Goal: Task Accomplishment & Management: Use online tool/utility

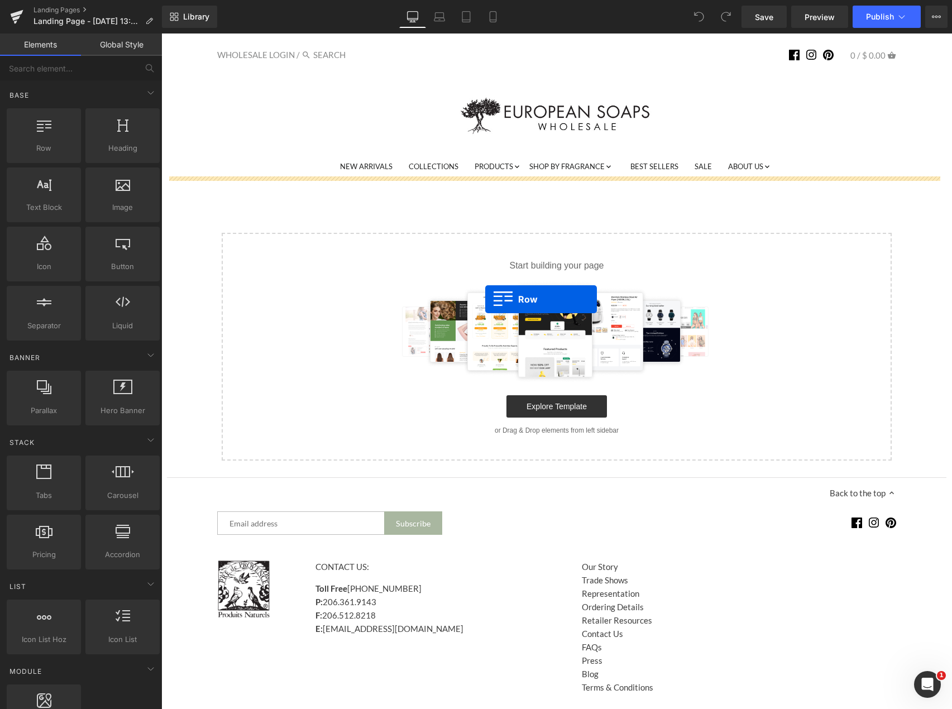
drag, startPoint x: 208, startPoint y: 164, endPoint x: 485, endPoint y: 298, distance: 308.3
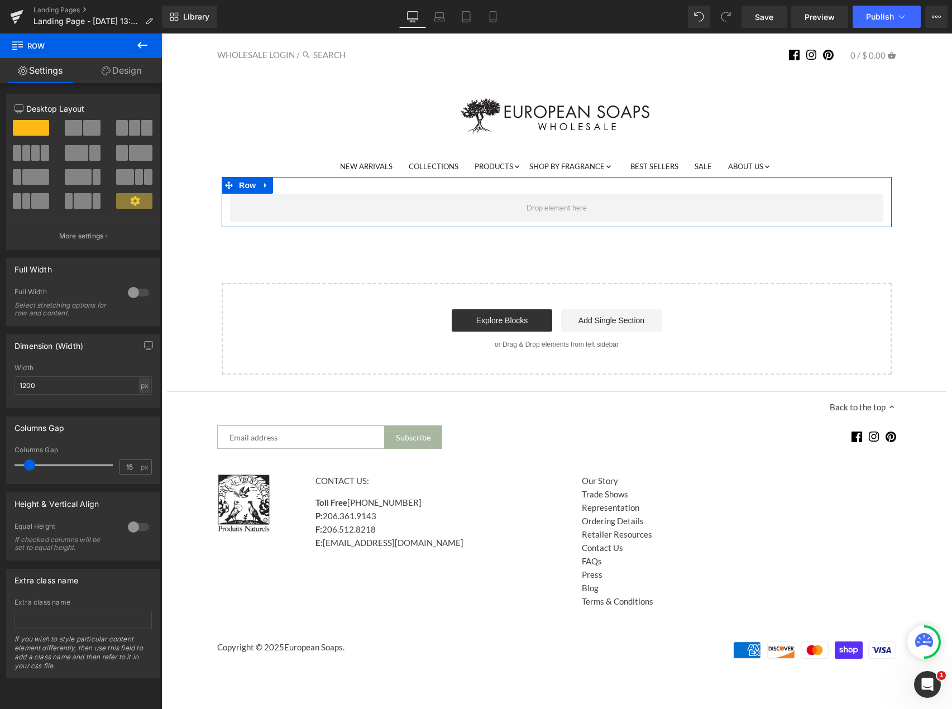
click at [138, 49] on icon at bounding box center [142, 45] width 13 height 13
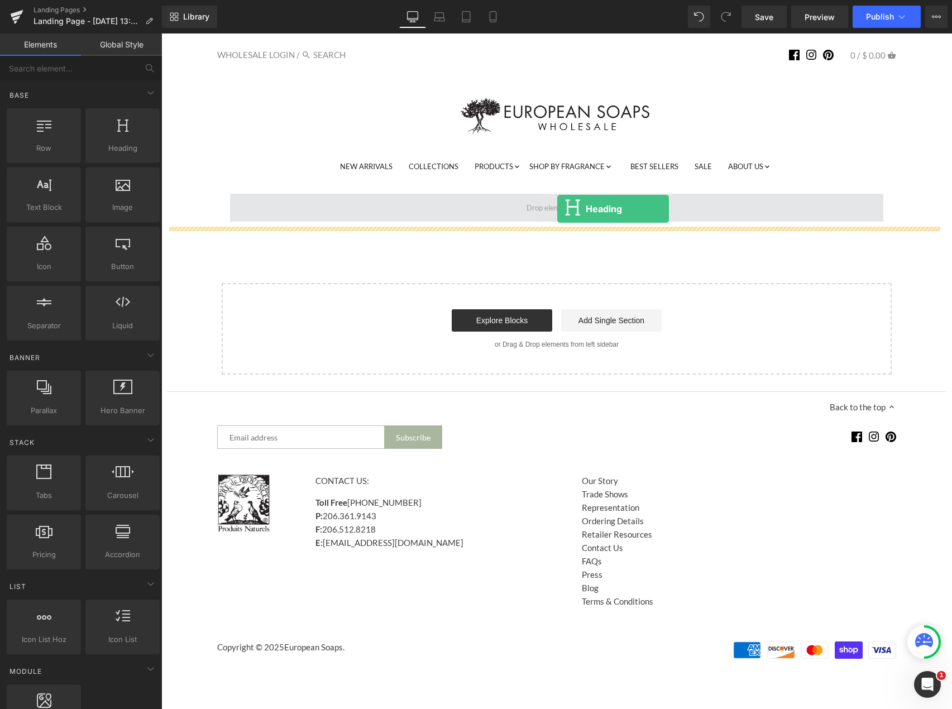
drag, startPoint x: 262, startPoint y: 180, endPoint x: 557, endPoint y: 209, distance: 296.1
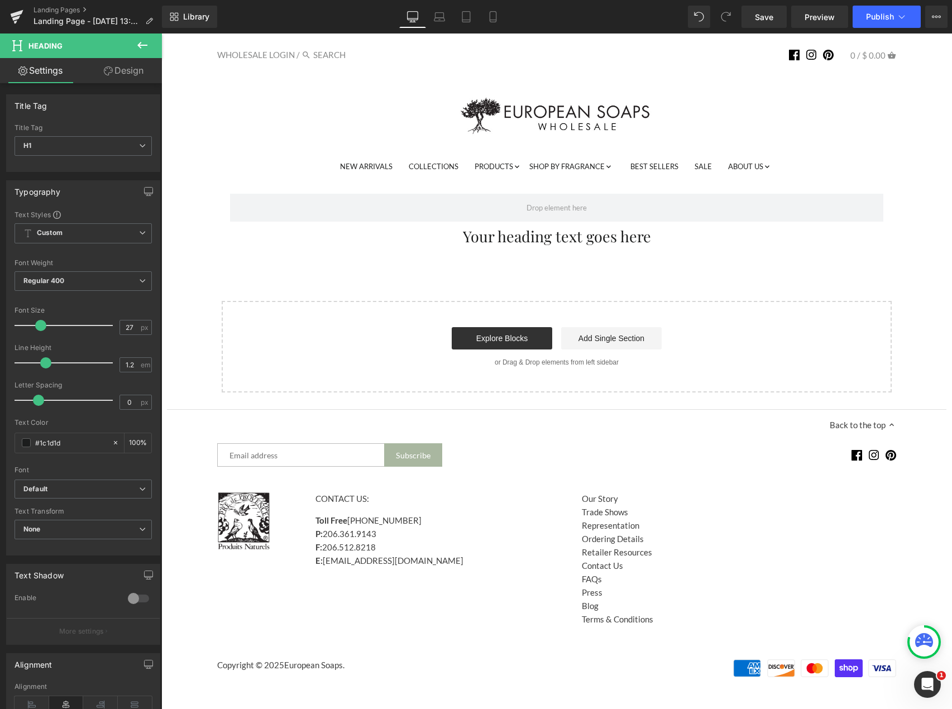
click at [140, 40] on icon at bounding box center [142, 45] width 13 height 13
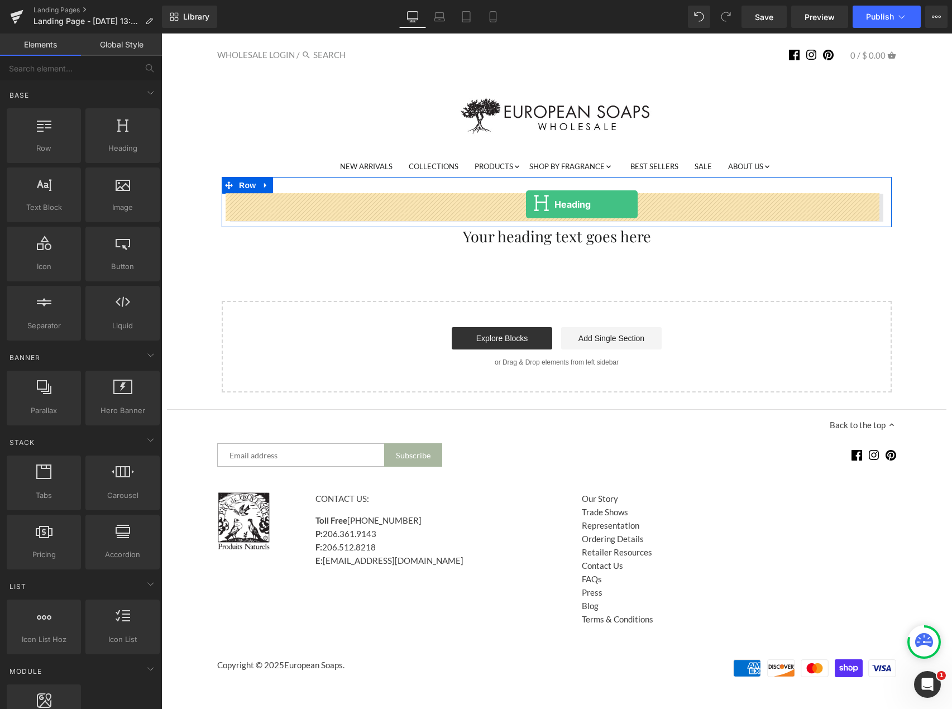
drag, startPoint x: 285, startPoint y: 181, endPoint x: 526, endPoint y: 204, distance: 242.2
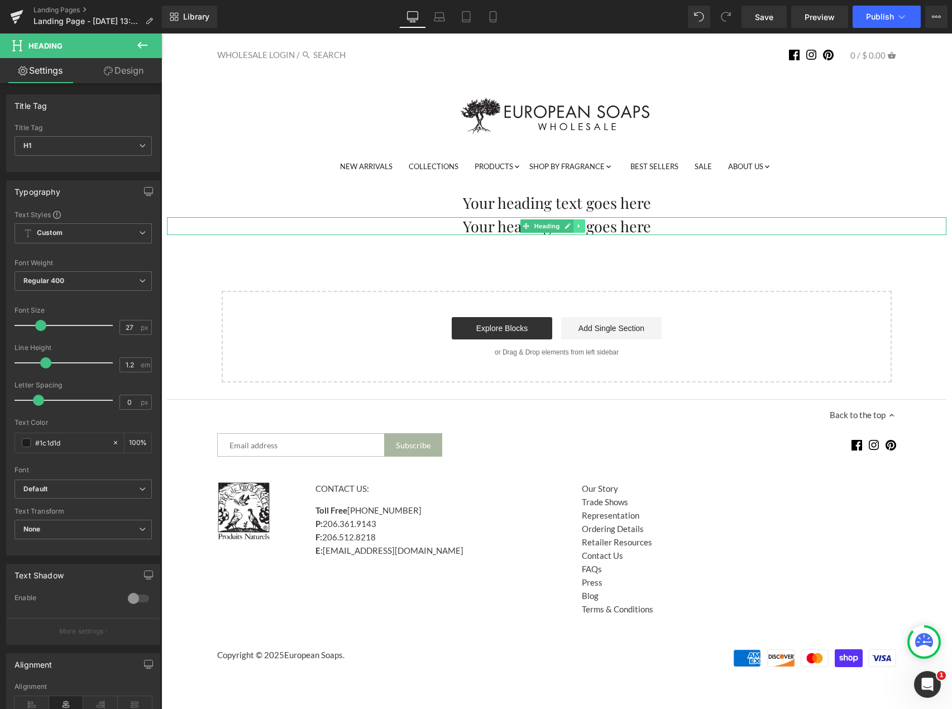
click at [578, 227] on icon at bounding box center [579, 226] width 2 height 4
click at [585, 228] on icon at bounding box center [585, 226] width 6 height 6
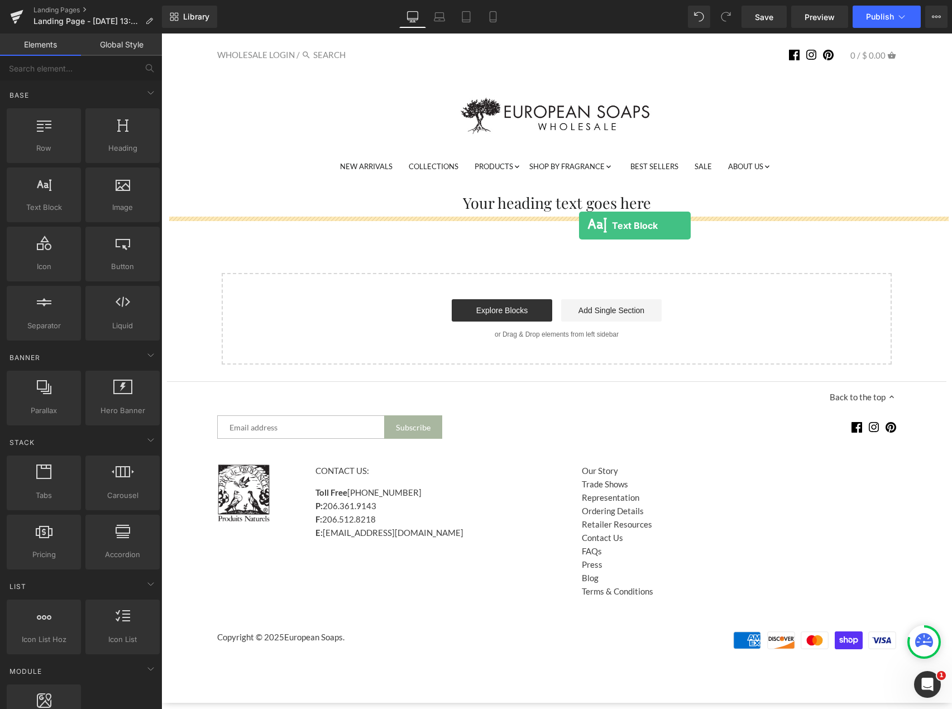
drag, startPoint x: 236, startPoint y: 234, endPoint x: 579, endPoint y: 220, distance: 343.5
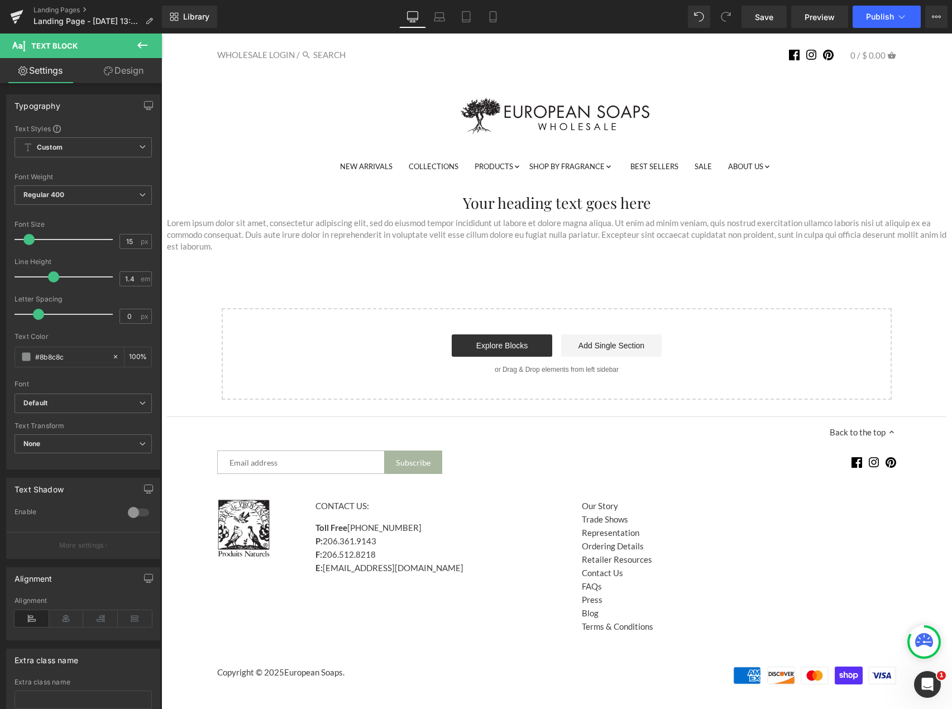
click at [137, 42] on icon at bounding box center [142, 45] width 13 height 13
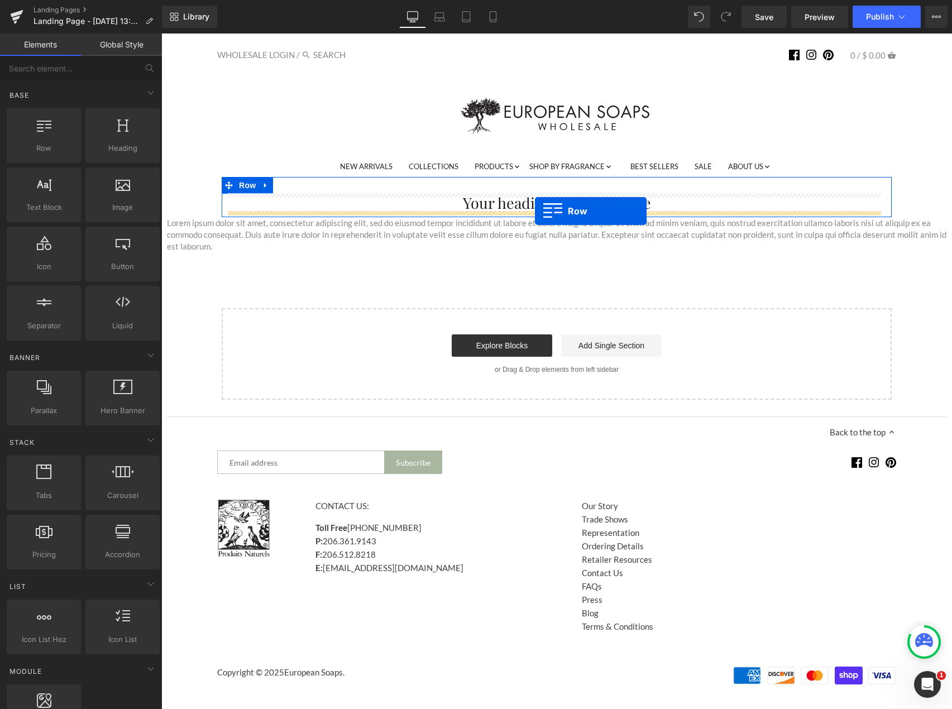
drag, startPoint x: 230, startPoint y: 186, endPoint x: 535, endPoint y: 210, distance: 305.7
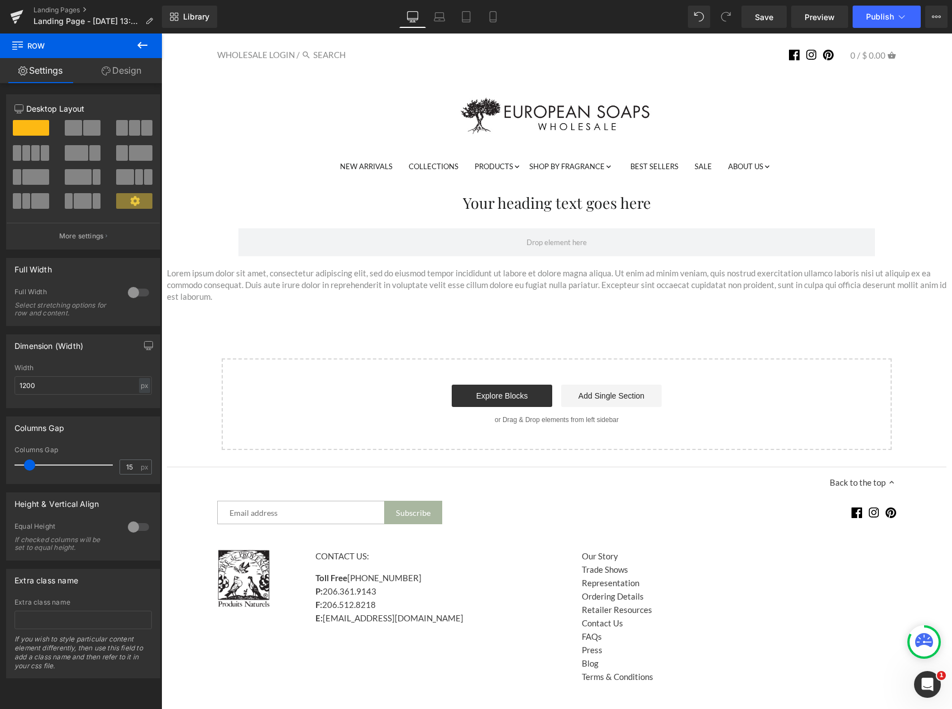
click at [202, 280] on p "Lorem ipsum dolor sit amet, consectetur adipiscing elit, sed do eiusmod tempor …" at bounding box center [556, 284] width 779 height 35
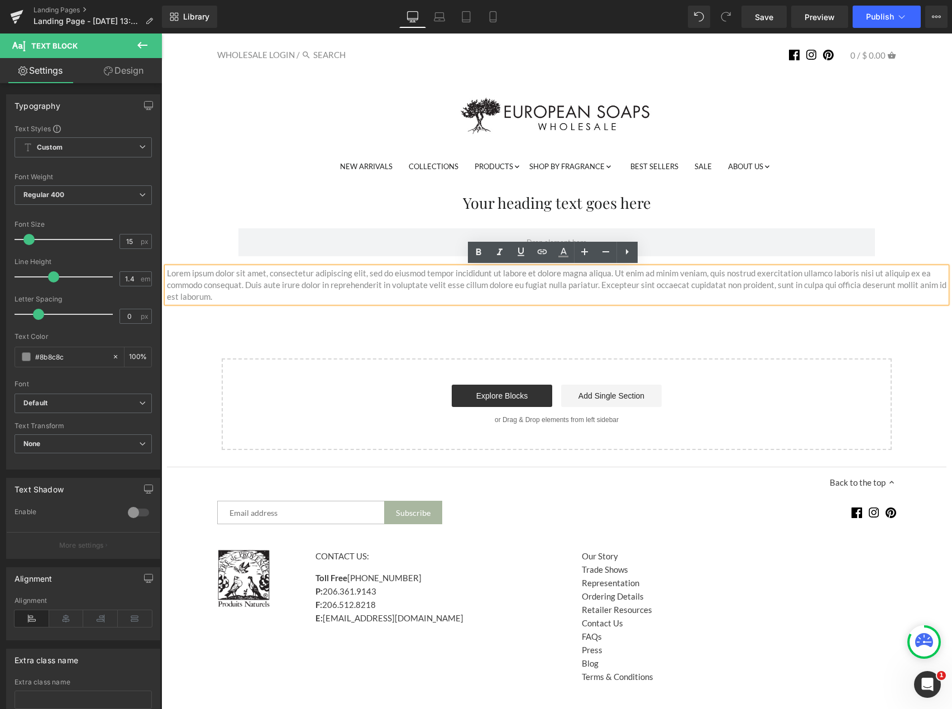
click at [548, 318] on div "Your heading text goes here Heading [GEOGRAPHIC_DATA] Lorem ipsum dolor sit ame…" at bounding box center [556, 313] width 779 height 273
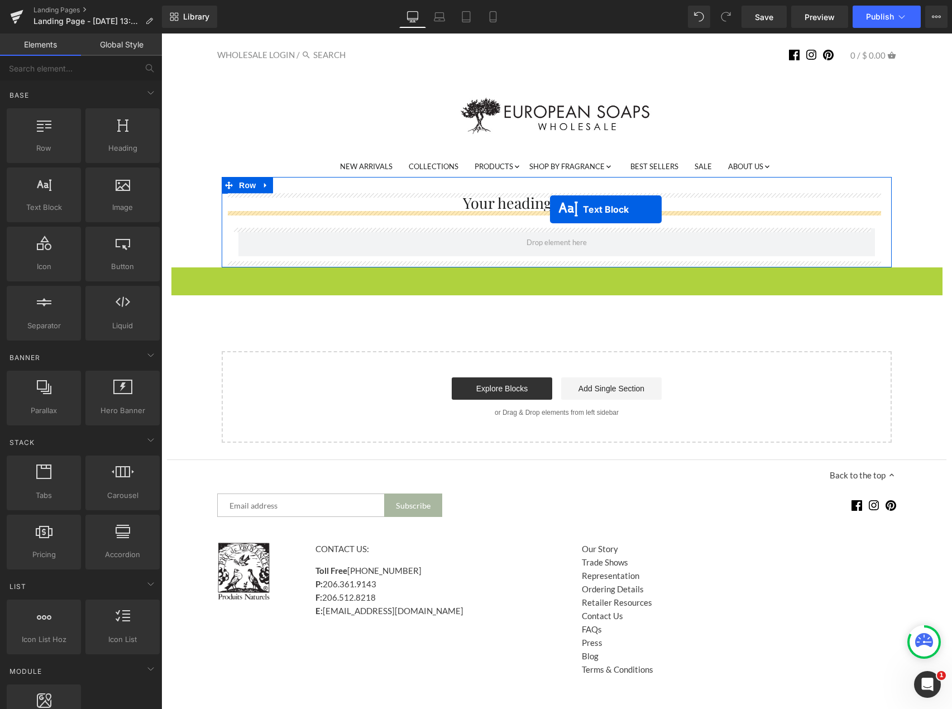
drag, startPoint x: 523, startPoint y: 288, endPoint x: 550, endPoint y: 209, distance: 83.1
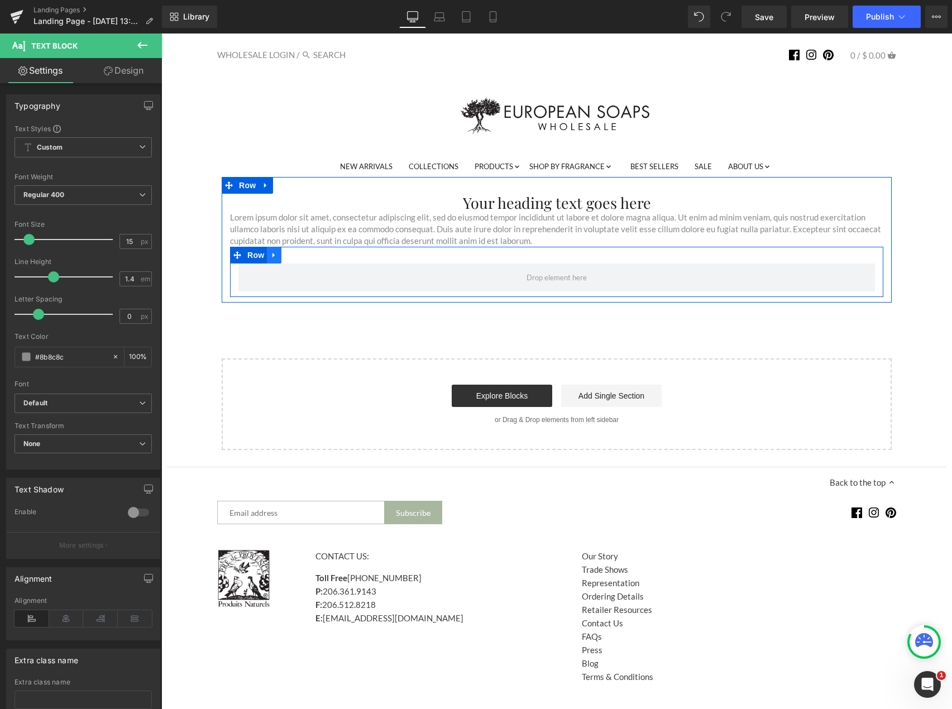
click at [270, 253] on icon at bounding box center [274, 255] width 8 height 8
click at [299, 252] on icon at bounding box center [303, 255] width 8 height 8
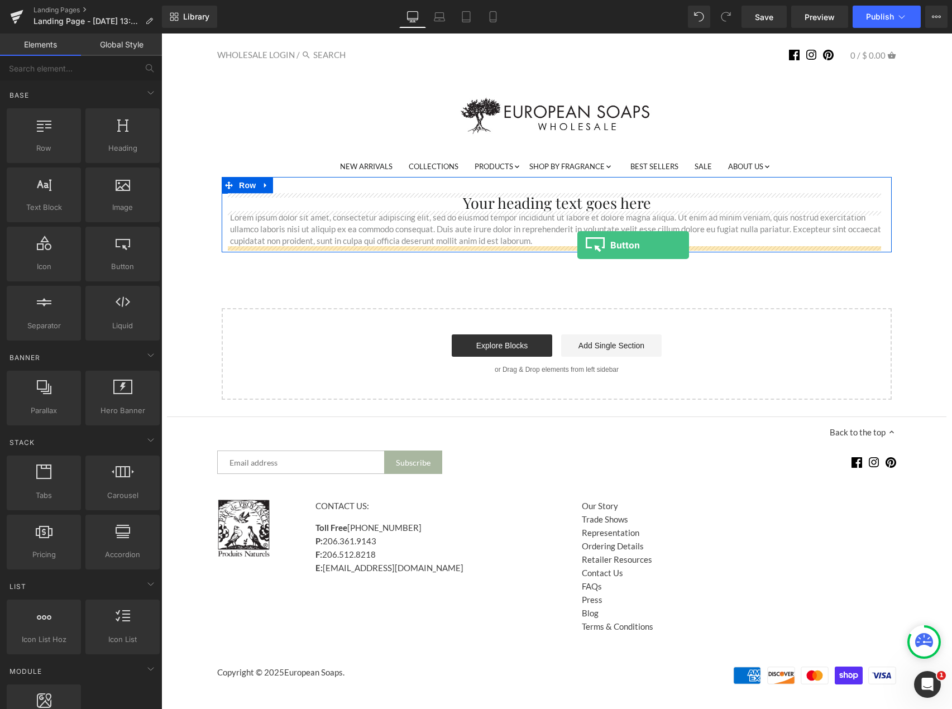
drag, startPoint x: 286, startPoint y: 296, endPoint x: 577, endPoint y: 245, distance: 295.7
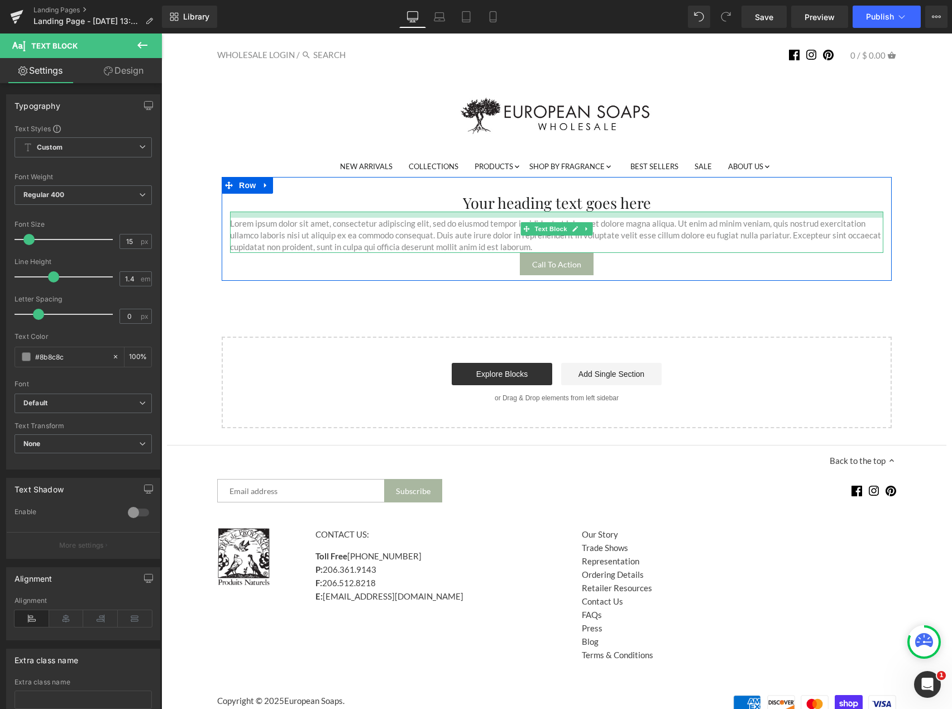
drag, startPoint x: 364, startPoint y: 213, endPoint x: 362, endPoint y: 219, distance: 6.5
click at [362, 219] on div "Lorem ipsum dolor sit amet, consectetur adipiscing elit, sed do eiusmod tempor …" at bounding box center [556, 232] width 653 height 41
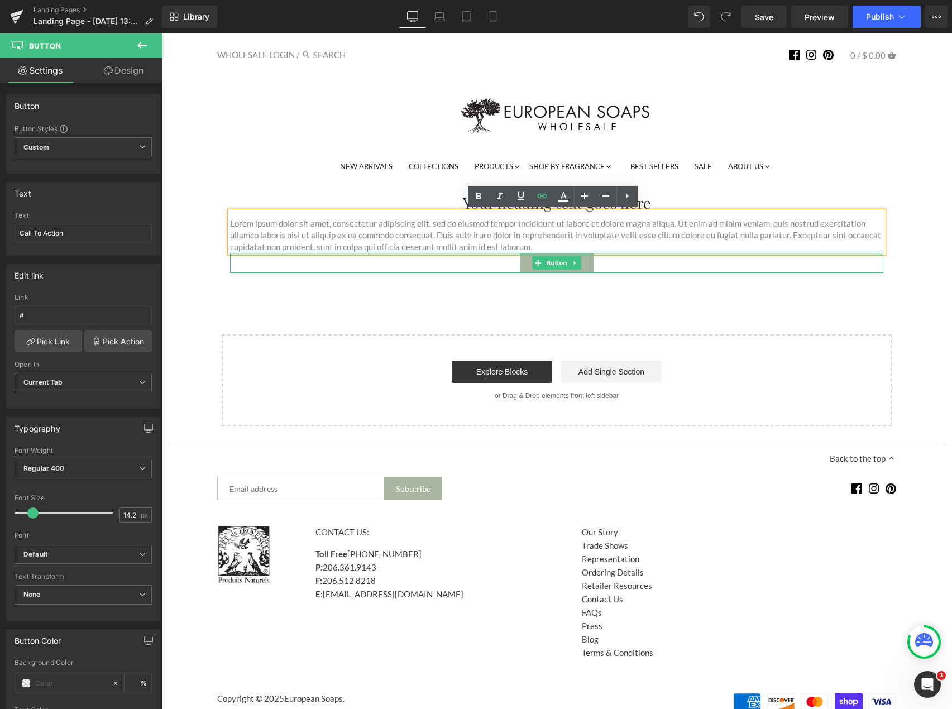
drag, startPoint x: 363, startPoint y: 254, endPoint x: 369, endPoint y: 250, distance: 7.3
click at [364, 252] on div "Your heading text goes here Heading Lorem ipsum dolor sit amet, consectetur adi…" at bounding box center [557, 234] width 670 height 80
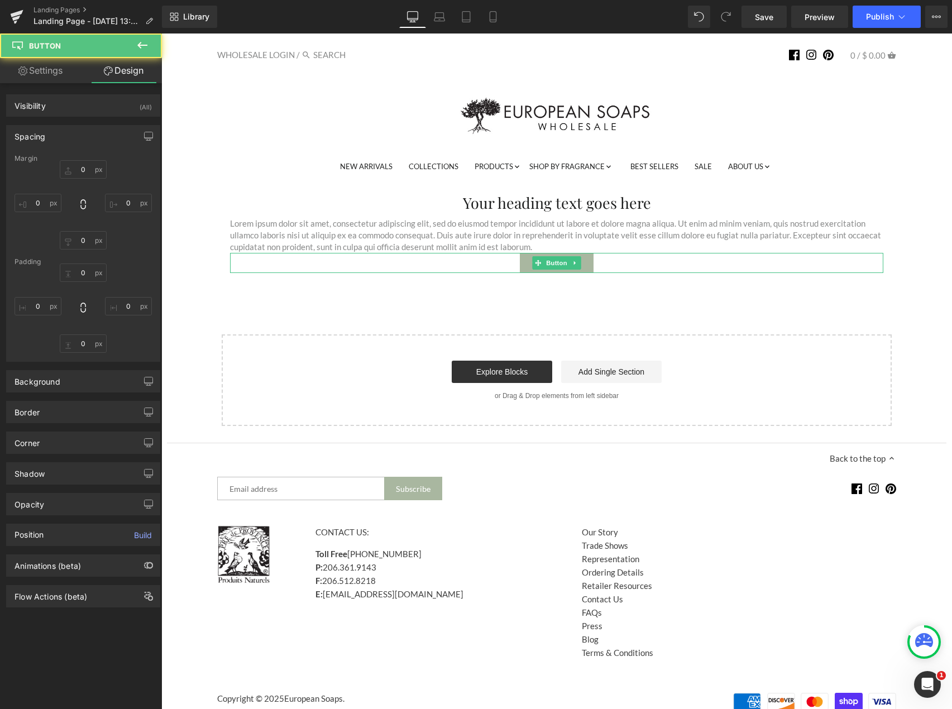
click at [381, 243] on p "Lorem ipsum dolor sit amet, consectetur adipiscing elit, sed do eiusmod tempor …" at bounding box center [556, 235] width 653 height 35
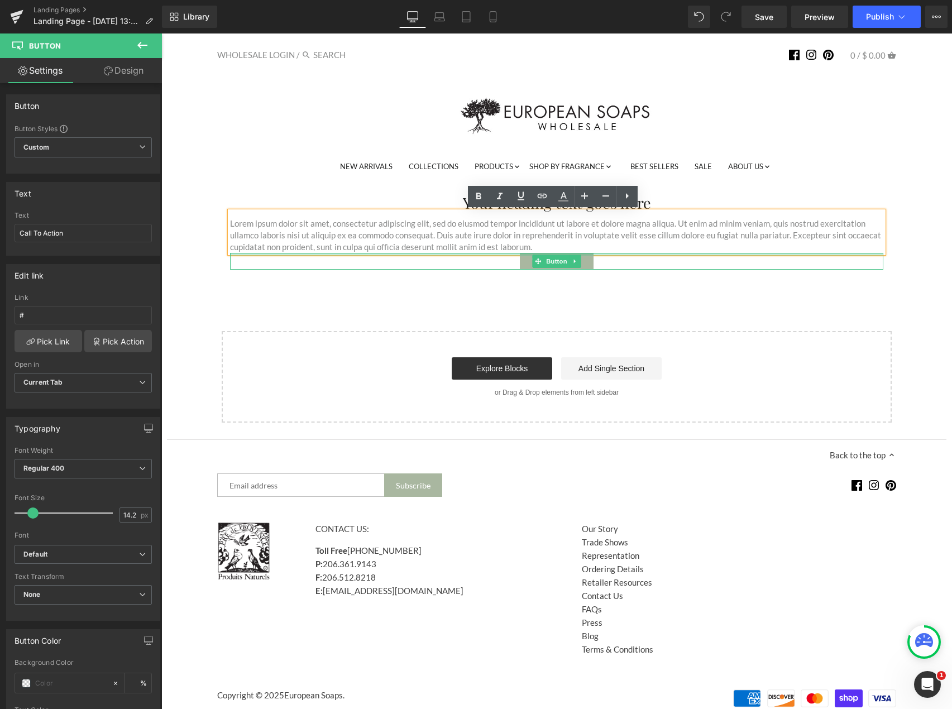
click at [383, 248] on div "Your heading text goes here Heading Lorem ipsum dolor sit amet, consectetur adi…" at bounding box center [557, 232] width 670 height 76
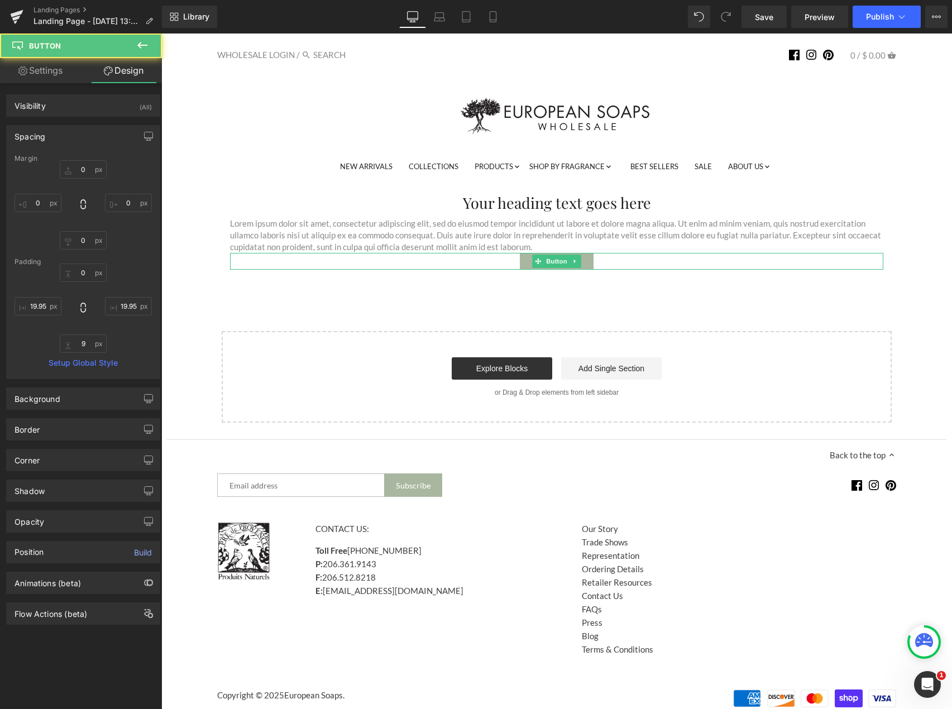
click at [562, 231] on div "Lorem ipsum dolor sit amet, consectetur adipiscing elit, sed do eiusmod tempor …" at bounding box center [556, 232] width 653 height 41
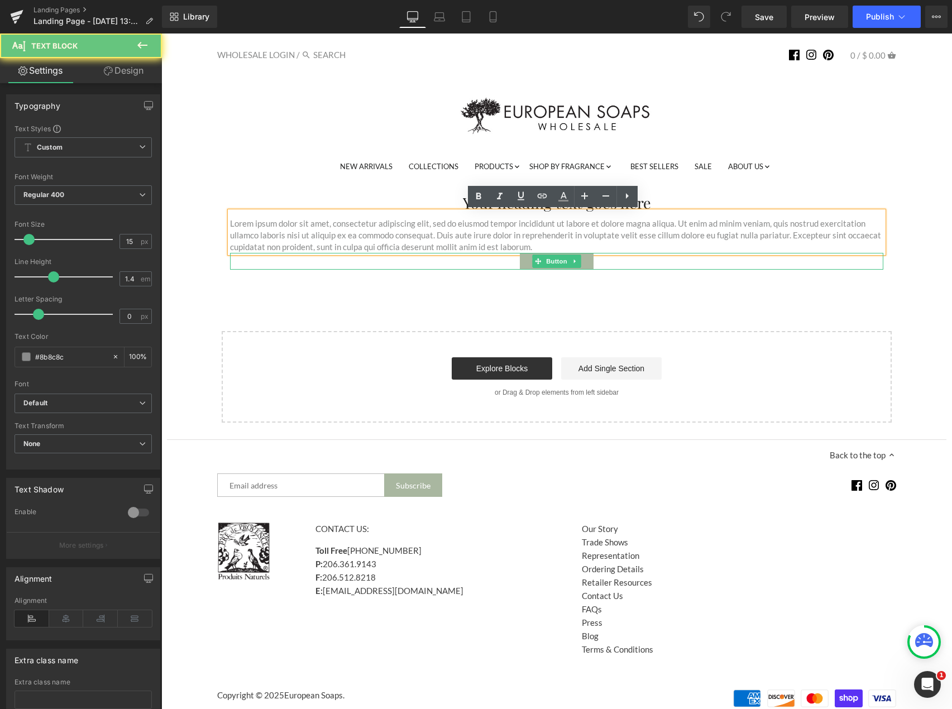
click at [873, 189] on div "Your heading text goes here Heading Lorem ipsum dolor sit amet, consectetur adi…" at bounding box center [557, 226] width 670 height 99
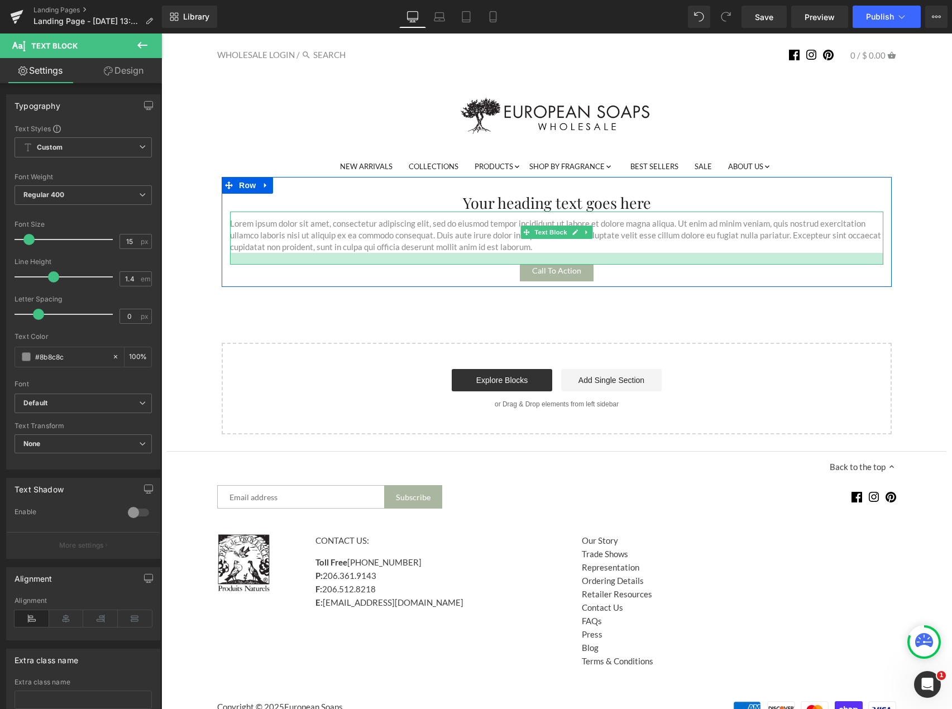
drag, startPoint x: 795, startPoint y: 252, endPoint x: 794, endPoint y: 263, distance: 11.7
click at [794, 263] on div at bounding box center [556, 259] width 653 height 12
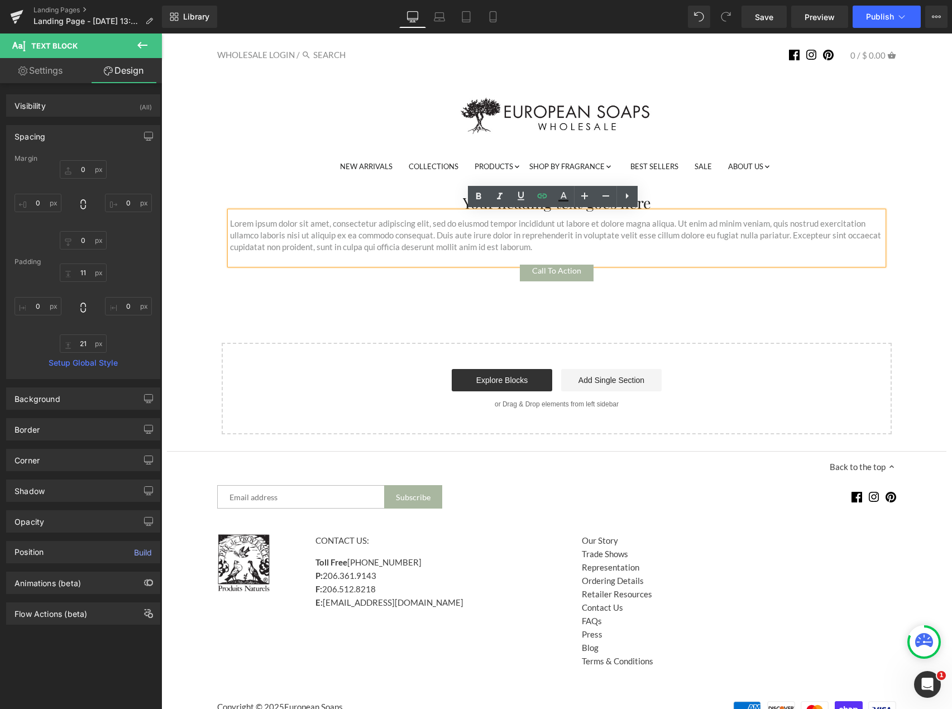
click at [199, 305] on div "Your heading text goes here Heading Lorem ipsum dolor sit amet, consectetur adi…" at bounding box center [556, 306] width 779 height 258
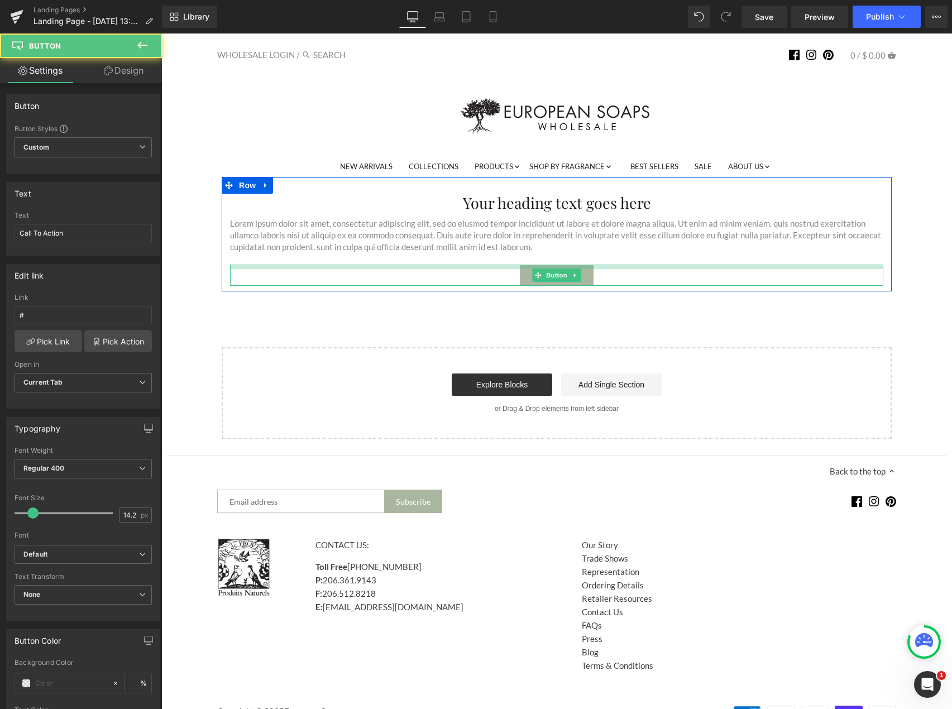
click at [589, 271] on div "Call To Action Button" at bounding box center [556, 275] width 653 height 21
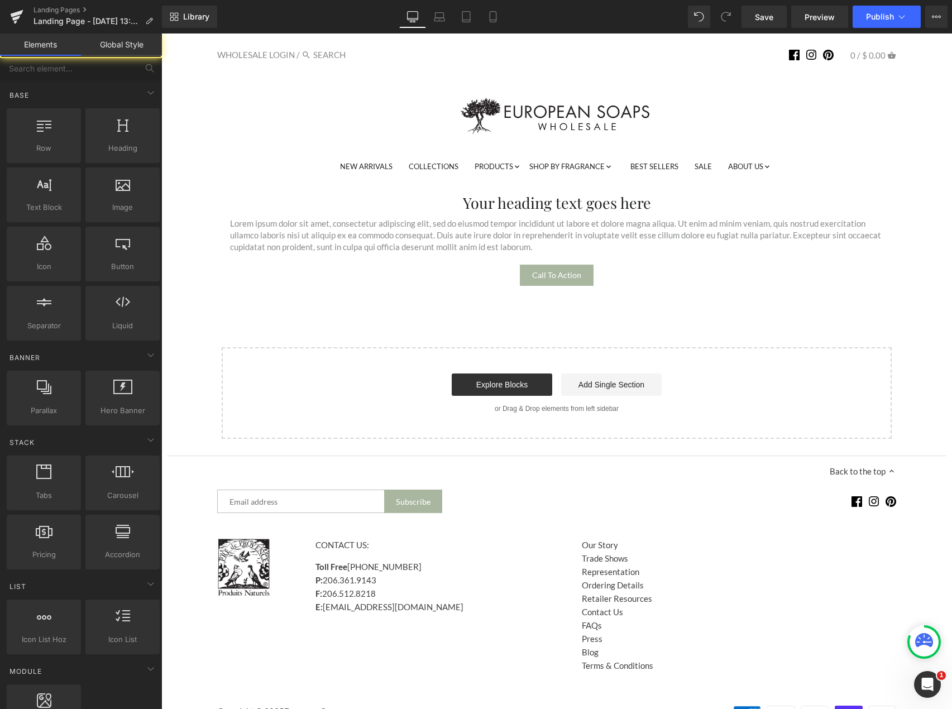
click at [564, 327] on div "Your heading text goes here Heading Lorem ipsum dolor sit amet, consectetur adi…" at bounding box center [556, 308] width 779 height 262
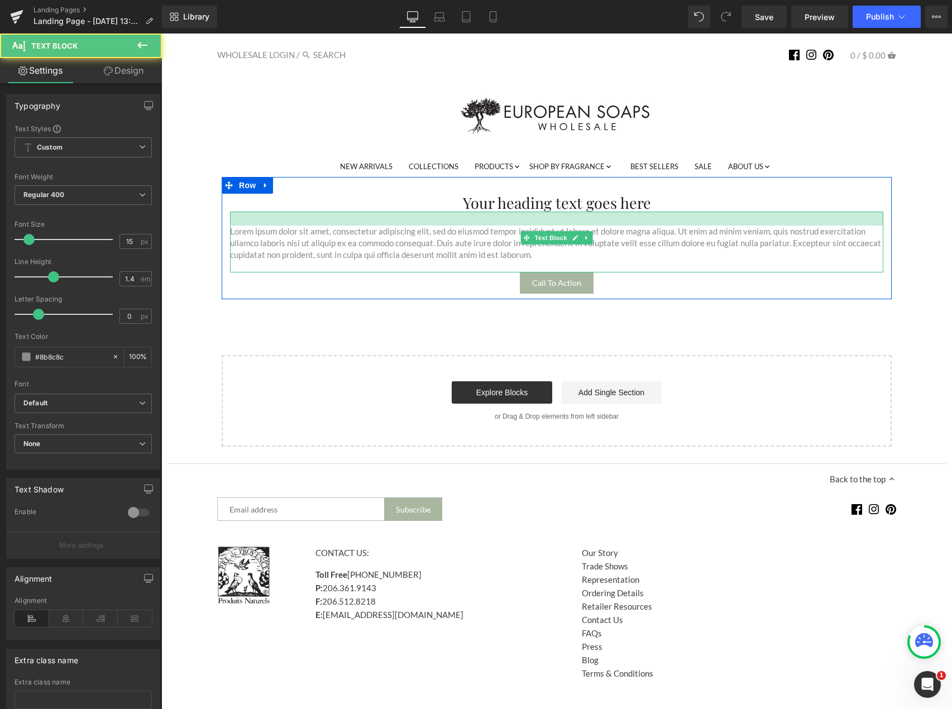
drag, startPoint x: 383, startPoint y: 214, endPoint x: 383, endPoint y: 222, distance: 7.8
click at [383, 222] on div at bounding box center [556, 219] width 653 height 14
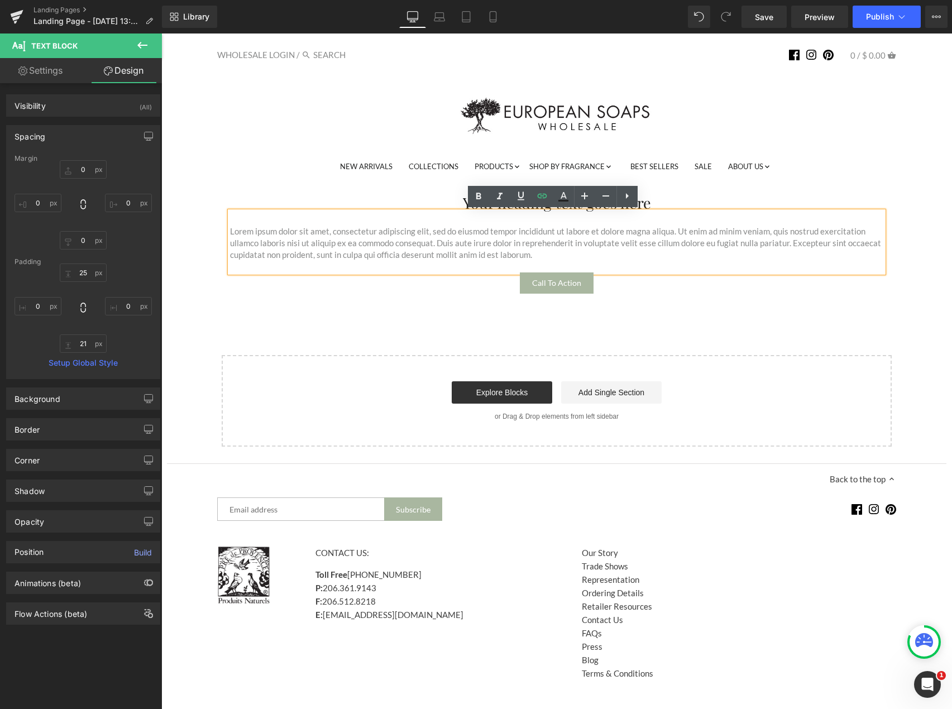
click at [382, 255] on p "Lorem ipsum dolor sit amet, consectetur adipiscing elit, sed do eiusmod tempor …" at bounding box center [556, 242] width 653 height 35
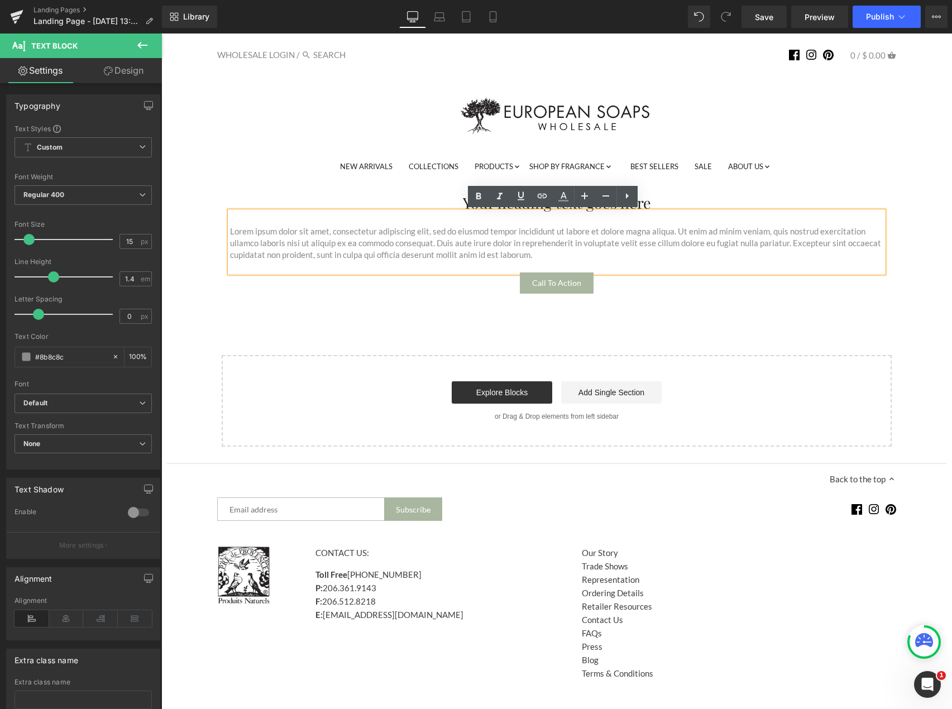
click at [383, 270] on div "Lorem ipsum dolor sit amet, consectetur adipiscing elit, sed do eiusmod tempor …" at bounding box center [556, 242] width 653 height 61
click at [186, 305] on div "Your heading text goes here Heading Lorem ipsum dolor sit amet, consectetur adi…" at bounding box center [556, 312] width 779 height 270
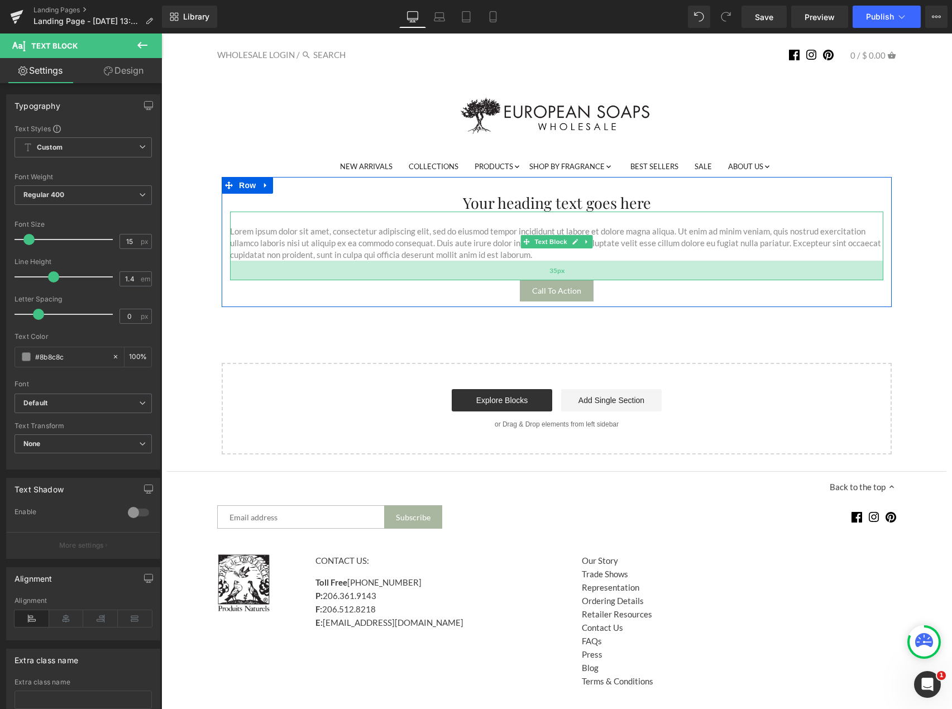
drag, startPoint x: 292, startPoint y: 265, endPoint x: 291, endPoint y: 273, distance: 7.8
click at [291, 273] on div "35px" at bounding box center [556, 271] width 653 height 20
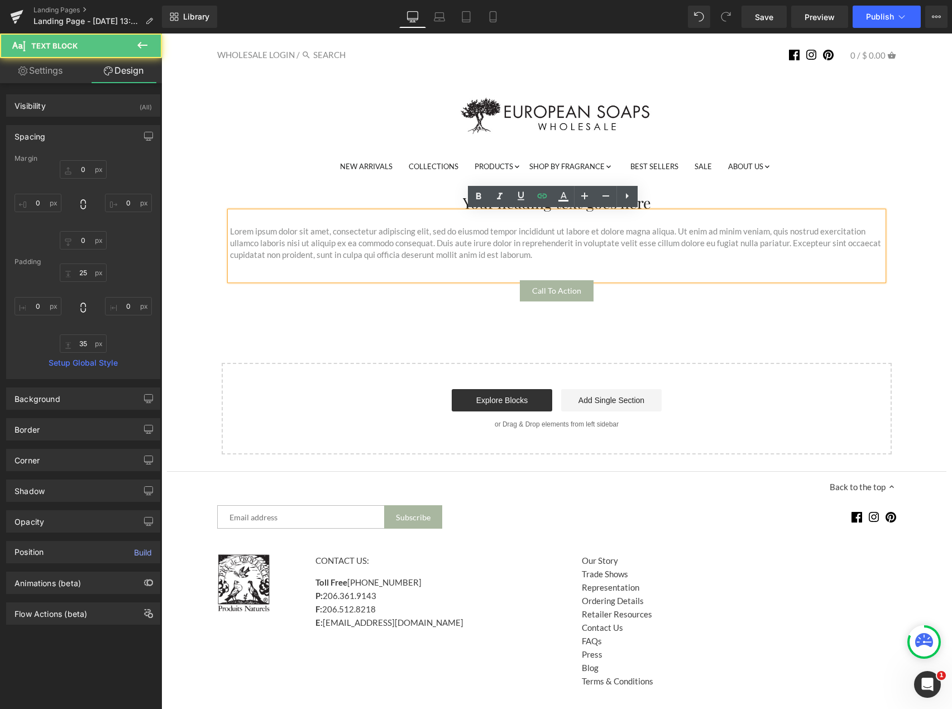
click at [183, 295] on div "Your heading text goes here Heading Lorem ipsum dolor sit amet, consectetur adi…" at bounding box center [556, 316] width 779 height 278
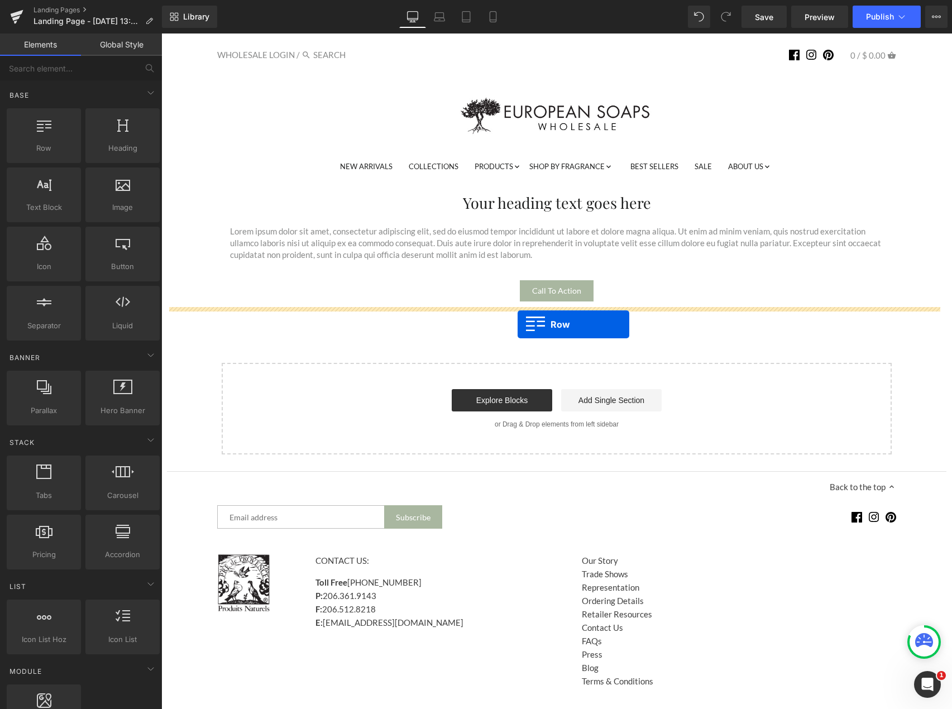
drag, startPoint x: 227, startPoint y: 180, endPoint x: 517, endPoint y: 324, distance: 324.5
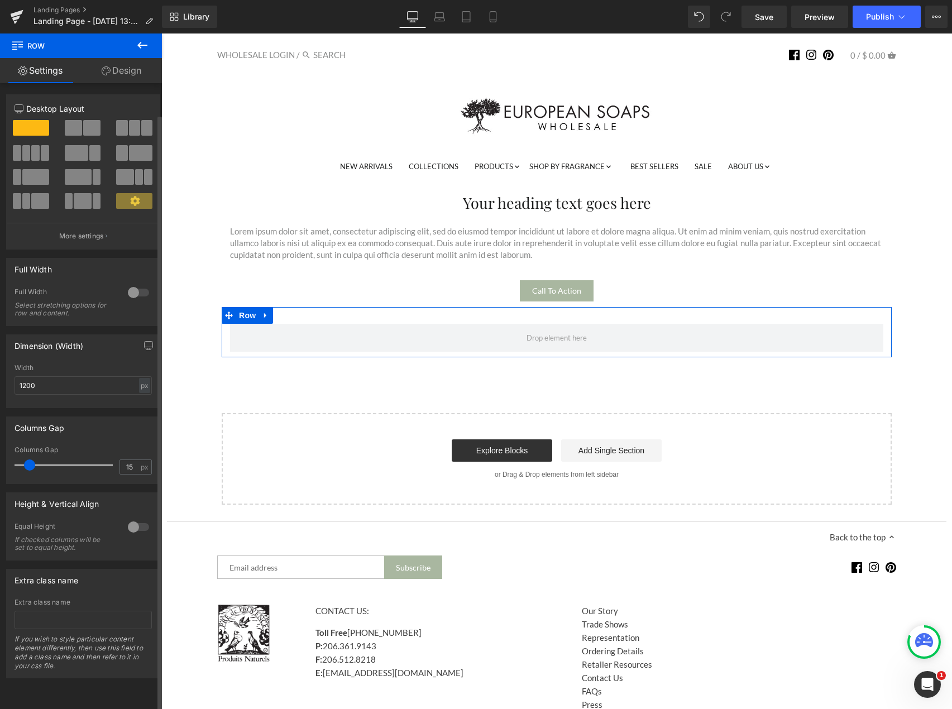
click at [129, 131] on span at bounding box center [134, 128] width 11 height 16
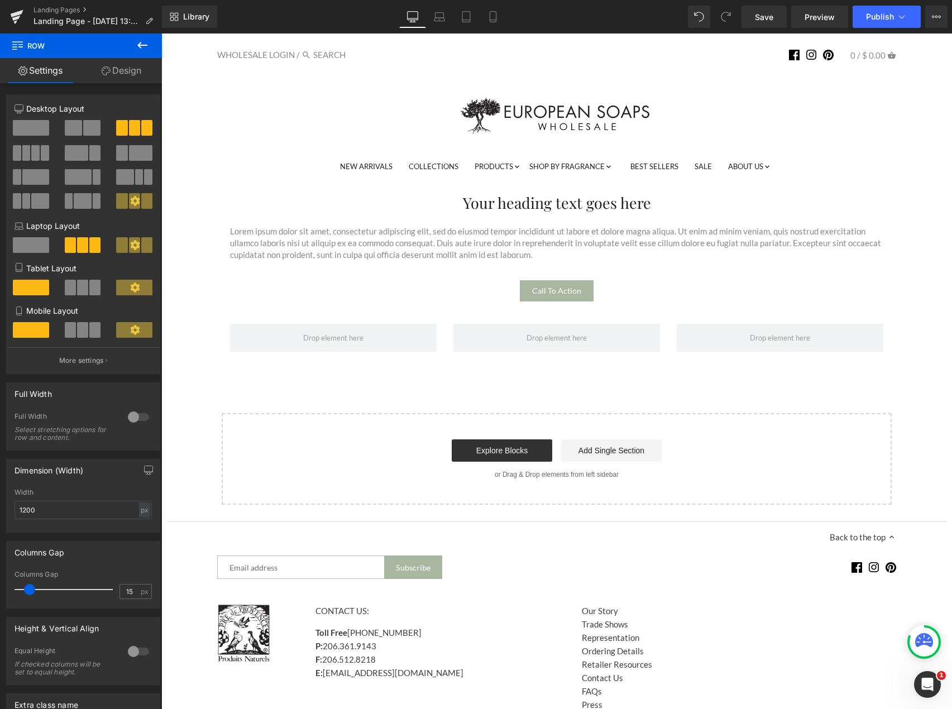
click at [137, 45] on icon at bounding box center [142, 45] width 10 height 7
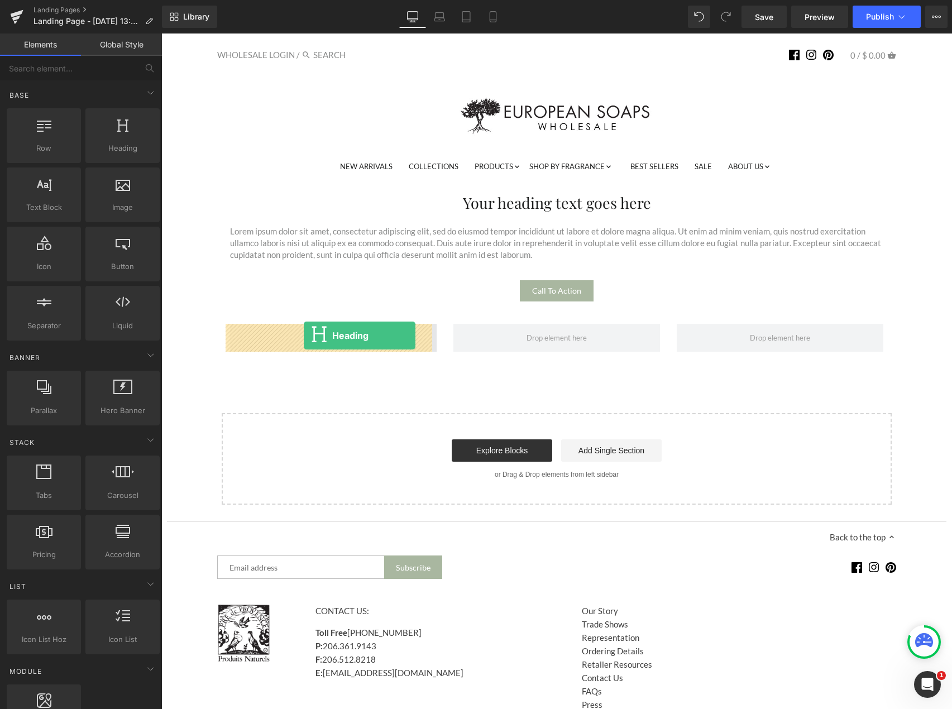
drag, startPoint x: 280, startPoint y: 185, endPoint x: 304, endPoint y: 335, distance: 152.0
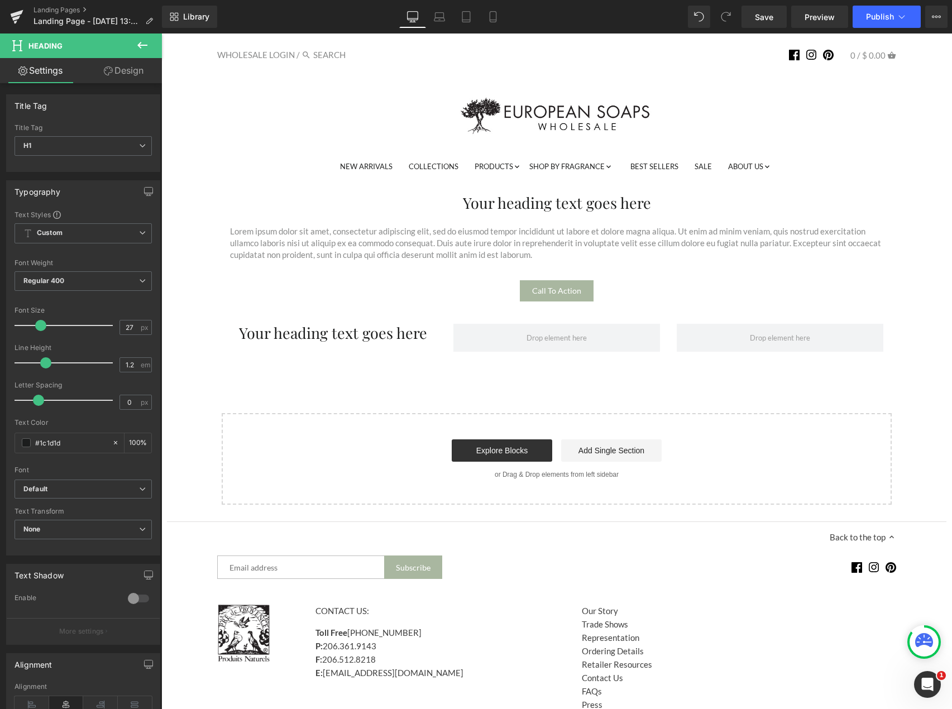
click at [140, 46] on icon at bounding box center [142, 45] width 10 height 7
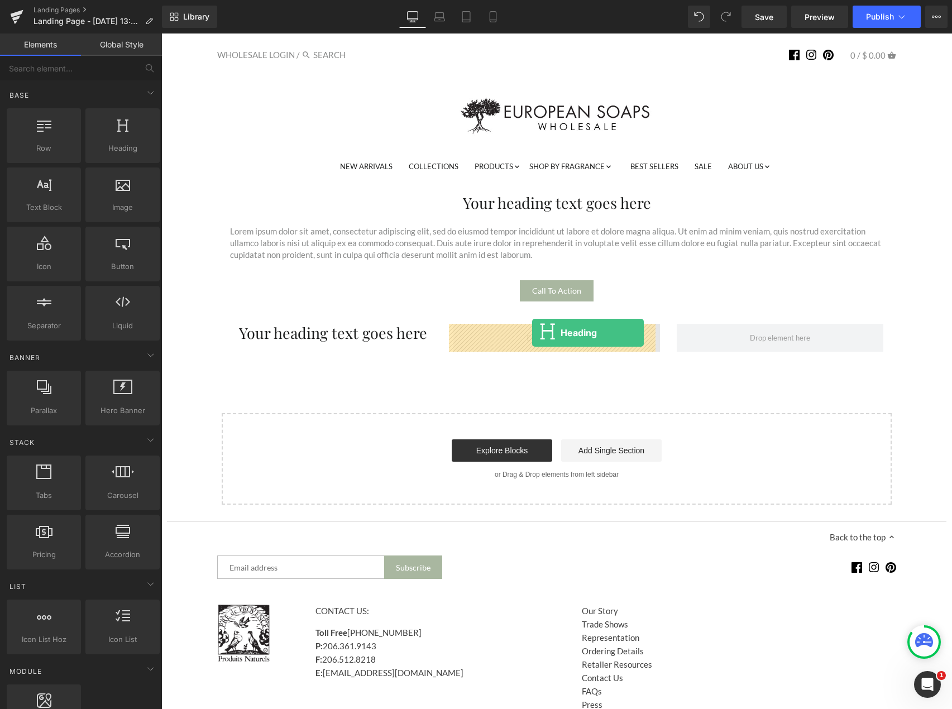
drag, startPoint x: 286, startPoint y: 184, endPoint x: 532, endPoint y: 333, distance: 287.7
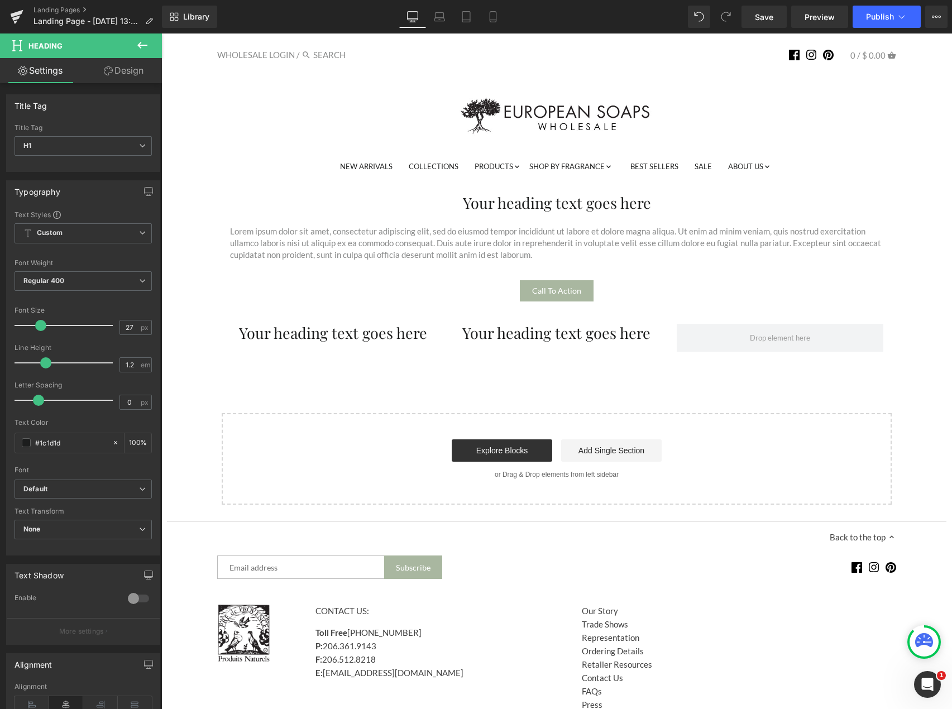
click at [138, 44] on icon at bounding box center [142, 45] width 13 height 13
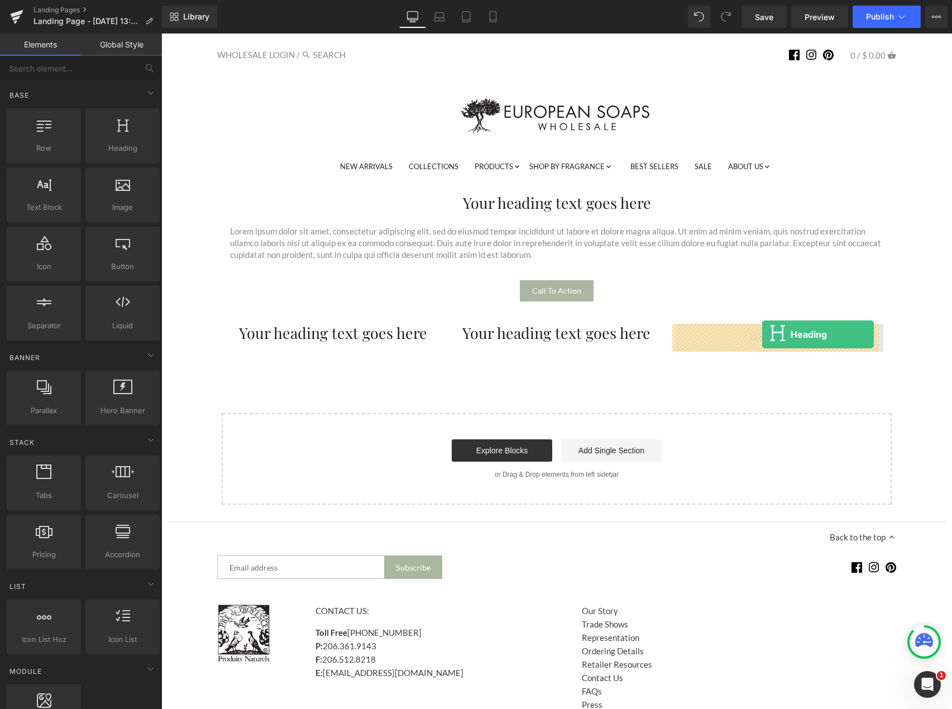
drag, startPoint x: 377, startPoint y: 228, endPoint x: 762, endPoint y: 334, distance: 399.6
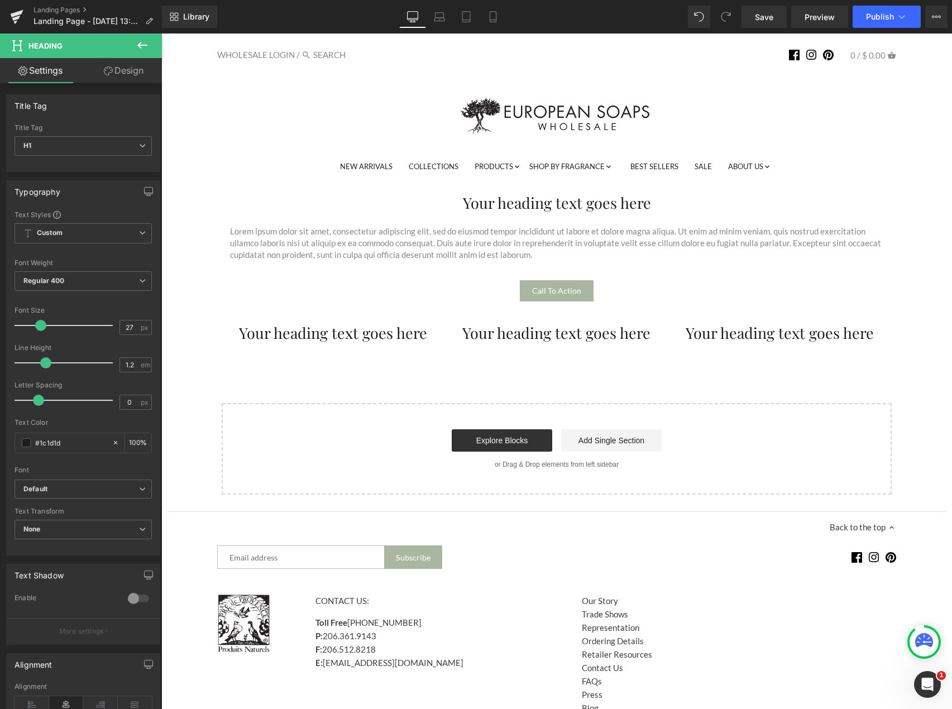
click at [142, 41] on icon at bounding box center [142, 45] width 13 height 13
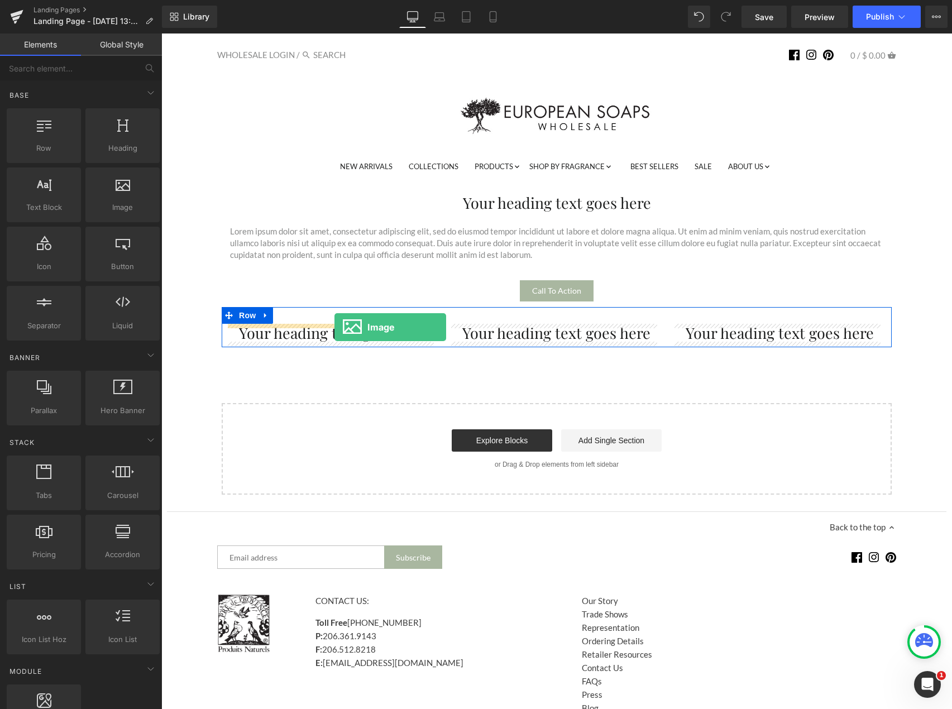
drag, startPoint x: 285, startPoint y: 225, endPoint x: 334, endPoint y: 327, distance: 113.6
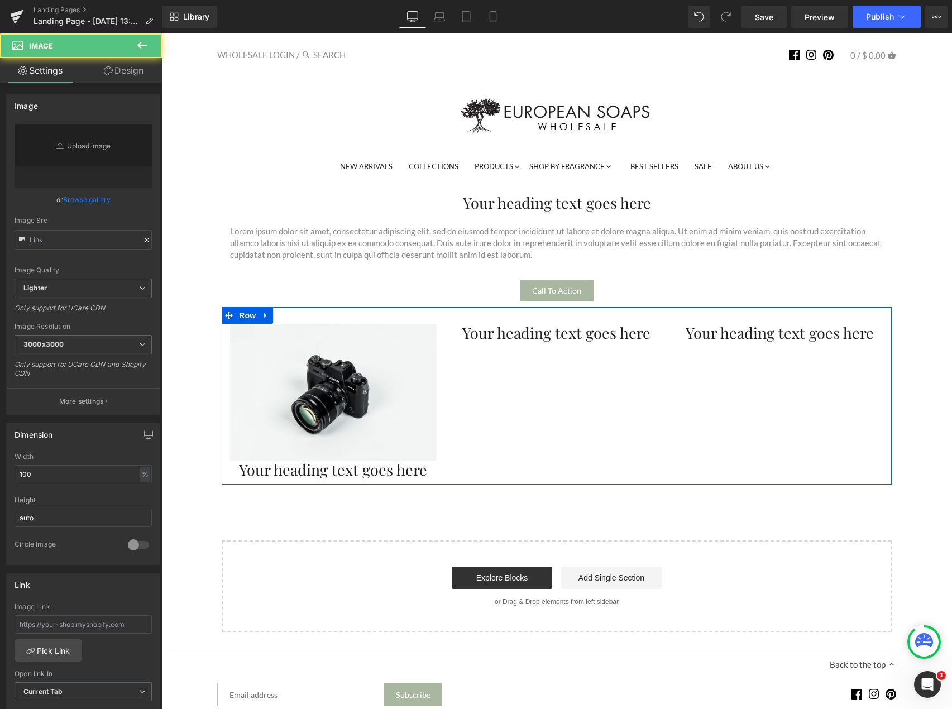
type input "//[DOMAIN_NAME][URL]"
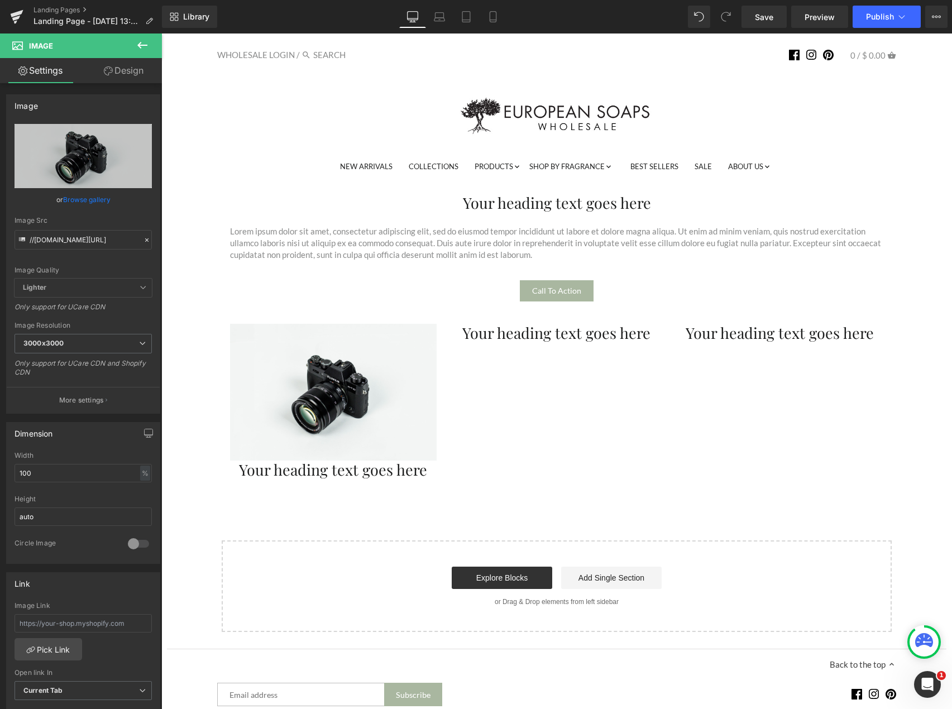
click at [141, 39] on icon at bounding box center [142, 45] width 13 height 13
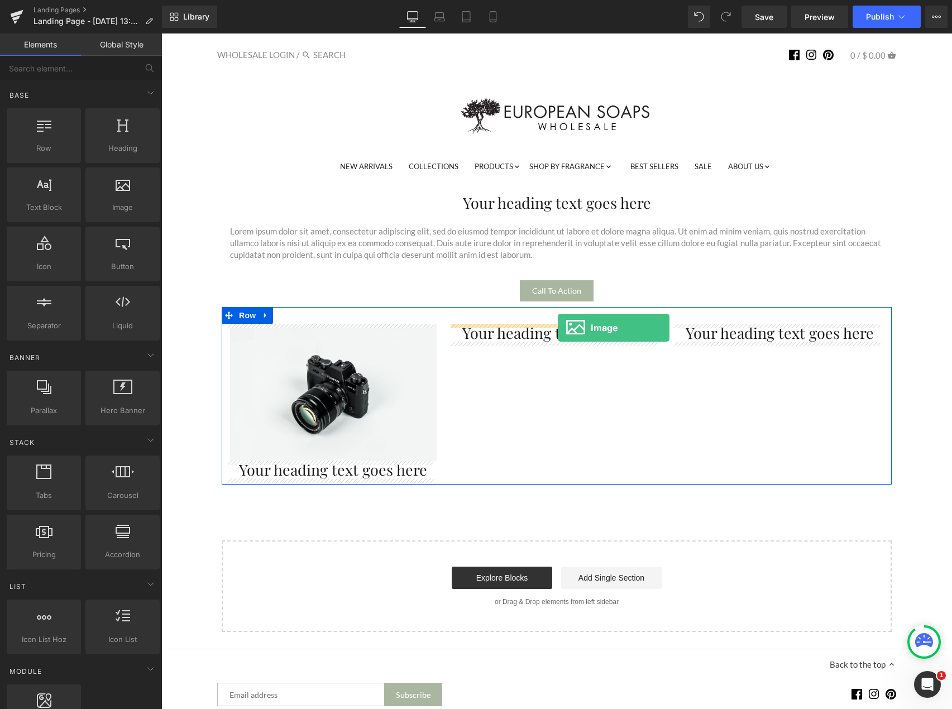
drag, startPoint x: 281, startPoint y: 231, endPoint x: 558, endPoint y: 328, distance: 292.8
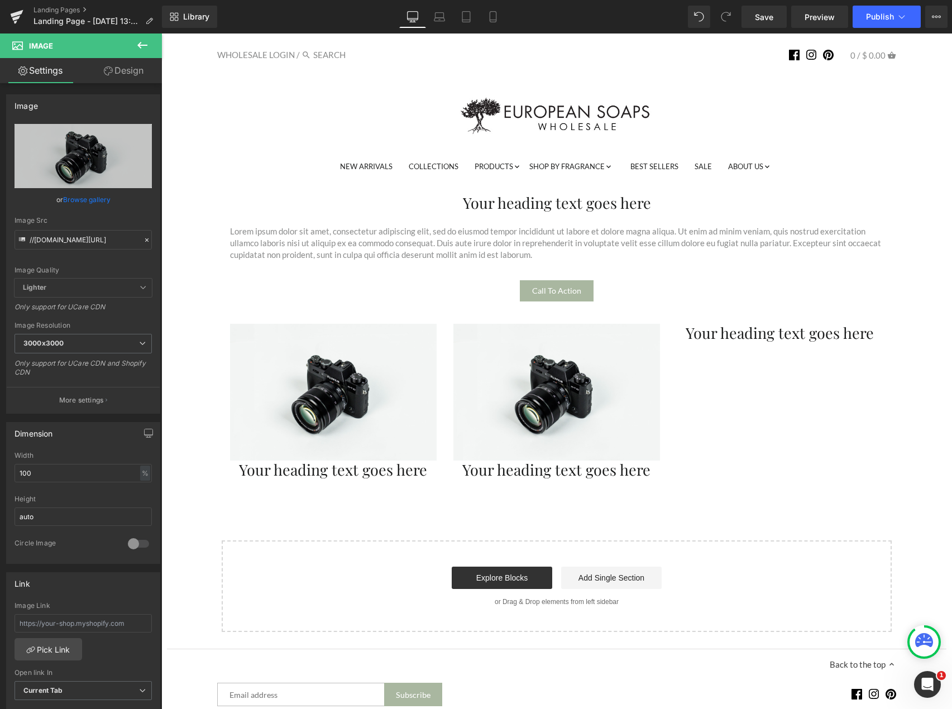
click at [143, 46] on icon at bounding box center [142, 45] width 13 height 13
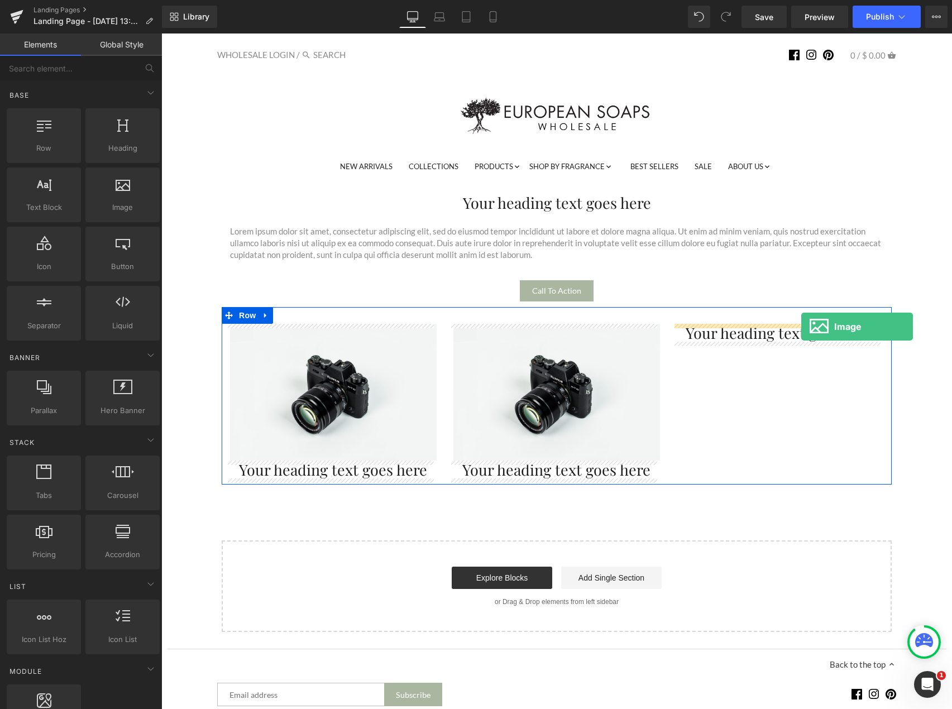
drag, startPoint x: 263, startPoint y: 246, endPoint x: 801, endPoint y: 326, distance: 543.4
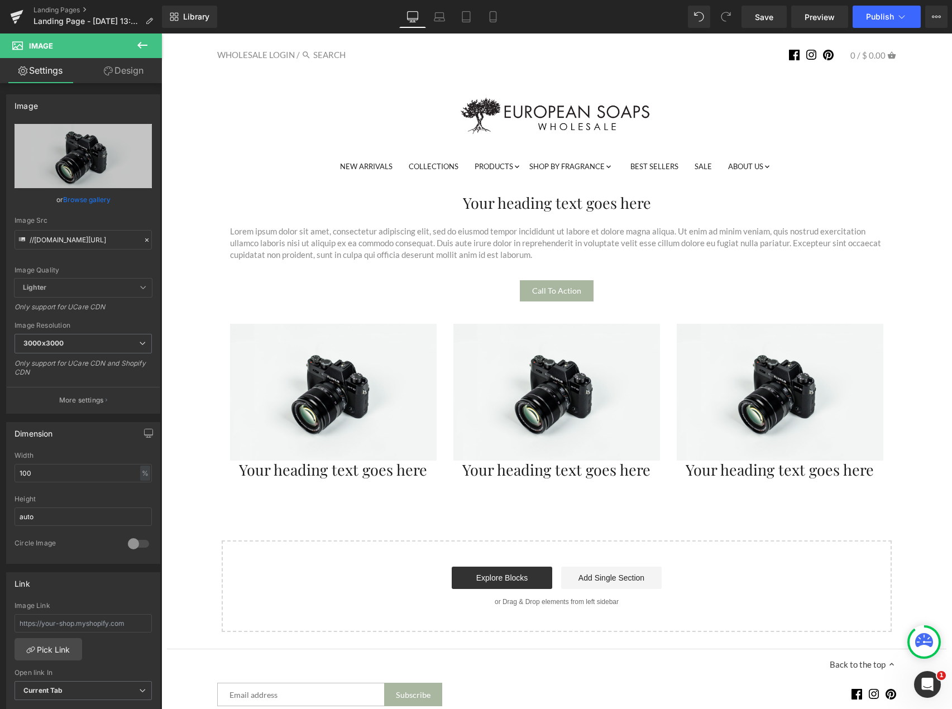
click at [145, 45] on icon at bounding box center [142, 45] width 10 height 7
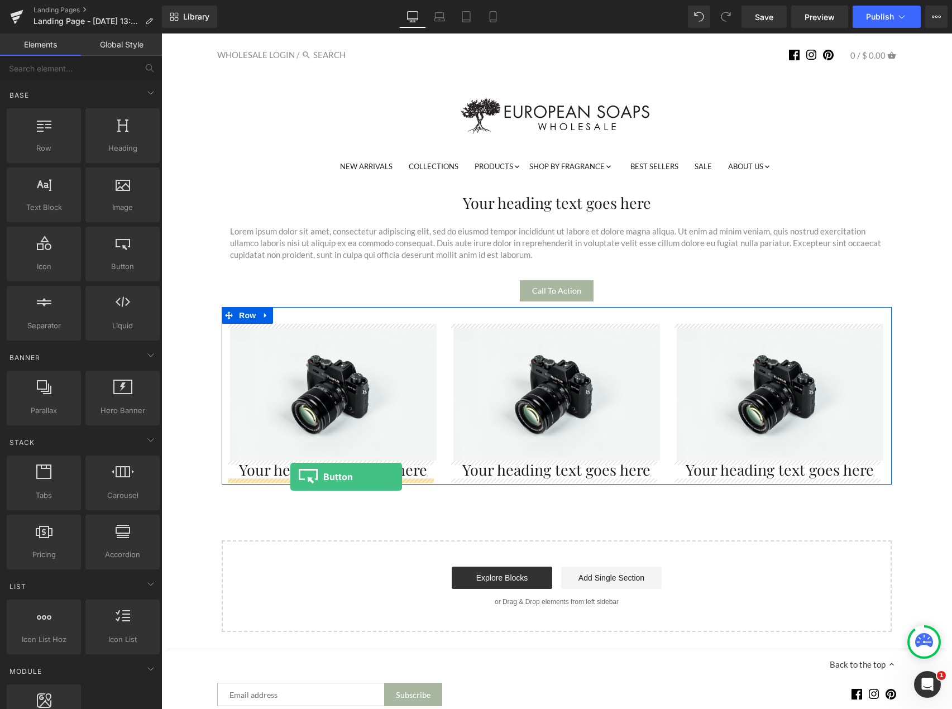
drag, startPoint x: 276, startPoint y: 305, endPoint x: 290, endPoint y: 477, distance: 171.9
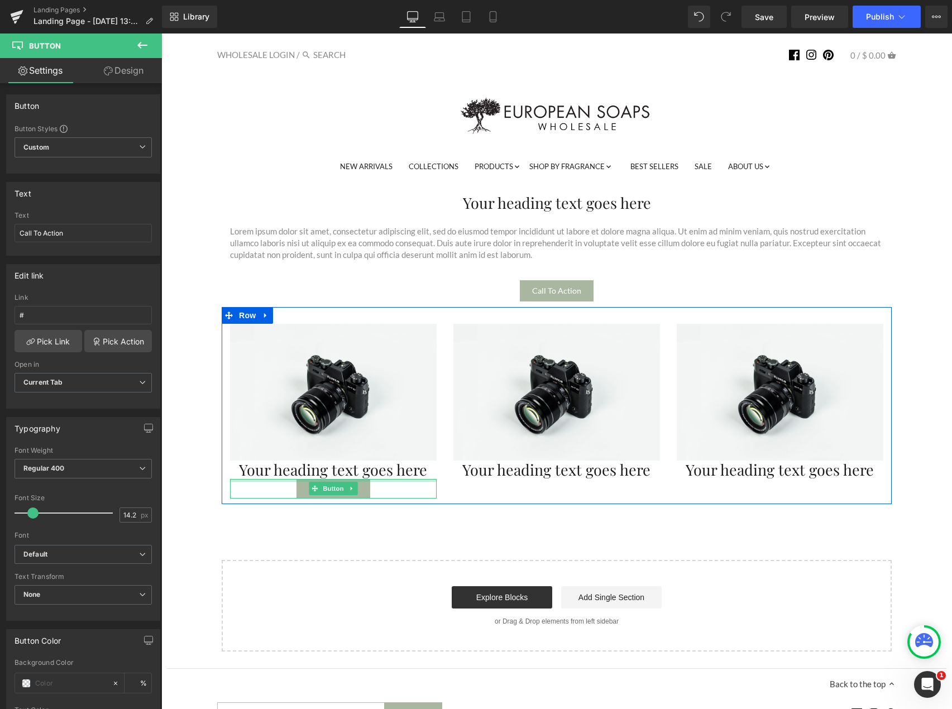
click at [256, 476] on div "Image Your heading text goes here Heading Call To Action Button" at bounding box center [333, 411] width 223 height 175
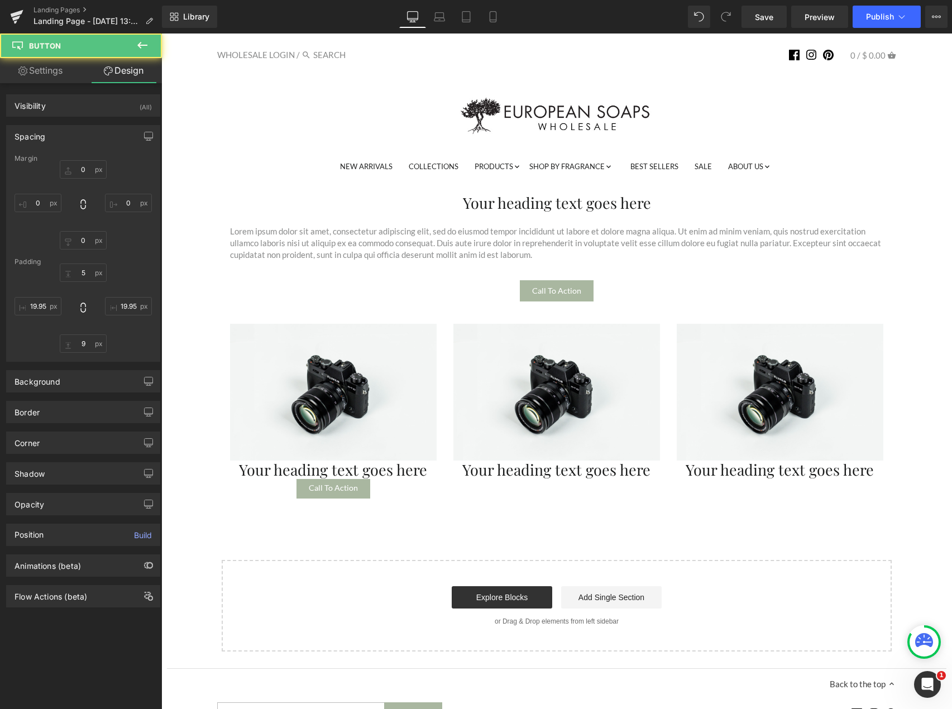
click at [412, 519] on div "Your heading text goes here Heading Lorem ipsum dolor sit amet, consectetur adi…" at bounding box center [556, 414] width 779 height 474
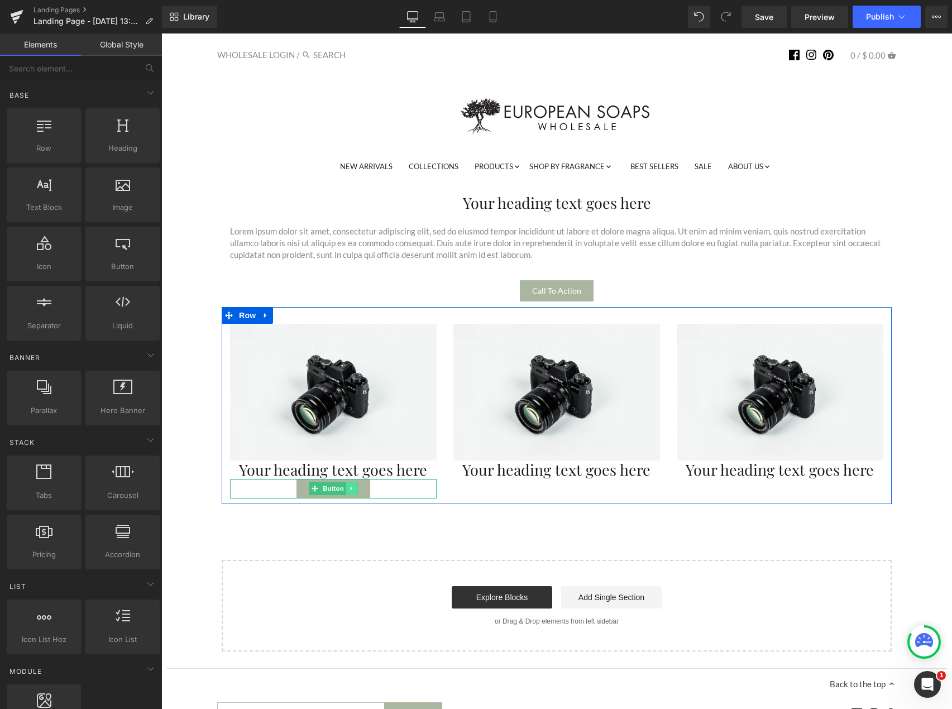
click at [351, 488] on link at bounding box center [352, 488] width 12 height 13
click at [352, 493] on link at bounding box center [358, 488] width 12 height 13
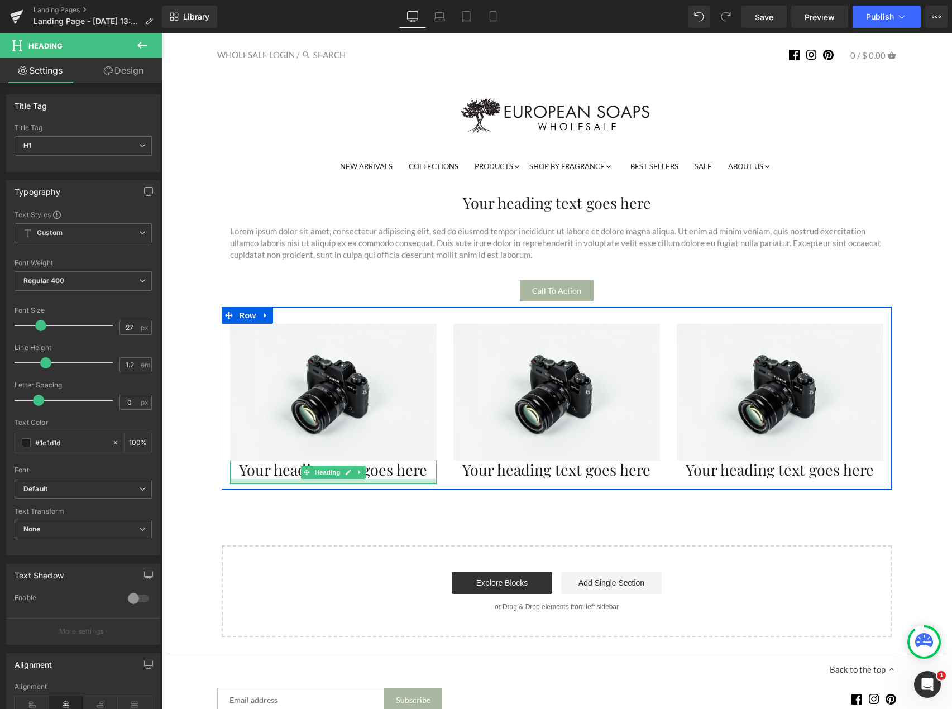
click at [258, 482] on div at bounding box center [333, 481] width 207 height 5
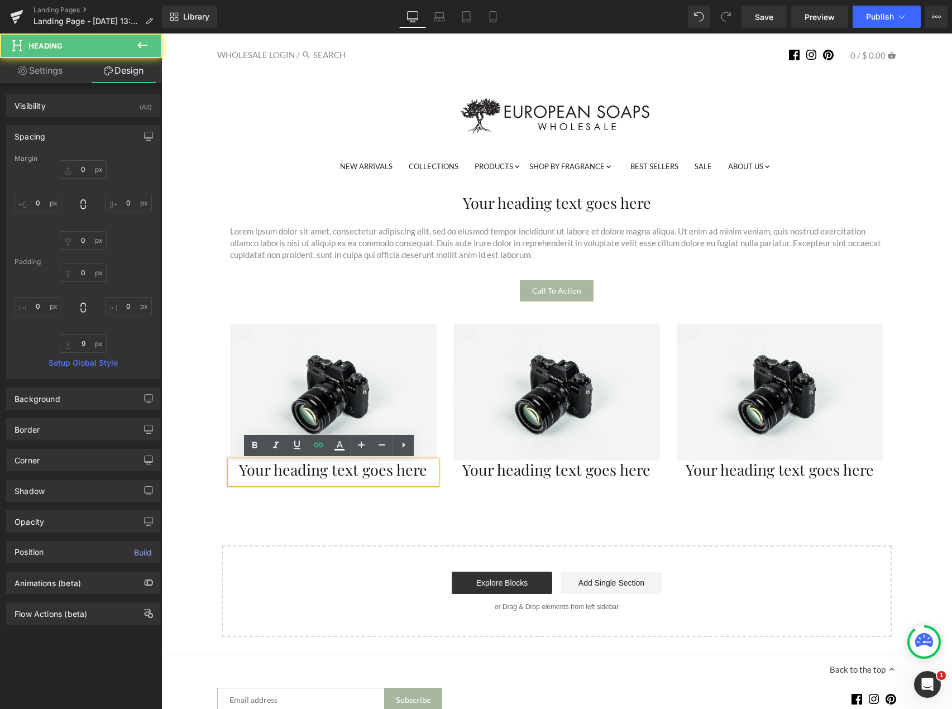
click at [478, 469] on h1 "Your heading text goes here" at bounding box center [556, 469] width 207 height 18
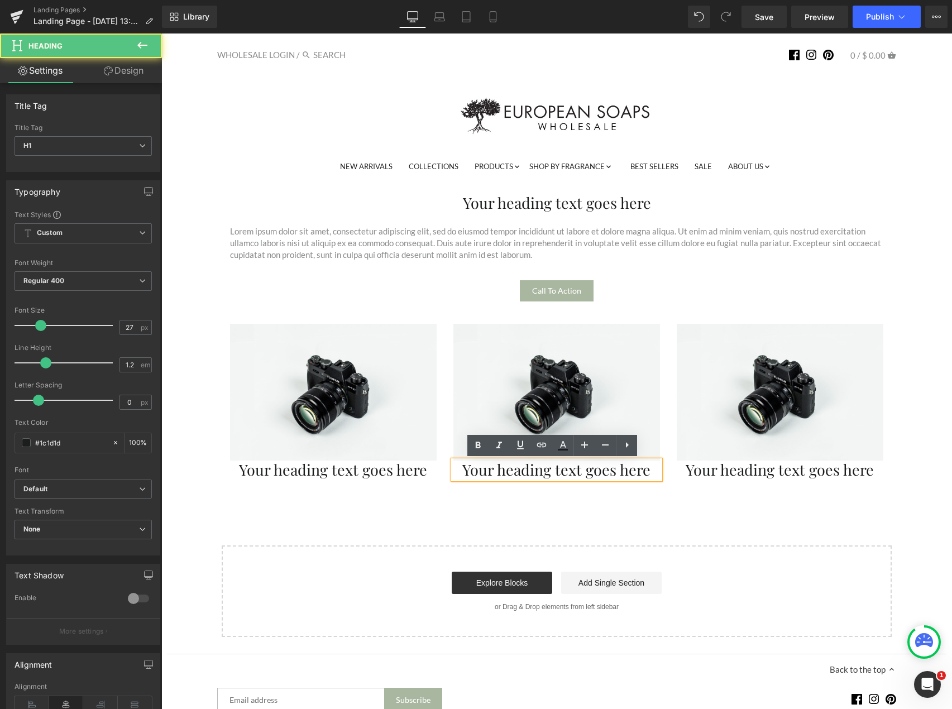
click at [476, 478] on div "Your heading text goes here" at bounding box center [556, 469] width 207 height 18
click at [358, 485] on div "Image Your heading text goes here Heading Image Your heading text goes here Hea…" at bounding box center [557, 398] width 670 height 183
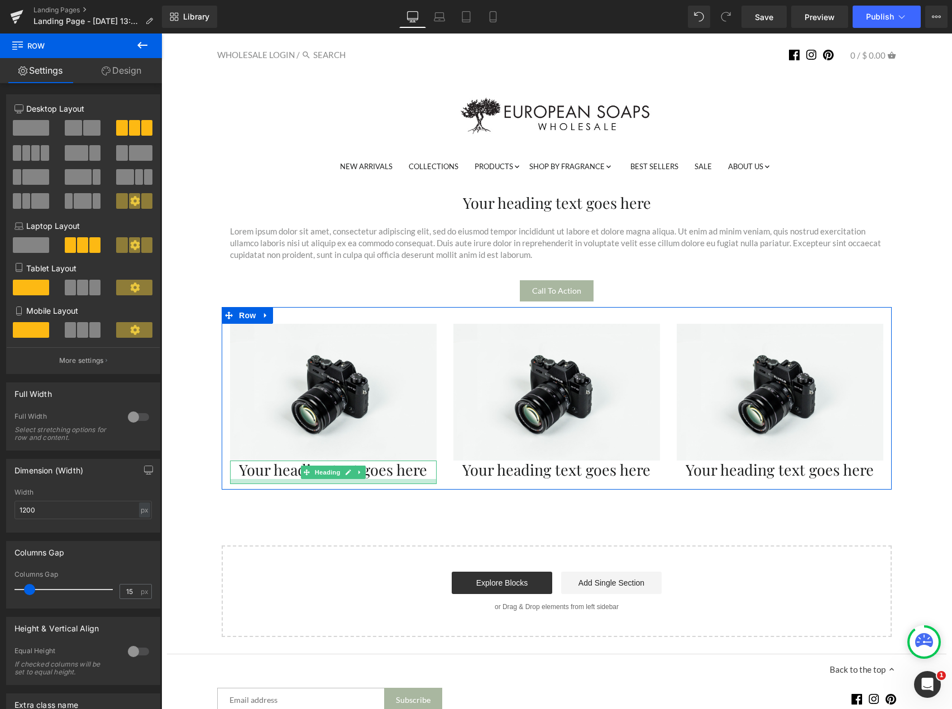
click at [267, 479] on div at bounding box center [333, 481] width 207 height 5
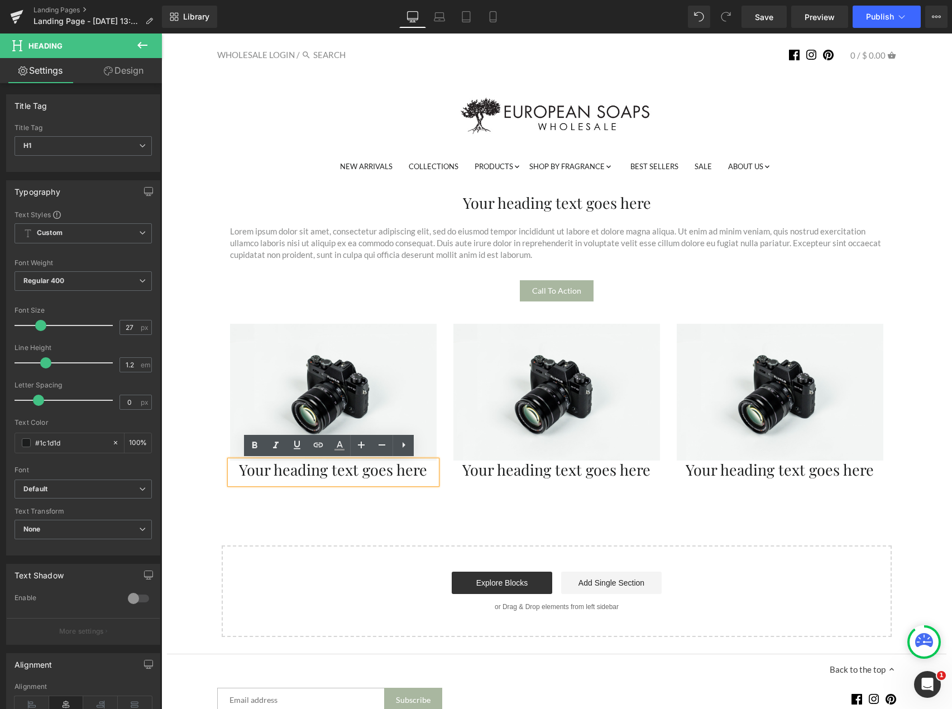
click at [242, 497] on div "Your heading text goes here Heading Lorem ipsum dolor sit amet, consectetur adi…" at bounding box center [556, 407] width 779 height 460
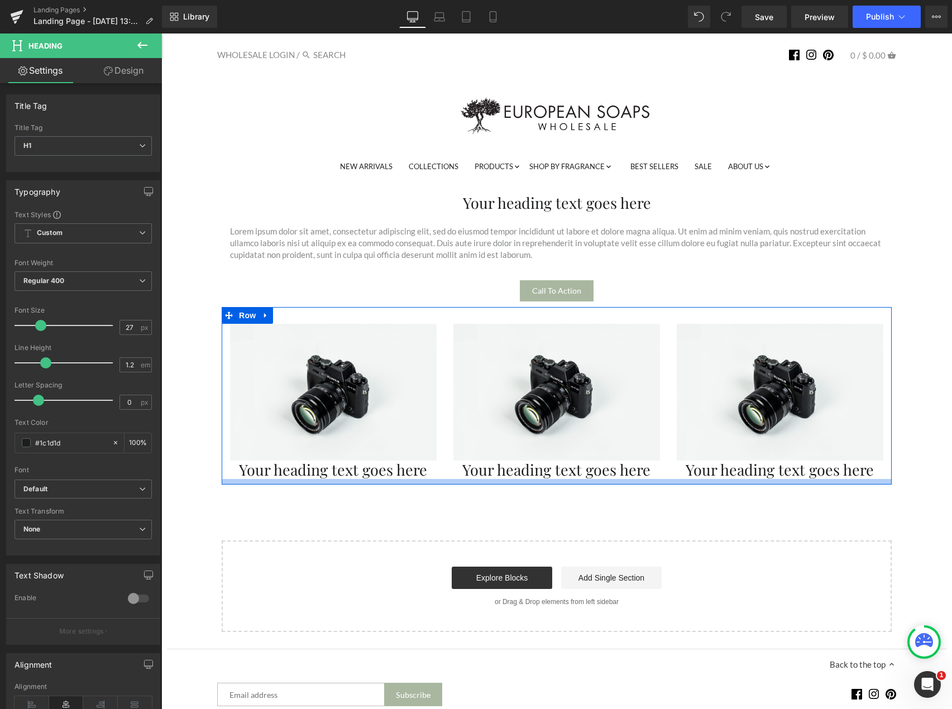
click at [260, 482] on div "Image Your heading text goes here Heading Image Your heading text goes here Hea…" at bounding box center [557, 395] width 670 height 177
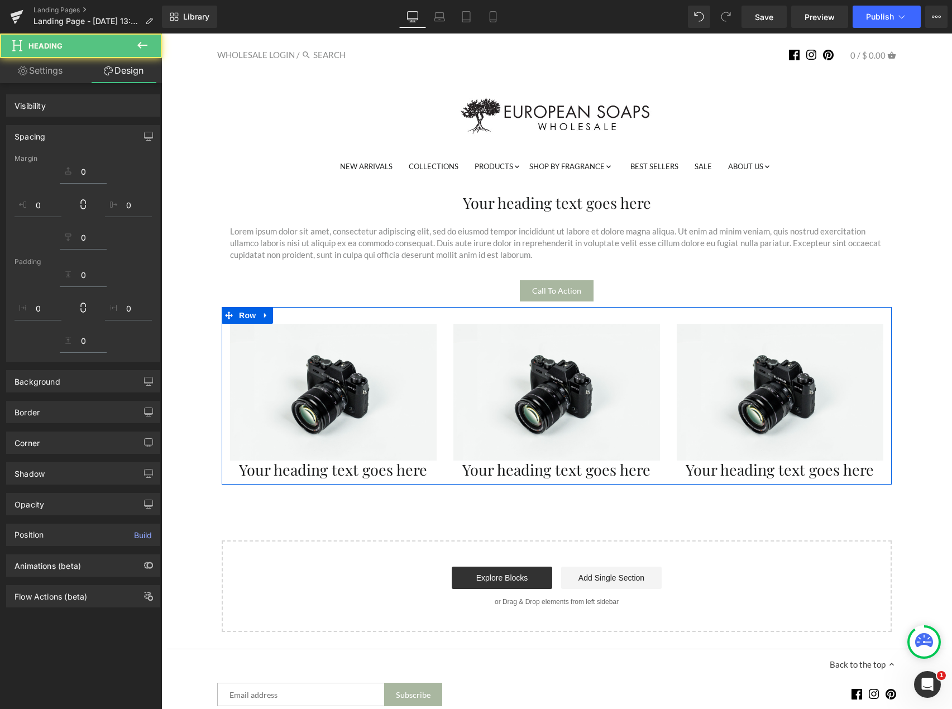
click at [265, 469] on h1 "Your heading text goes here" at bounding box center [333, 469] width 207 height 18
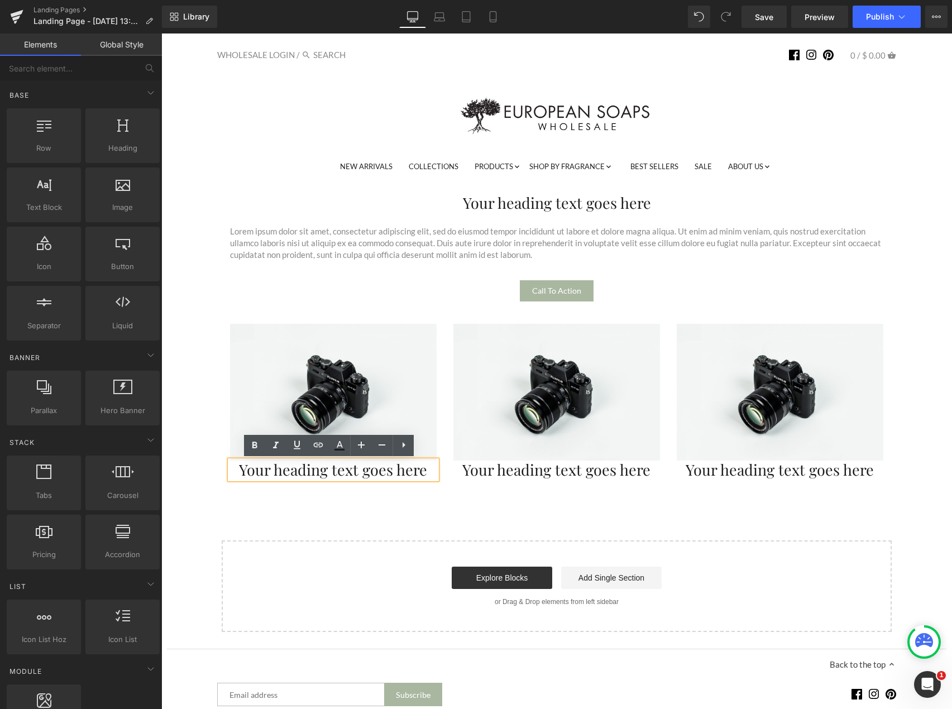
click at [268, 503] on div "Your heading text goes here Heading Lorem ipsum dolor sit amet, consectetur adi…" at bounding box center [556, 404] width 779 height 455
click at [343, 511] on div "Your heading text goes here Heading Lorem ipsum dolor sit amet, consectetur adi…" at bounding box center [556, 404] width 779 height 455
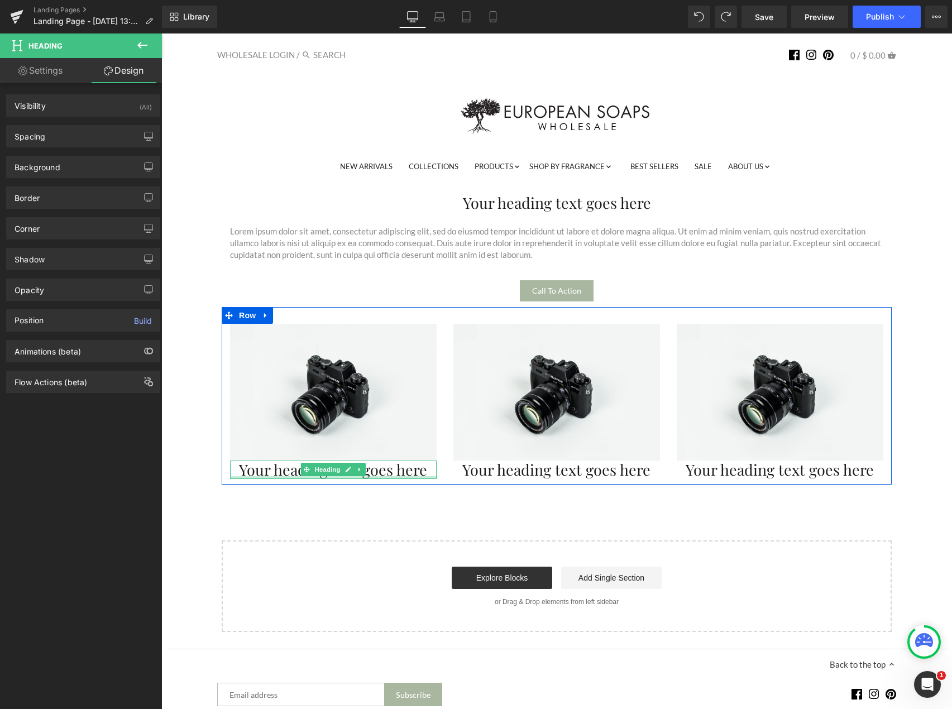
click at [385, 476] on div at bounding box center [333, 477] width 207 height 3
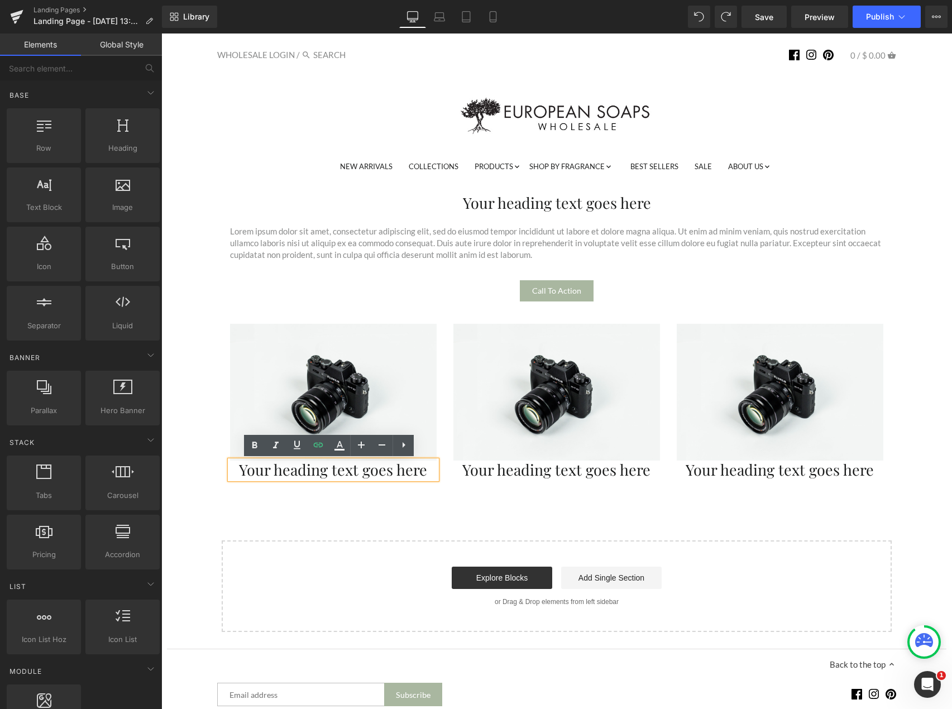
click at [369, 503] on div "Your heading text goes here Heading Lorem ipsum dolor sit amet, consectetur adi…" at bounding box center [556, 404] width 779 height 455
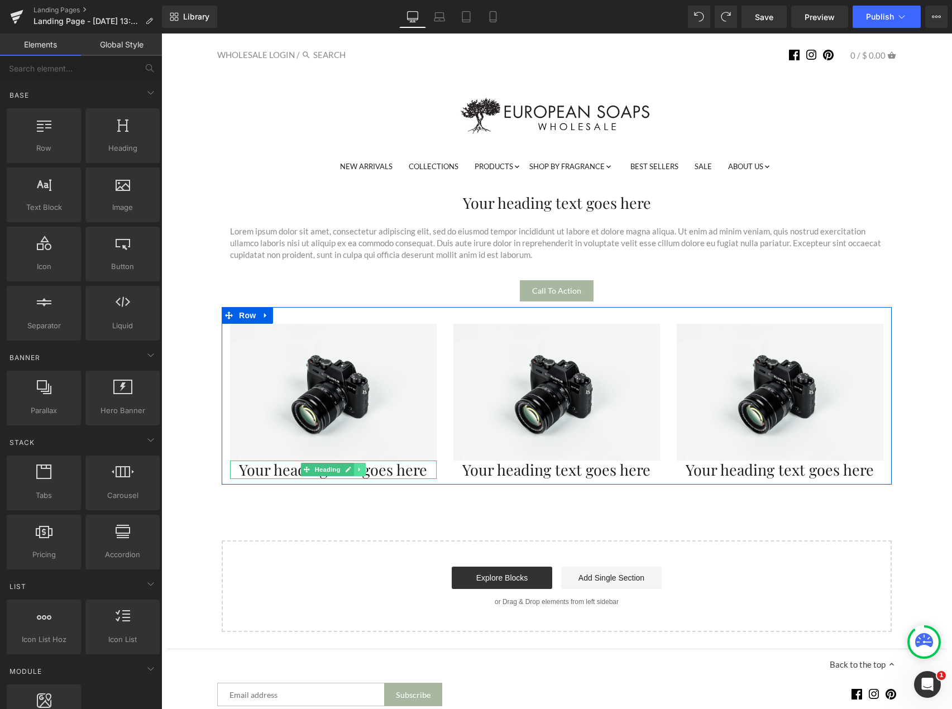
click at [357, 472] on icon at bounding box center [360, 469] width 6 height 7
click at [363, 470] on icon at bounding box center [366, 469] width 6 height 7
drag, startPoint x: 292, startPoint y: 181, endPoint x: 311, endPoint y: 468, distance: 287.5
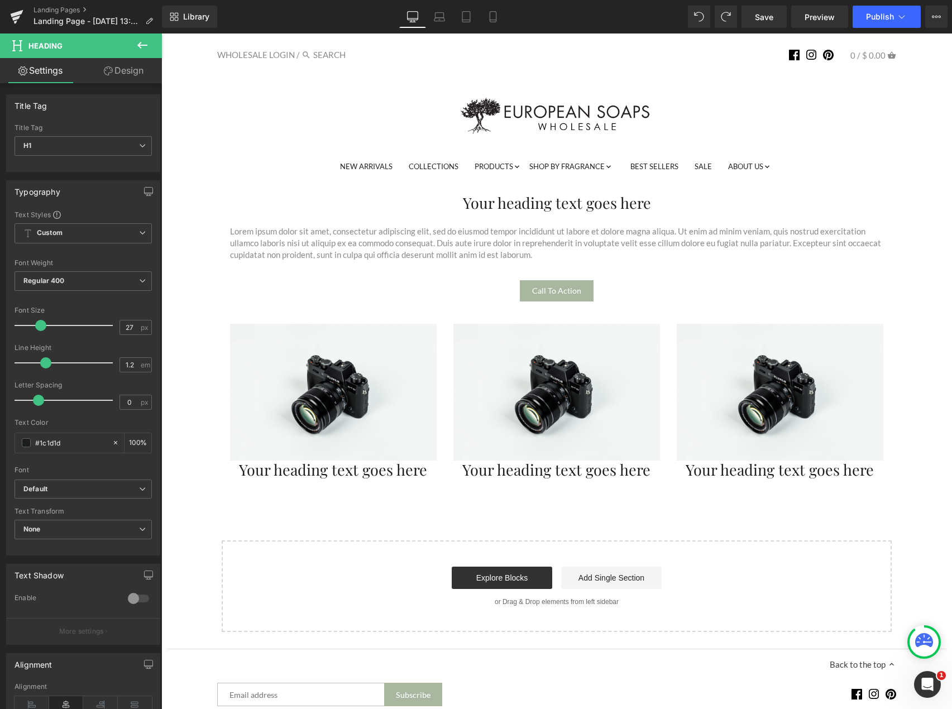
click at [140, 46] on icon at bounding box center [142, 45] width 13 height 13
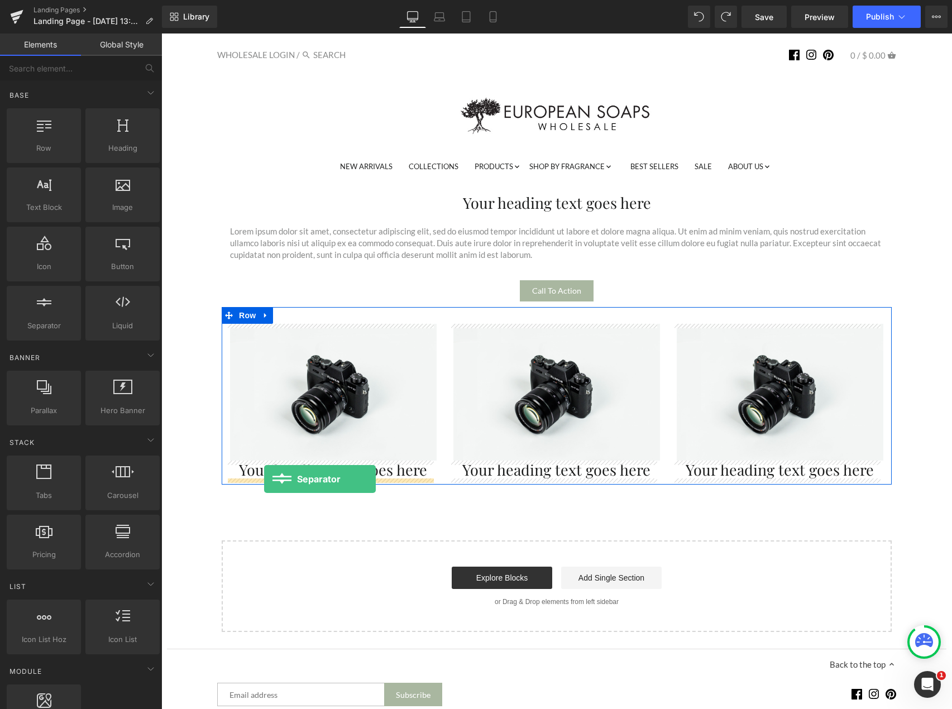
drag, startPoint x: 190, startPoint y: 330, endPoint x: 264, endPoint y: 479, distance: 166.5
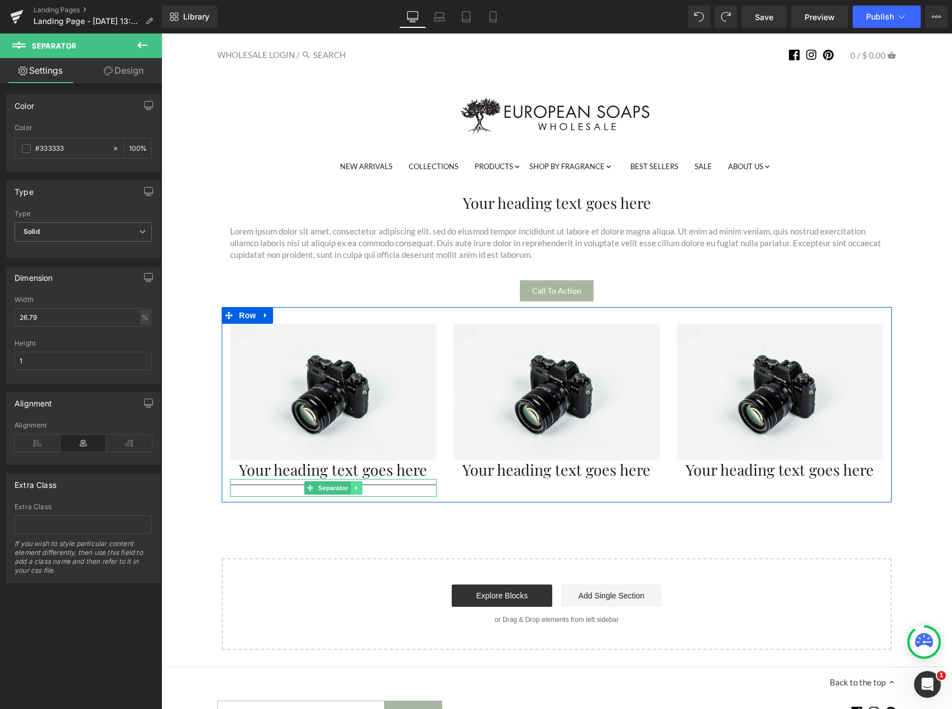
click at [352, 484] on link at bounding box center [356, 487] width 12 height 13
click at [359, 491] on icon at bounding box center [362, 487] width 6 height 6
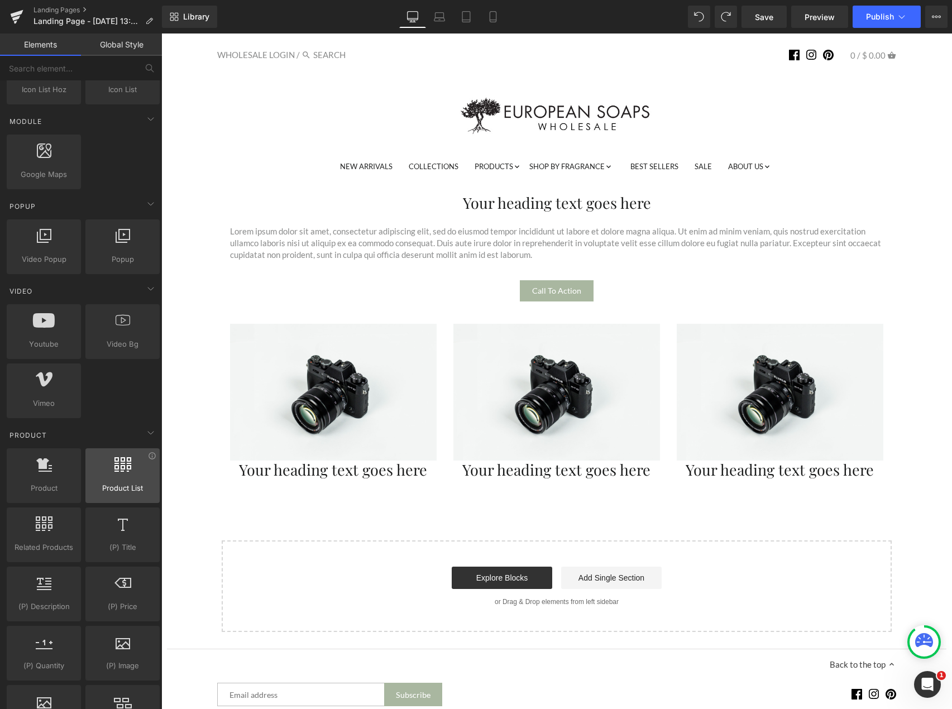
scroll to position [558, 0]
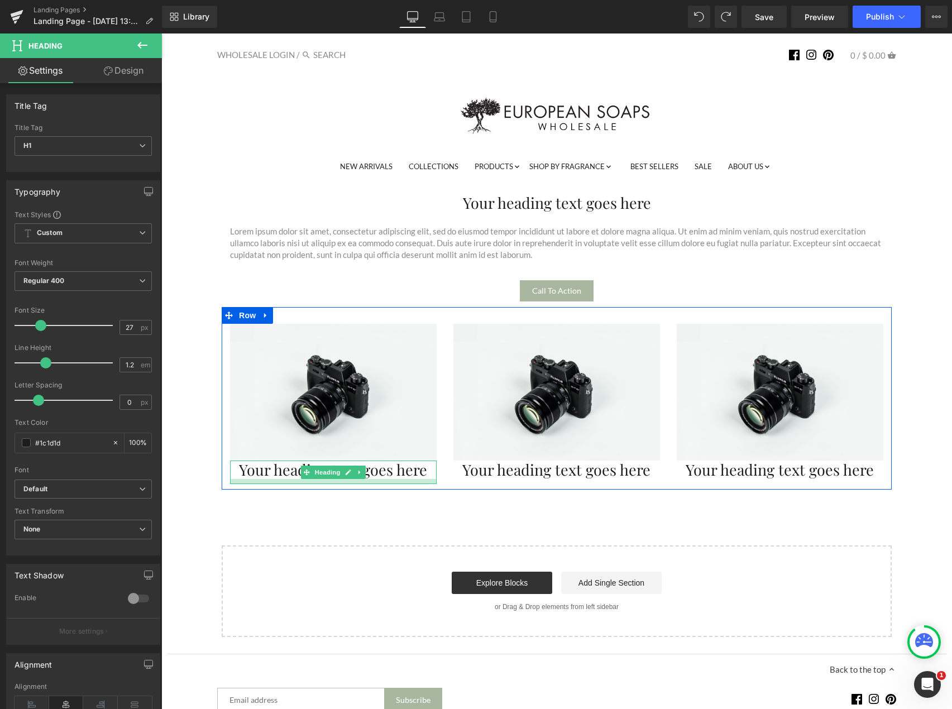
click at [271, 483] on div at bounding box center [333, 481] width 207 height 5
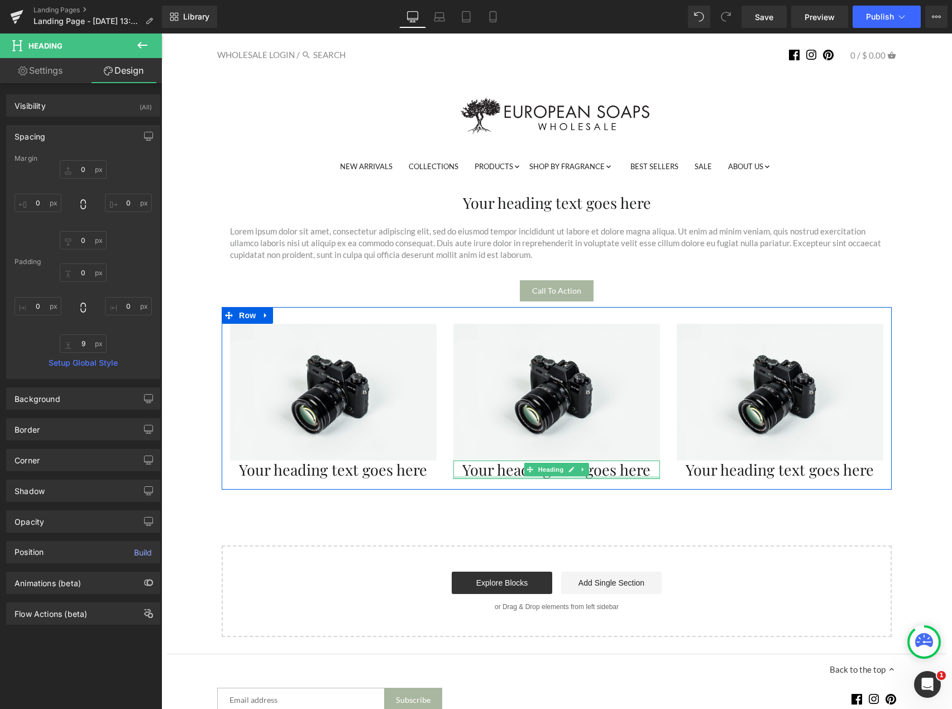
click at [476, 478] on div at bounding box center [556, 477] width 207 height 3
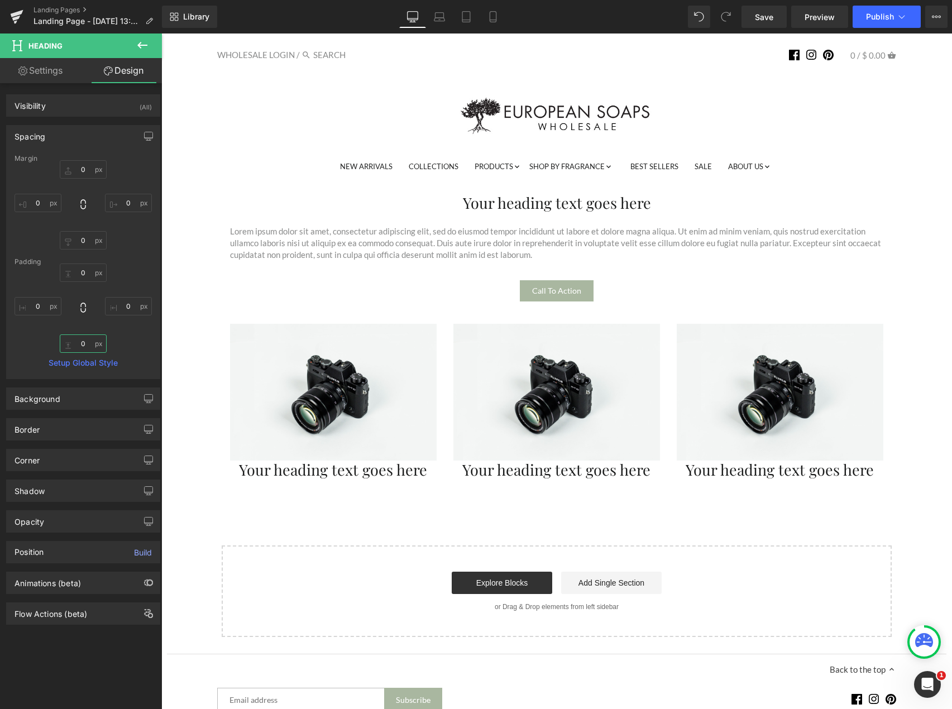
click at [79, 345] on input "0" at bounding box center [83, 343] width 47 height 18
type input "10"
click at [127, 347] on div "0px 0 0px 0 10 10 0px 0" at bounding box center [83, 307] width 137 height 89
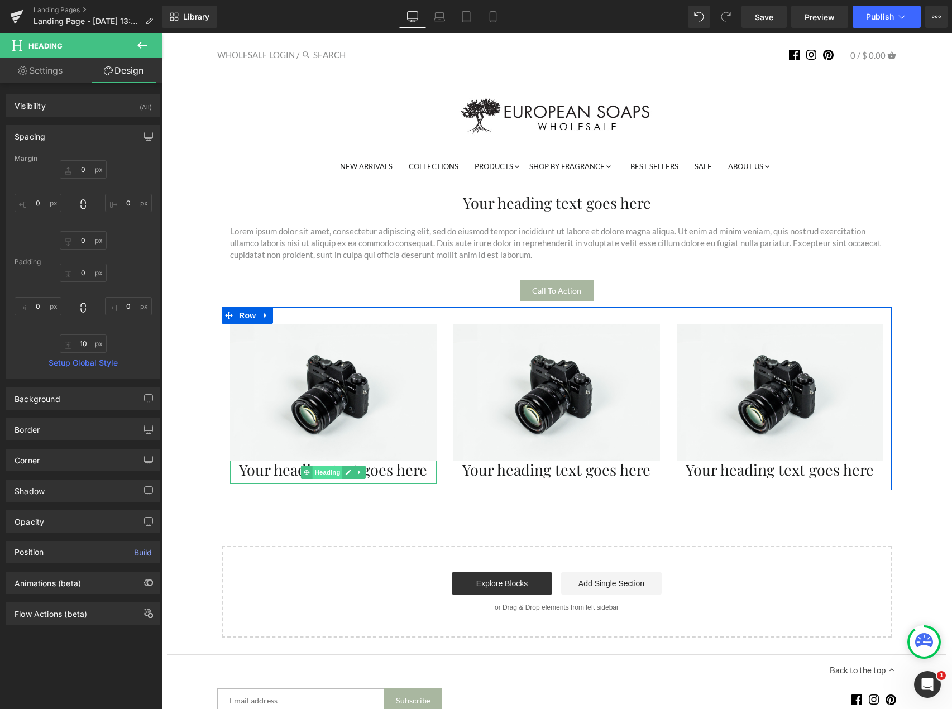
click at [321, 478] on span "Heading" at bounding box center [328, 471] width 30 height 13
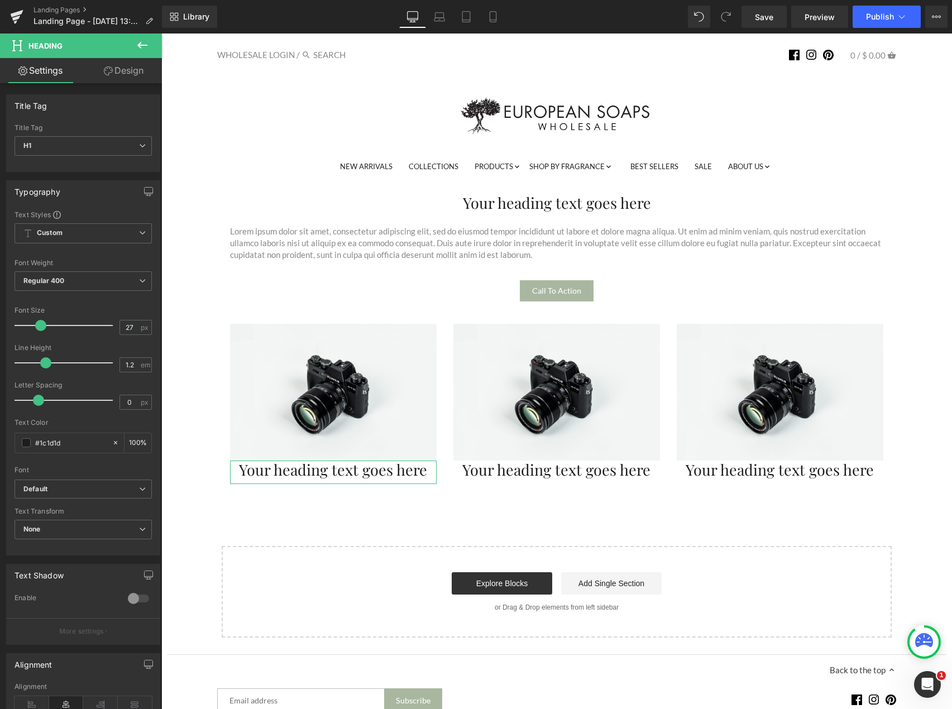
click at [111, 68] on icon at bounding box center [108, 70] width 9 height 9
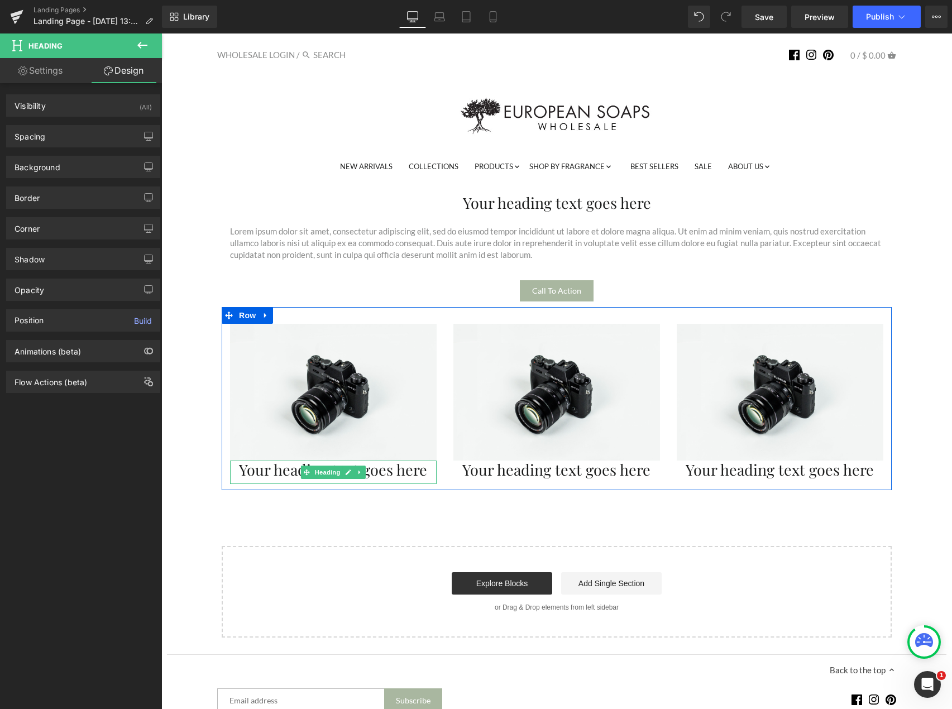
click at [255, 470] on h1 "Your heading text goes here" at bounding box center [333, 469] width 207 height 18
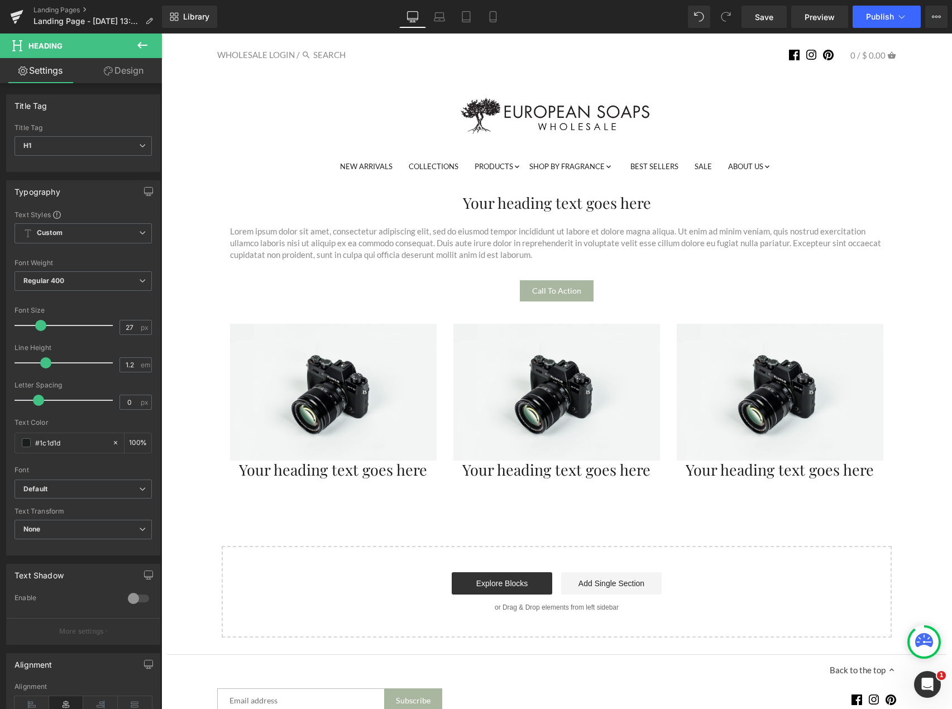
click at [111, 71] on icon at bounding box center [108, 70] width 9 height 9
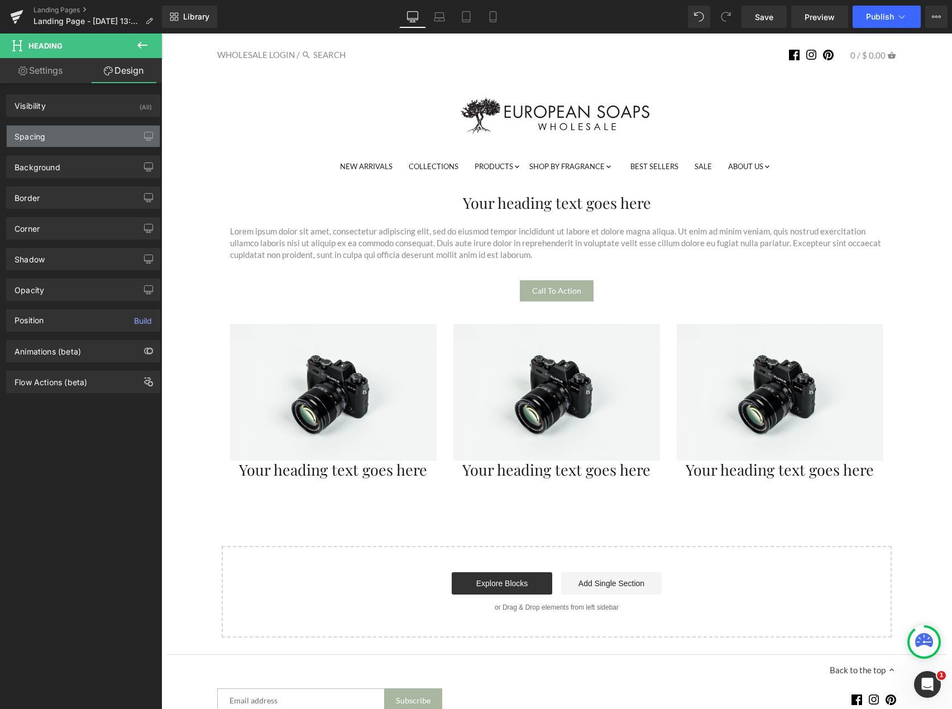
click at [91, 141] on div "Spacing" at bounding box center [83, 136] width 153 height 21
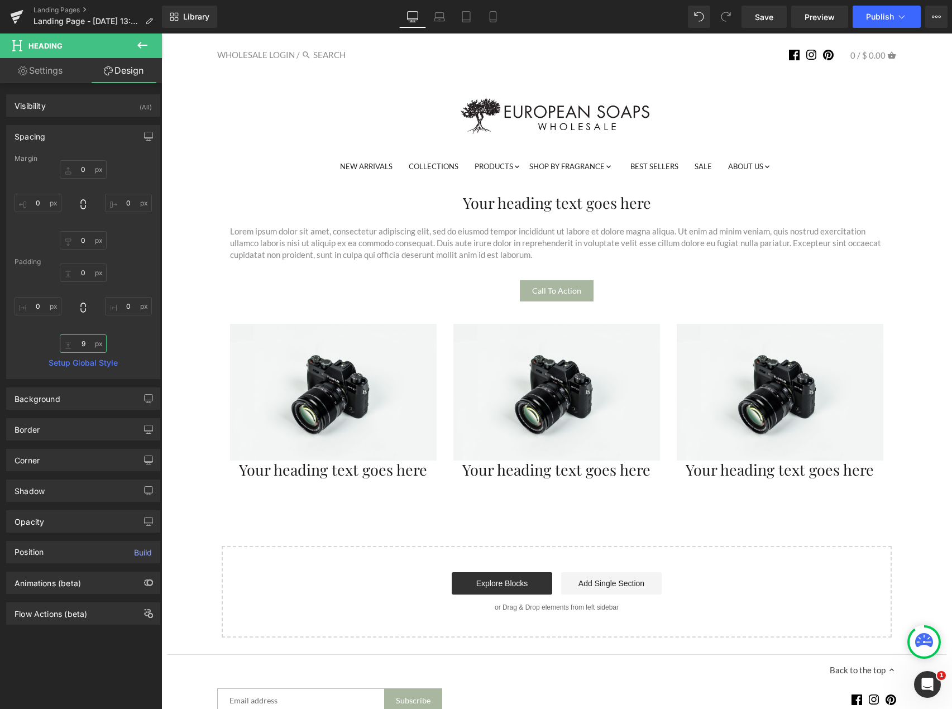
click at [78, 350] on input "9" at bounding box center [83, 343] width 47 height 18
click at [84, 344] on input "19" at bounding box center [83, 343] width 47 height 18
click at [83, 343] on input "91" at bounding box center [83, 343] width 47 height 18
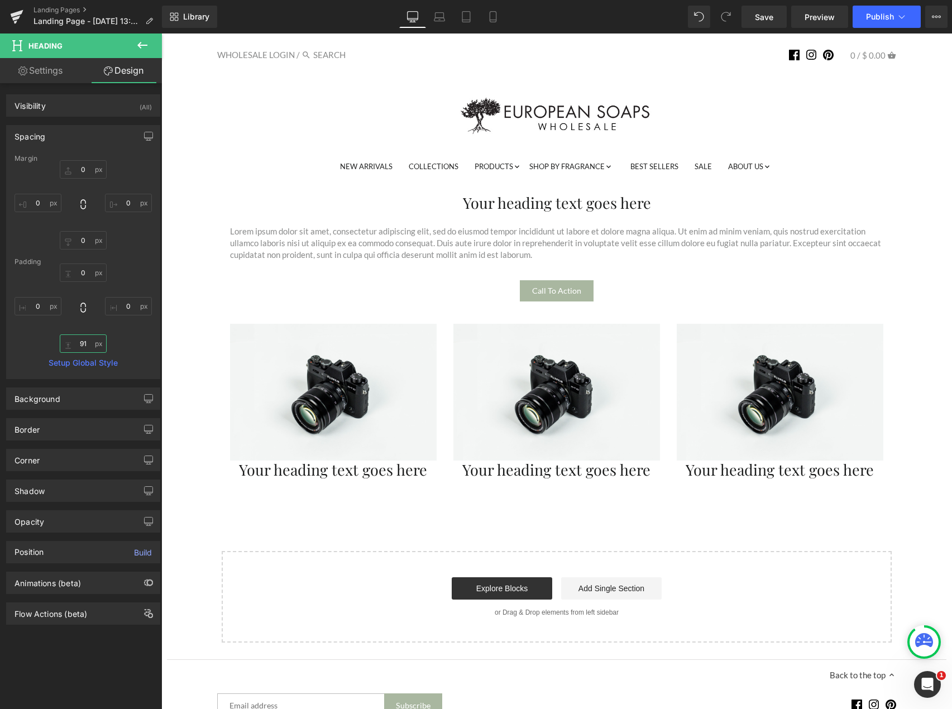
click at [83, 343] on input "91" at bounding box center [83, 343] width 47 height 18
type input "10"
click at [87, 274] on input "0" at bounding box center [83, 272] width 47 height 18
click at [85, 274] on input "0" at bounding box center [83, 272] width 47 height 18
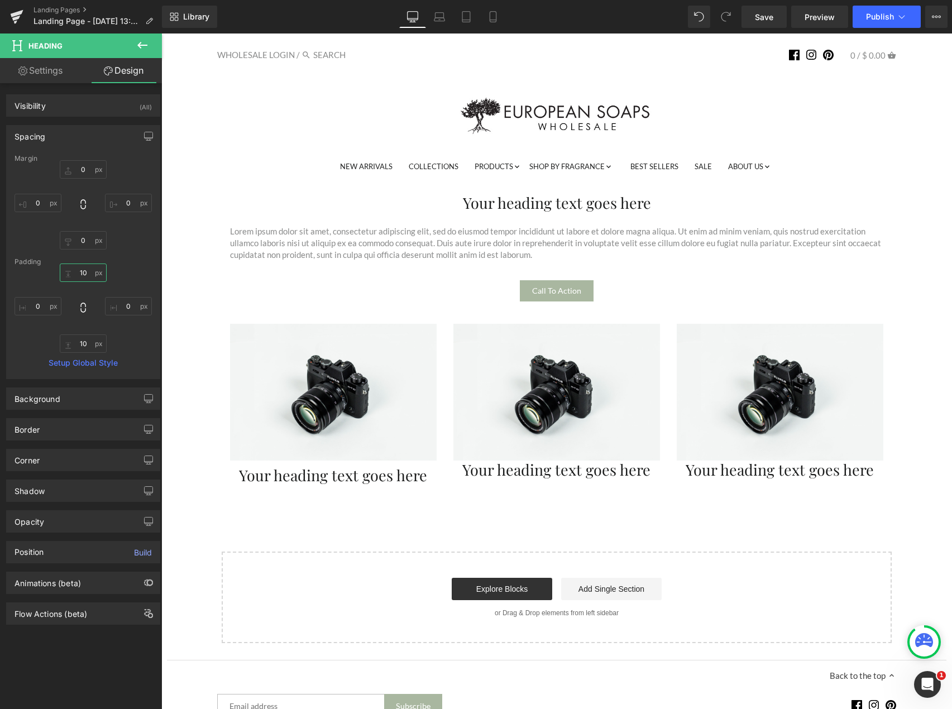
type input "10"
click at [125, 276] on div "10 10 0px 0 10 10 0px 0" at bounding box center [83, 307] width 137 height 89
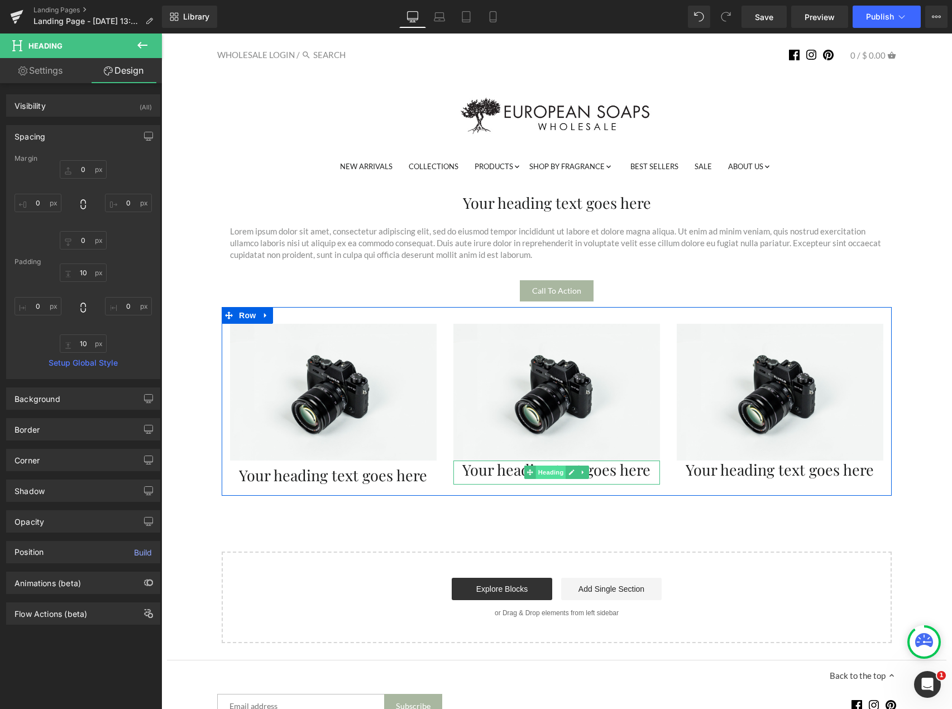
click at [542, 471] on span "Heading" at bounding box center [551, 471] width 30 height 13
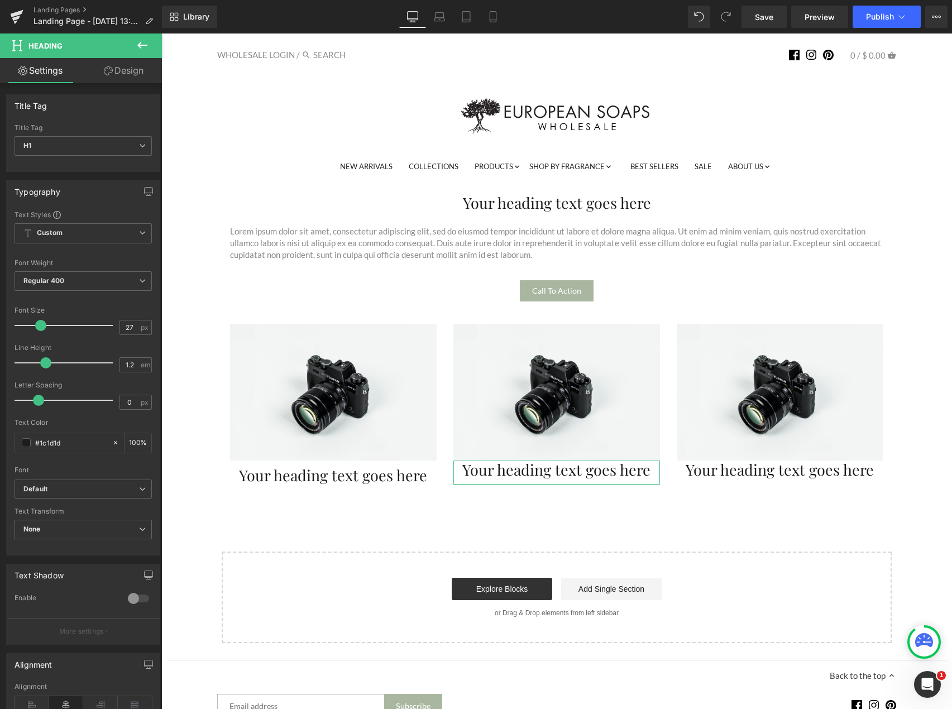
click at [128, 79] on link "Design" at bounding box center [123, 70] width 81 height 25
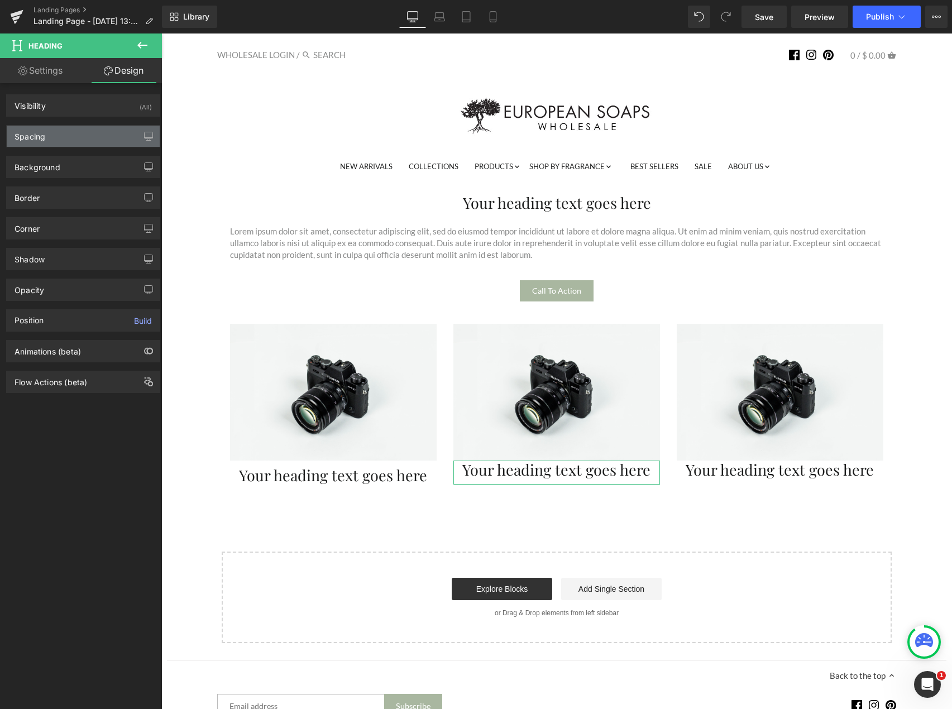
click at [97, 137] on div "Spacing" at bounding box center [83, 136] width 153 height 21
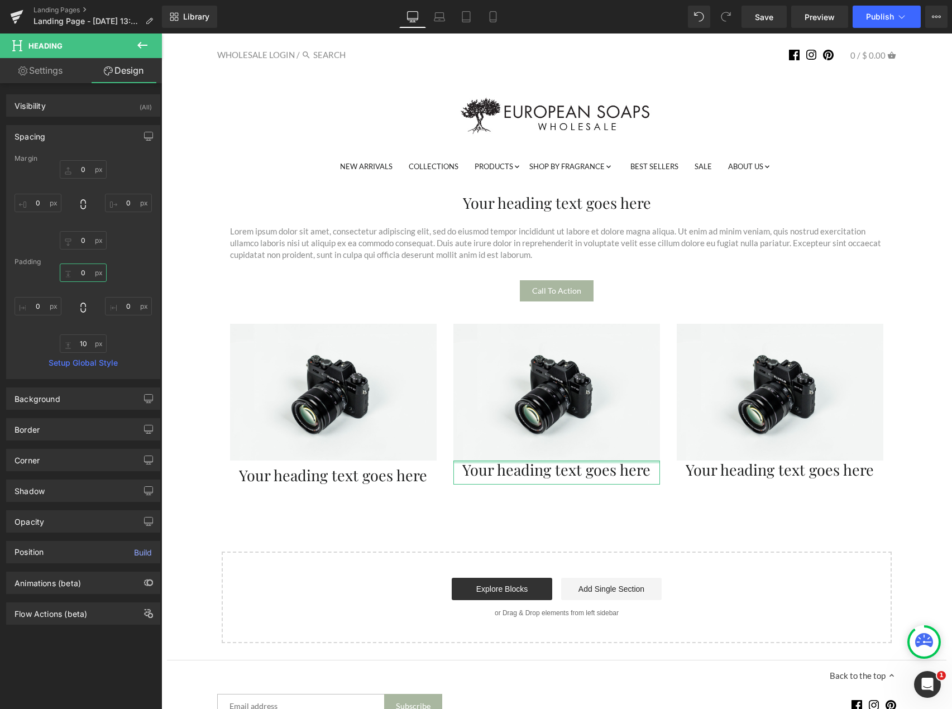
click at [81, 272] on input "0" at bounding box center [83, 272] width 47 height 18
type input "10"
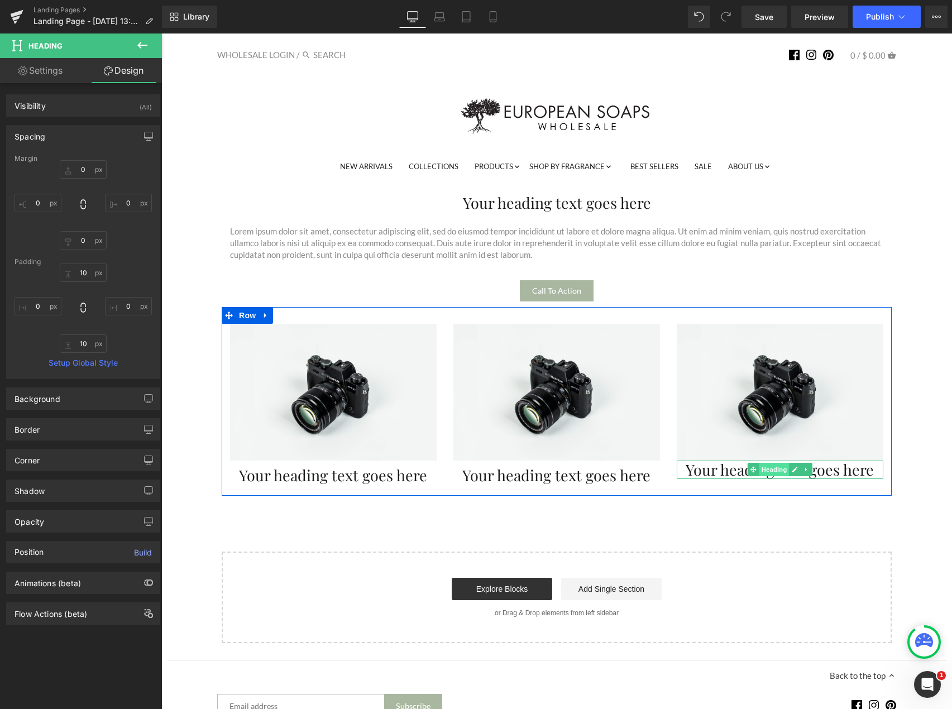
click at [761, 468] on span "Heading" at bounding box center [774, 469] width 30 height 13
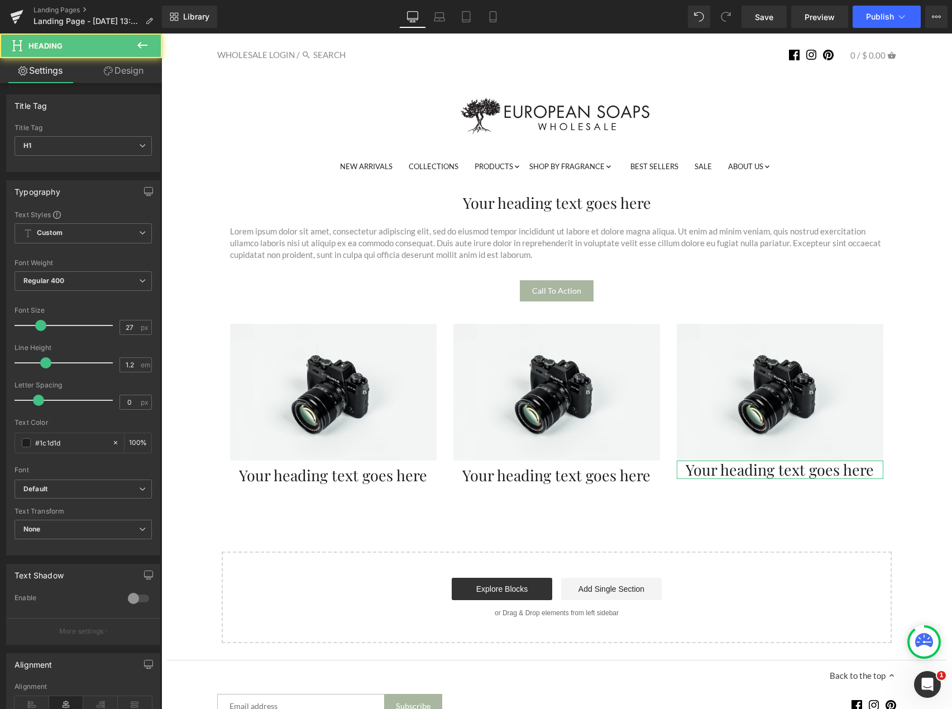
click at [112, 65] on link "Design" at bounding box center [123, 70] width 81 height 25
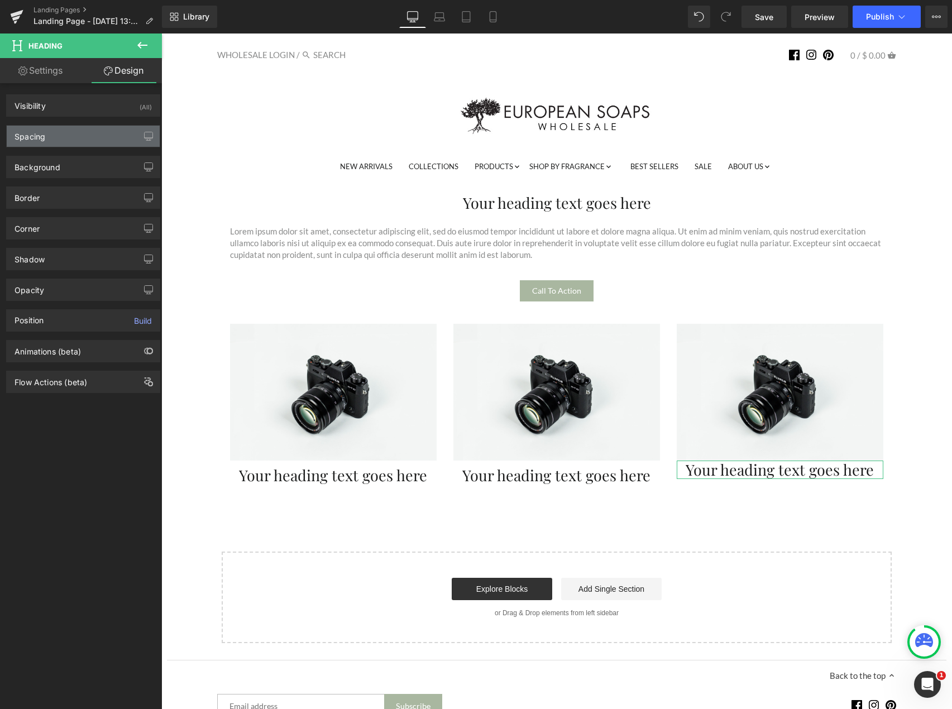
click at [75, 142] on div "Spacing" at bounding box center [83, 136] width 153 height 21
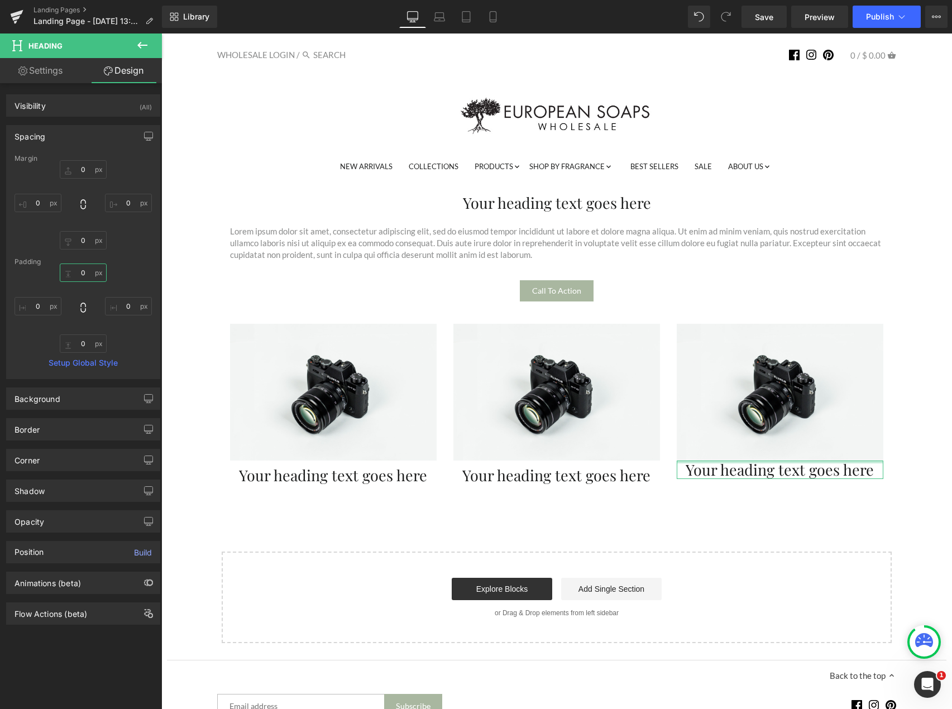
click at [81, 278] on input "0" at bounding box center [83, 272] width 47 height 18
type input "10"
click at [86, 343] on input "0" at bounding box center [83, 343] width 47 height 18
type input "10"
click at [137, 349] on div "10 10 0px 0 10 10 0px 0" at bounding box center [83, 307] width 137 height 89
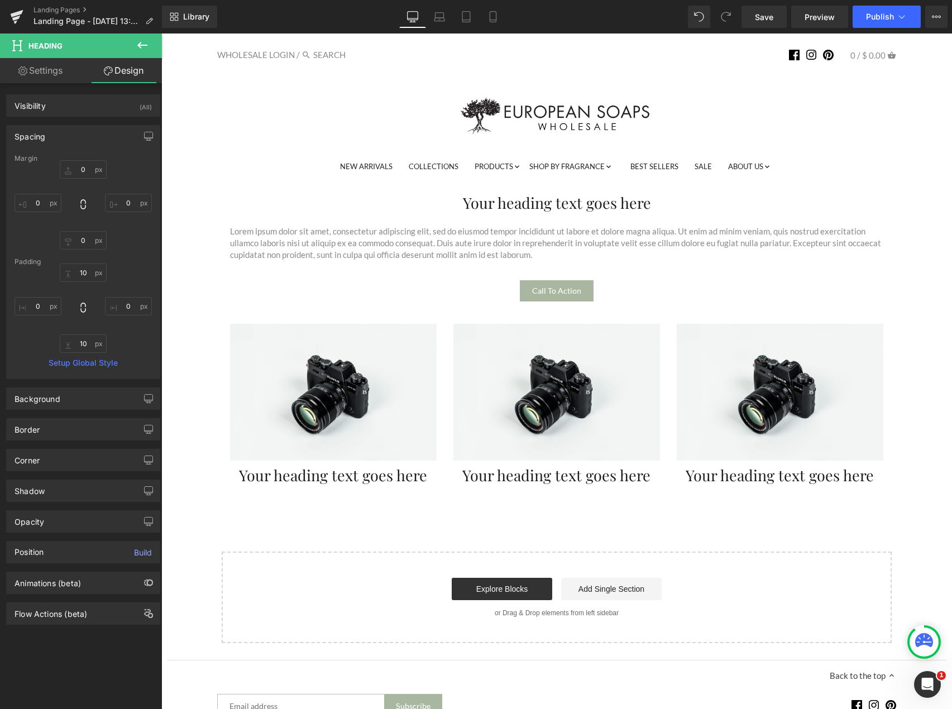
click at [137, 46] on icon at bounding box center [142, 45] width 13 height 13
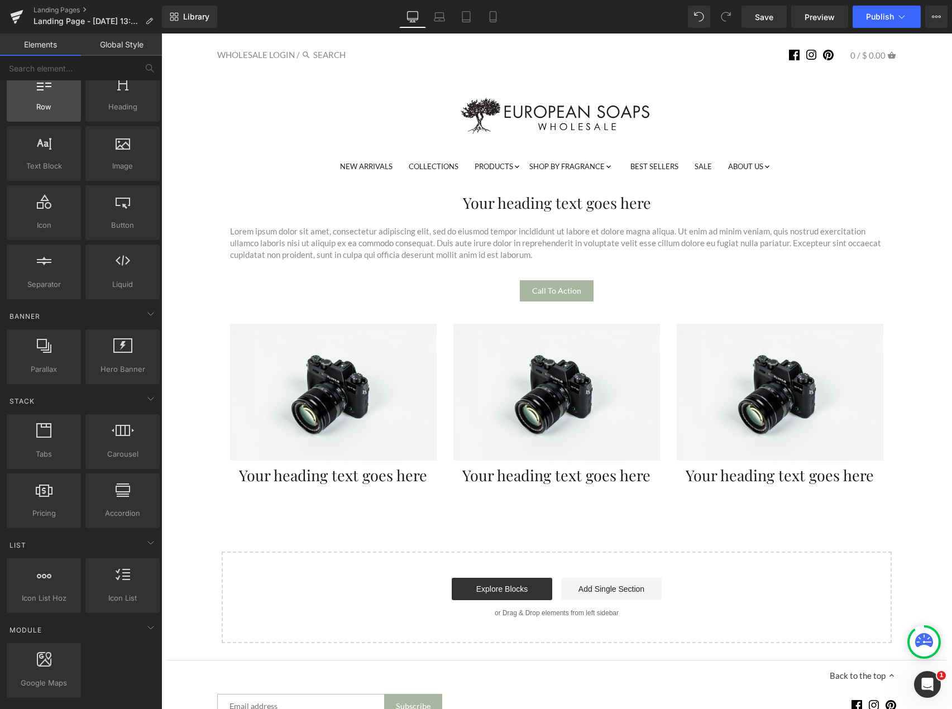
scroll to position [0, 0]
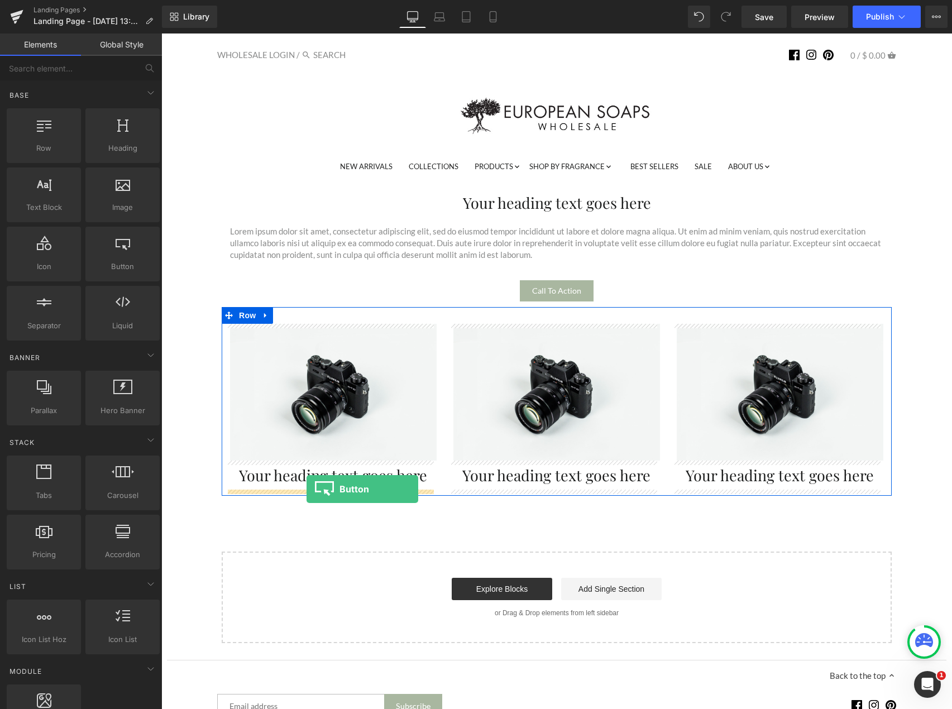
drag, startPoint x: 291, startPoint y: 301, endPoint x: 306, endPoint y: 490, distance: 189.3
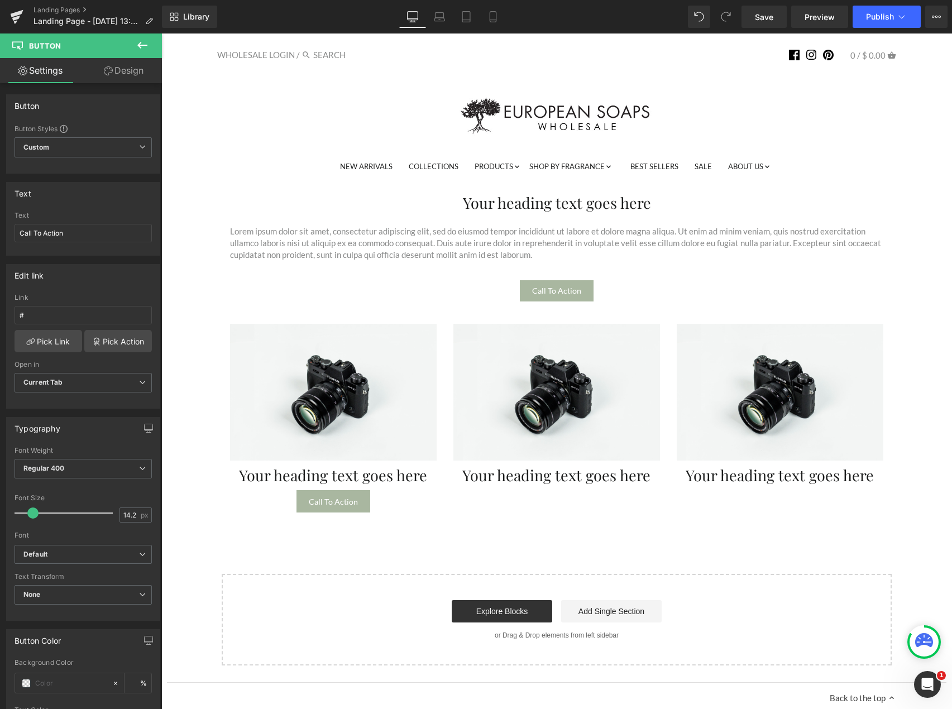
click at [136, 45] on icon at bounding box center [142, 45] width 13 height 13
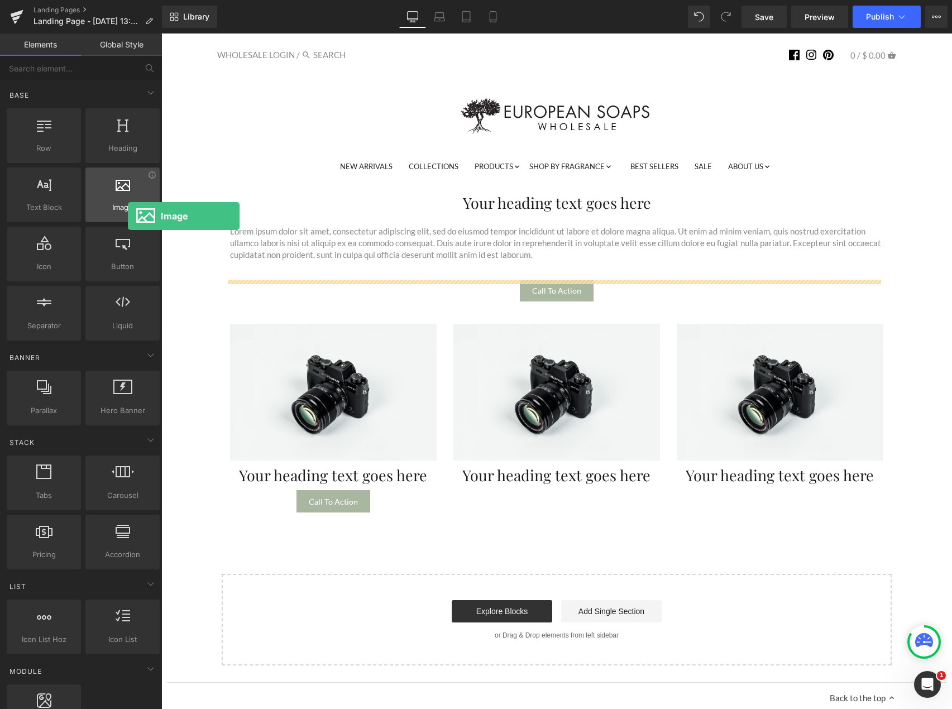
click at [123, 204] on div "Image images, photos, alts, uploads" at bounding box center [122, 194] width 74 height 55
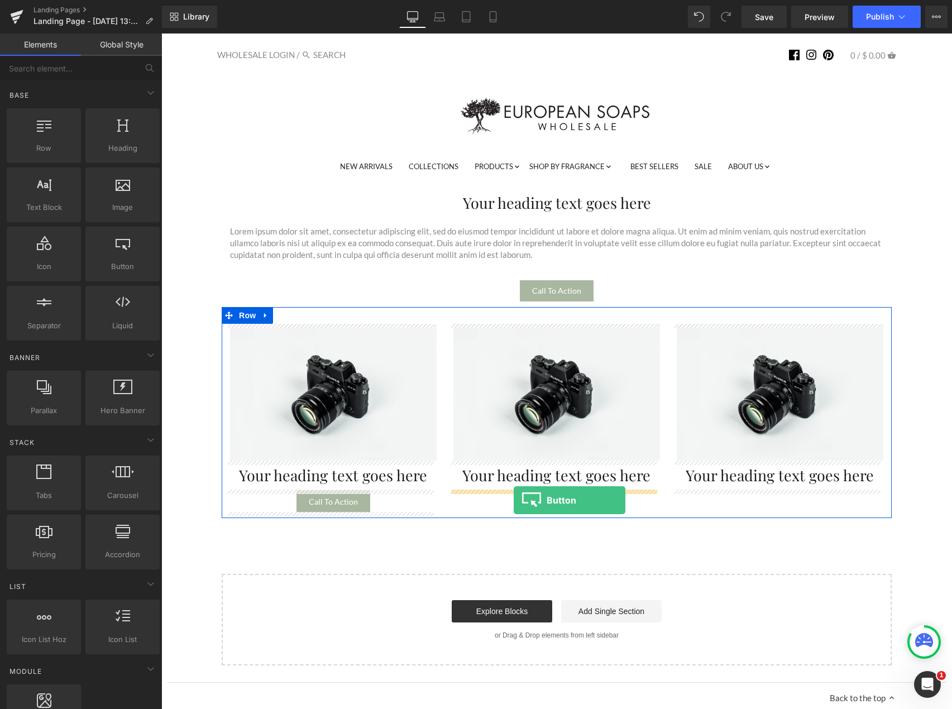
drag, startPoint x: 278, startPoint y: 300, endPoint x: 513, endPoint y: 500, distance: 308.9
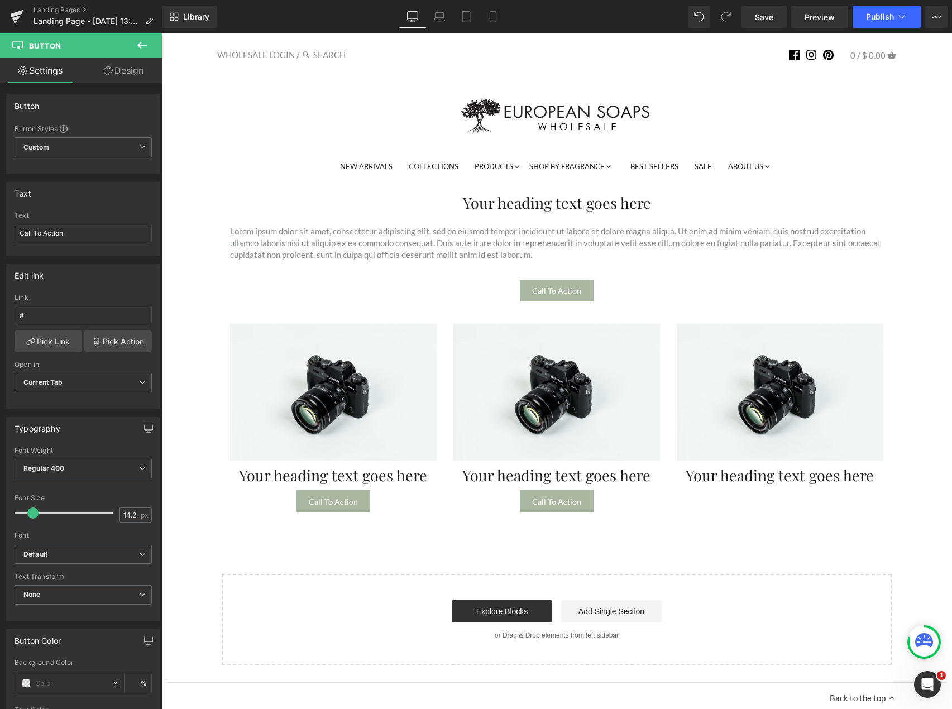
click at [145, 45] on icon at bounding box center [142, 45] width 10 height 7
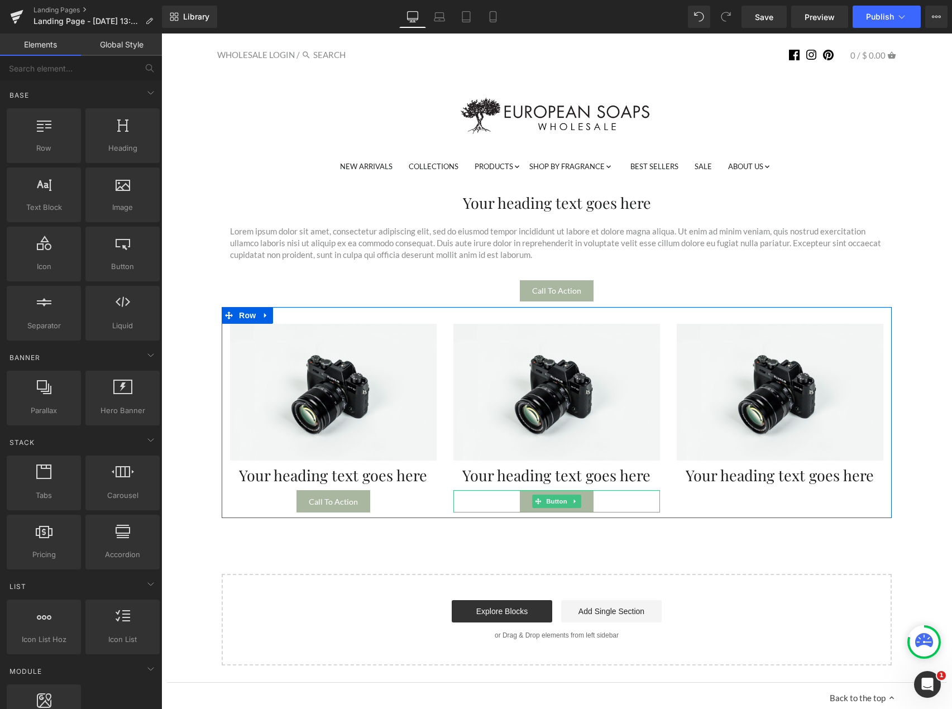
click at [594, 496] on div "Call To Action" at bounding box center [556, 501] width 207 height 22
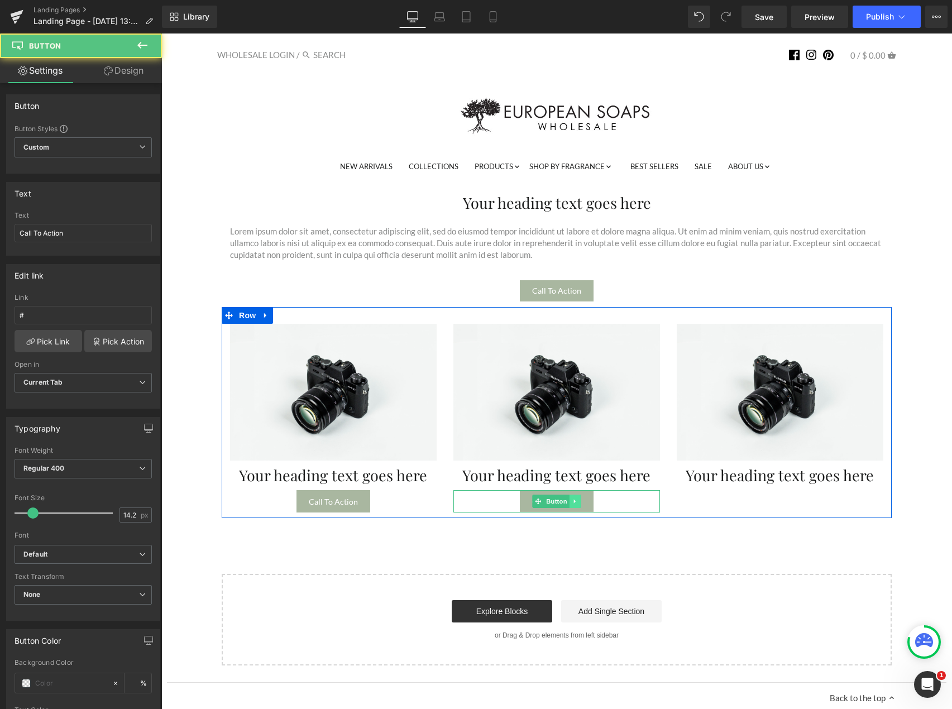
click at [572, 502] on icon at bounding box center [575, 501] width 6 height 7
click at [578, 501] on icon at bounding box center [581, 501] width 6 height 6
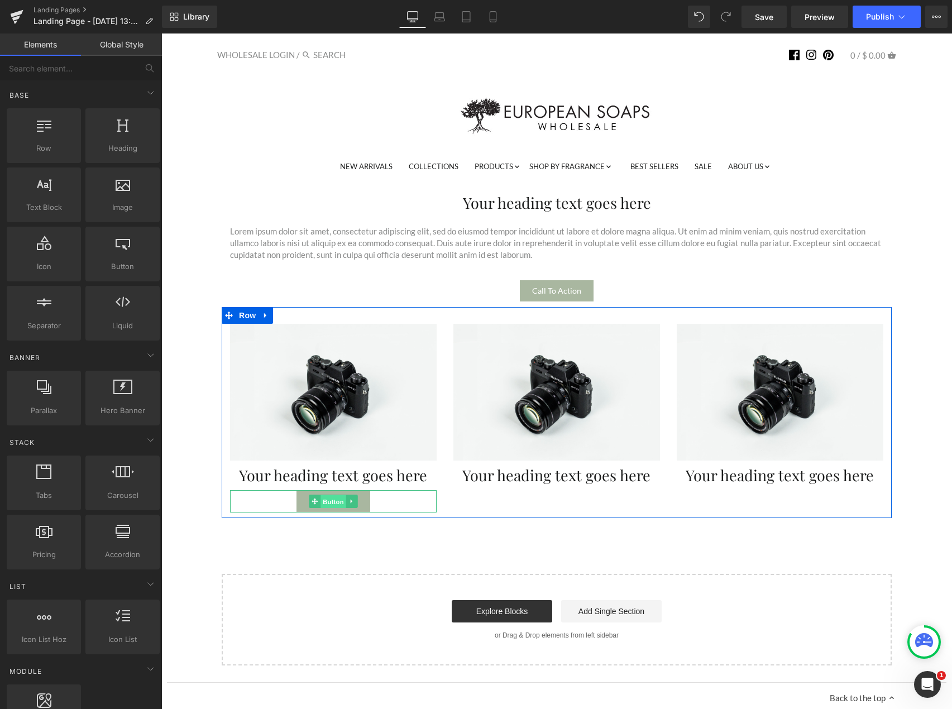
click at [332, 501] on span "Button" at bounding box center [333, 500] width 26 height 13
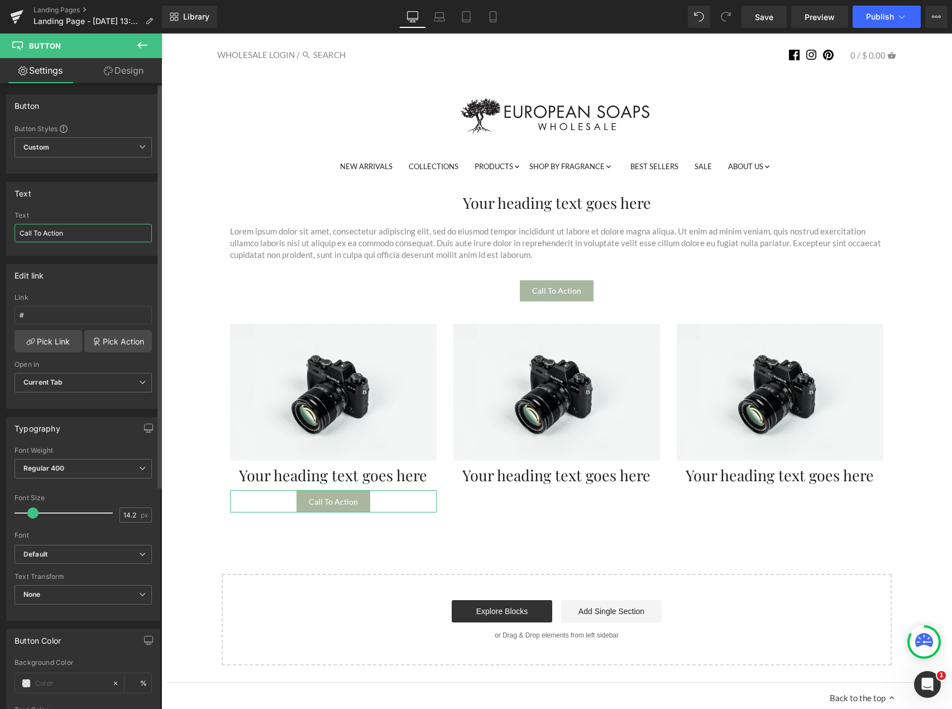
click at [48, 230] on input "Call To Action" at bounding box center [83, 233] width 137 height 18
type input "Shop All 20% Off Deals"
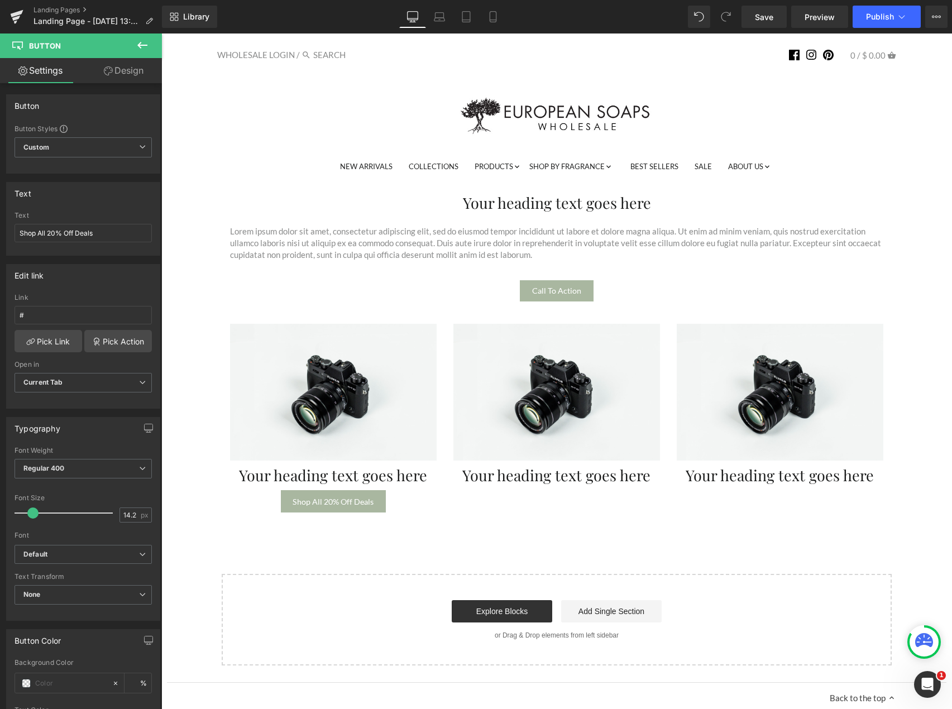
click at [344, 553] on div "Your heading text goes here Heading Lorem ipsum dolor sit amet, consectetur adi…" at bounding box center [556, 421] width 779 height 488
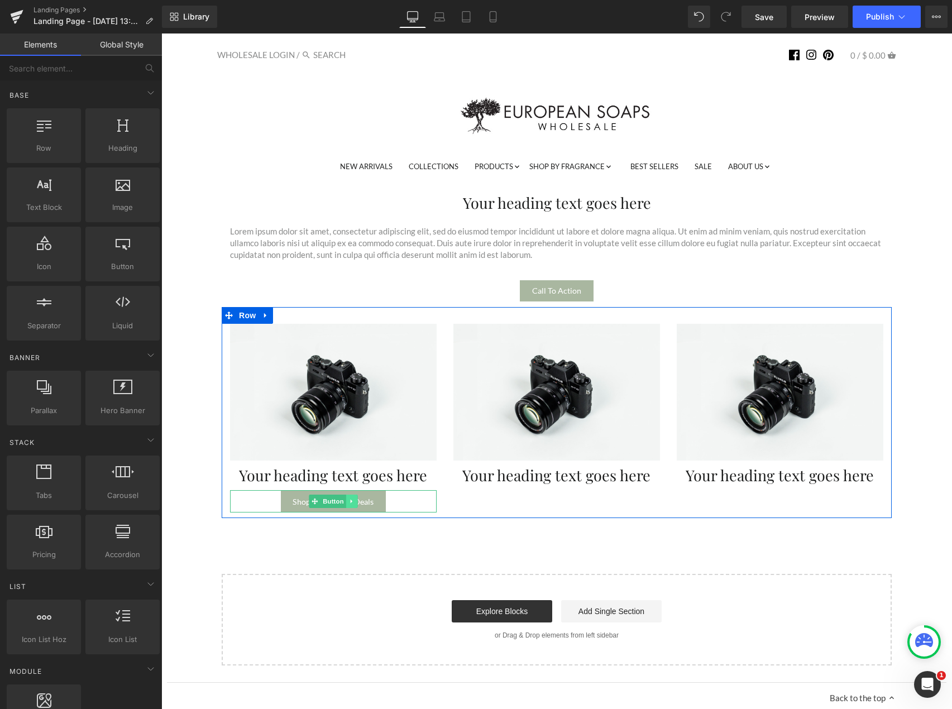
click at [349, 501] on icon at bounding box center [352, 501] width 6 height 7
click at [340, 500] on link at bounding box center [346, 500] width 12 height 13
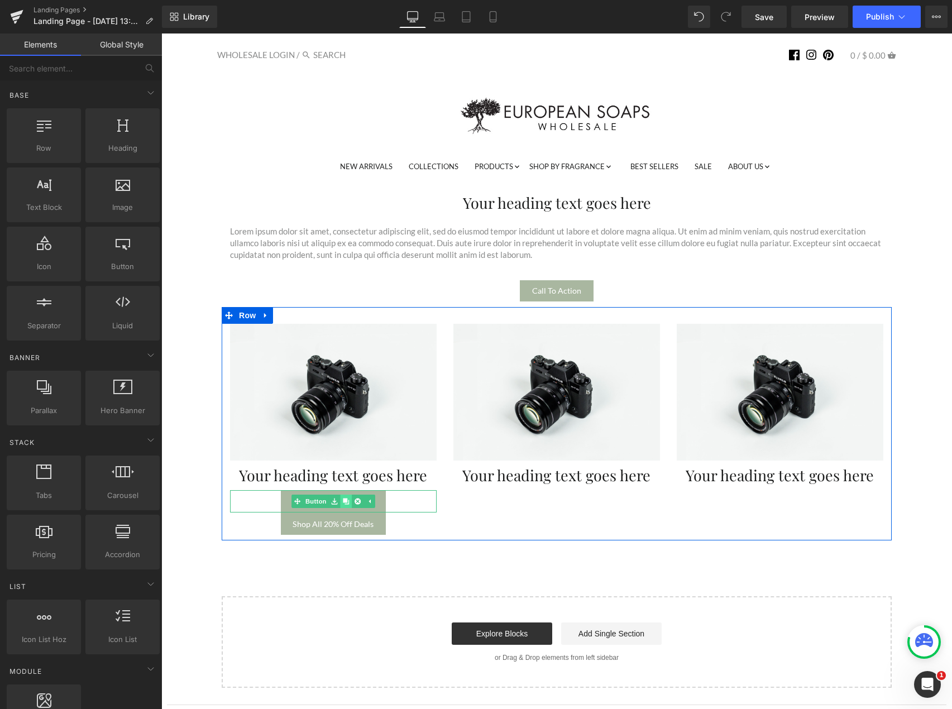
click at [344, 501] on icon at bounding box center [346, 501] width 6 height 6
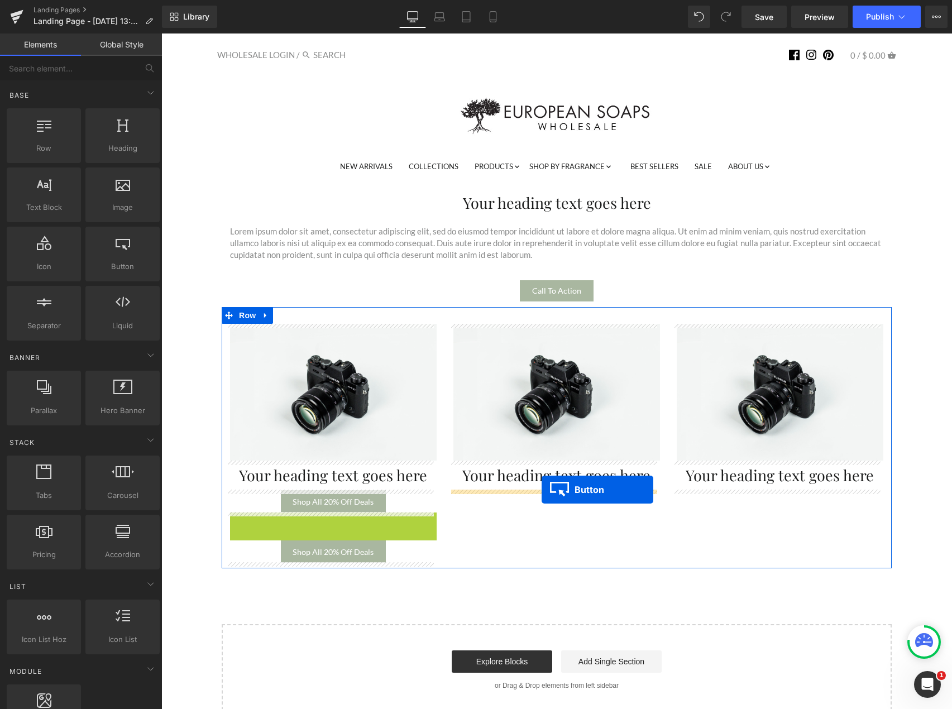
drag, startPoint x: 314, startPoint y: 524, endPoint x: 541, endPoint y: 489, distance: 229.7
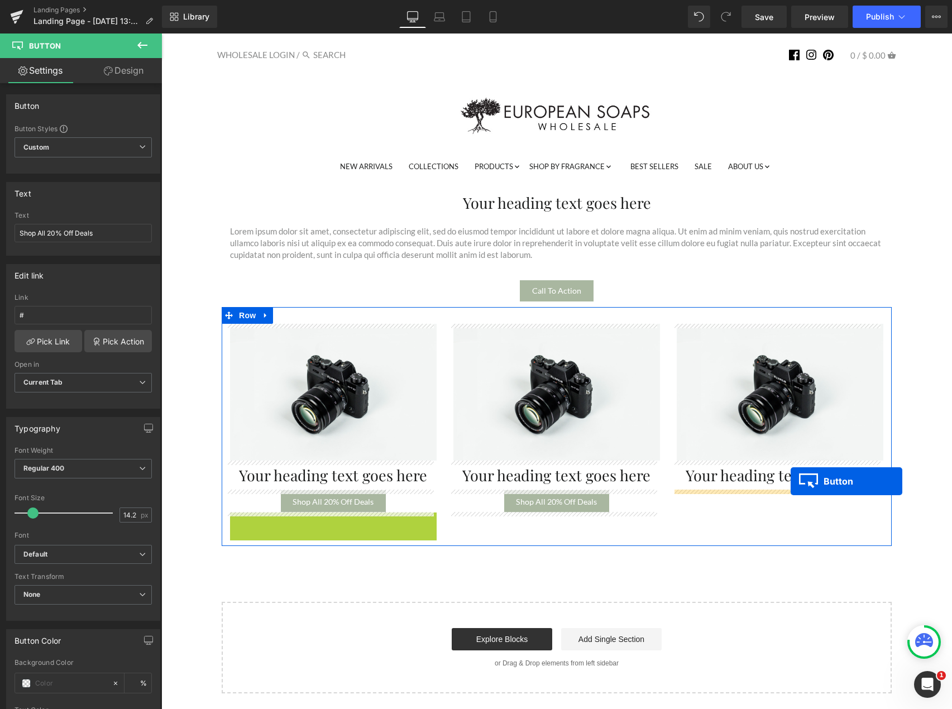
drag, startPoint x: 314, startPoint y: 523, endPoint x: 776, endPoint y: 483, distance: 464.4
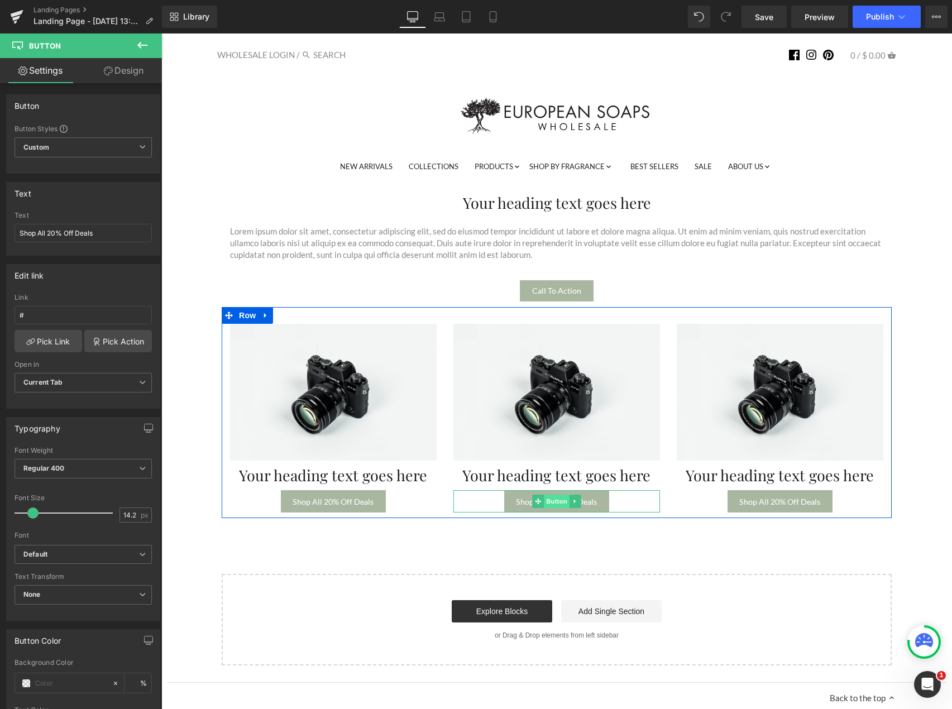
click at [550, 500] on span "Button" at bounding box center [557, 500] width 26 height 13
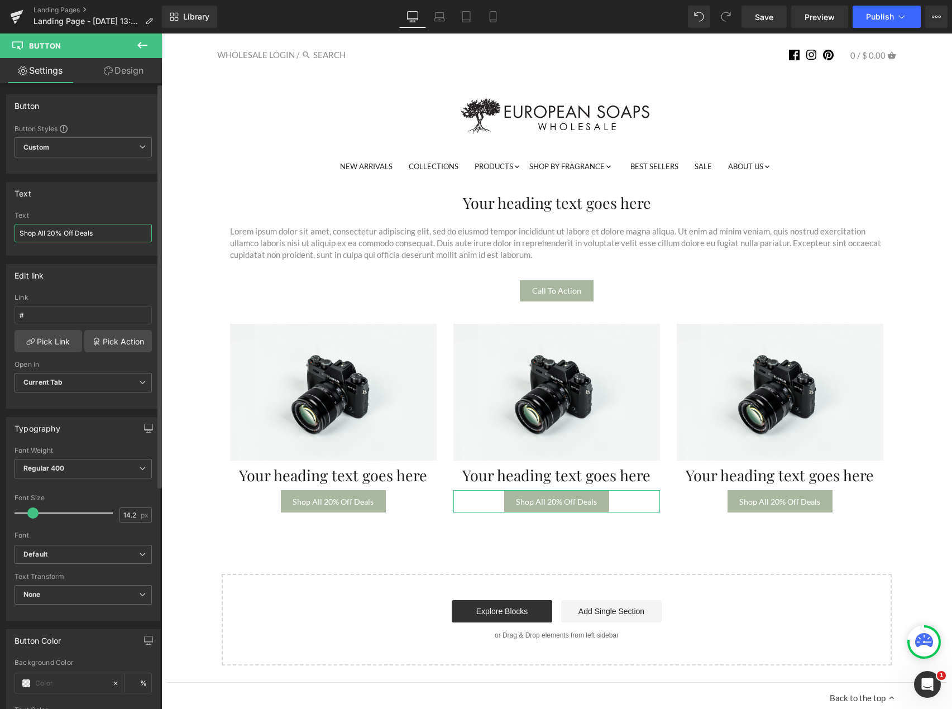
click at [53, 237] on input "Shop All 20% Off Deals" at bounding box center [83, 233] width 137 height 18
type input "Shop All 30% Off Deals"
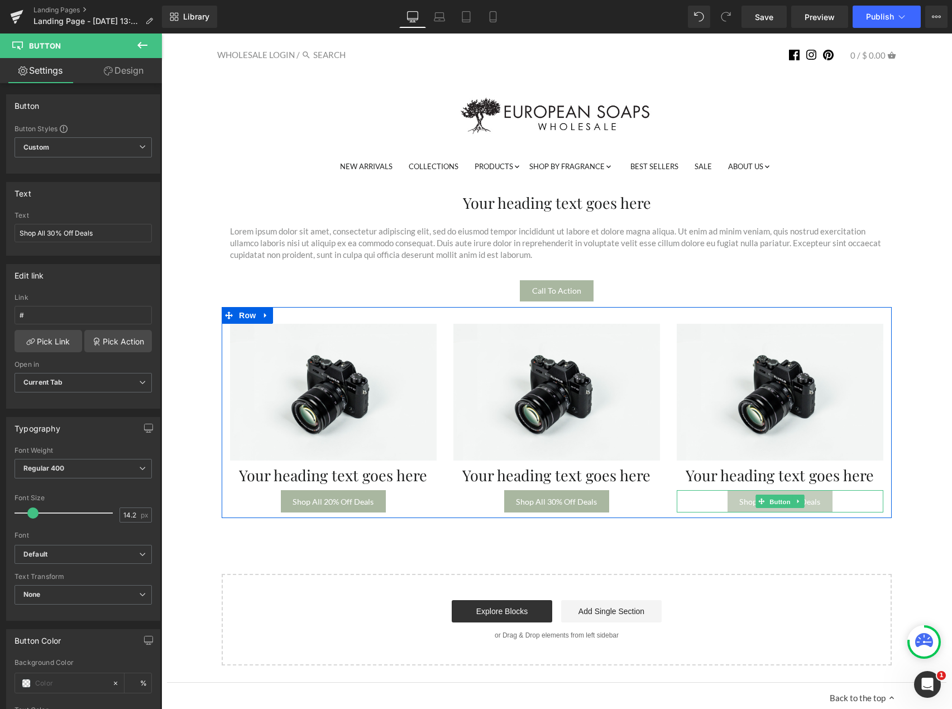
click at [770, 500] on span "Button" at bounding box center [780, 500] width 26 height 13
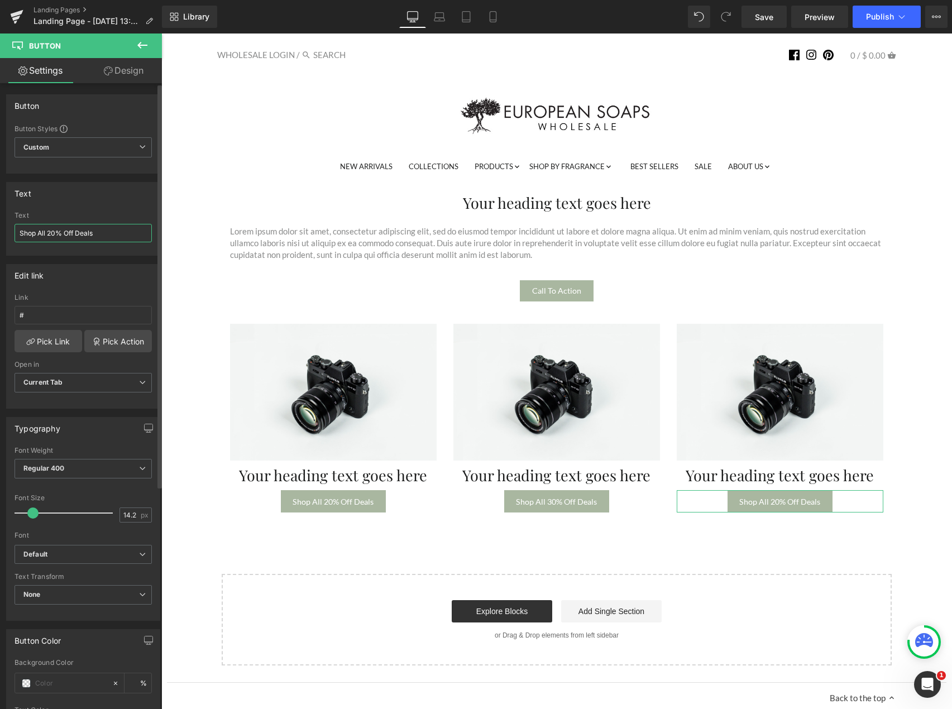
click at [51, 234] on input "Shop All 20% Off Deals" at bounding box center [83, 233] width 137 height 18
type input "Shop All 50% Off Deals"
click at [488, 566] on div "Your heading text goes here Heading Lorem ipsum dolor sit amet, consectetur adi…" at bounding box center [556, 421] width 779 height 488
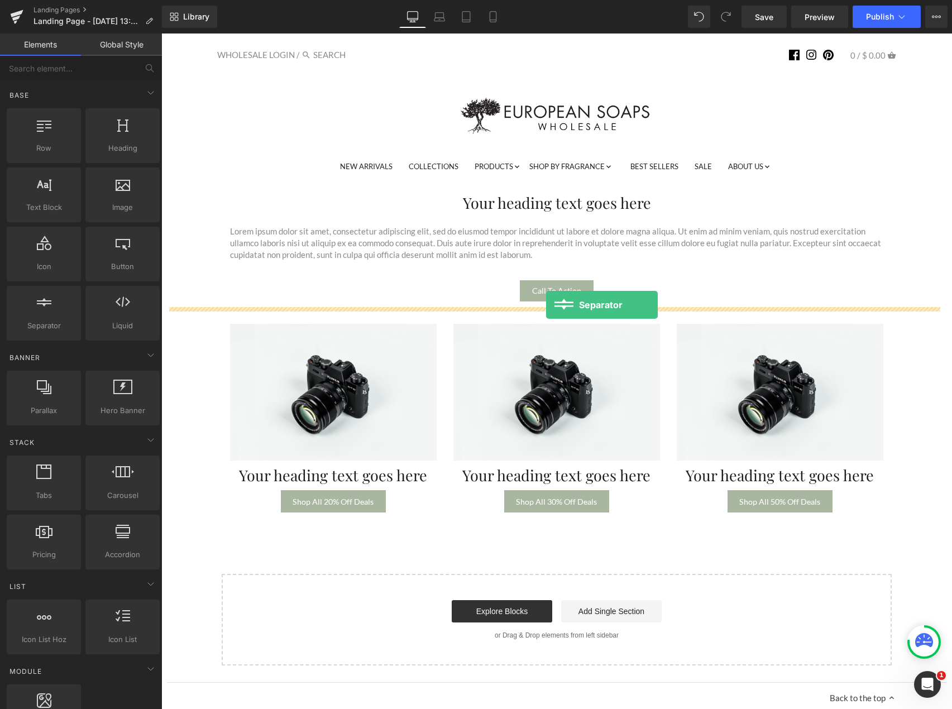
drag, startPoint x: 223, startPoint y: 357, endPoint x: 546, endPoint y: 305, distance: 327.4
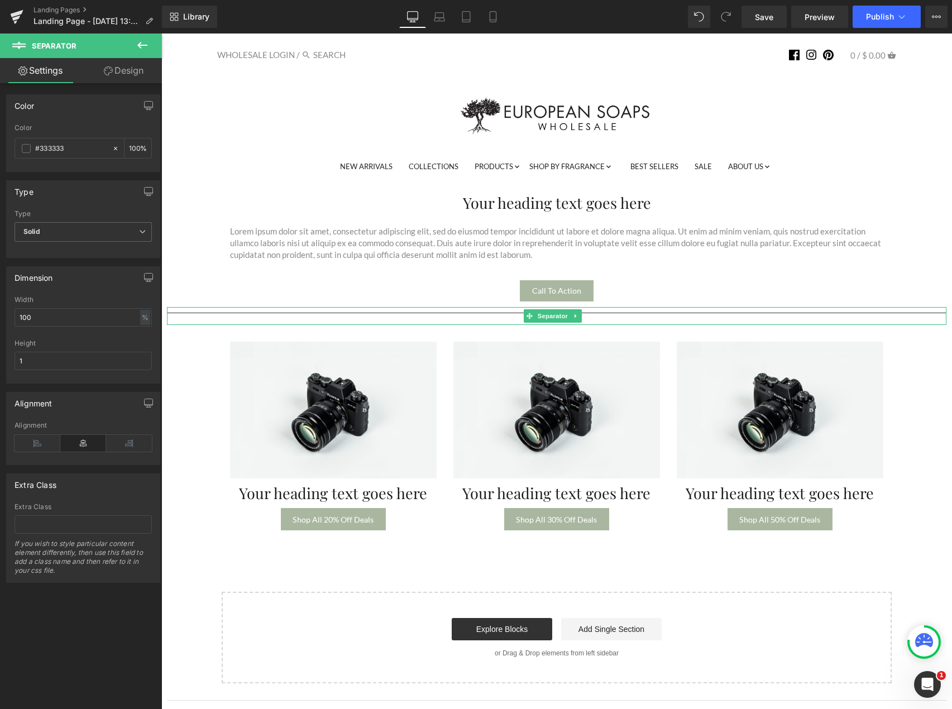
click at [210, 313] on hr at bounding box center [556, 316] width 779 height 6
click at [65, 313] on input "100" at bounding box center [83, 317] width 137 height 18
type input "50"
click at [89, 338] on div at bounding box center [83, 335] width 137 height 7
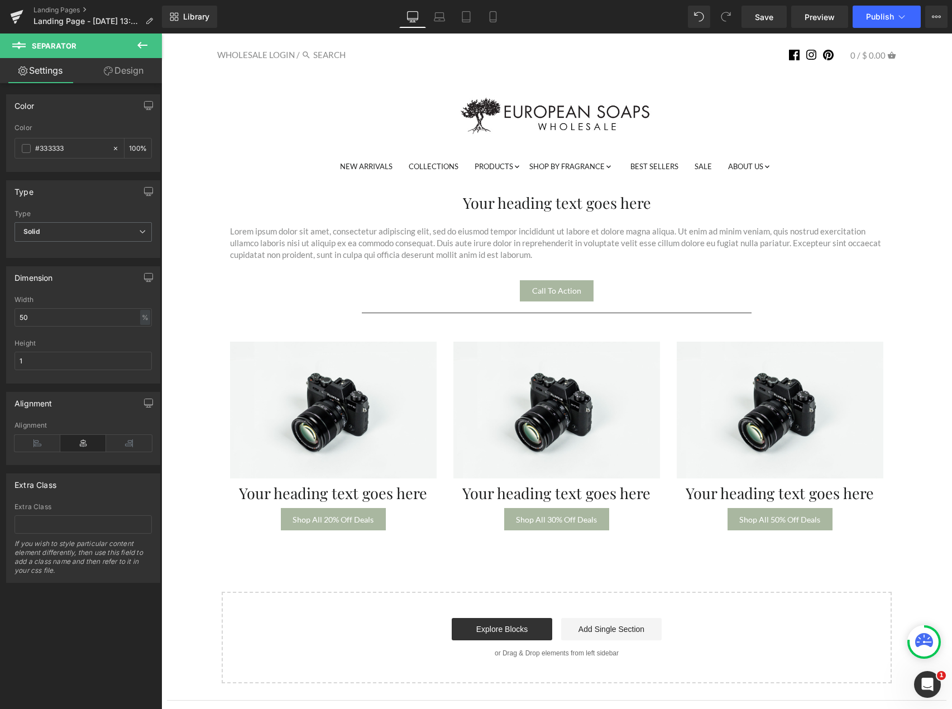
click at [207, 554] on div "Your heading text goes here Heading Lorem ipsum dolor sit amet, consectetur adi…" at bounding box center [556, 430] width 779 height 506
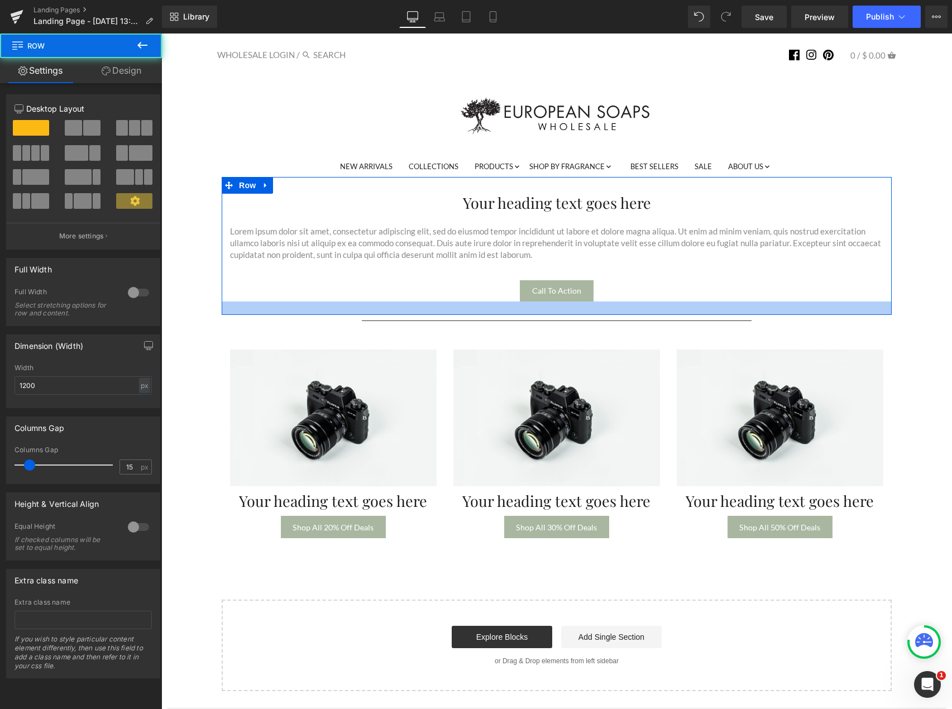
drag, startPoint x: 508, startPoint y: 303, endPoint x: 507, endPoint y: 311, distance: 8.0
click at [507, 311] on div at bounding box center [557, 307] width 670 height 13
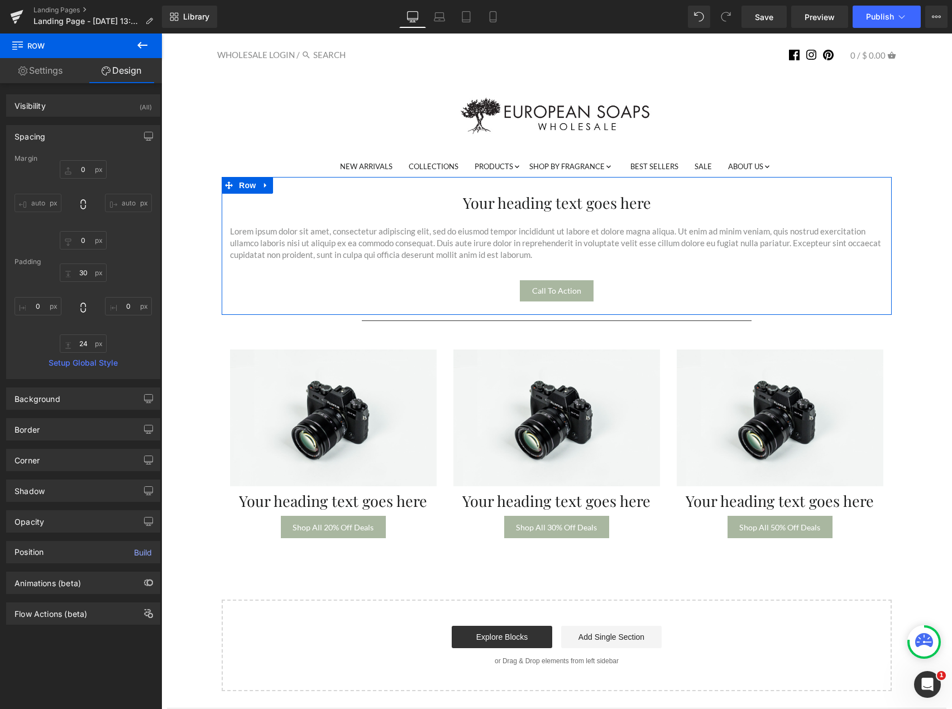
click at [152, 330] on div "Margin 0px 0 auto auto 0px 0 auto auto [GEOGRAPHIC_DATA] 30px 30 0px 0 24px 24 …" at bounding box center [83, 267] width 153 height 224
click at [138, 47] on icon at bounding box center [142, 45] width 13 height 13
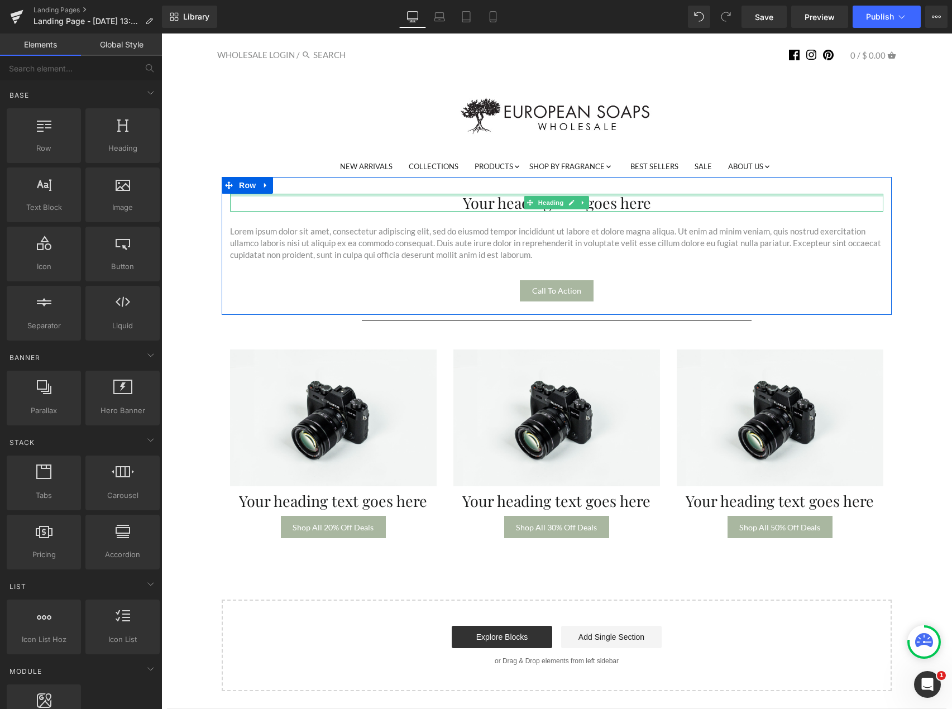
click at [627, 196] on div at bounding box center [556, 195] width 653 height 3
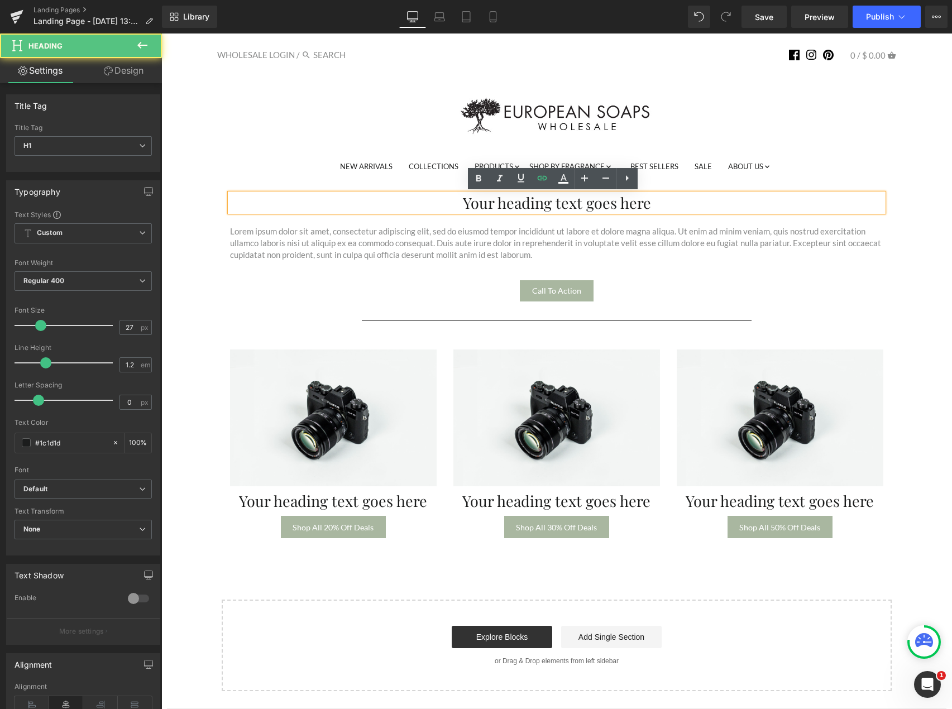
click at [627, 196] on h1 "Your heading text goes here" at bounding box center [556, 203] width 653 height 18
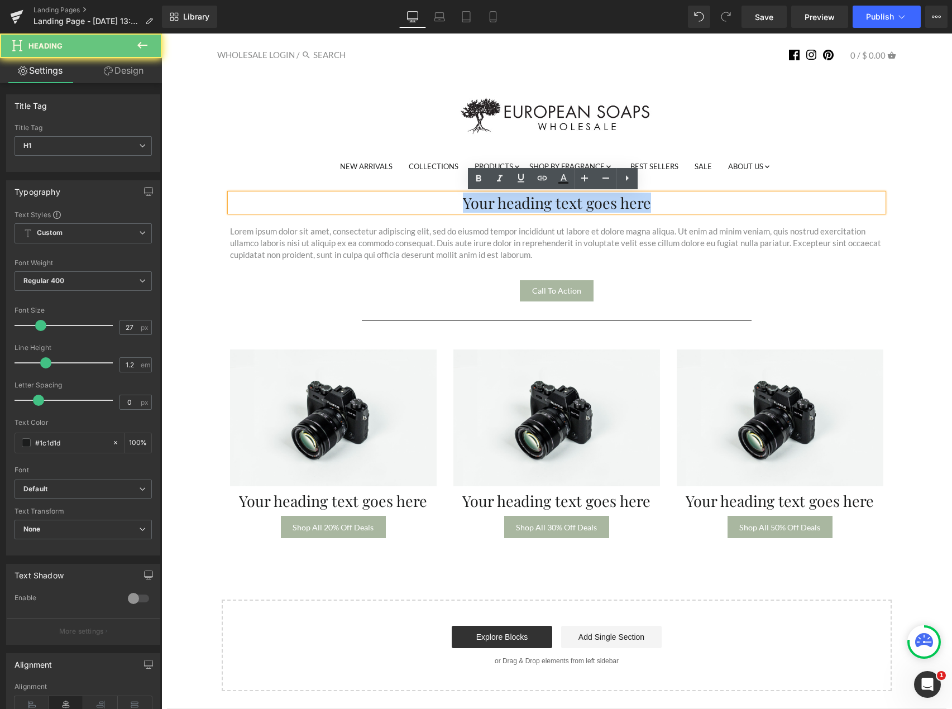
click at [627, 196] on h1 "Your heading text goes here" at bounding box center [556, 203] width 653 height 18
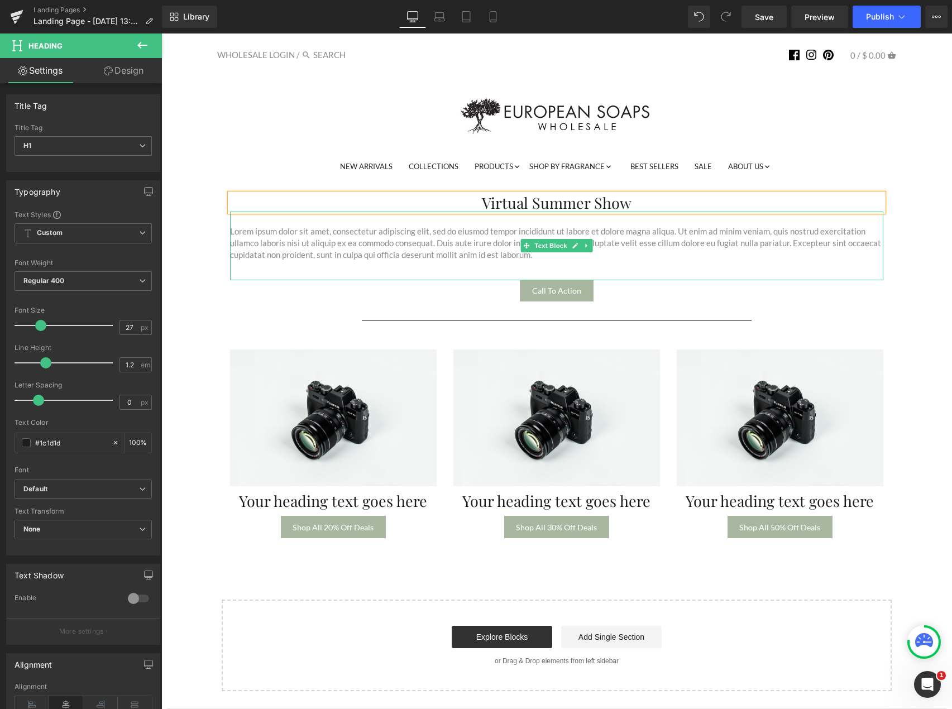
click at [448, 258] on p "Lorem ipsum dolor sit amet, consectetur adipiscing elit, sed do eiusmod tempor …" at bounding box center [556, 242] width 653 height 35
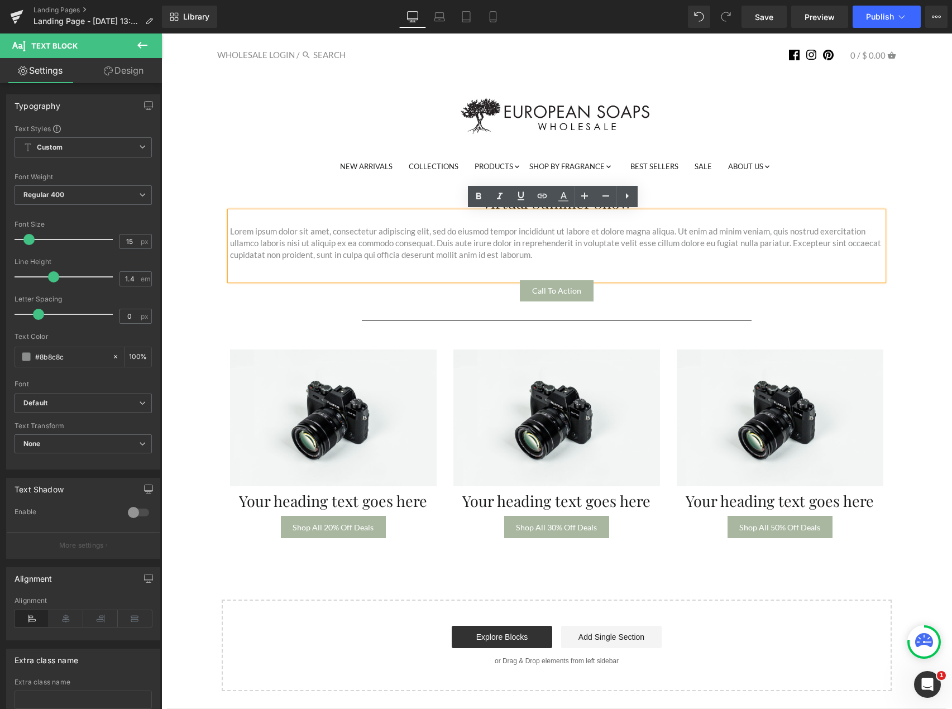
click at [542, 260] on p "Lorem ipsum dolor sit amet, consectetur adipiscing elit, sed do eiusmod tempor …" at bounding box center [556, 242] width 653 height 35
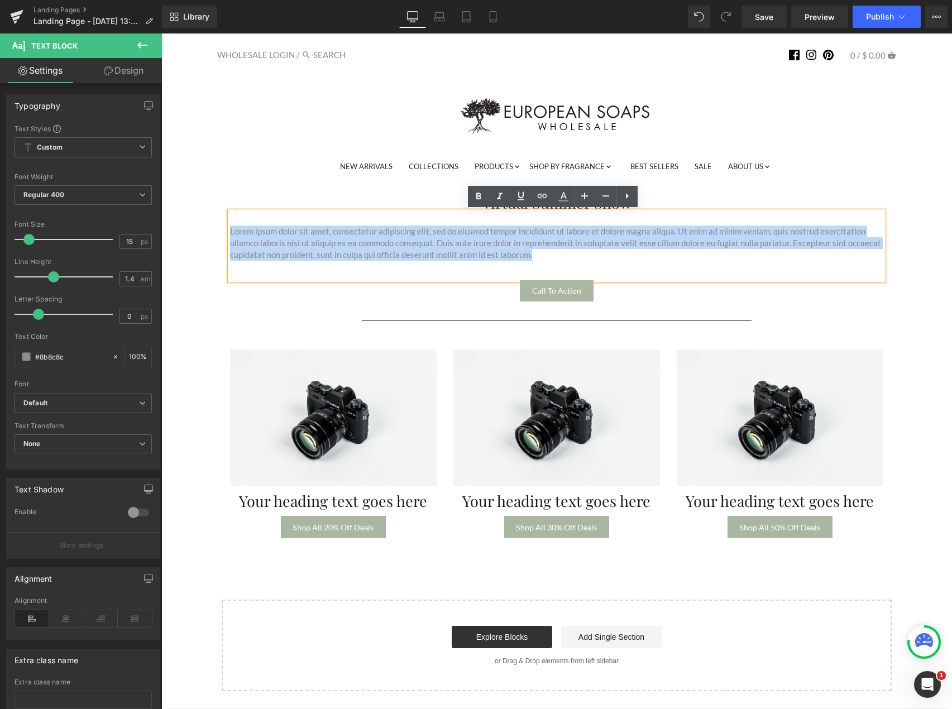
drag, startPoint x: 542, startPoint y: 260, endPoint x: 220, endPoint y: 228, distance: 323.7
click at [222, 228] on div "Virtual Summer Show Heading Lorem ipsum dolor sit amet, consectetur adipiscing …" at bounding box center [557, 248] width 670 height 108
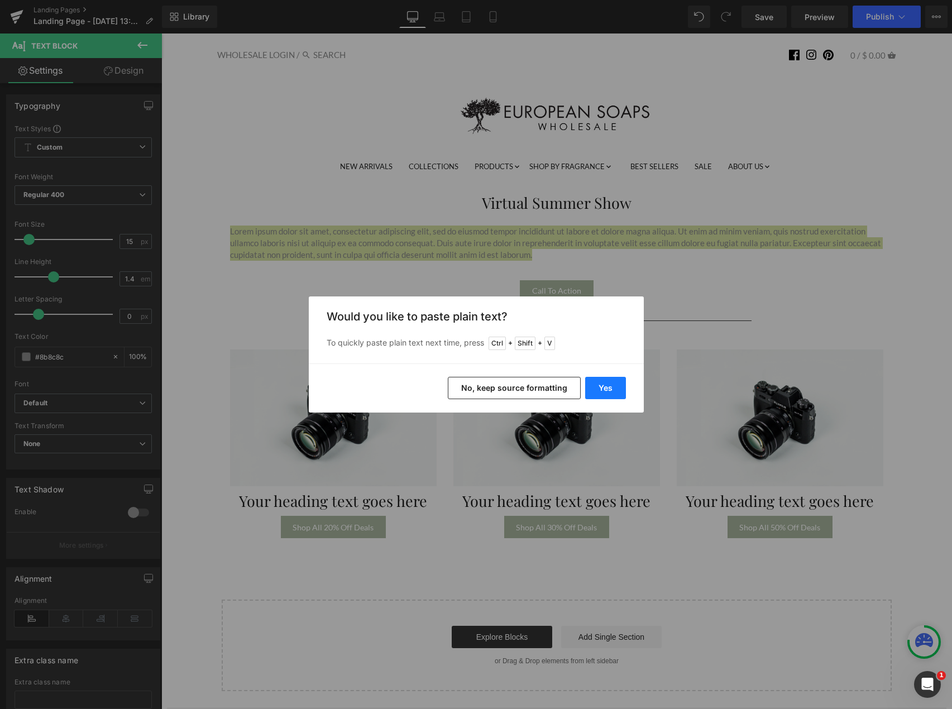
click at [606, 389] on button "Yes" at bounding box center [605, 388] width 41 height 22
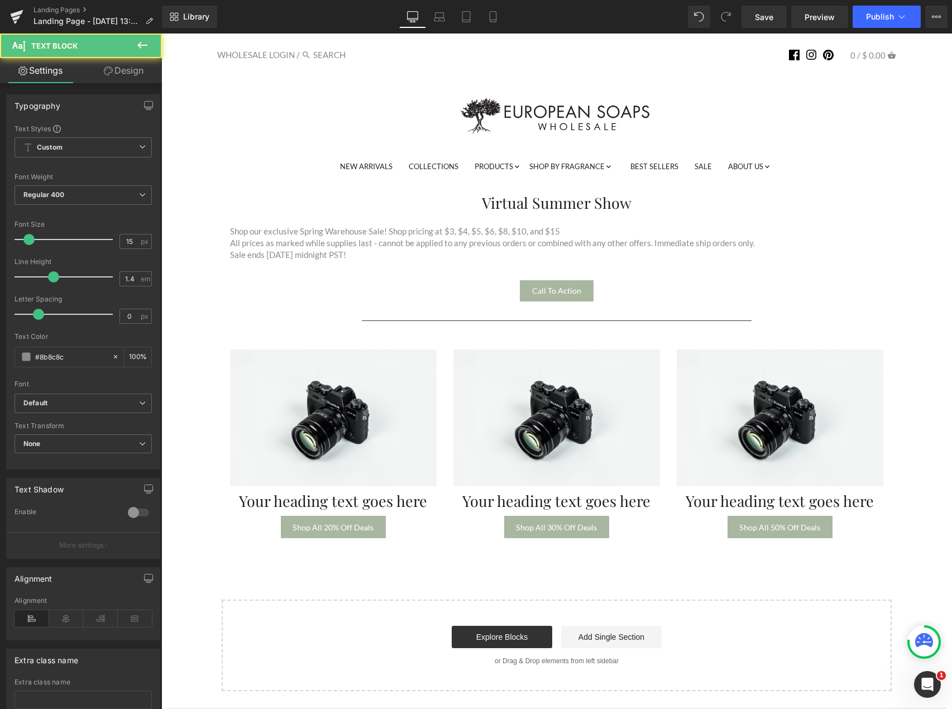
drag, startPoint x: 381, startPoint y: 255, endPoint x: 195, endPoint y: 215, distance: 189.5
click at [195, 215] on div "Virtual Summer Show Heading Shop our exclusive Spring Warehouse Sale! Shop pric…" at bounding box center [556, 434] width 779 height 514
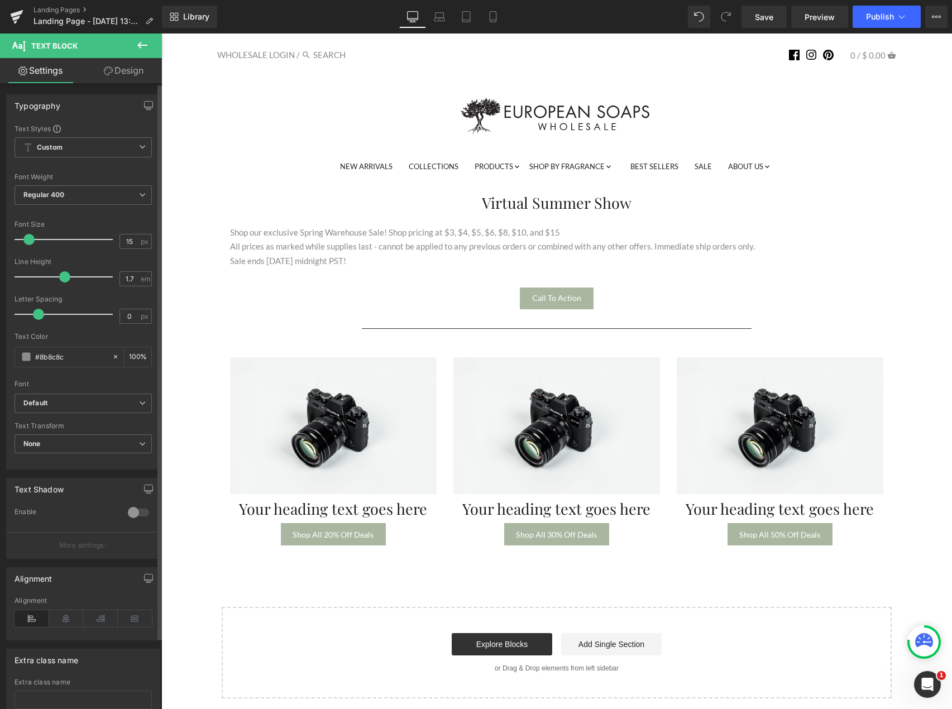
type input "1.8"
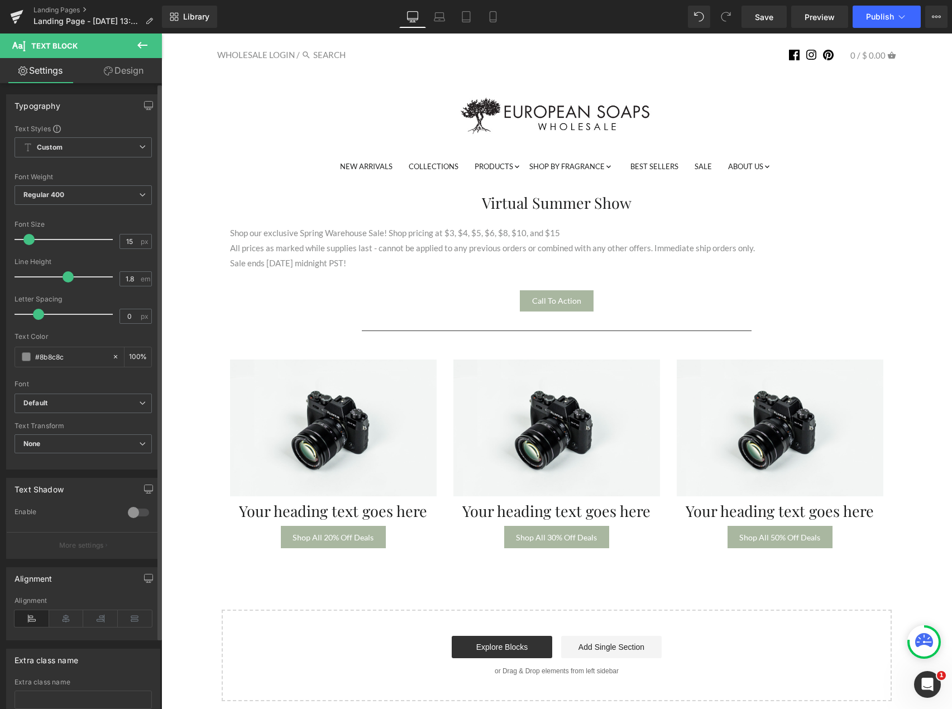
drag, startPoint x: 55, startPoint y: 276, endPoint x: 69, endPoint y: 277, distance: 14.0
click at [69, 277] on span at bounding box center [68, 276] width 11 height 11
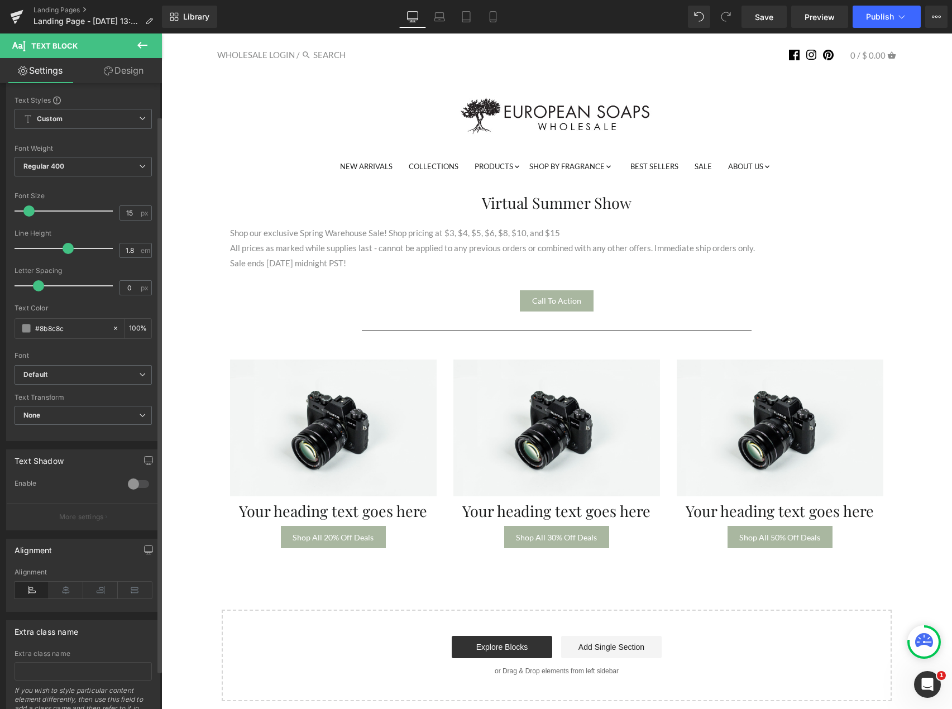
scroll to position [80, 0]
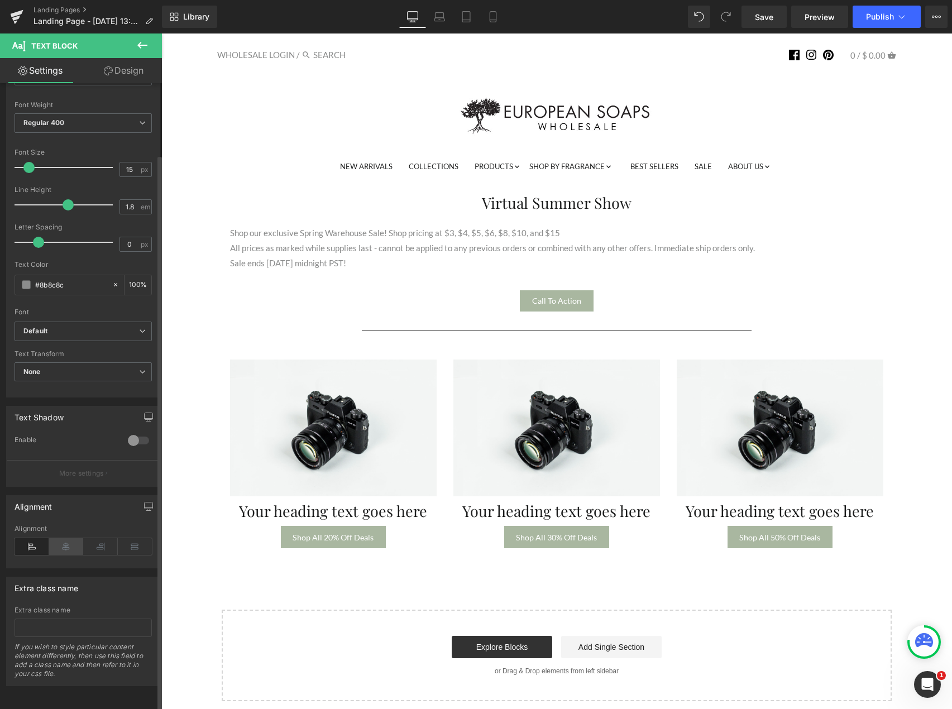
click at [70, 544] on icon at bounding box center [66, 546] width 35 height 17
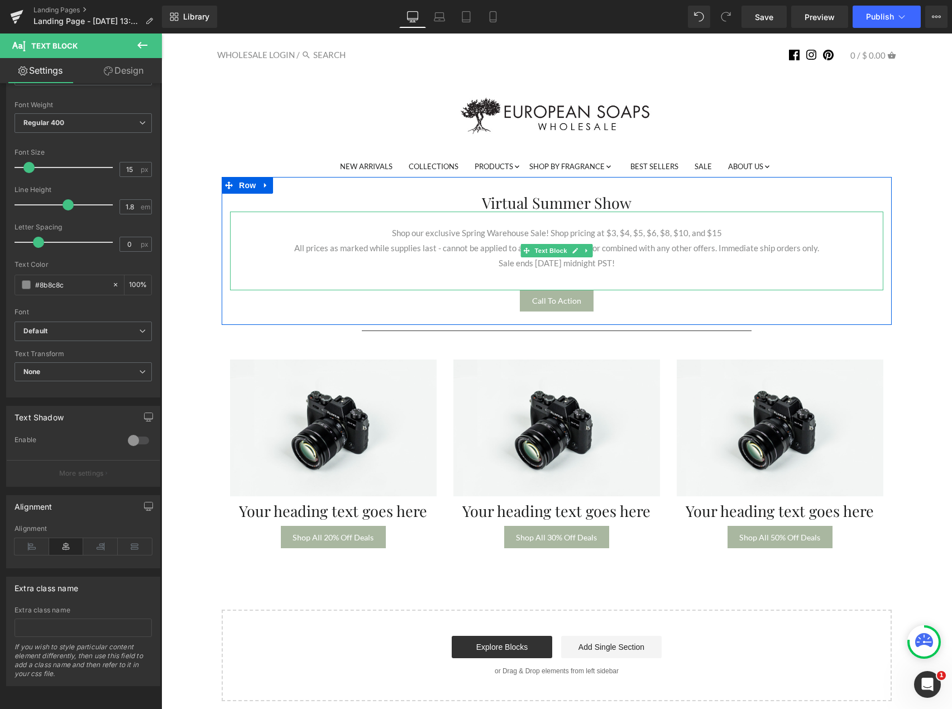
click at [614, 270] on p "Sale ends [DATE] midnight PST!" at bounding box center [556, 263] width 653 height 15
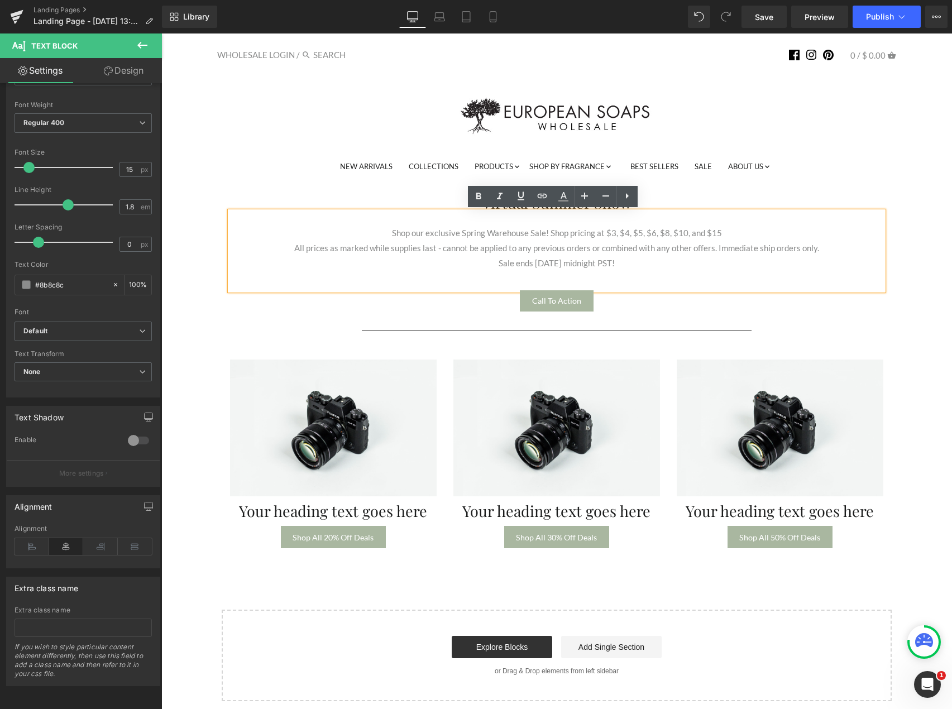
click at [522, 265] on p "Sale ends [DATE] midnight PST!" at bounding box center [556, 263] width 653 height 15
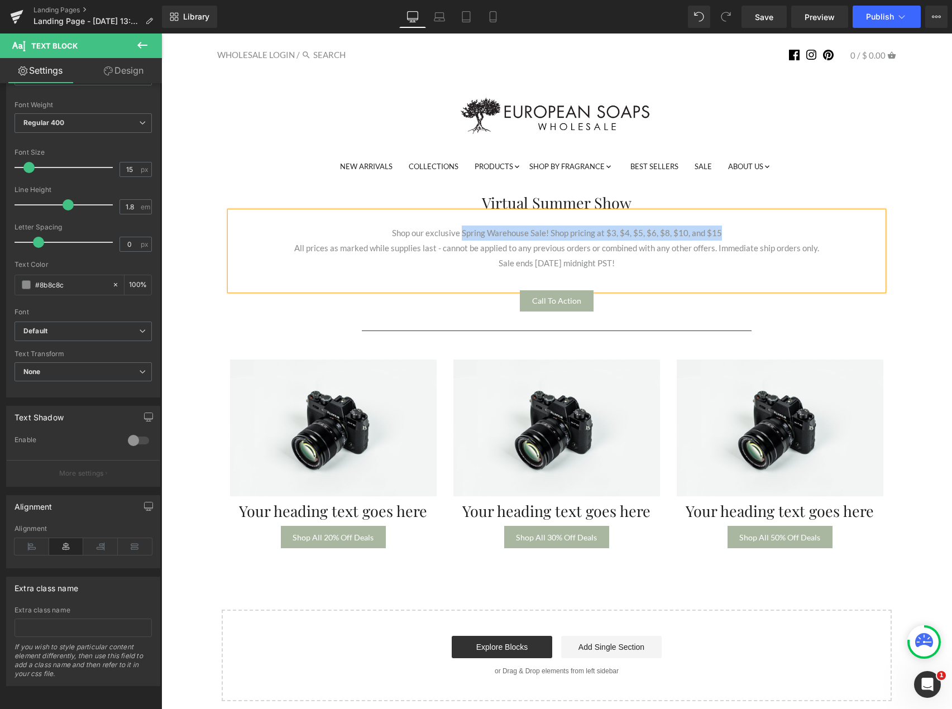
drag, startPoint x: 721, startPoint y: 234, endPoint x: 459, endPoint y: 234, distance: 261.2
click at [459, 234] on p "Shop our exclusive Spring Warehouse Sale! Shop pricing at $3, $4, $5, $6, $8, $…" at bounding box center [556, 232] width 653 height 15
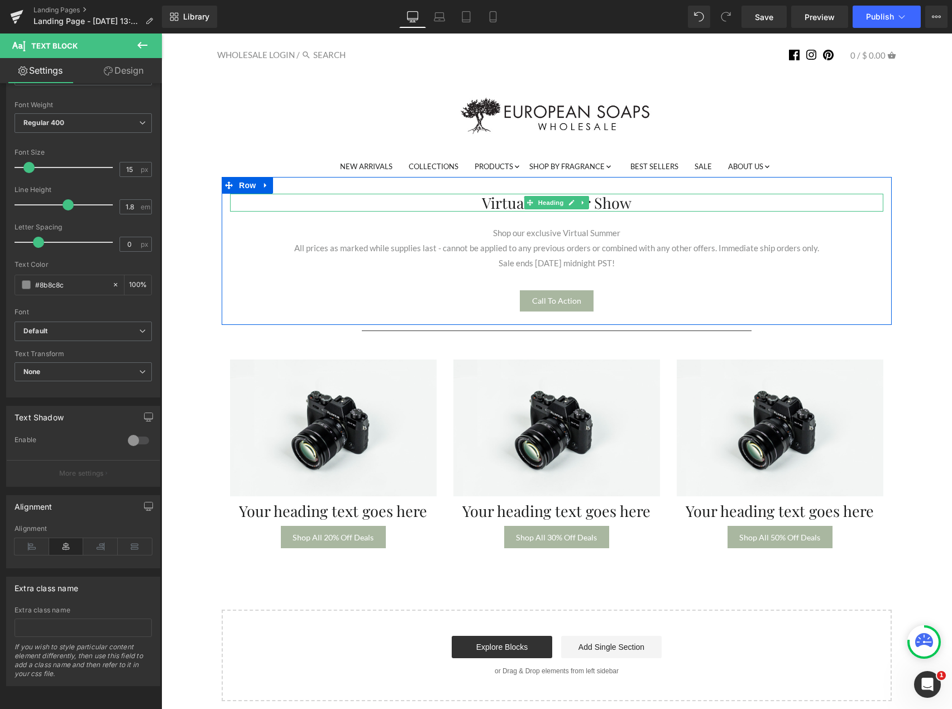
click at [644, 201] on h1 "Virtual Summer Show" at bounding box center [556, 203] width 653 height 18
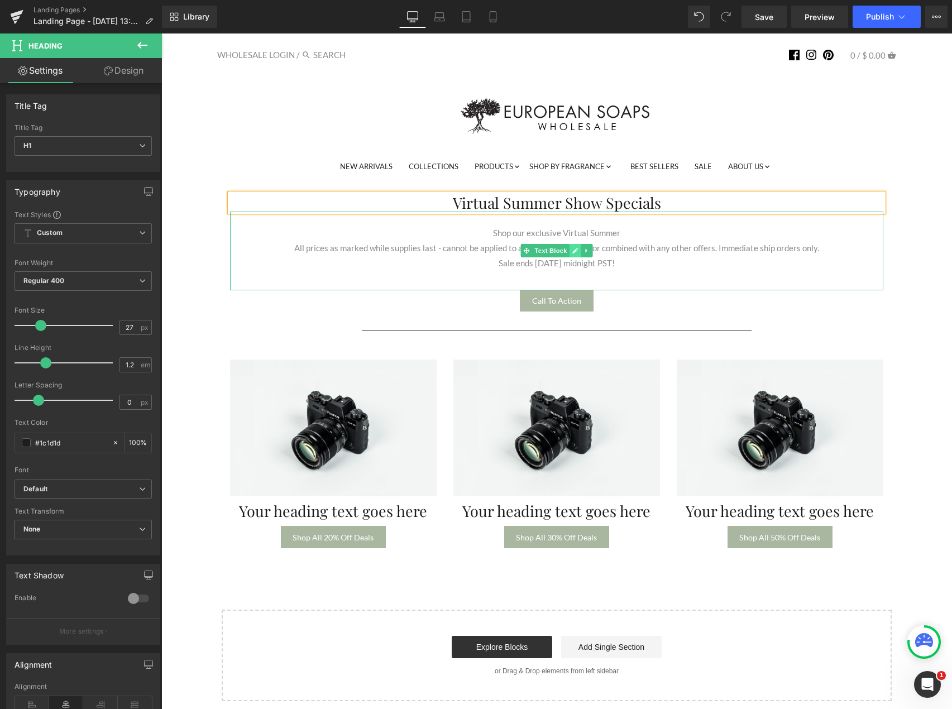
click at [574, 244] on link at bounding box center [575, 250] width 12 height 13
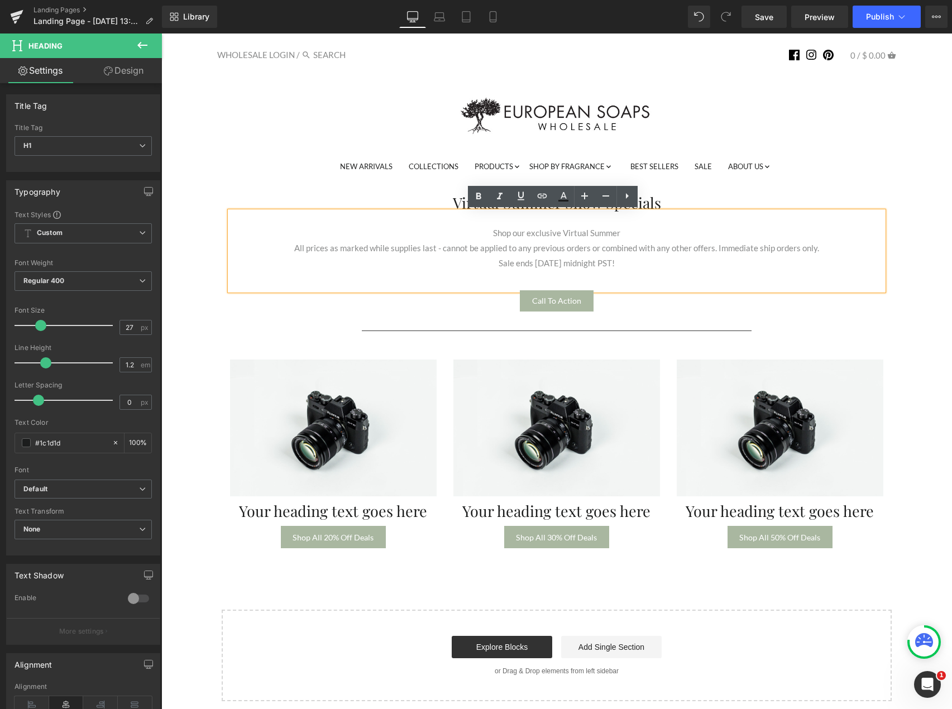
click at [562, 237] on p "Shop our exclusive Virtual Summer" at bounding box center [556, 232] width 653 height 15
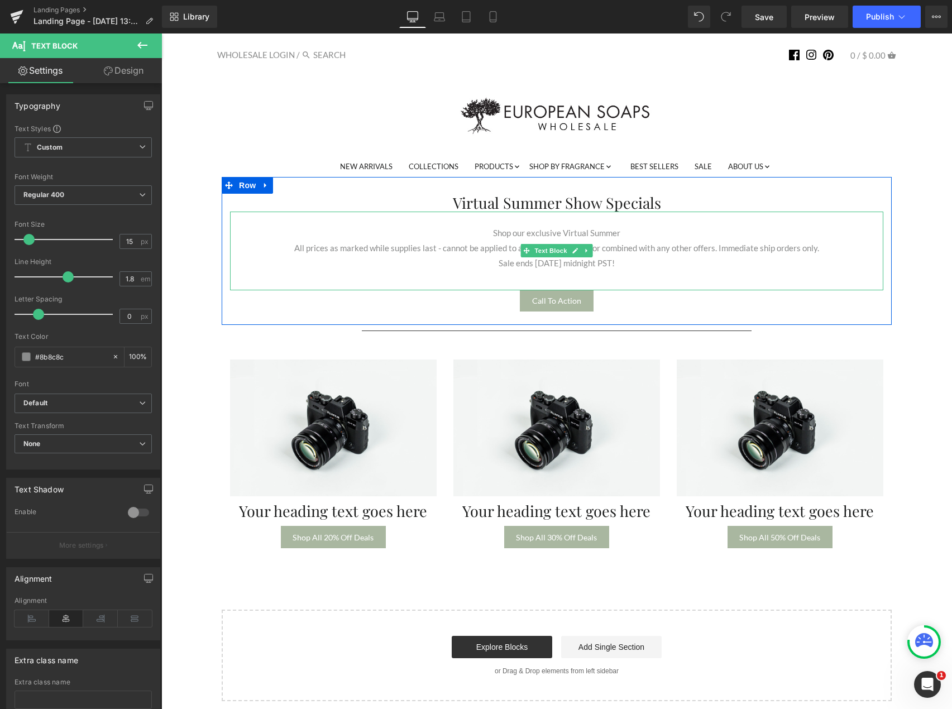
click at [502, 234] on p "Shop our exclusive Virtual Summer" at bounding box center [556, 232] width 653 height 15
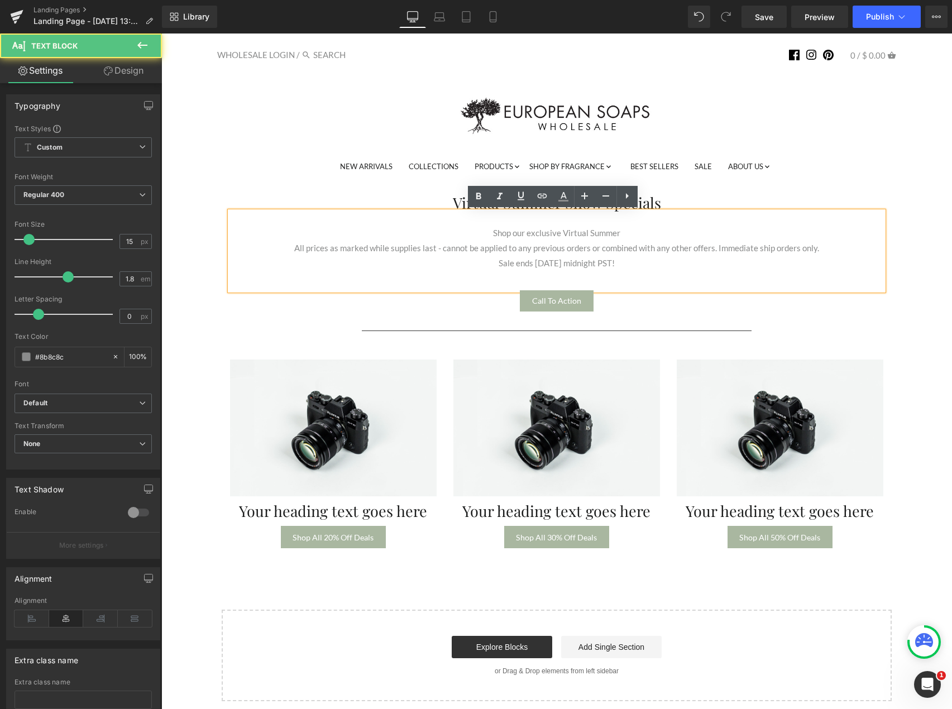
click at [488, 234] on p "Shop our exclusive Virtual Summer" at bounding box center [556, 232] width 653 height 15
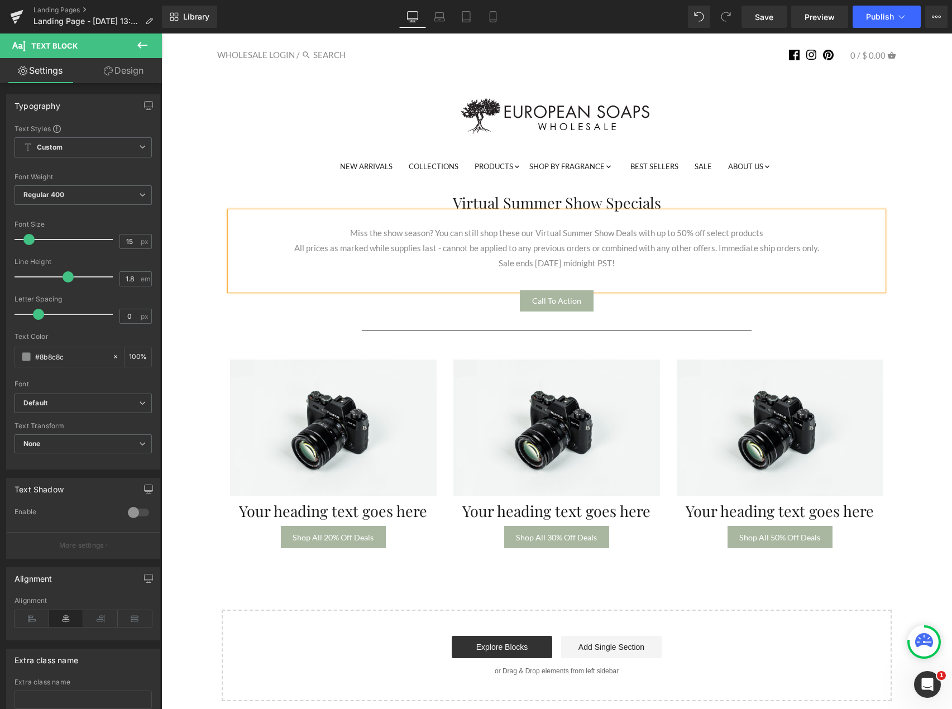
click at [632, 234] on p "Miss the show season? You can still shop these our Virtual Summer Show Deals wi…" at bounding box center [556, 232] width 653 height 15
click at [649, 234] on p "Miss the show season? You can still shop these our Virtual Summer Show Deals wi…" at bounding box center [556, 232] width 653 height 15
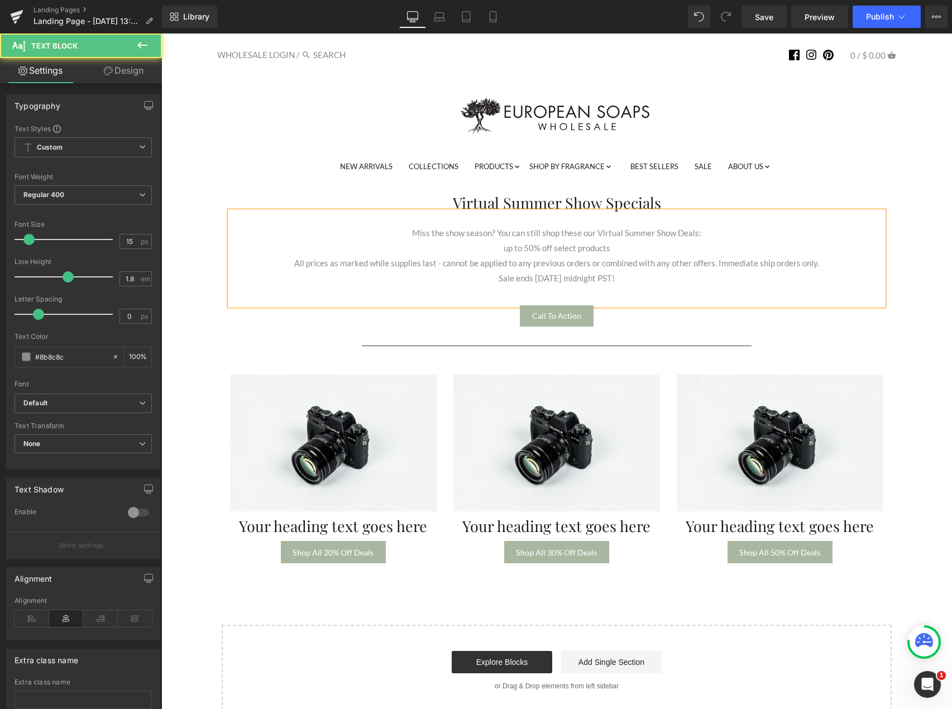
click at [611, 254] on p "up to 50% off select products" at bounding box center [556, 248] width 653 height 15
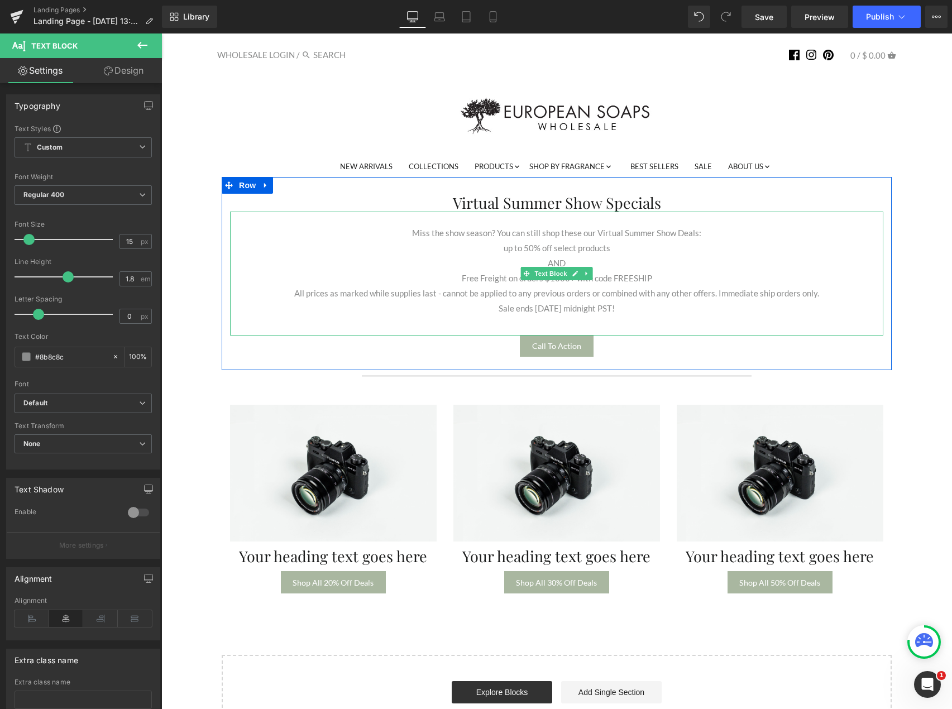
click at [505, 246] on p "up to 50% off select products" at bounding box center [556, 248] width 653 height 15
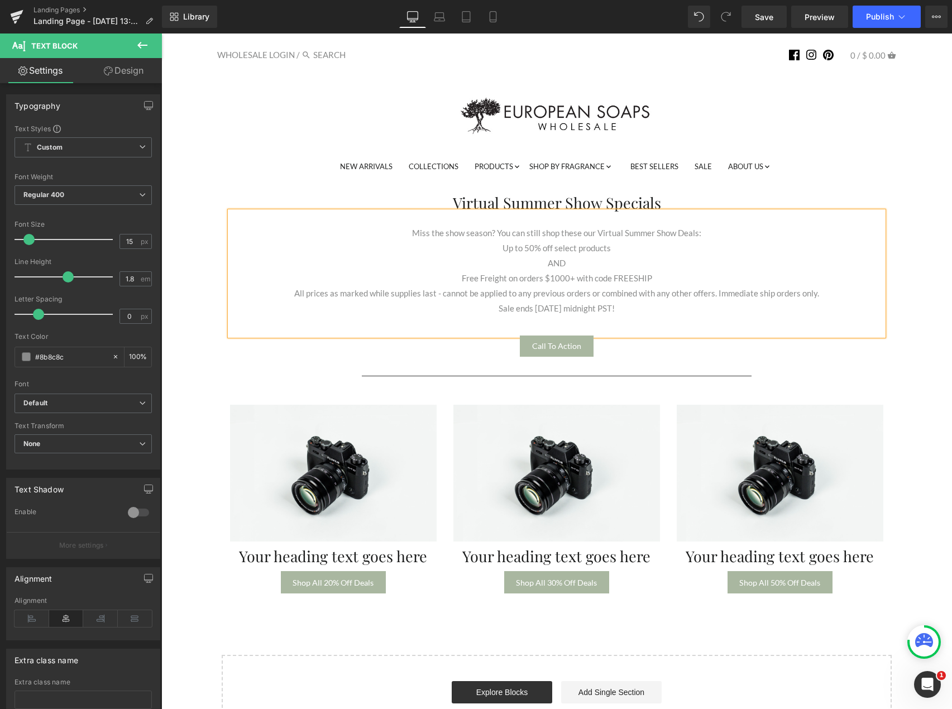
click at [586, 262] on p "AND" at bounding box center [556, 263] width 653 height 15
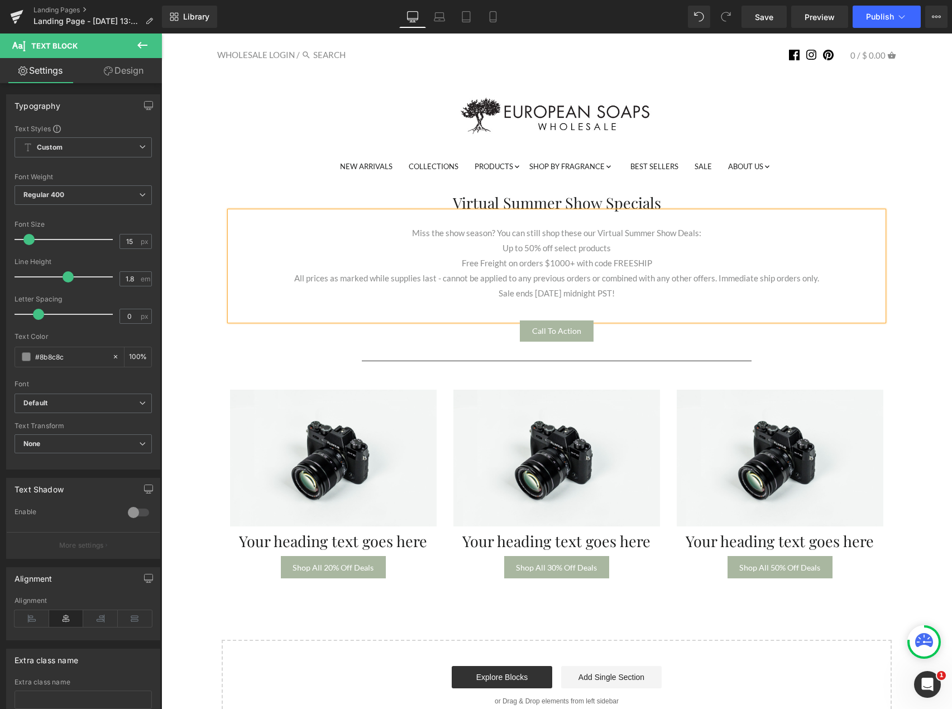
click at [496, 243] on p "Up to 50% off select products" at bounding box center [556, 248] width 653 height 15
click at [455, 265] on p "Free Freight on orders $1000+ with code FREESHIP" at bounding box center [556, 263] width 653 height 15
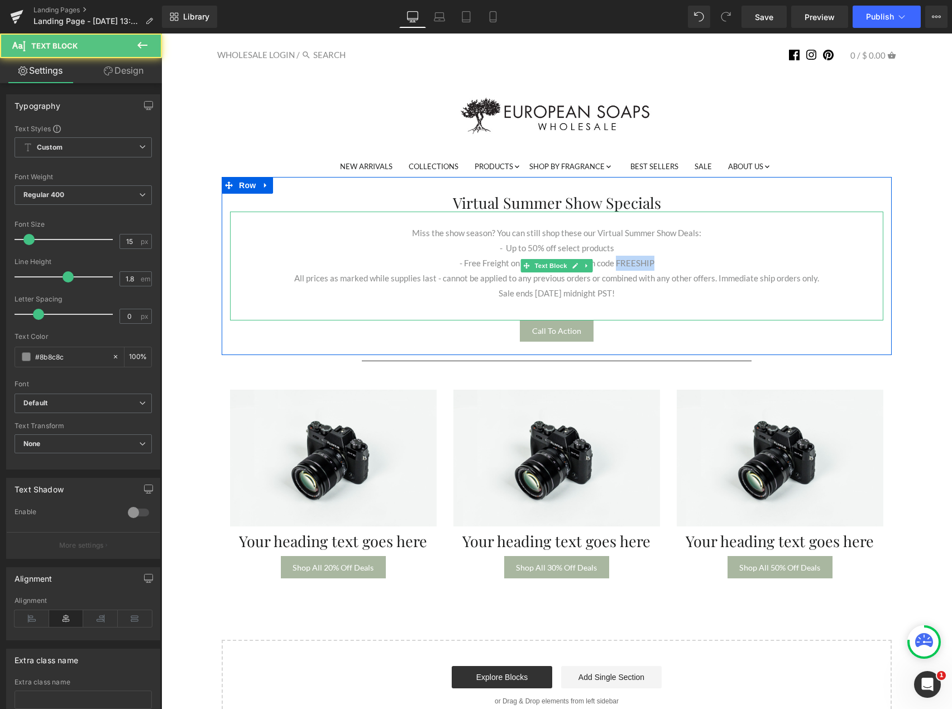
drag, startPoint x: 650, startPoint y: 260, endPoint x: 612, endPoint y: 261, distance: 37.4
click at [612, 261] on p "- Free Freight on orders $1000+ with code FREESHIP" at bounding box center [556, 263] width 653 height 15
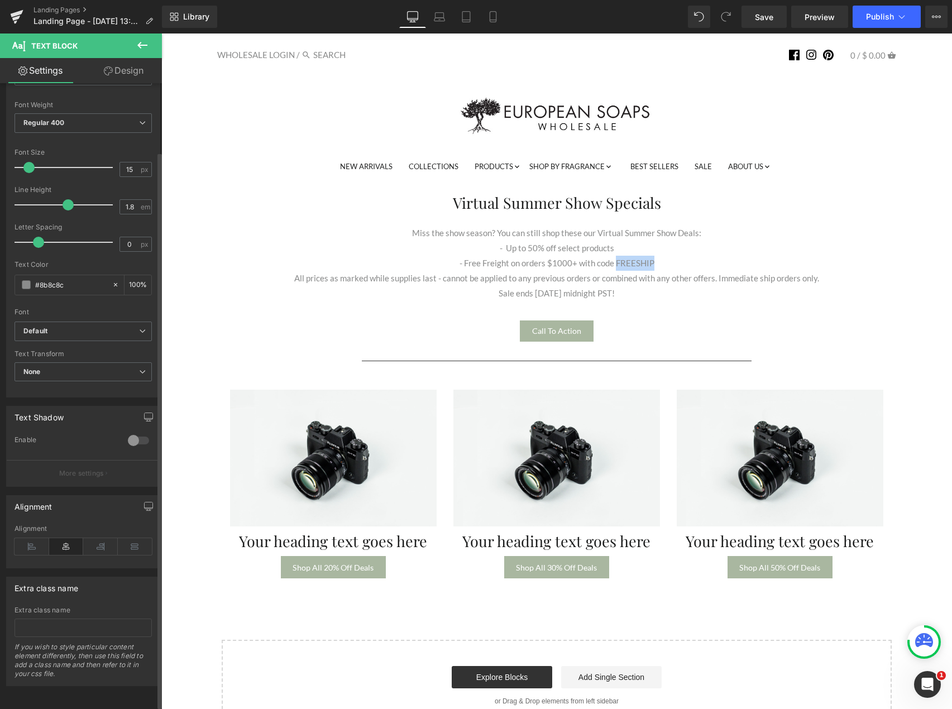
scroll to position [0, 0]
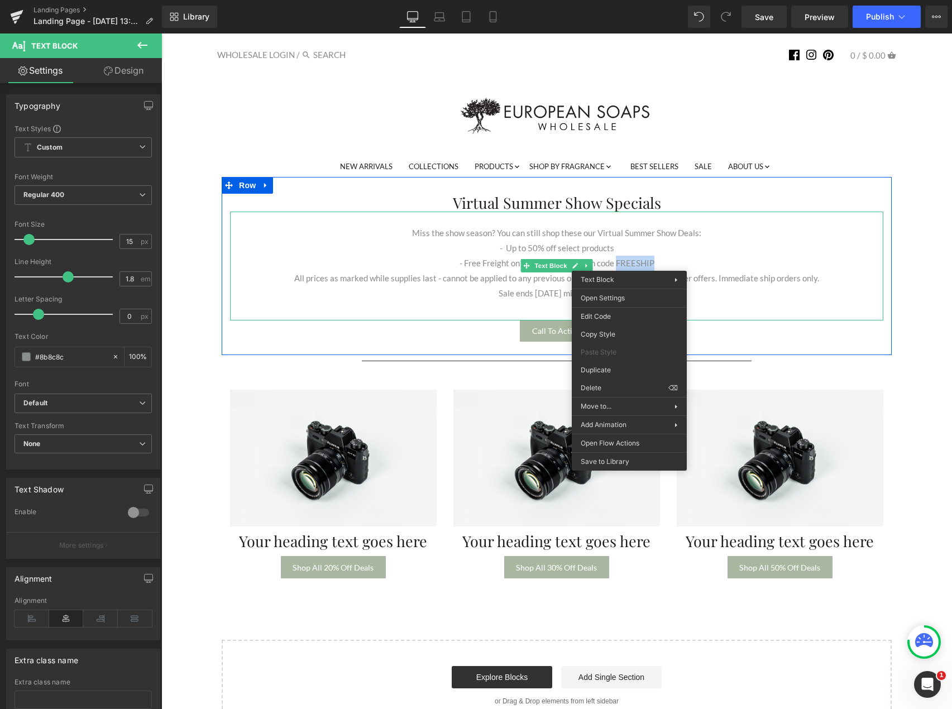
click at [672, 256] on p "- Free Freight on orders $1000+ with code FREESHIP" at bounding box center [556, 263] width 653 height 15
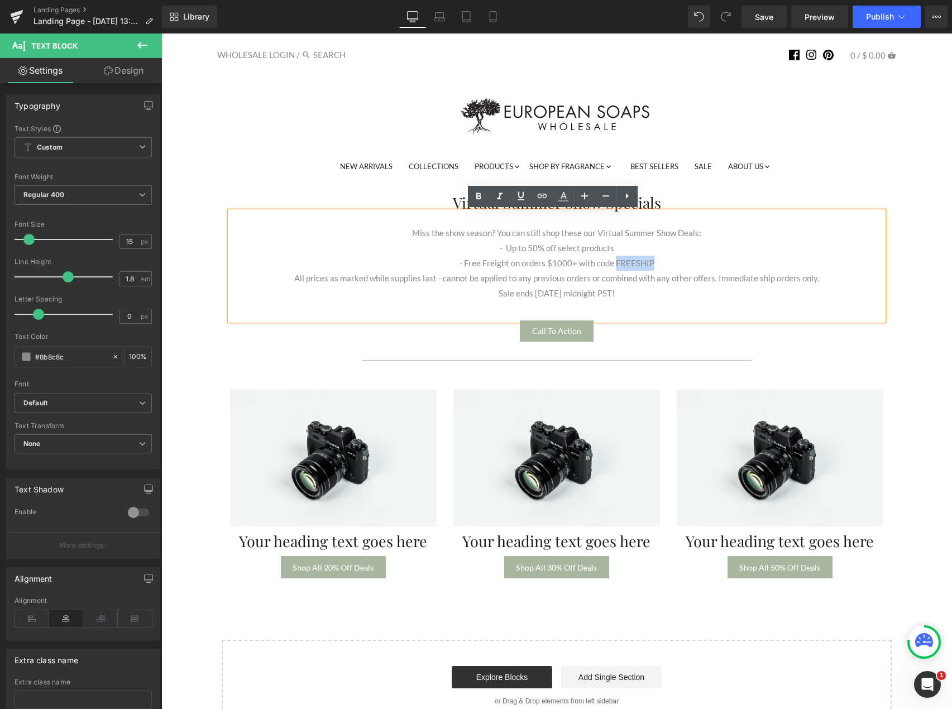
drag, startPoint x: 664, startPoint y: 256, endPoint x: 612, endPoint y: 261, distance: 52.1
click at [612, 261] on p "- Free Freight on orders $1000+ with code FREESHIP" at bounding box center [556, 263] width 653 height 15
click at [480, 191] on icon at bounding box center [478, 196] width 13 height 13
click at [521, 263] on p "- Free Freight on orders $1000+ with code FREESHIP" at bounding box center [556, 263] width 653 height 15
click at [698, 233] on p "Miss the show season? You can still shop these our Virtual Summer Show Deals:" at bounding box center [556, 232] width 653 height 15
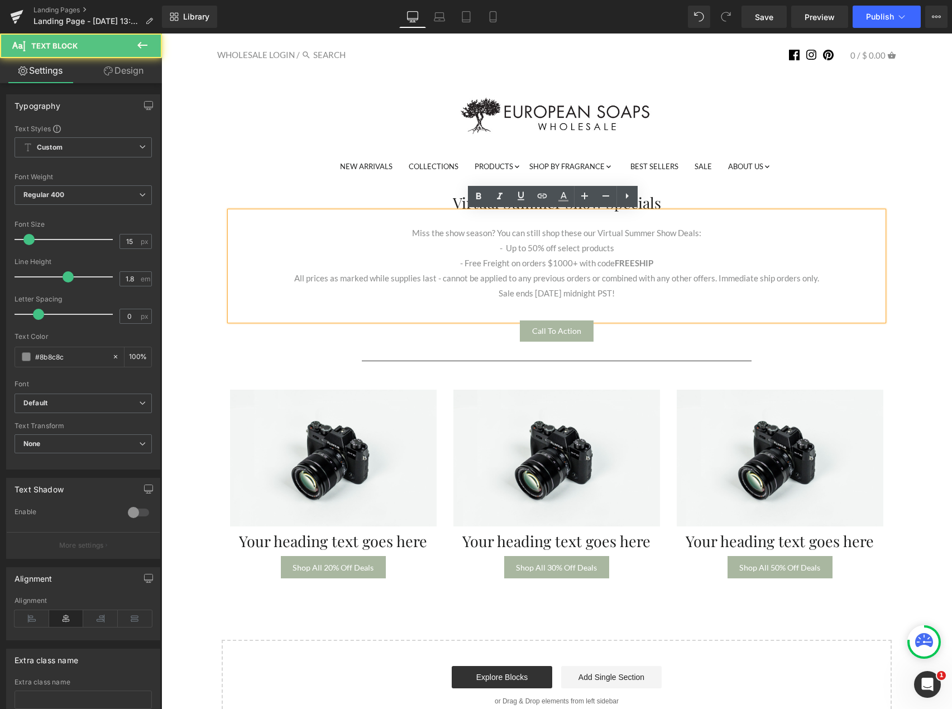
click at [694, 233] on p "Miss the show season? You can still shop these our Virtual Summer Show Deals:" at bounding box center [556, 232] width 653 height 15
click at [662, 291] on p "Sale ends [DATE] midnight PST!" at bounding box center [556, 293] width 653 height 15
click at [578, 249] on p "- Up to 50% off select products" at bounding box center [556, 248] width 653 height 15
click at [607, 248] on p "- Up to 50% off select products" at bounding box center [556, 248] width 653 height 15
click at [651, 262] on p "- Free Freight on orders $1000+ with code FREESHIP" at bounding box center [556, 263] width 653 height 15
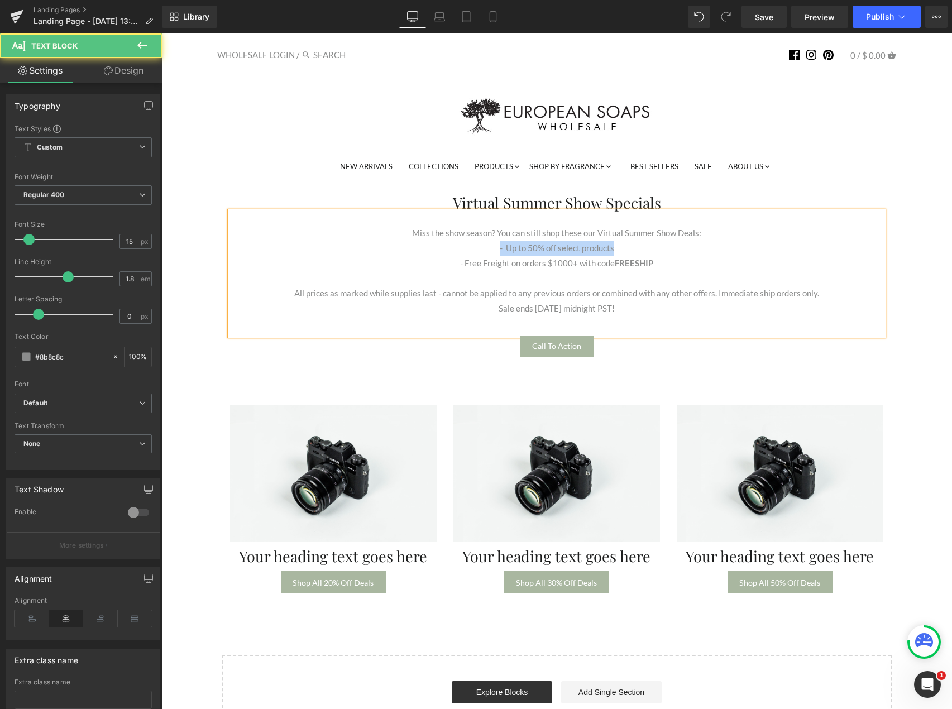
drag, startPoint x: 613, startPoint y: 251, endPoint x: 492, endPoint y: 248, distance: 121.1
click at [492, 248] on p "- Up to 50% off select products" at bounding box center [556, 248] width 653 height 15
copy p "- Up to 50% off select products"
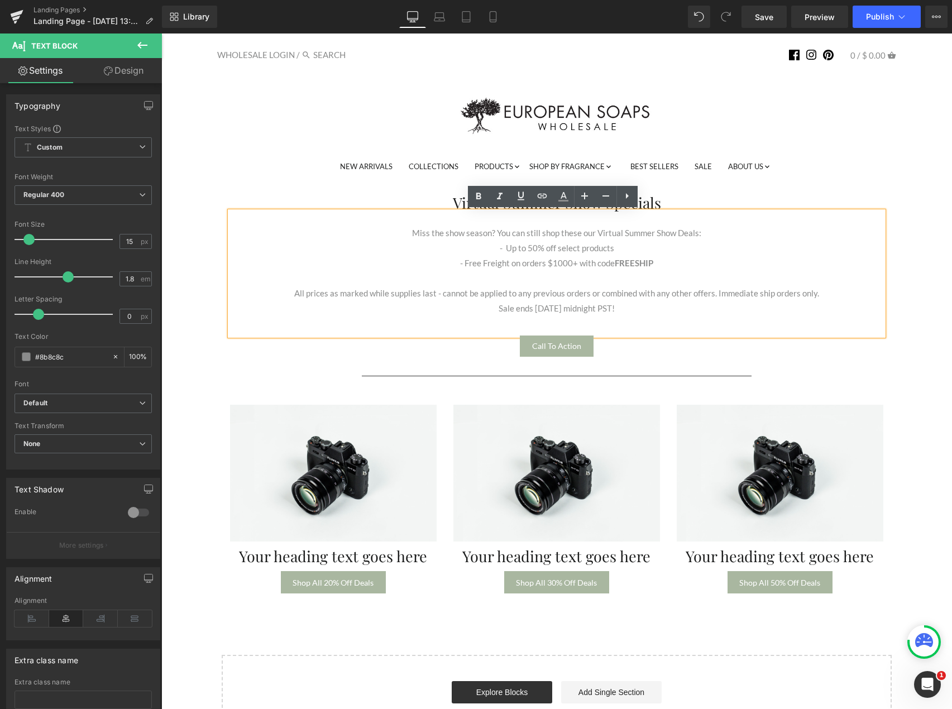
click at [540, 277] on p at bounding box center [556, 278] width 653 height 15
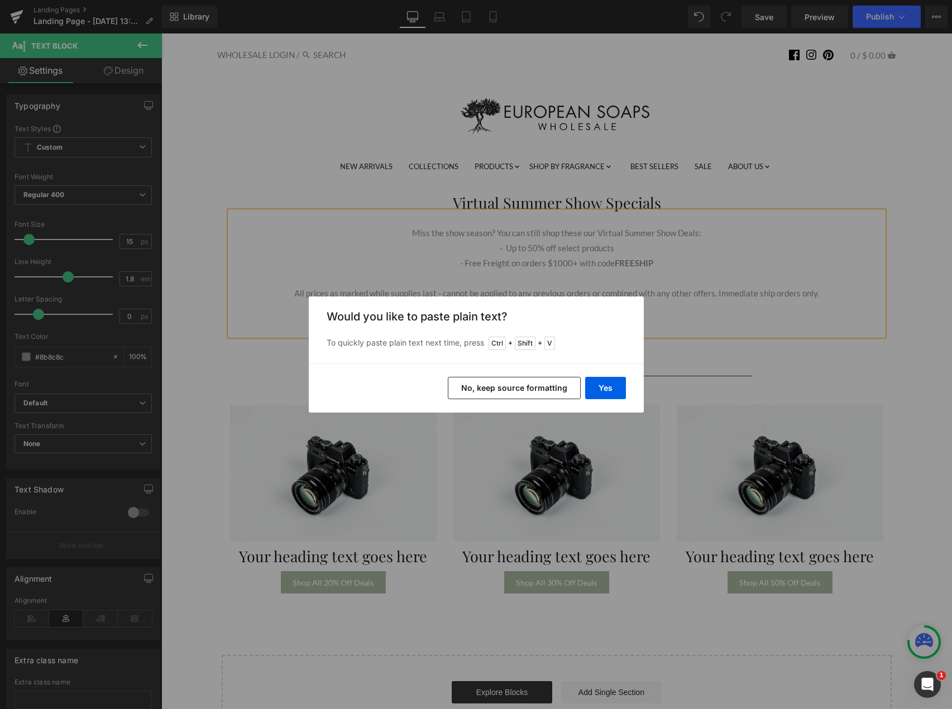
click at [569, 385] on button "No, keep source formatting" at bounding box center [514, 388] width 133 height 22
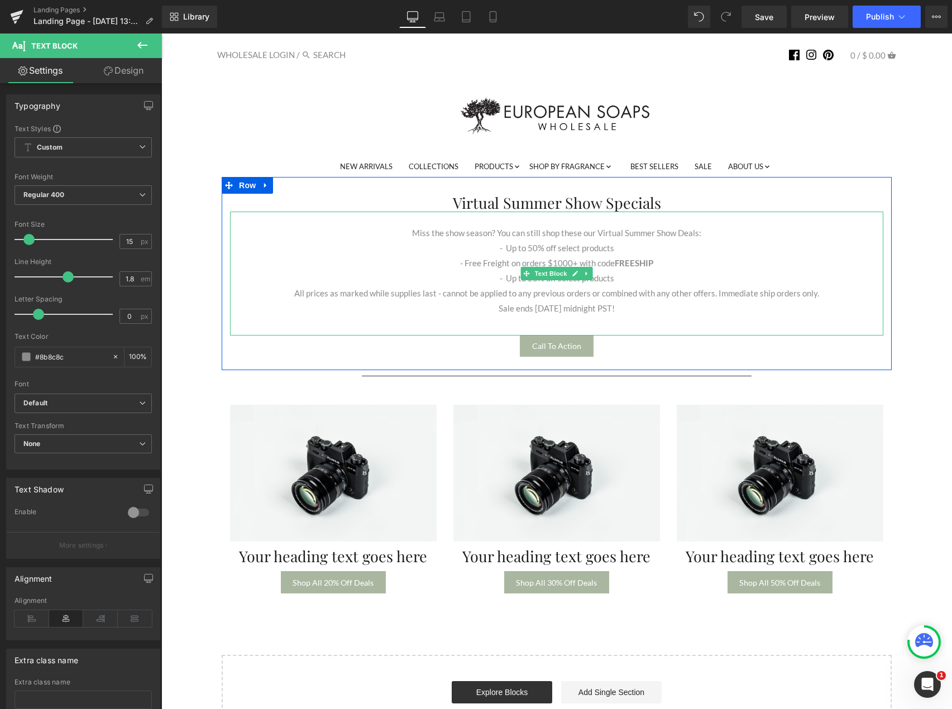
click at [623, 283] on p "- Up to 50% off select products" at bounding box center [556, 278] width 653 height 15
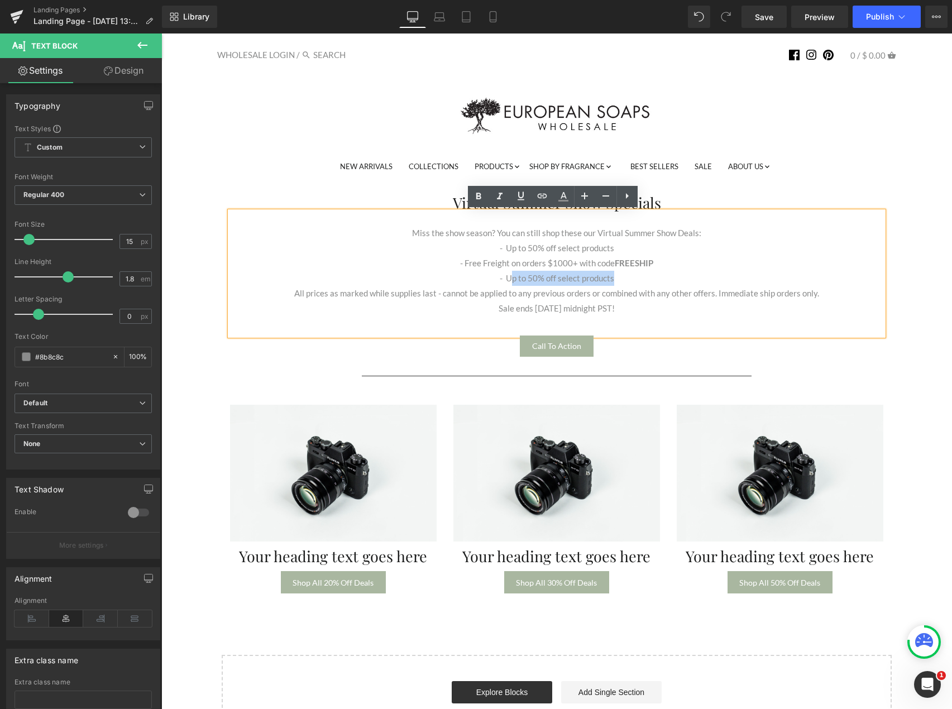
drag, startPoint x: 616, startPoint y: 279, endPoint x: 506, endPoint y: 281, distance: 110.5
click at [506, 281] on p "- Up to 50% off select products" at bounding box center [556, 278] width 653 height 15
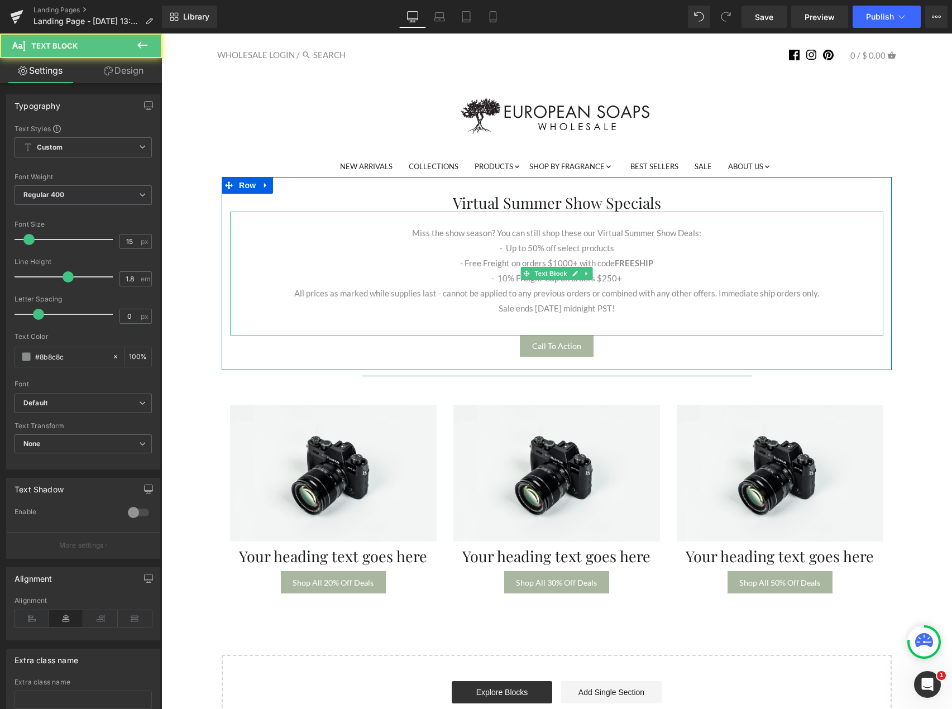
click at [558, 263] on p "- Free Freight on orders $1000+ with code FREESHIP" at bounding box center [556, 263] width 653 height 15
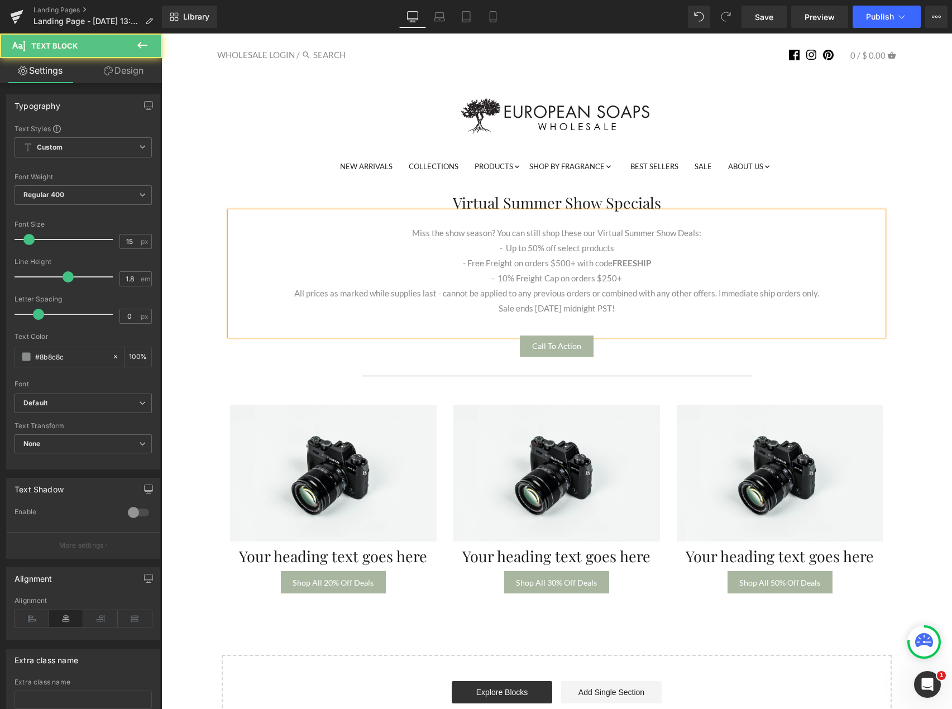
click at [629, 314] on p "Sale ends [DATE] midnight PST!" at bounding box center [556, 308] width 653 height 15
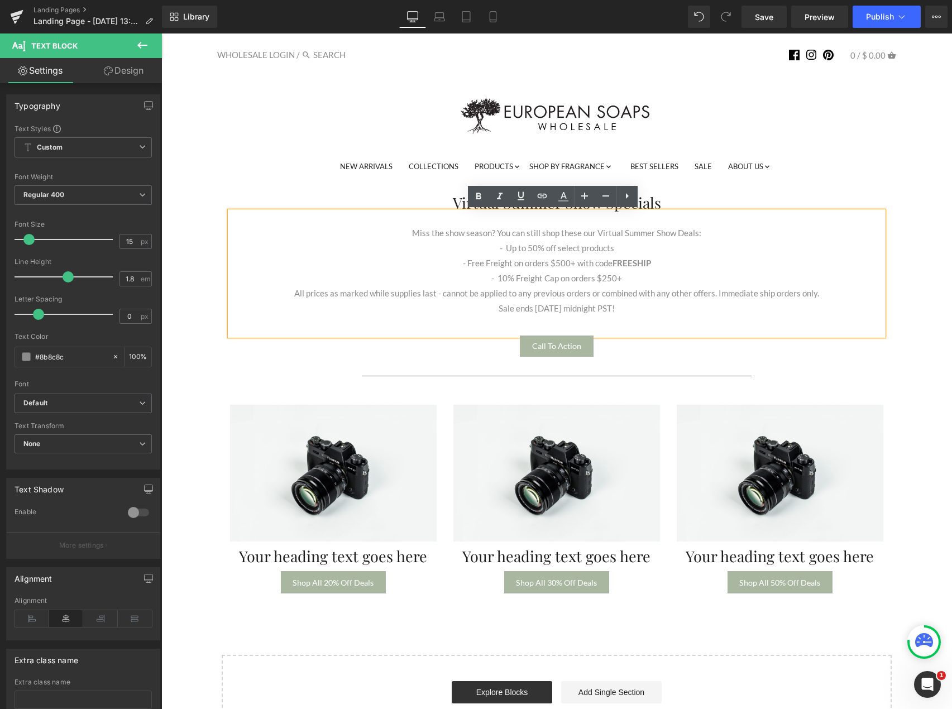
click at [651, 272] on p "- 10% Freight Cap on orders $250+" at bounding box center [556, 278] width 653 height 15
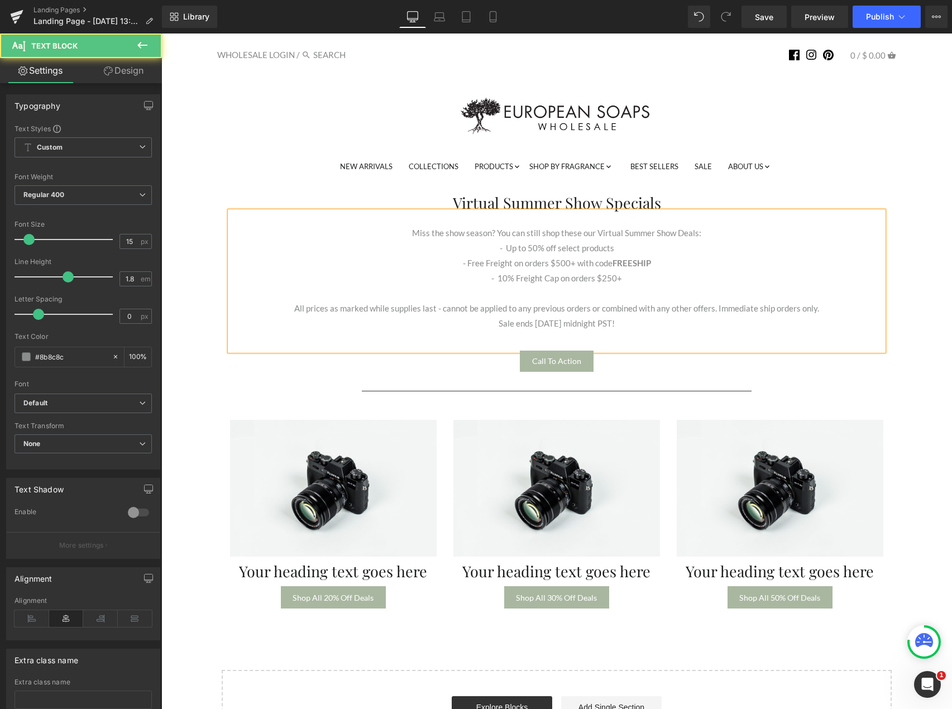
click at [647, 311] on p "All prices as marked while supplies last - cannot be applied to any previous or…" at bounding box center [556, 308] width 653 height 15
click at [659, 317] on p "Sale ends [DATE] midnight PST!" at bounding box center [556, 323] width 653 height 15
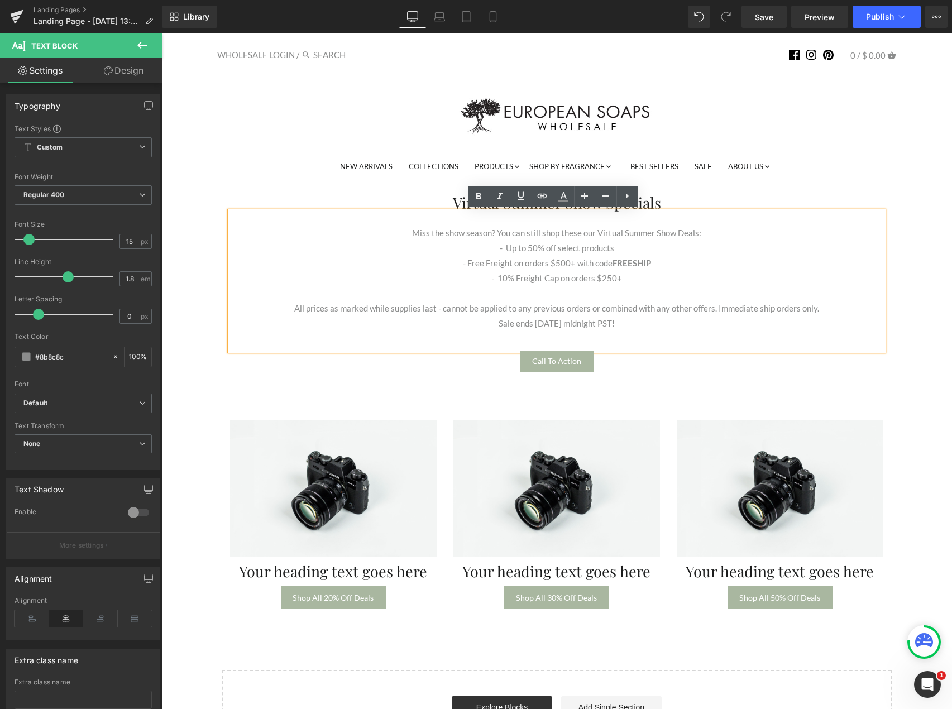
drag, startPoint x: 655, startPoint y: 321, endPoint x: 305, endPoint y: 189, distance: 374.8
click at [311, 191] on div "Virtual Summer Show Specials Heading Miss the show season? You can still shop t…" at bounding box center [557, 281] width 670 height 209
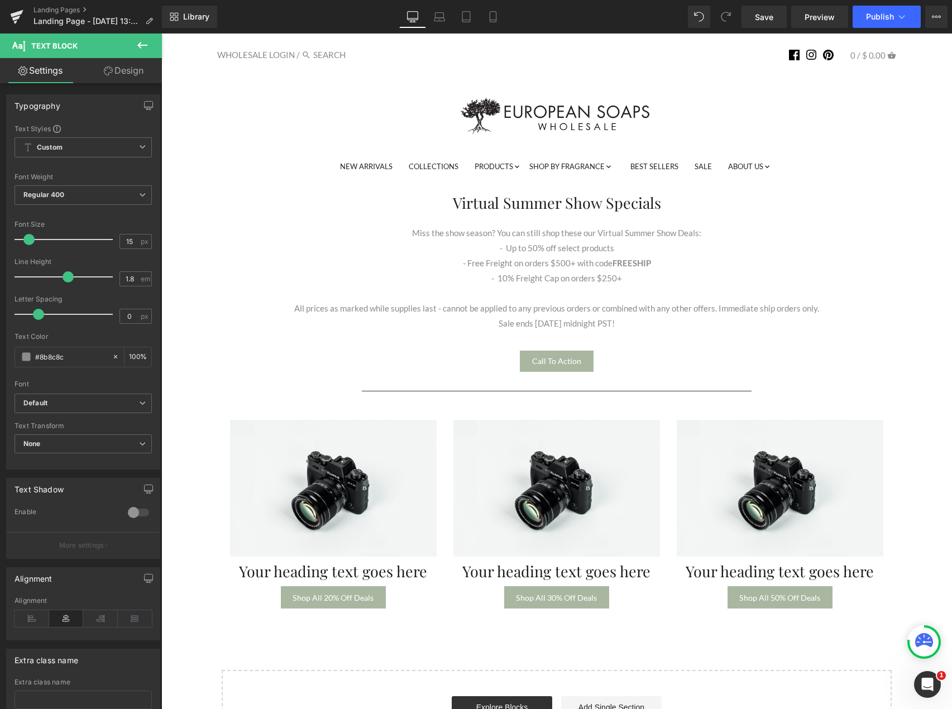
click at [126, 70] on link "Design" at bounding box center [123, 70] width 81 height 25
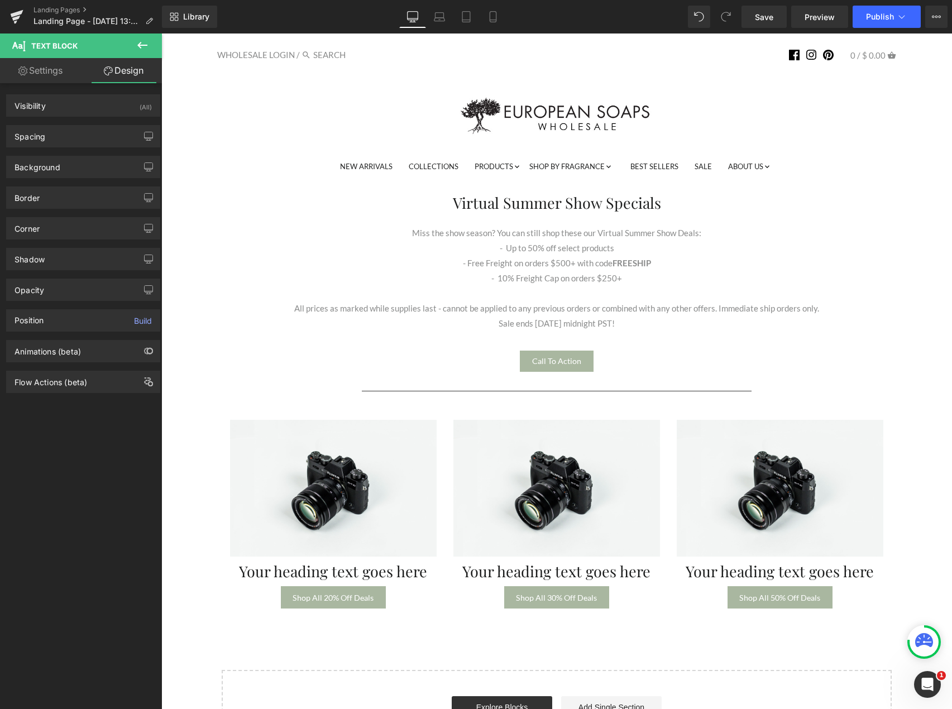
click at [603, 243] on p "- Up to 50% off select products" at bounding box center [556, 248] width 653 height 15
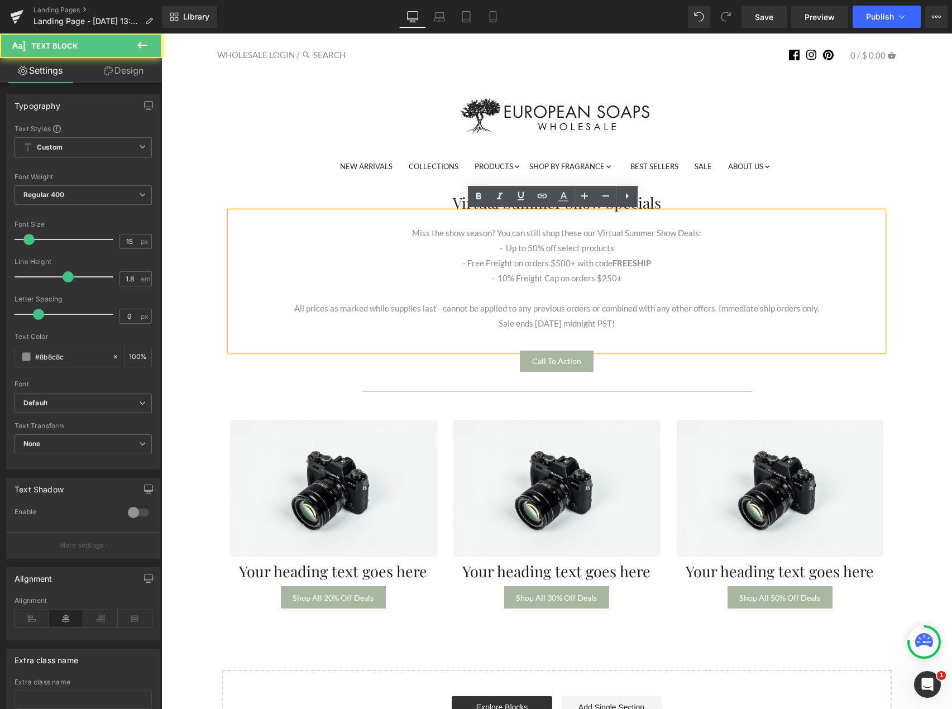
click at [628, 322] on p "Sale ends [DATE] midnight PST!" at bounding box center [556, 323] width 653 height 15
drag, startPoint x: 652, startPoint y: 318, endPoint x: 400, endPoint y: 225, distance: 268.9
click at [400, 225] on div "Miss the show season? You can still shop these our Virtual Summer Show Deals: -…" at bounding box center [556, 281] width 653 height 139
click at [564, 195] on icon at bounding box center [562, 196] width 13 height 13
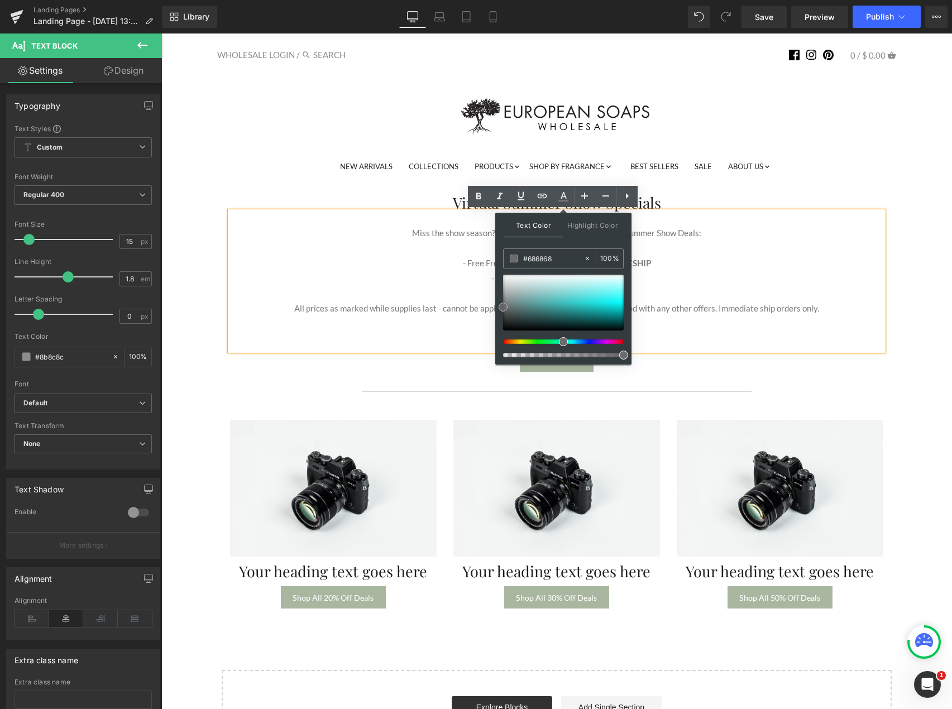
type input "#636363"
drag, startPoint x: 668, startPoint y: 333, endPoint x: 483, endPoint y: 328, distance: 184.3
click at [233, 386] on div at bounding box center [556, 386] width 779 height 3
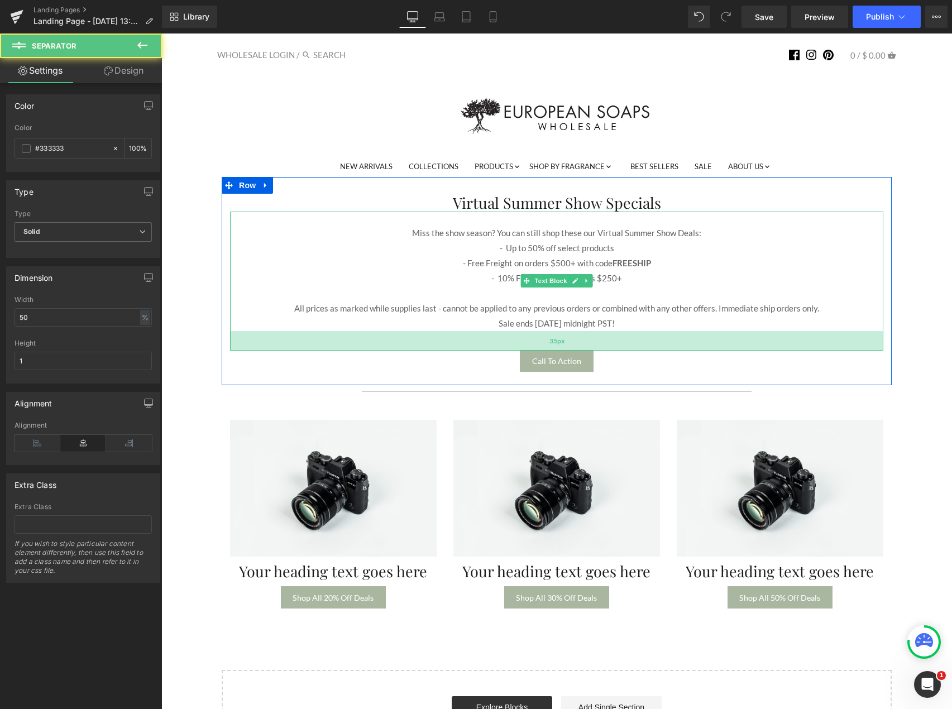
click at [798, 334] on div "35px" at bounding box center [556, 341] width 653 height 20
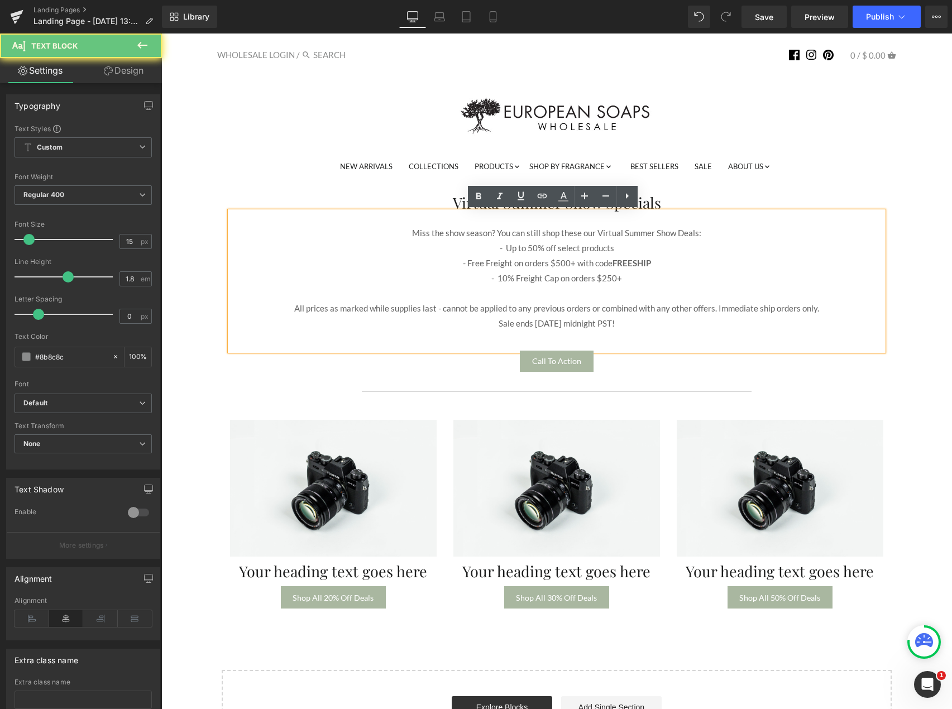
click at [794, 312] on span "All prices as marked while supplies last - cannot be applied to any previous or…" at bounding box center [556, 308] width 525 height 10
click at [924, 335] on div "Virtual Summer Show Specials Heading Miss the show season? You can still shop t…" at bounding box center [556, 469] width 779 height 584
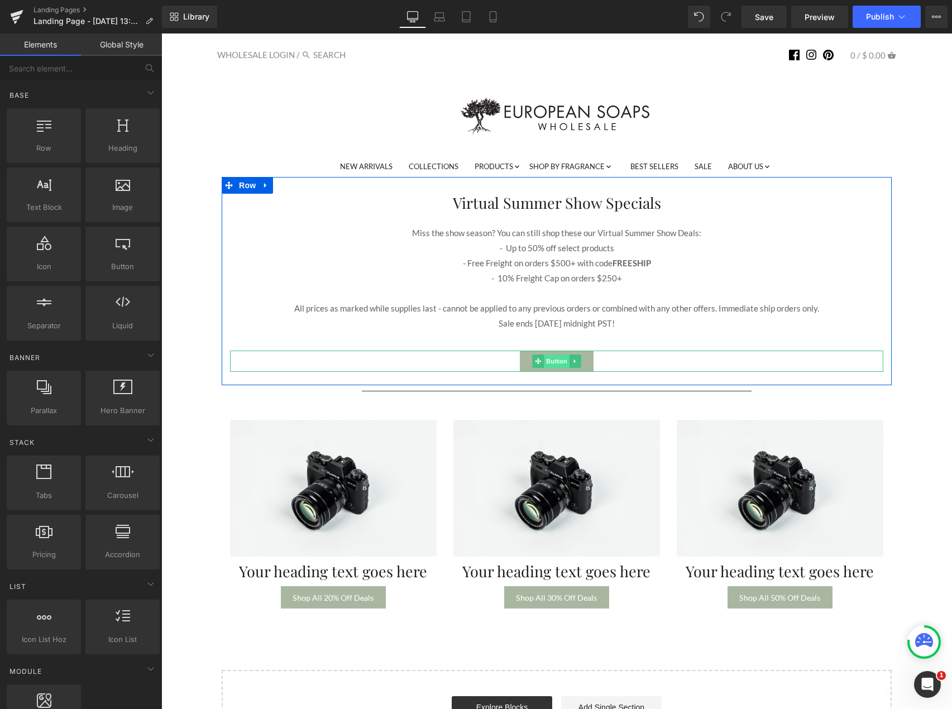
click at [555, 361] on span "Button" at bounding box center [557, 360] width 26 height 13
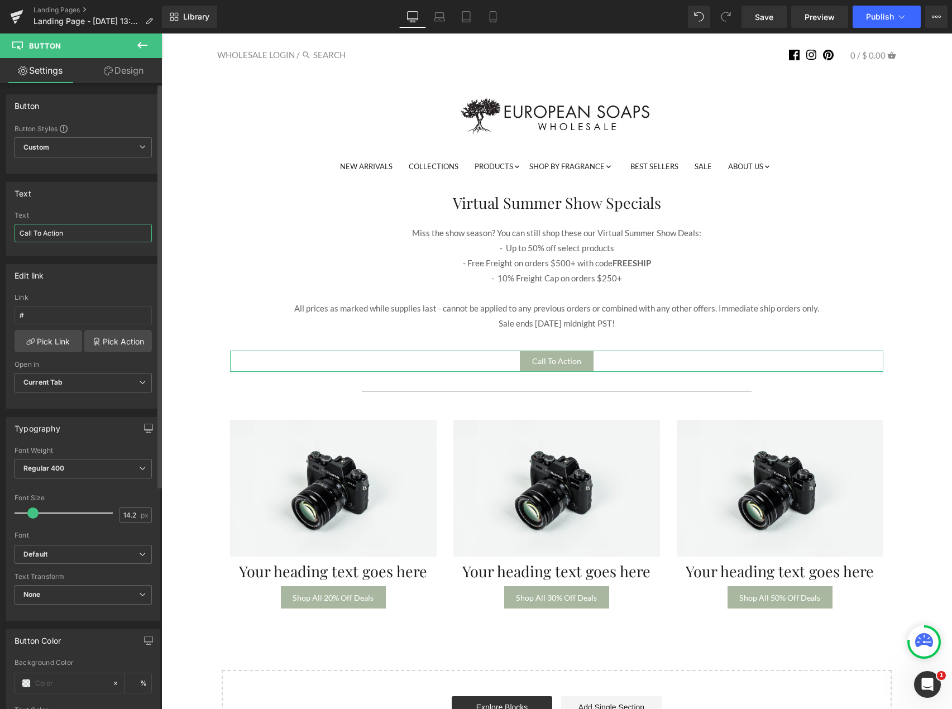
click at [55, 232] on input "Call To Action" at bounding box center [83, 233] width 137 height 18
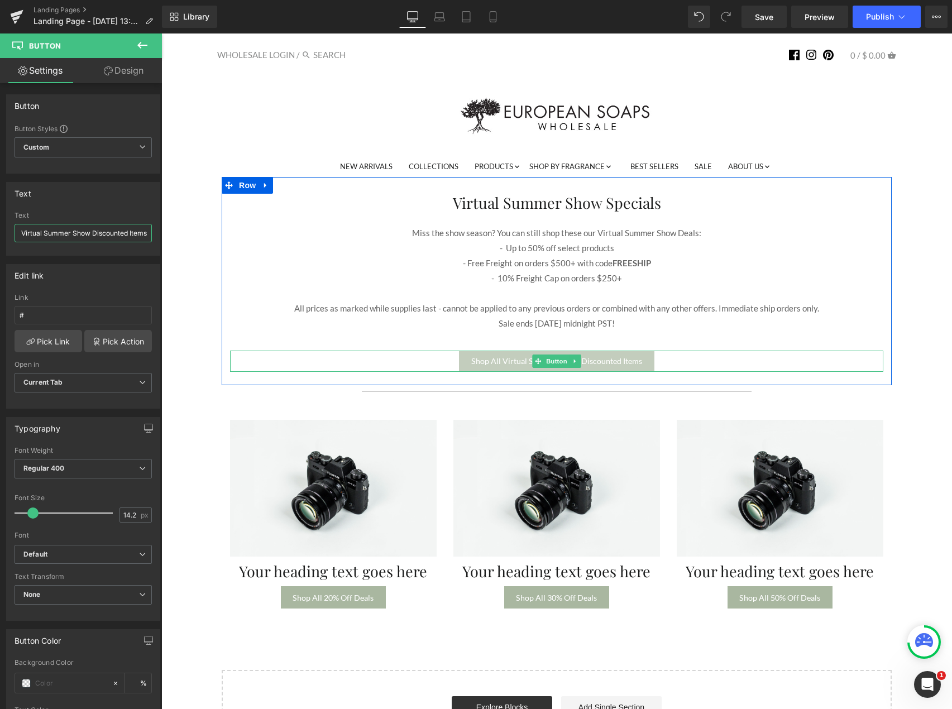
type input "Shop All Virtual Summer Show Discounted Items"
click at [604, 361] on span "Shop All Virtual Summer Show Discounted Items" at bounding box center [556, 360] width 171 height 9
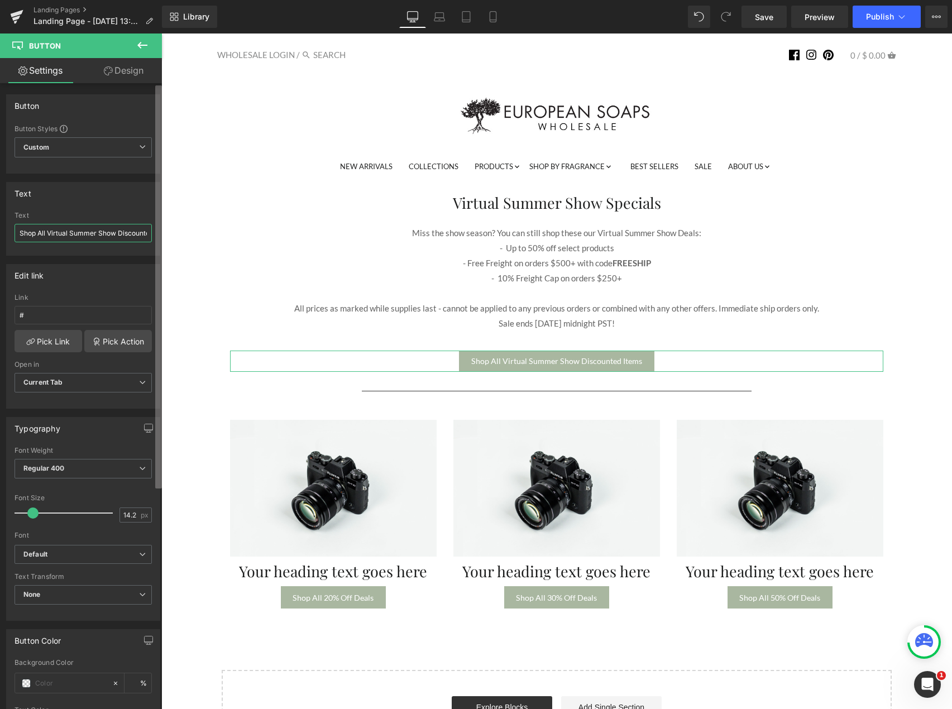
scroll to position [0, 31]
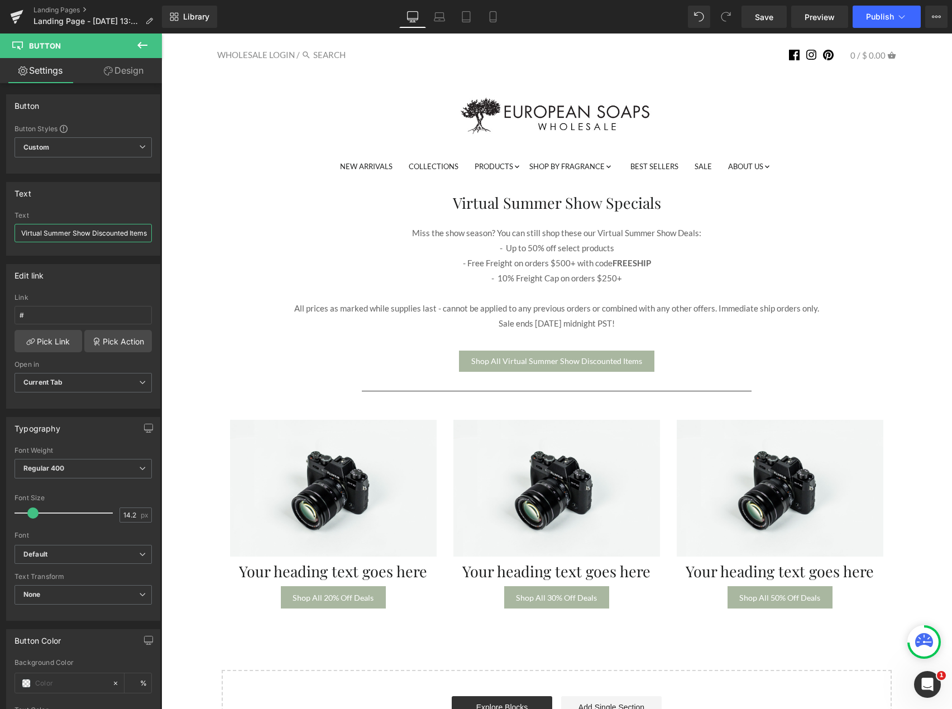
drag, startPoint x: 251, startPoint y: 267, endPoint x: 321, endPoint y: 264, distance: 70.4
click at [120, 241] on input "Shop All Virtual Summer Show Discounted Items" at bounding box center [83, 233] width 137 height 18
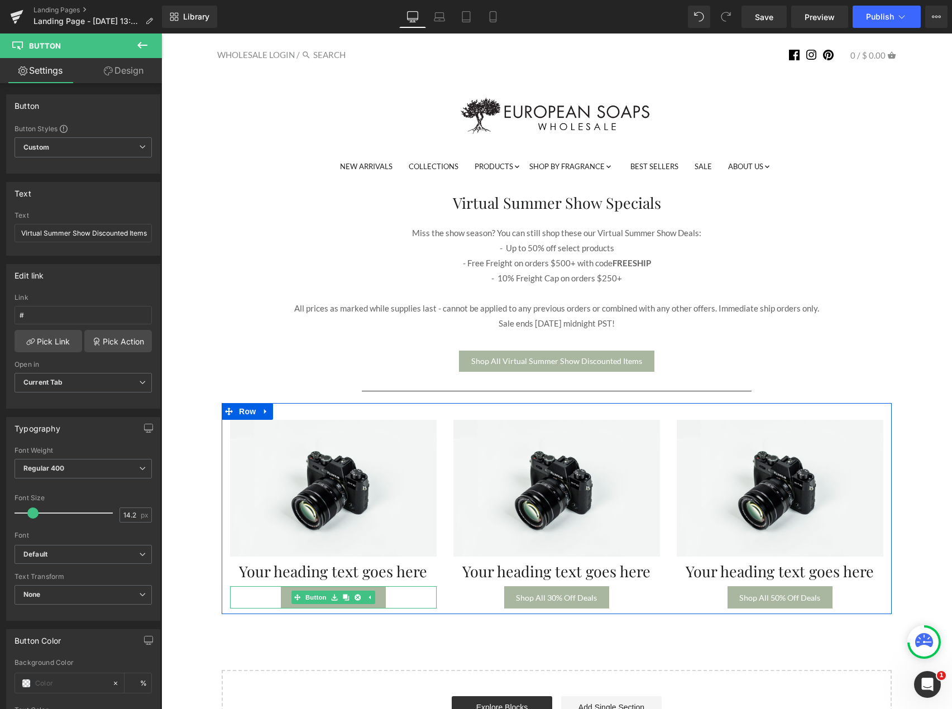
click at [383, 601] on div "Shop All 20% Off Deals" at bounding box center [333, 597] width 207 height 22
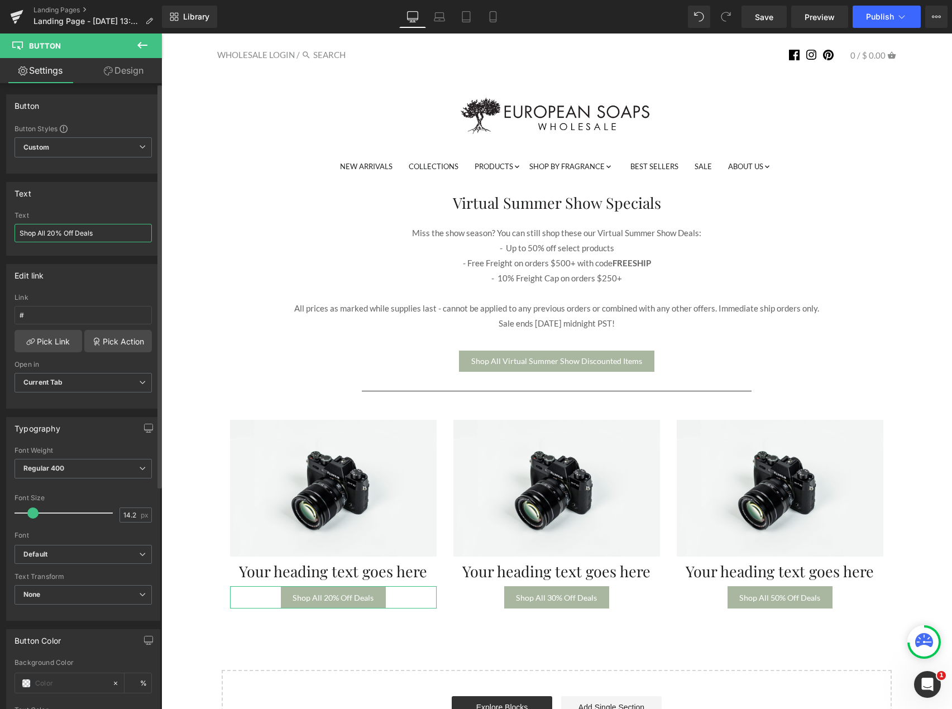
drag, startPoint x: 91, startPoint y: 233, endPoint x: 80, endPoint y: 231, distance: 11.3
click at [80, 231] on input "Shop All 20% Off Deals" at bounding box center [83, 233] width 137 height 18
click at [100, 233] on input "Shop All 20% Off Deals" at bounding box center [83, 233] width 137 height 18
drag, startPoint x: 100, startPoint y: 233, endPoint x: 75, endPoint y: 229, distance: 25.4
click at [75, 229] on input "Shop All 20% Off Deals" at bounding box center [83, 233] width 137 height 18
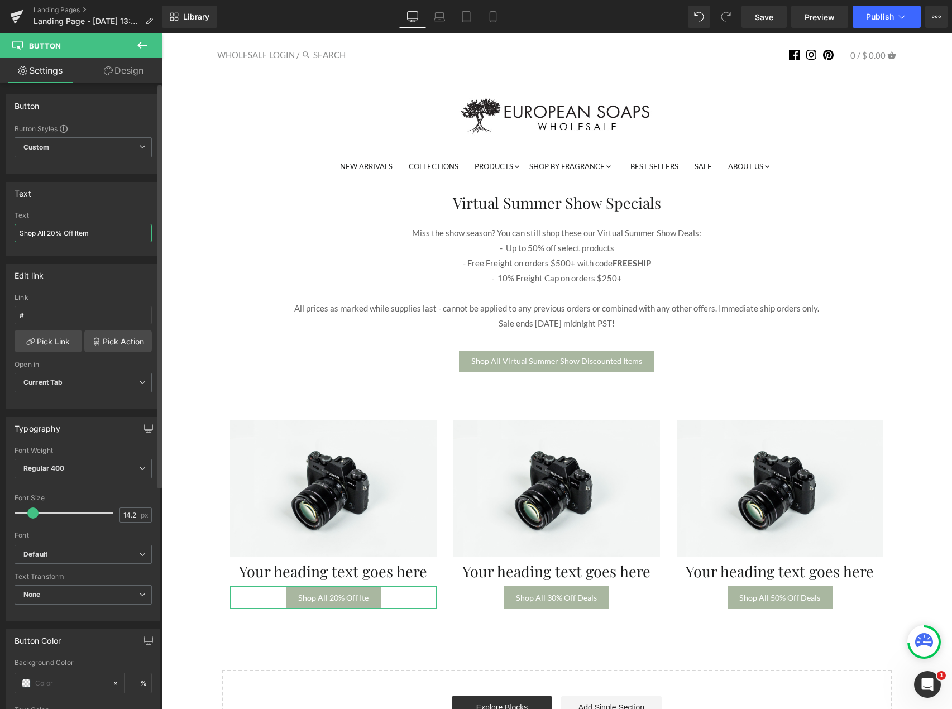
type input "Shop All 20% Off Items"
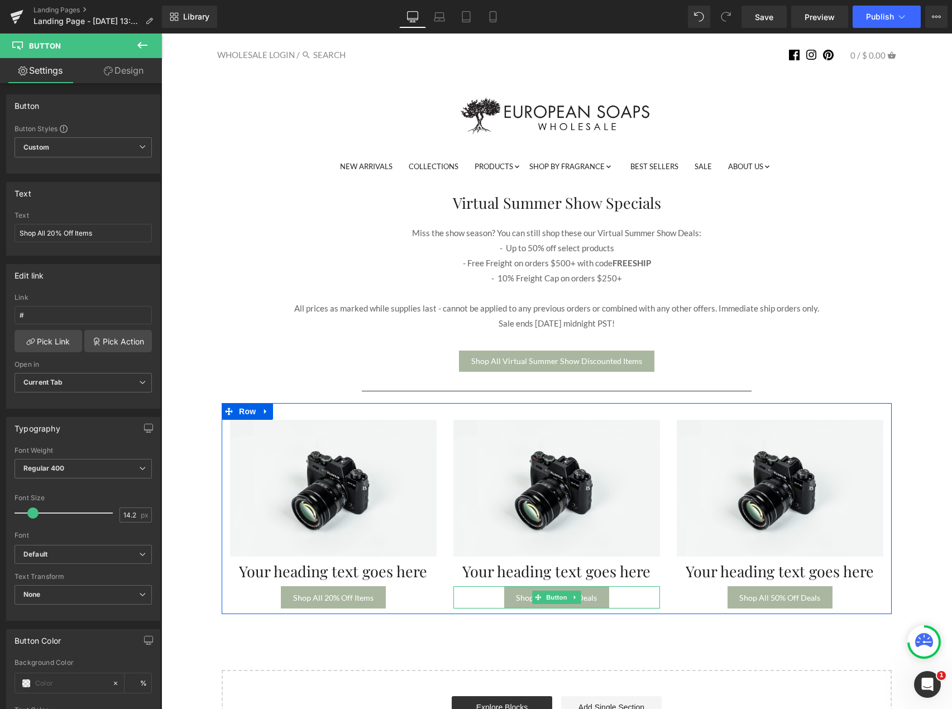
click at [619, 594] on div "Shop All 30% Off Deals" at bounding box center [556, 597] width 207 height 22
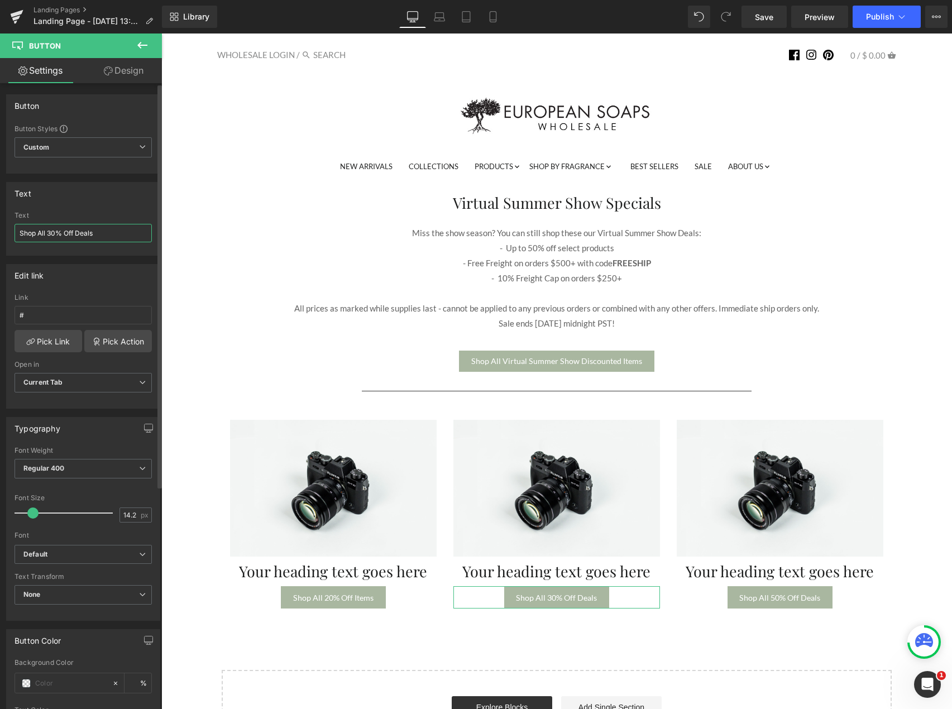
drag, startPoint x: 96, startPoint y: 232, endPoint x: 78, endPoint y: 233, distance: 18.5
click at [78, 233] on input "Shop All 30% Off Deals" at bounding box center [83, 233] width 137 height 18
type input "Shop All 30% Off Items"
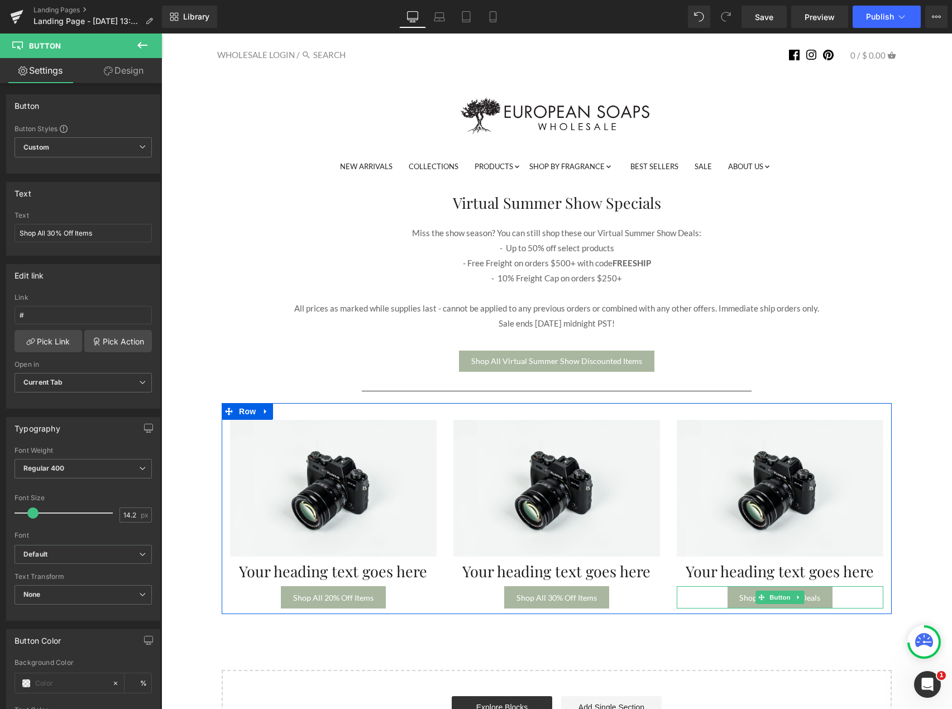
click at [840, 600] on div "Shop All 50% Off Deals" at bounding box center [779, 597] width 207 height 22
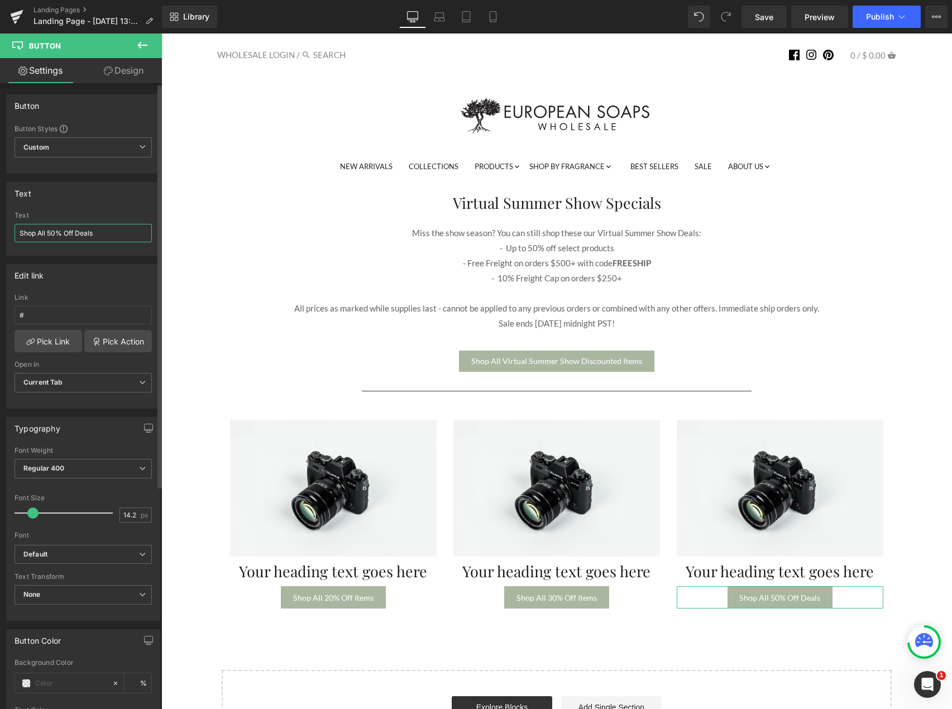
drag, startPoint x: 103, startPoint y: 229, endPoint x: 78, endPoint y: 229, distance: 25.1
click at [78, 229] on input "Shop All 50% Off Deals" at bounding box center [83, 233] width 137 height 18
type input "Shop All 50% Off Items"
click at [161, 33] on div at bounding box center [161, 33] width 0 height 0
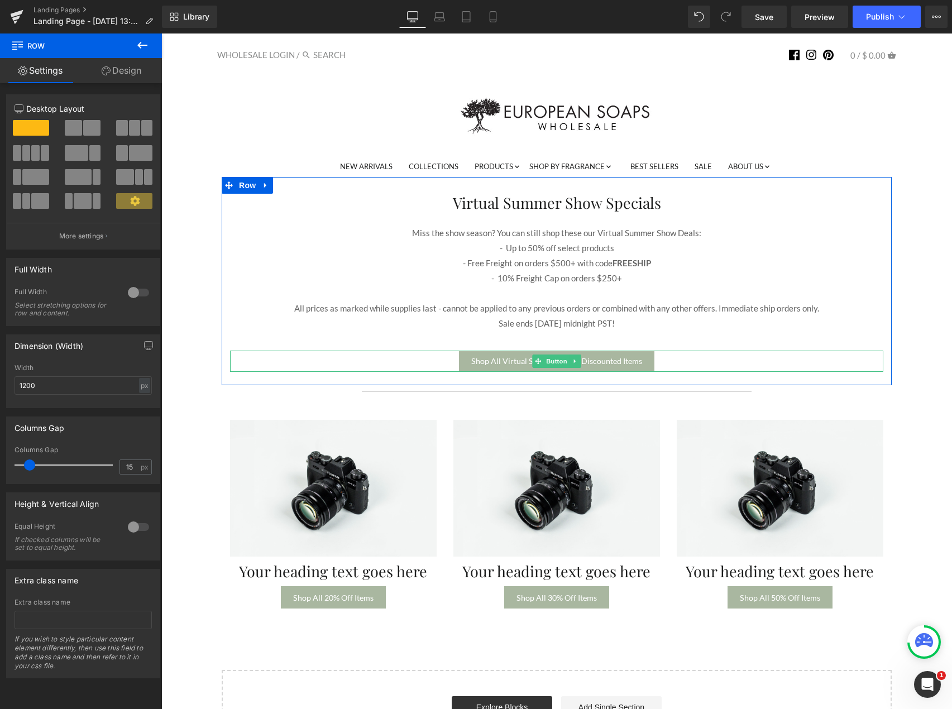
drag, startPoint x: 561, startPoint y: 363, endPoint x: 534, endPoint y: 349, distance: 31.0
click at [561, 363] on span "Button" at bounding box center [557, 360] width 26 height 13
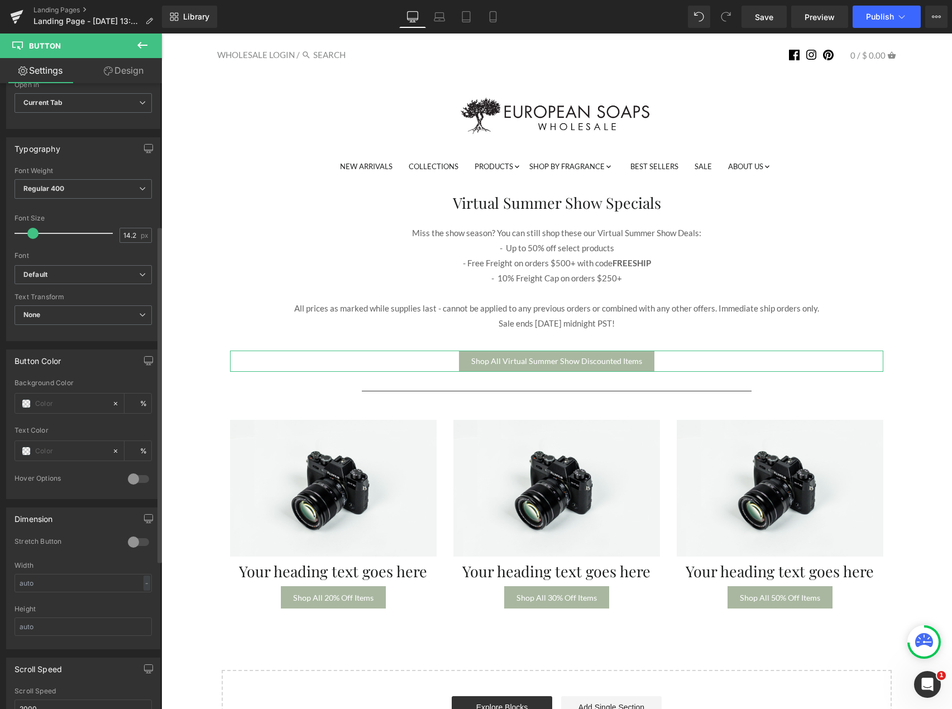
scroll to position [207, 0]
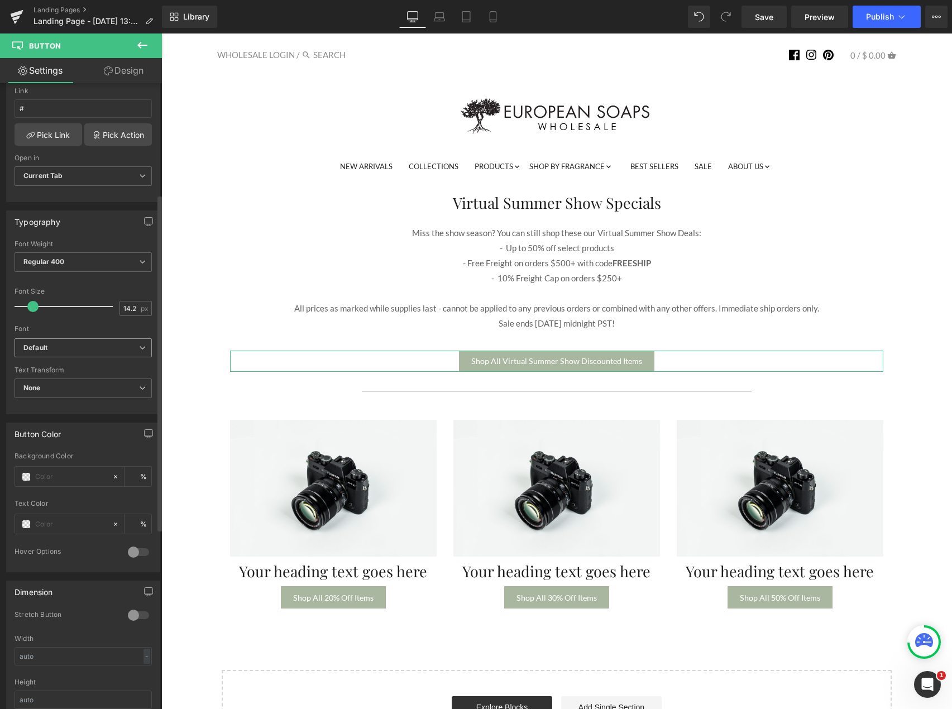
click at [124, 349] on b "Default" at bounding box center [81, 347] width 116 height 9
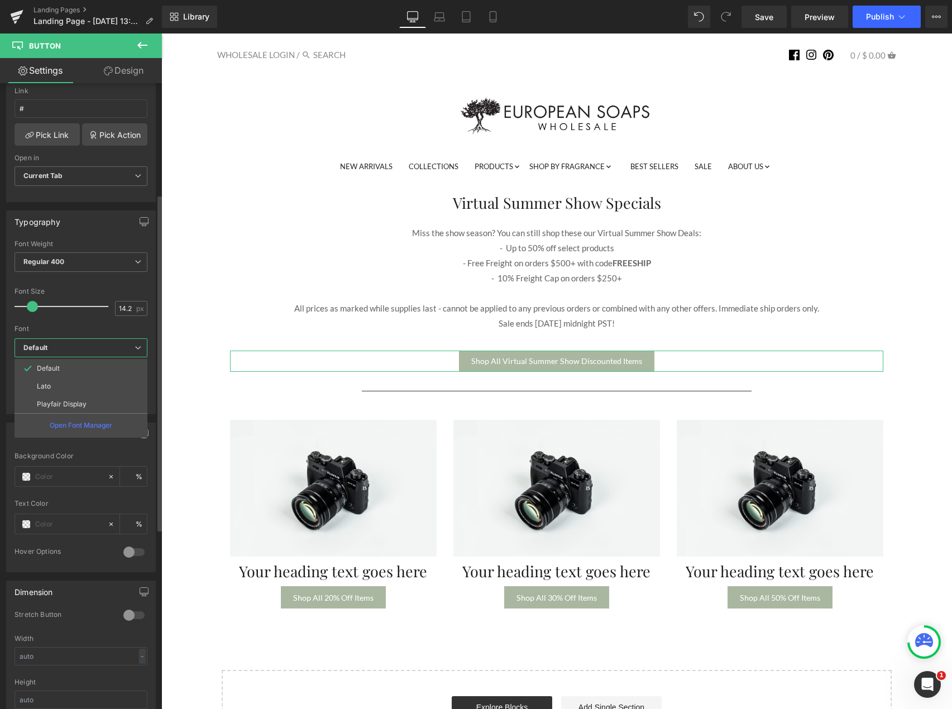
click at [90, 330] on div "Font" at bounding box center [81, 329] width 133 height 8
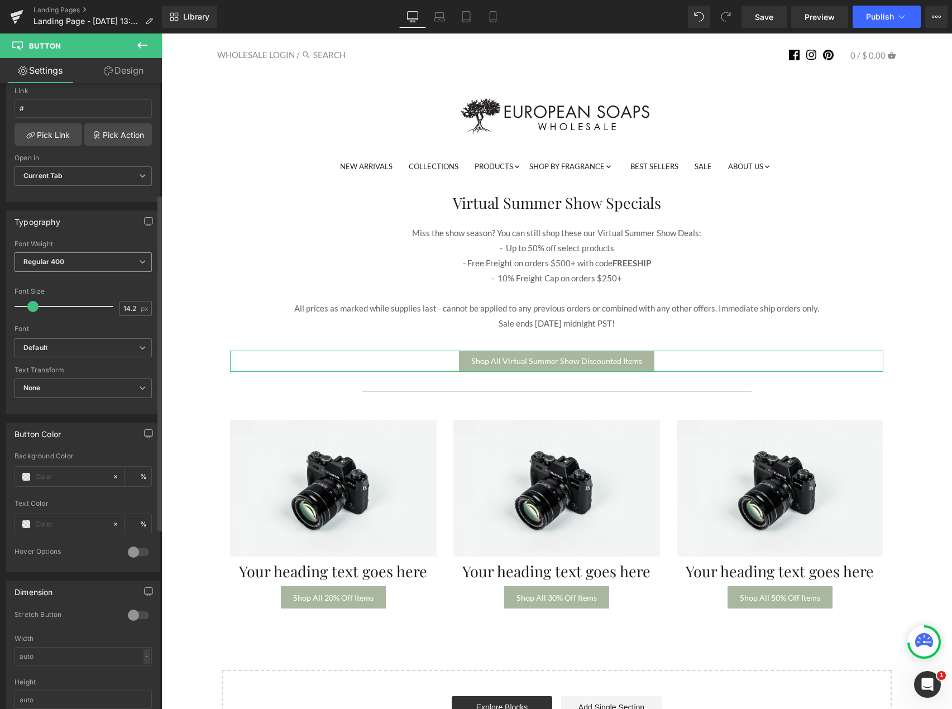
click at [101, 260] on span "Regular 400" at bounding box center [83, 262] width 137 height 20
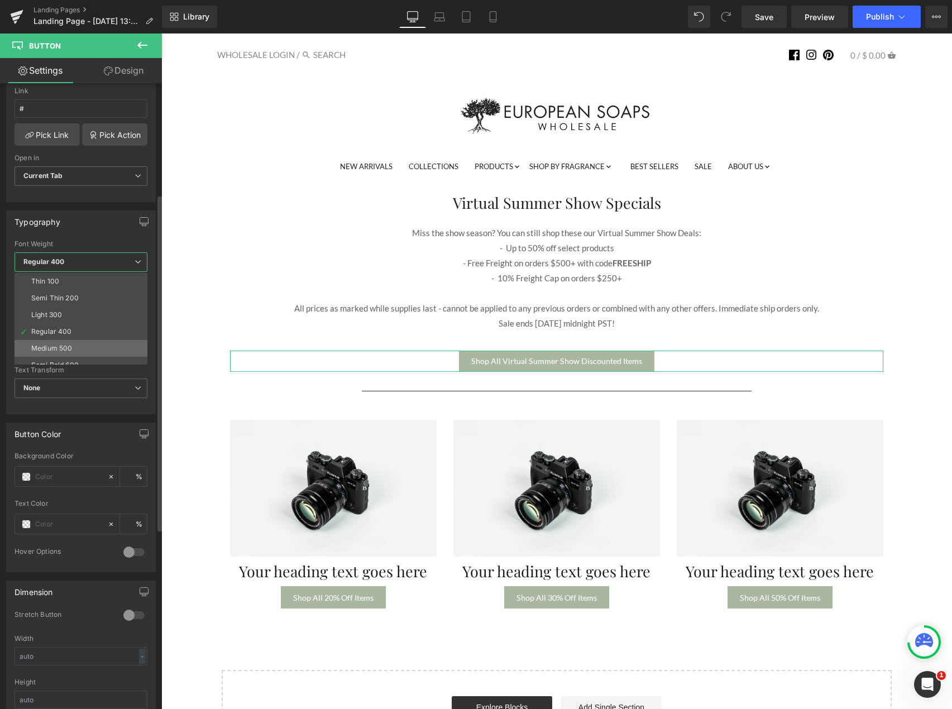
scroll to position [56, 0]
click at [69, 329] on div "Super Bold 800" at bounding box center [56, 326] width 50 height 8
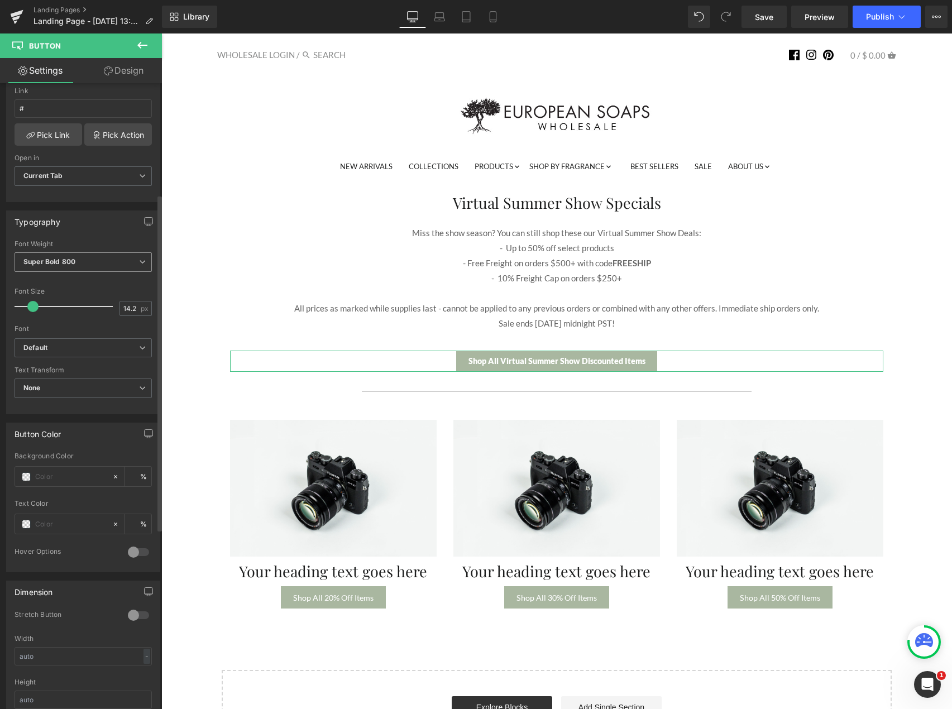
click at [115, 266] on span "Super Bold 800" at bounding box center [83, 262] width 137 height 20
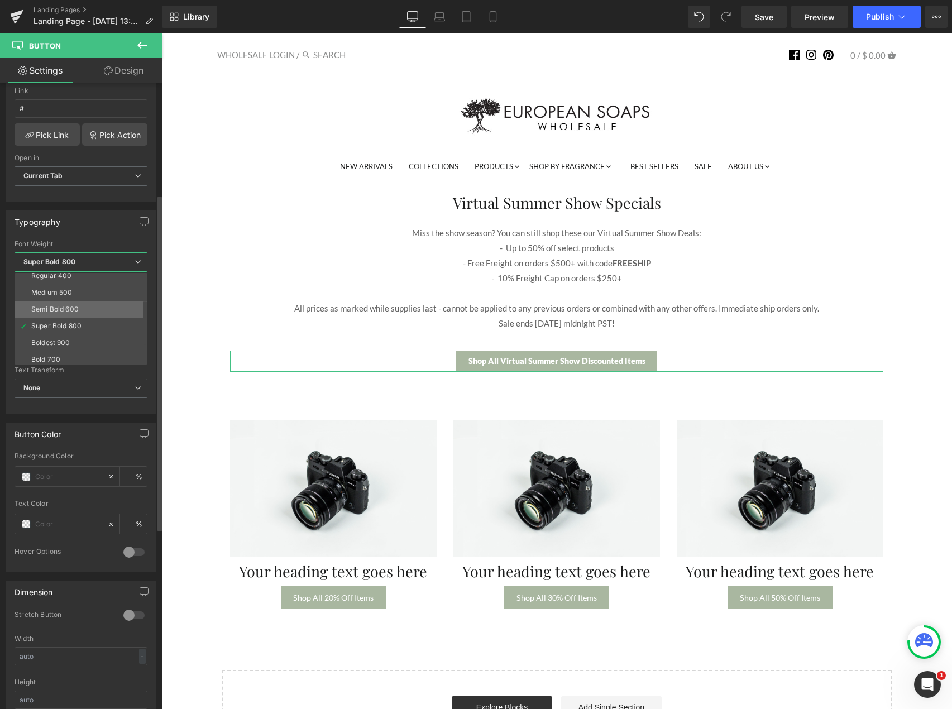
click at [81, 310] on li "Semi Bold 600" at bounding box center [84, 309] width 138 height 17
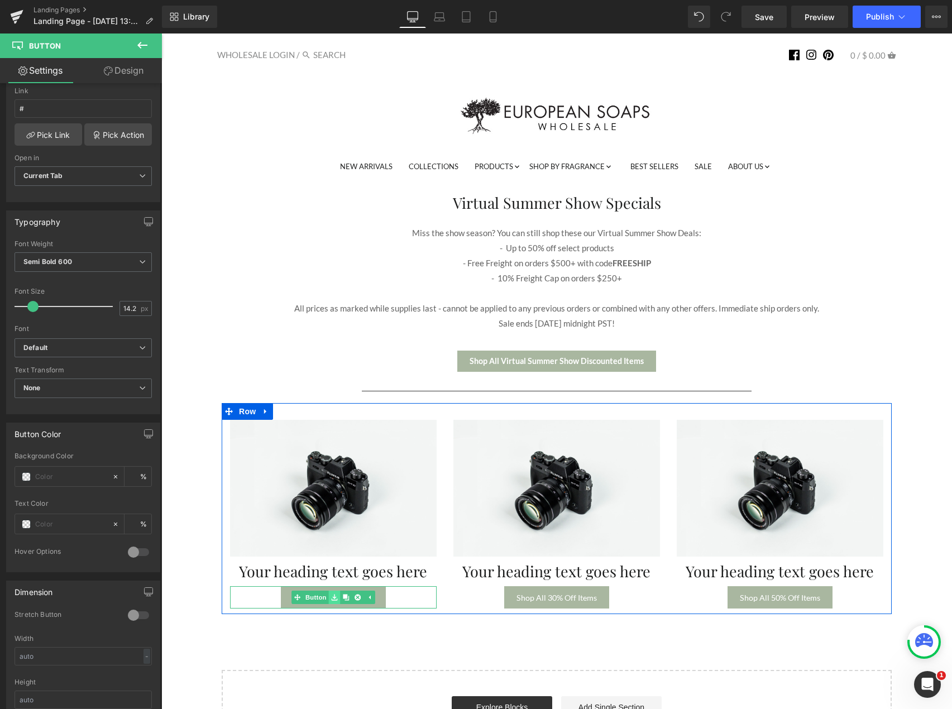
click at [329, 593] on link at bounding box center [335, 596] width 12 height 13
click at [316, 598] on span "Button" at bounding box center [316, 596] width 26 height 13
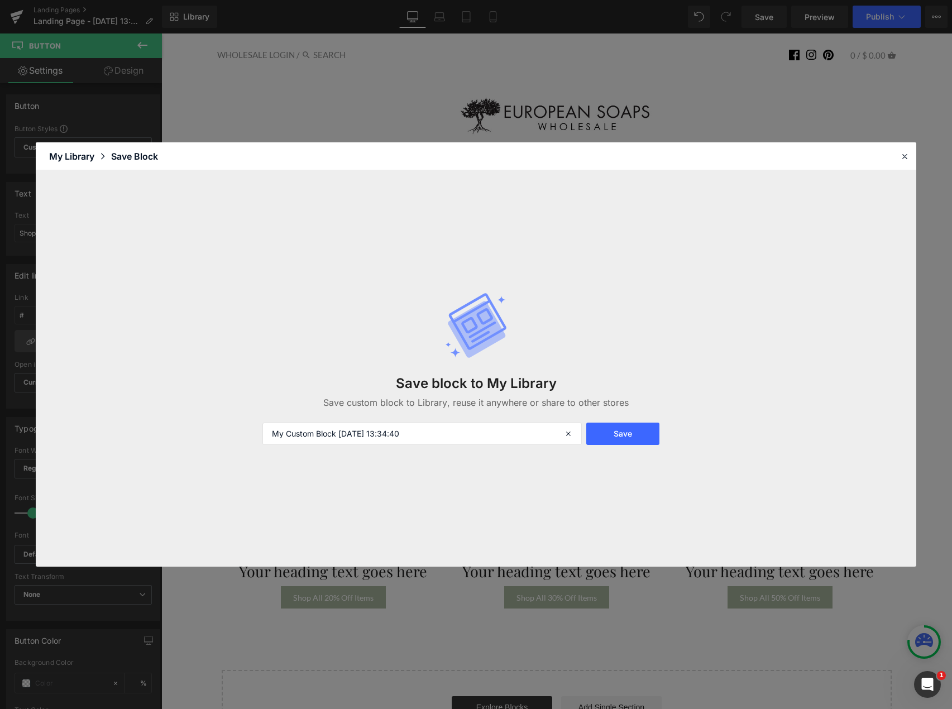
click at [914, 144] on header "Library Elements Blocks Templates Saved Library My Library Save Block" at bounding box center [476, 156] width 880 height 28
click at [906, 157] on icon at bounding box center [904, 156] width 10 height 10
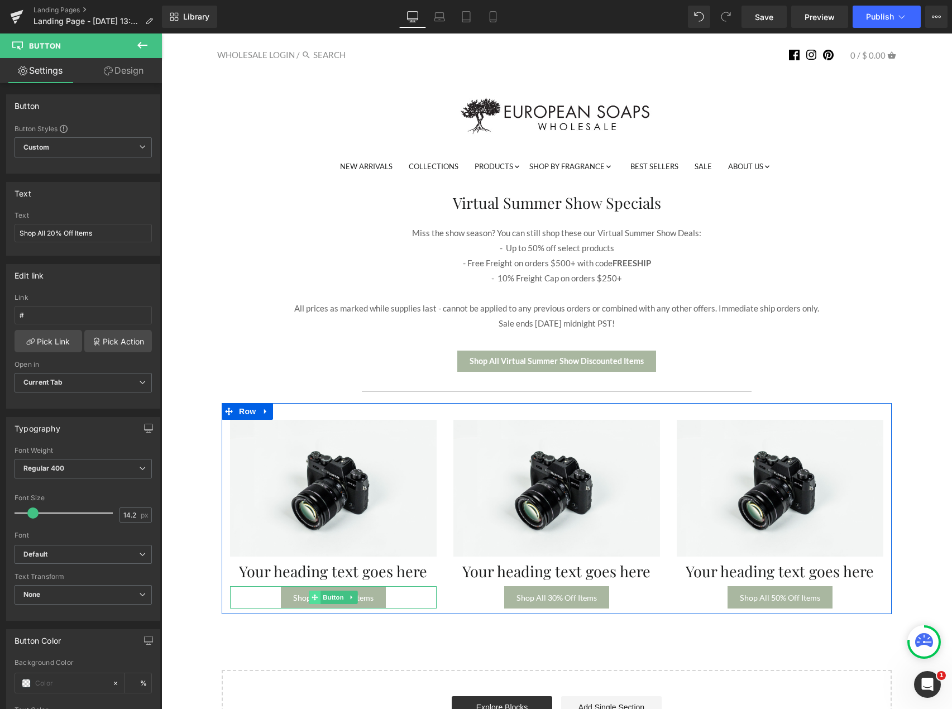
click at [311, 597] on icon at bounding box center [314, 597] width 6 height 6
click at [325, 597] on span "Button" at bounding box center [333, 596] width 26 height 13
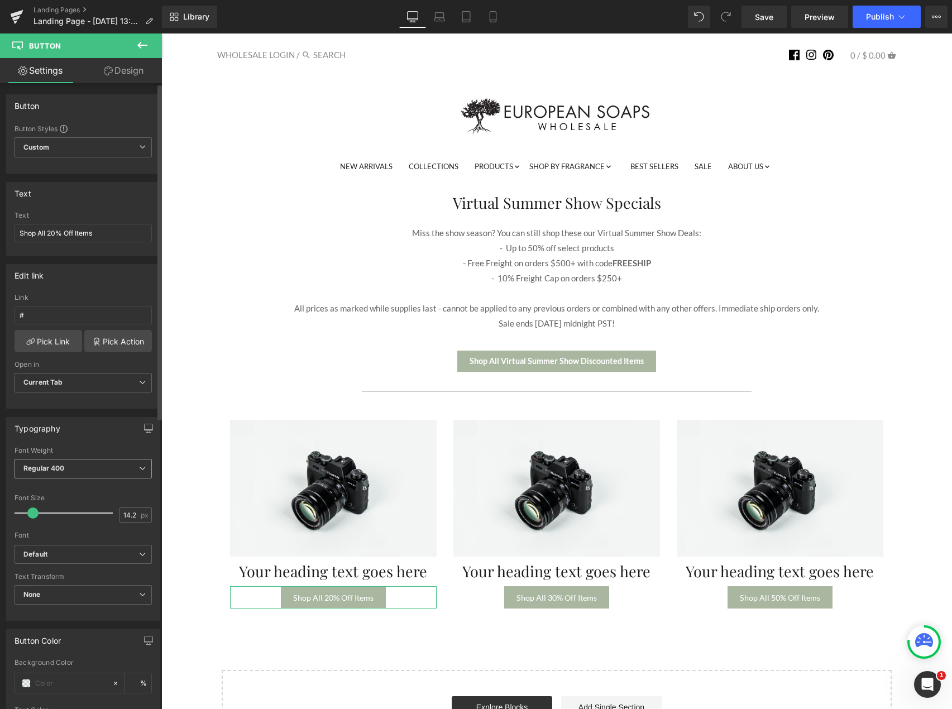
click at [109, 472] on span "Regular 400" at bounding box center [83, 469] width 137 height 20
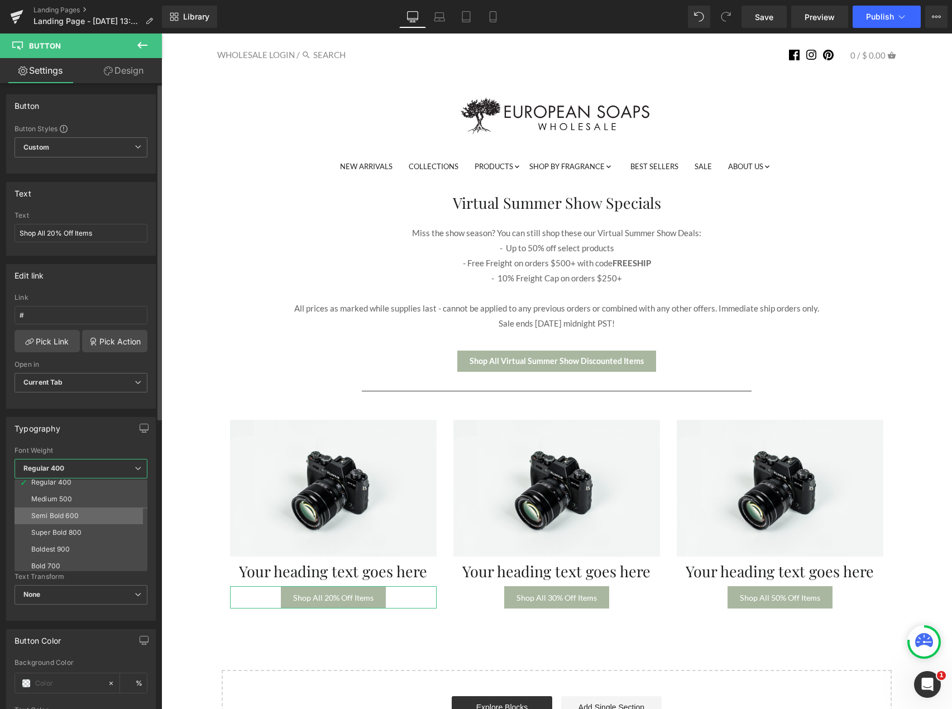
click at [78, 515] on div "Semi Bold 600" at bounding box center [54, 516] width 47 height 8
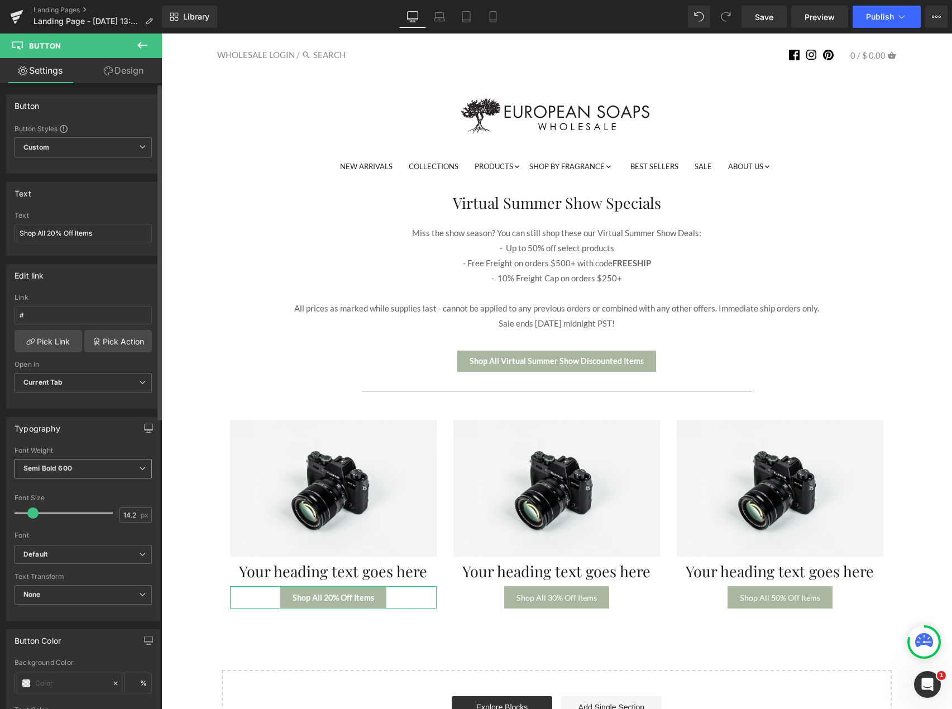
click at [87, 470] on span "Semi Bold 600" at bounding box center [83, 469] width 137 height 20
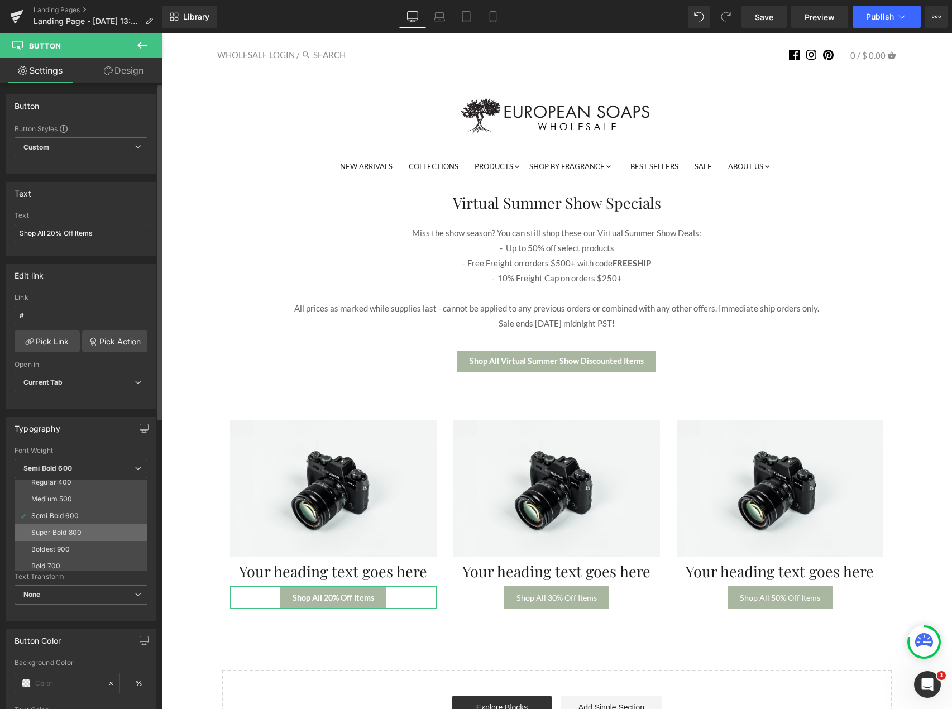
click at [87, 530] on li "Super Bold 800" at bounding box center [84, 532] width 138 height 17
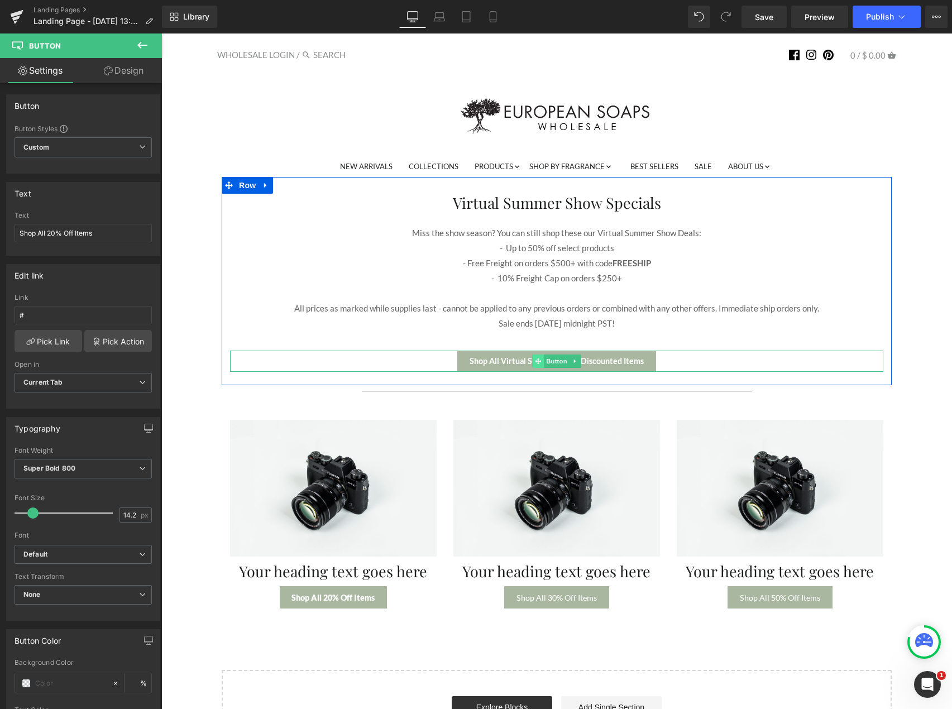
click at [534, 357] on span at bounding box center [538, 360] width 12 height 13
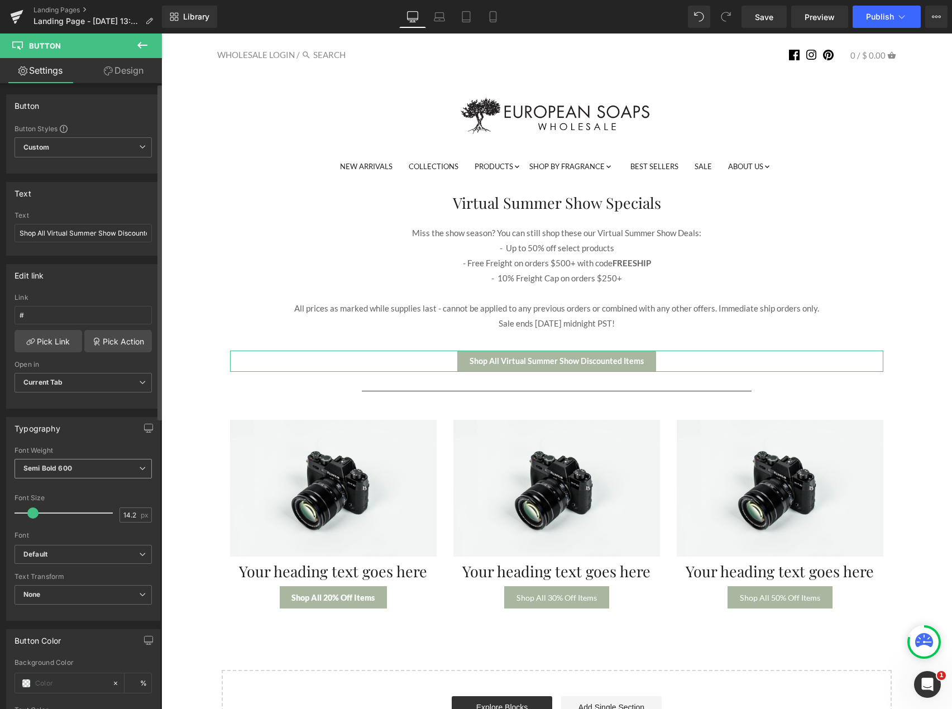
click at [72, 472] on span "Semi Bold 600" at bounding box center [83, 469] width 137 height 20
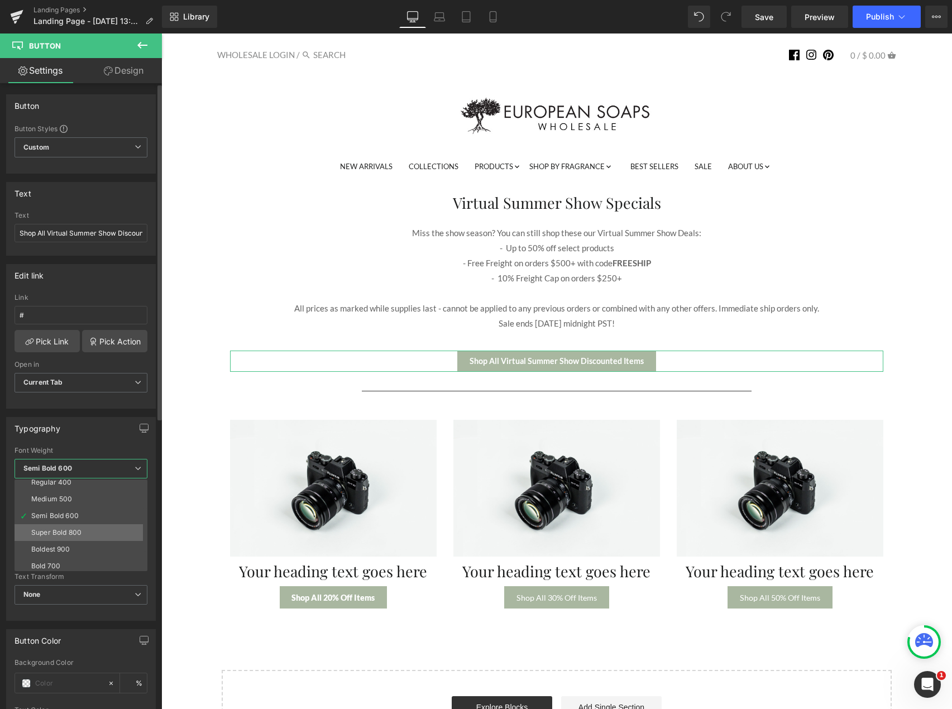
click at [71, 534] on div "Super Bold 800" at bounding box center [56, 533] width 50 height 8
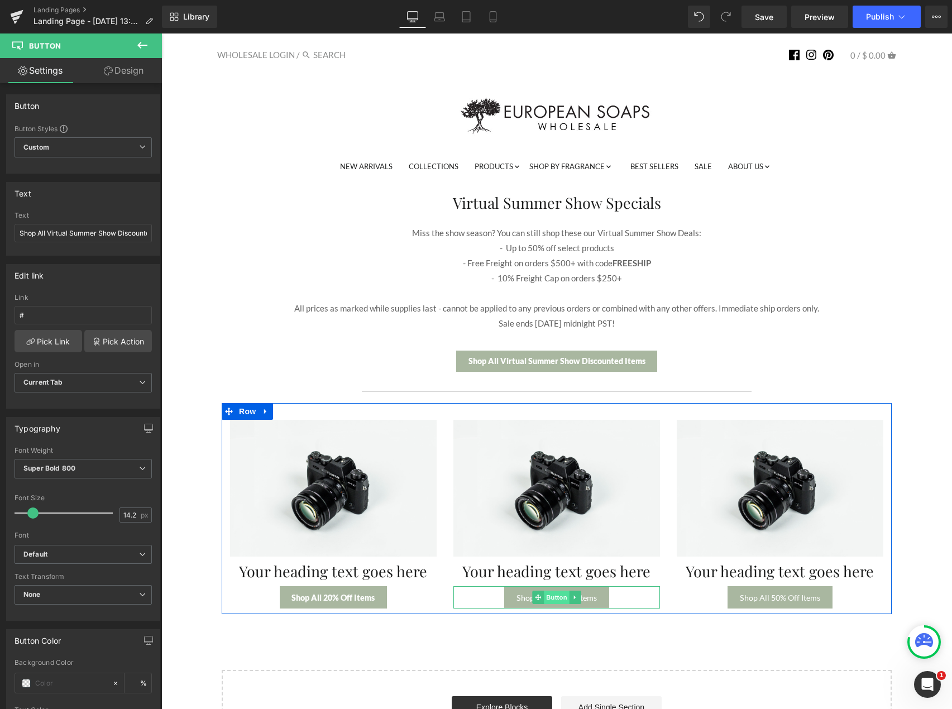
click at [553, 598] on span "Button" at bounding box center [557, 596] width 26 height 13
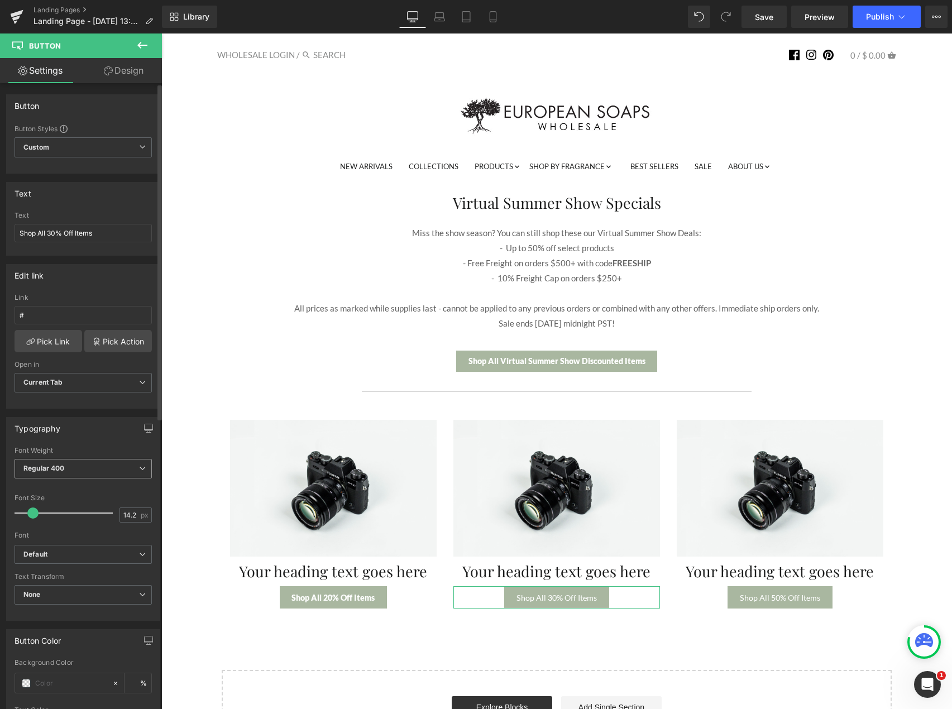
click at [76, 470] on span "Regular 400" at bounding box center [83, 469] width 137 height 20
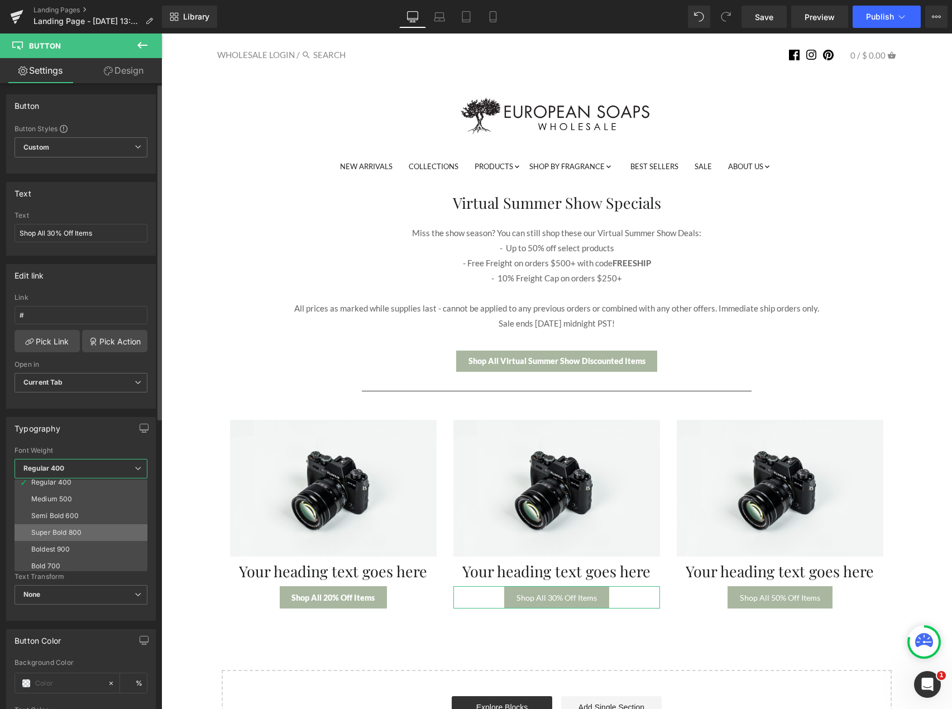
click at [78, 530] on div "Super Bold 800" at bounding box center [56, 533] width 50 height 8
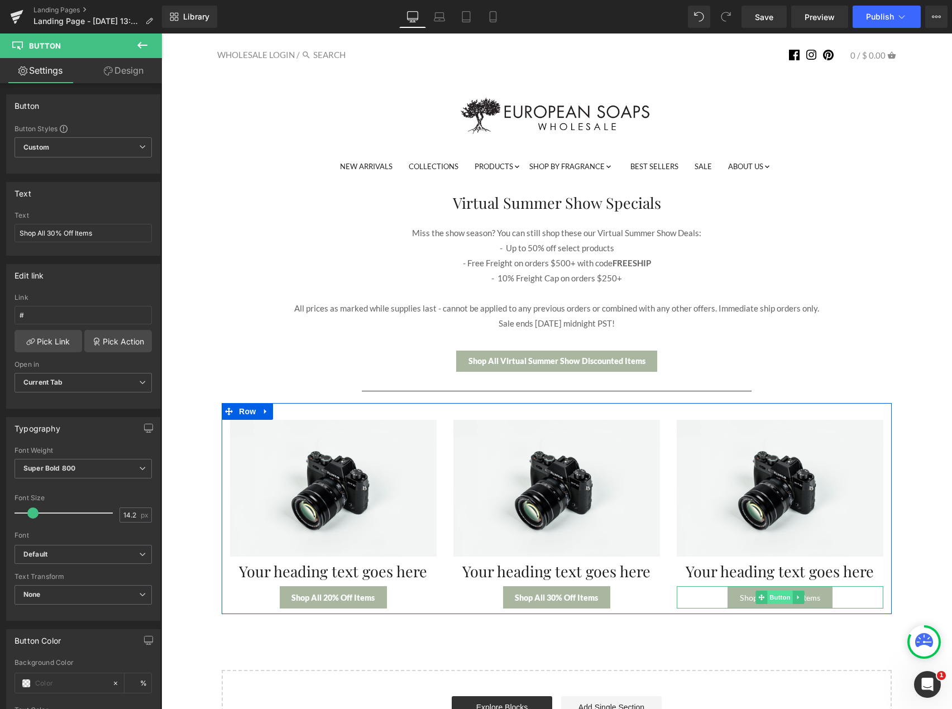
click at [771, 599] on span "Button" at bounding box center [780, 596] width 26 height 13
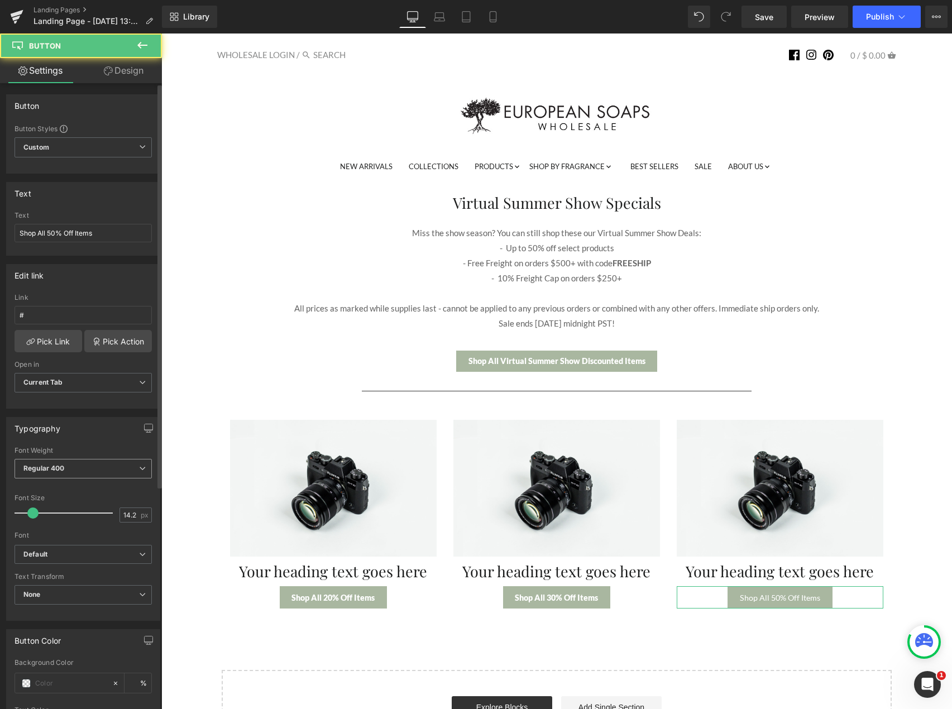
click at [70, 463] on span "Regular 400" at bounding box center [83, 469] width 137 height 20
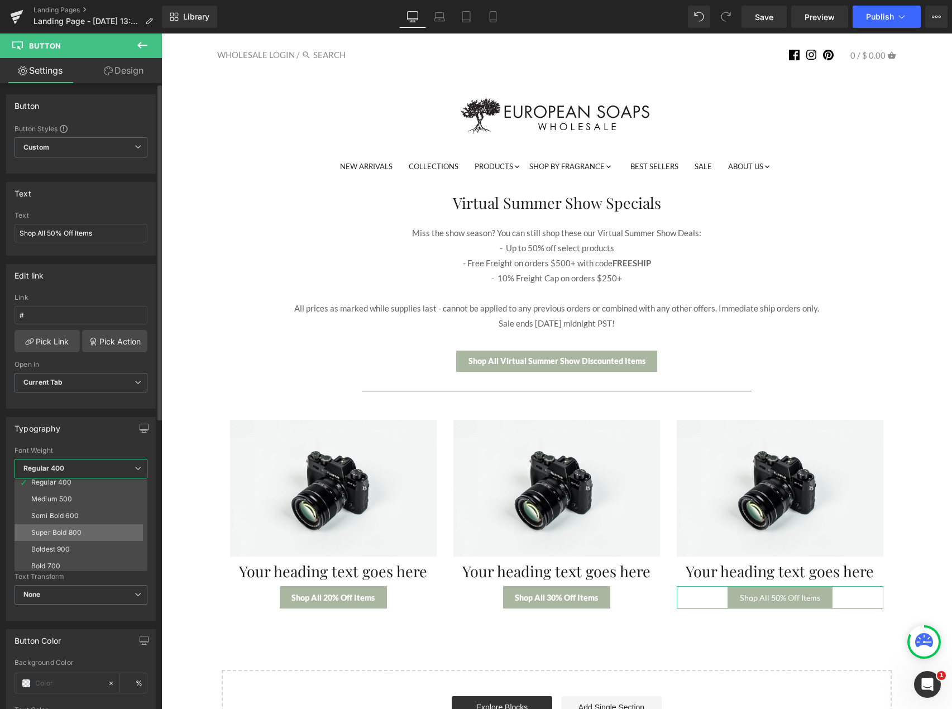
click at [73, 535] on div "Super Bold 800" at bounding box center [56, 533] width 50 height 8
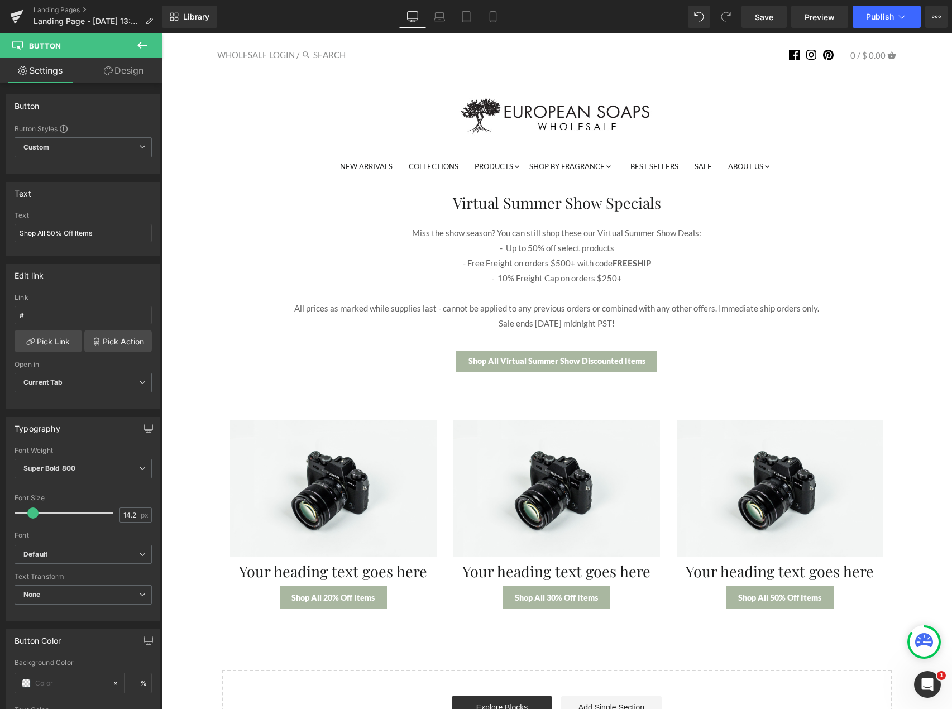
click at [198, 588] on div "Virtual Summer Show Specials Heading Miss the show season? You can still shop t…" at bounding box center [556, 469] width 779 height 584
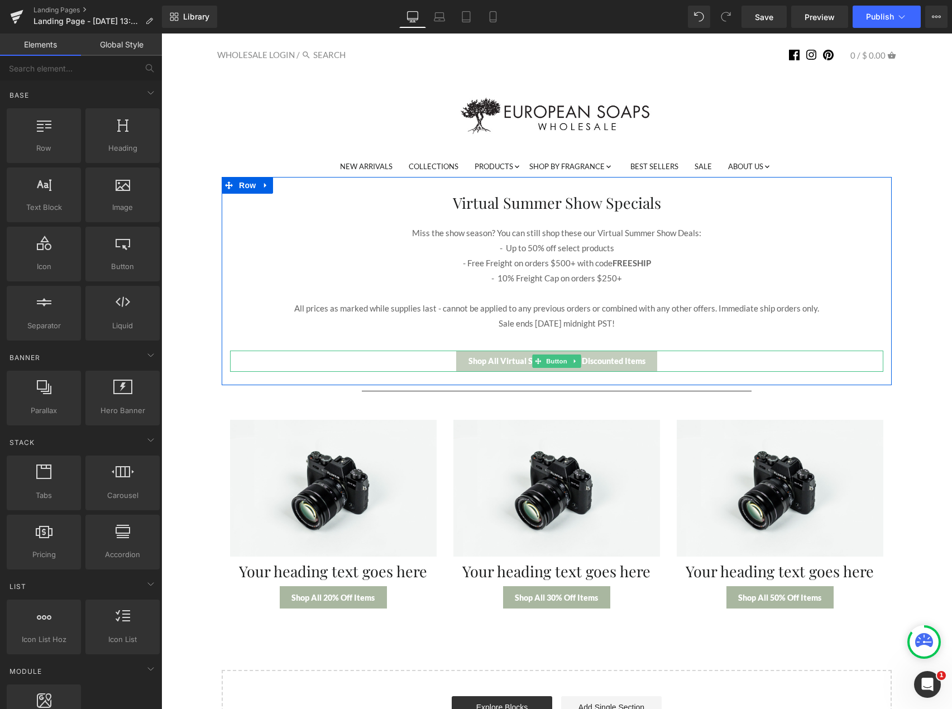
click at [504, 359] on span "Shop All Virtual Summer Show Discounted Items" at bounding box center [556, 360] width 177 height 9
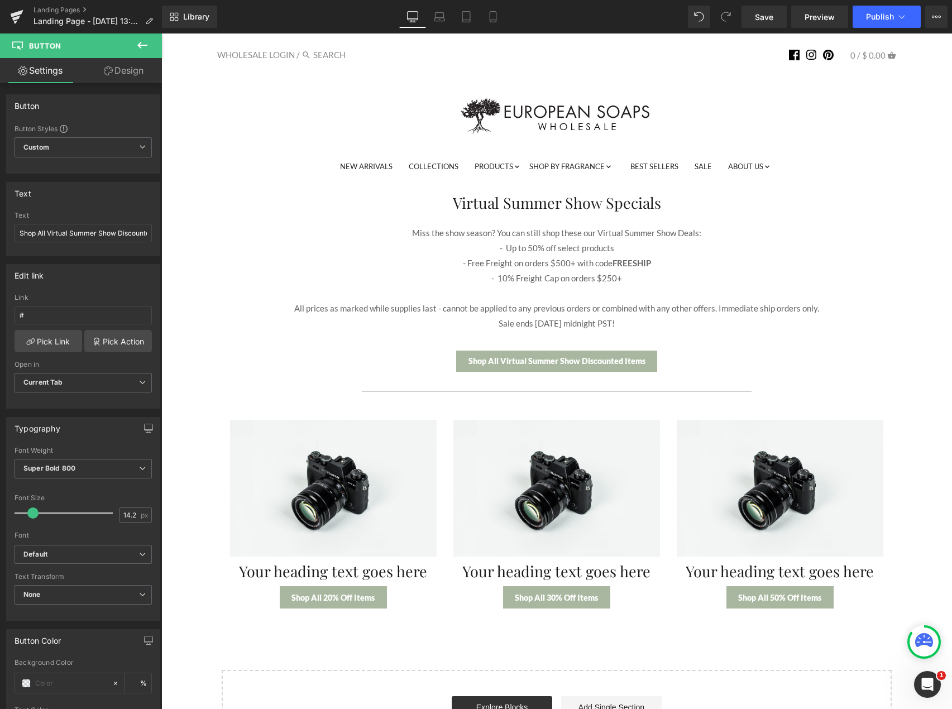
click at [200, 242] on div "Virtual Summer Show Specials Heading Miss the show season? You can still shop t…" at bounding box center [556, 469] width 779 height 584
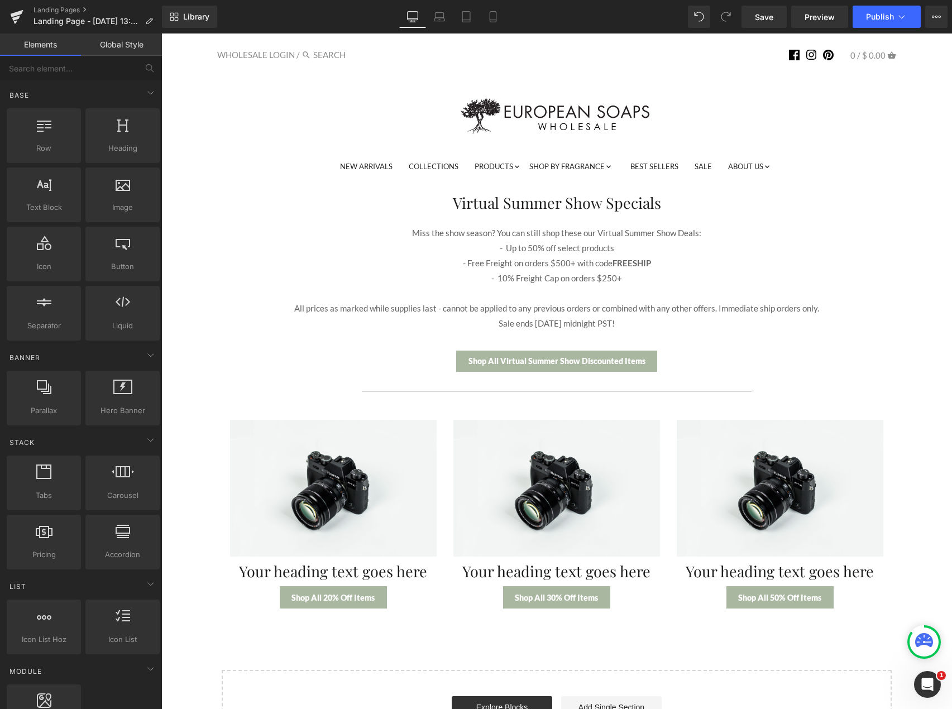
click at [417, 393] on hr at bounding box center [557, 394] width 390 height 6
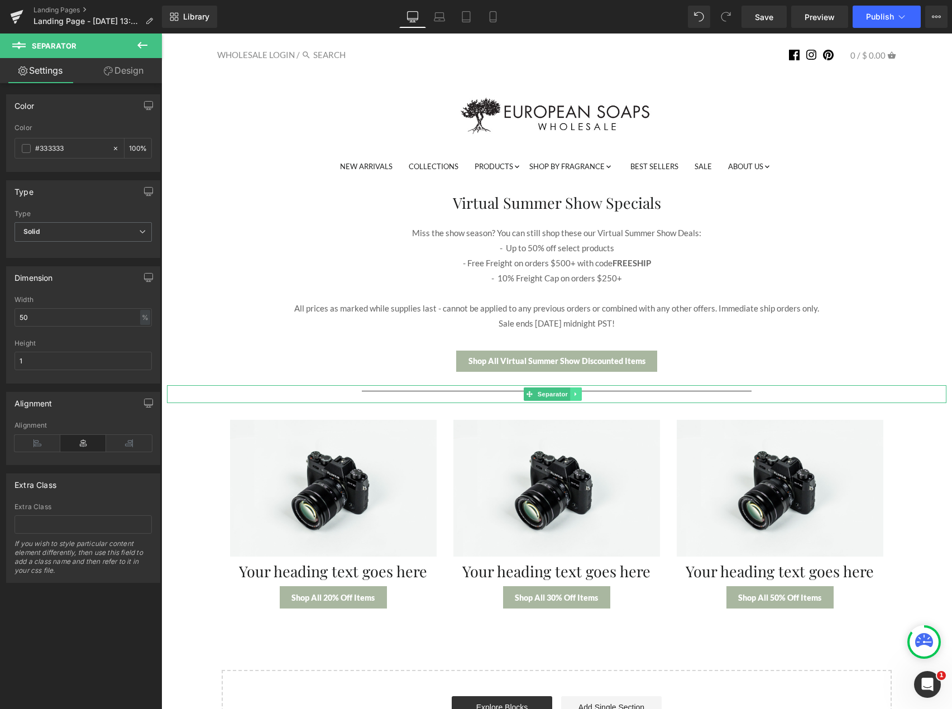
click at [575, 396] on icon at bounding box center [575, 394] width 2 height 4
click at [581, 396] on icon at bounding box center [581, 394] width 6 height 6
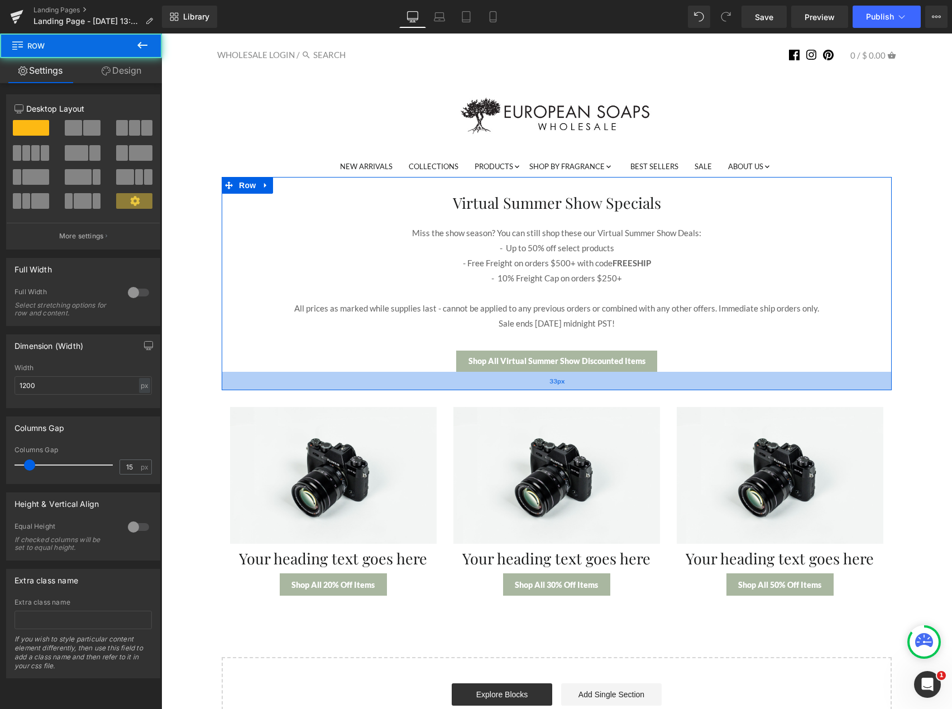
click at [564, 388] on div "33px" at bounding box center [557, 381] width 670 height 18
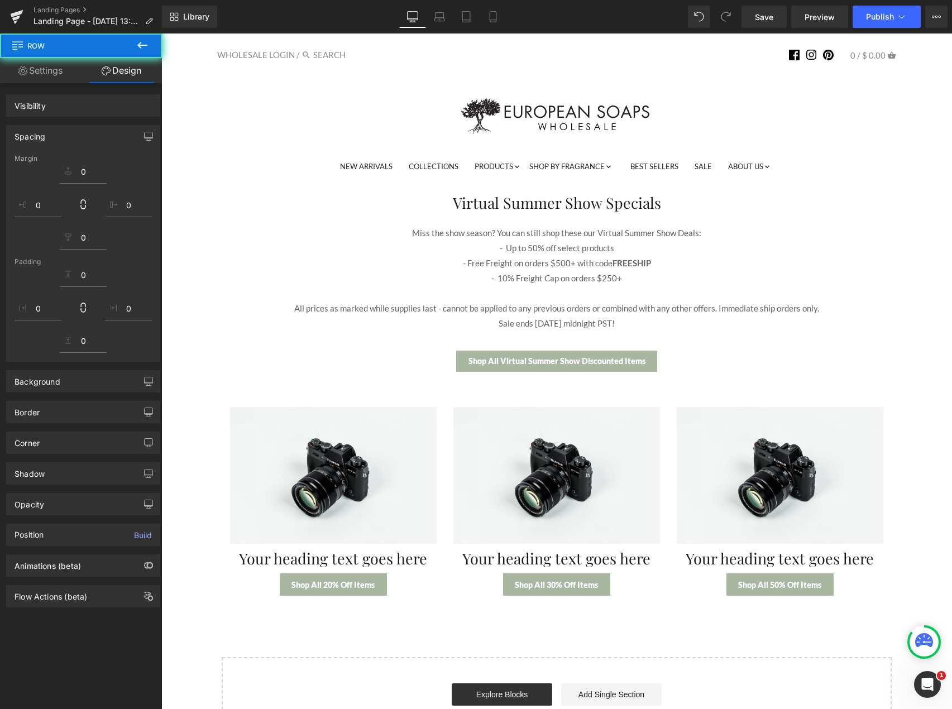
click at [183, 434] on div "Virtual Summer Show Specials Heading Miss the show season? You can still shop t…" at bounding box center [556, 463] width 779 height 572
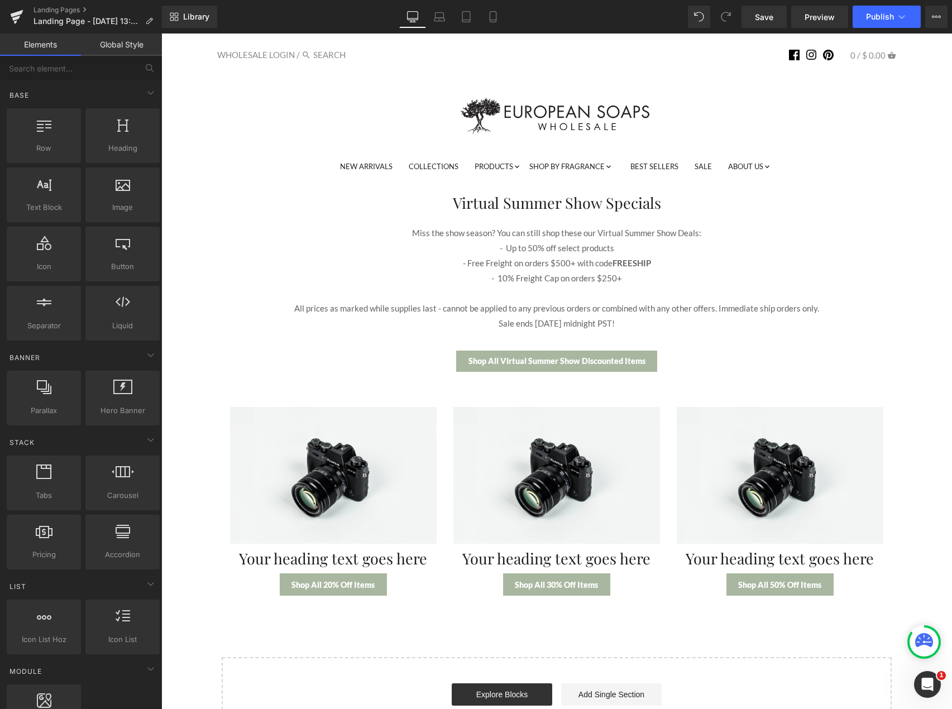
click at [204, 385] on div "Virtual Summer Show Specials Heading Miss the show season? You can still shop t…" at bounding box center [556, 463] width 779 height 572
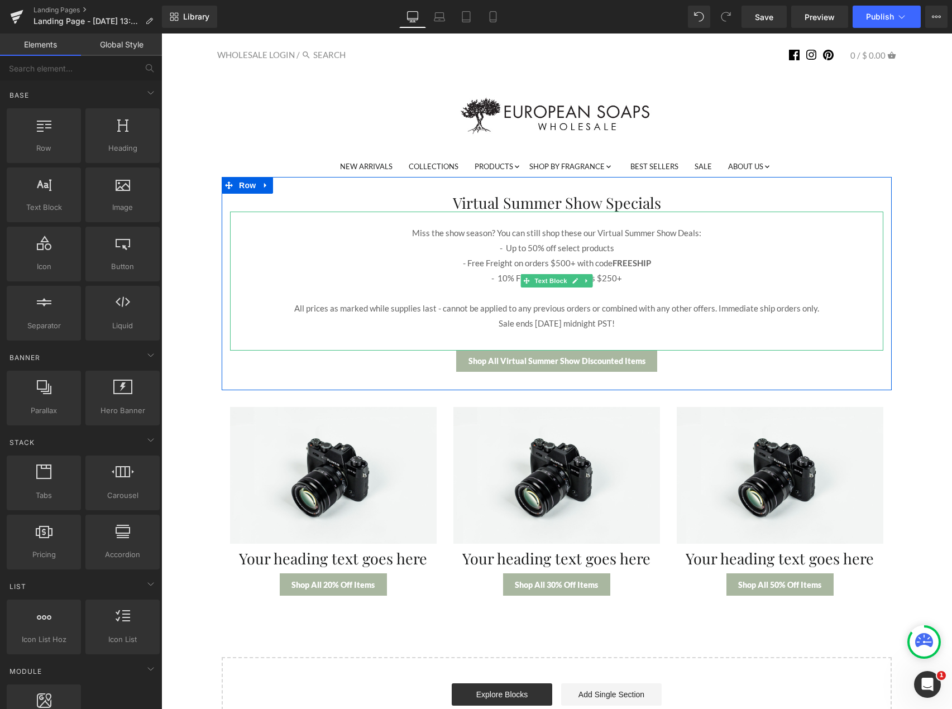
click at [607, 249] on span "- Up to 50% off select products" at bounding box center [557, 248] width 114 height 10
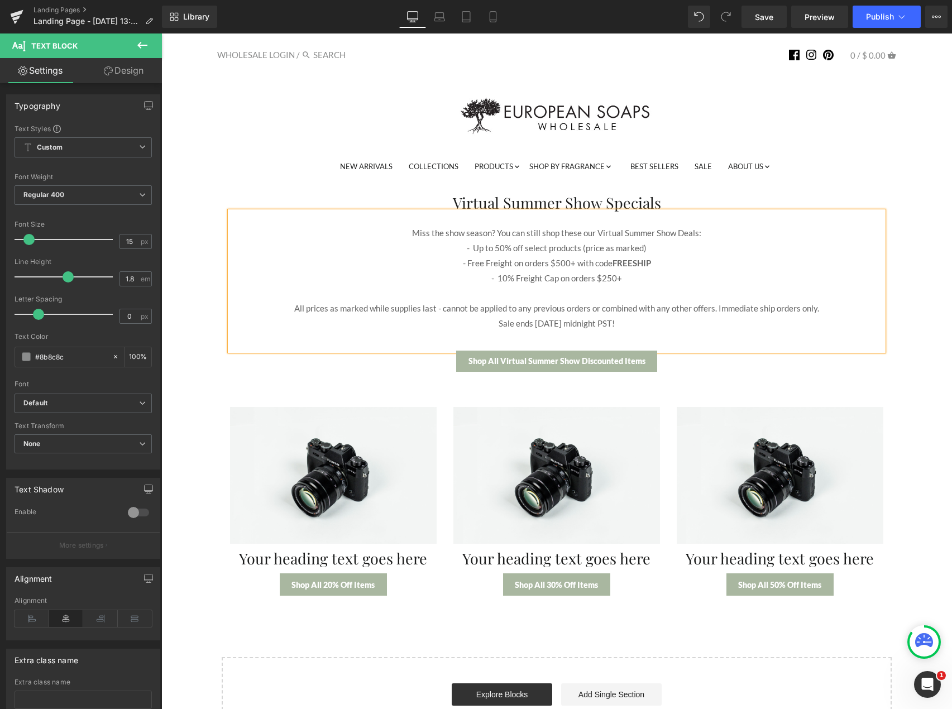
click at [197, 402] on div "Virtual Summer Show Specials Heading Miss the show season? You can still shop t…" at bounding box center [556, 463] width 779 height 572
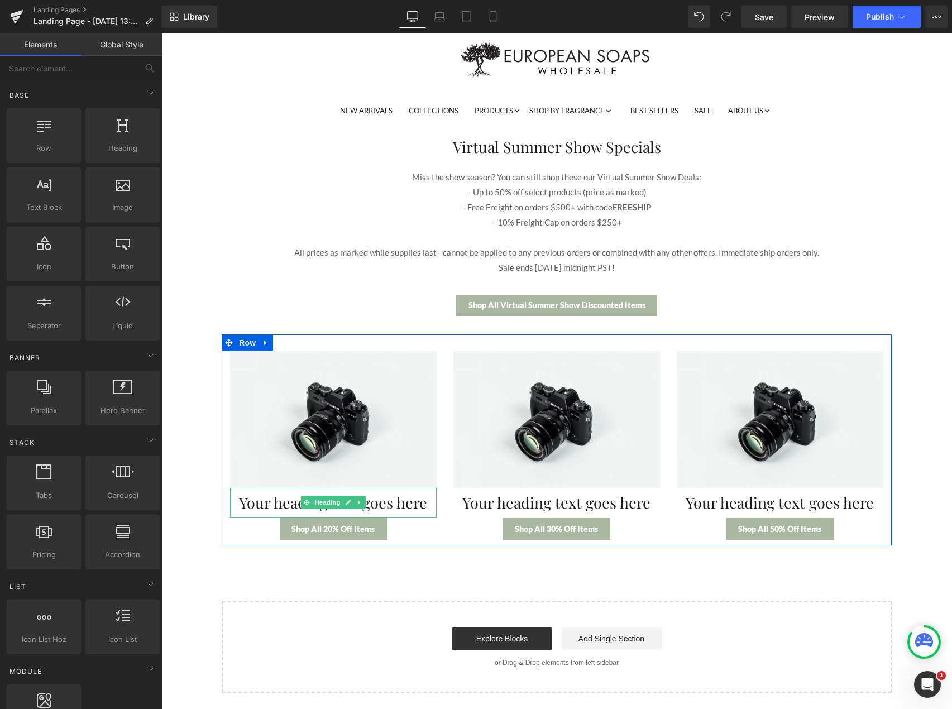
click at [382, 498] on h1 "Your heading text goes here" at bounding box center [333, 502] width 207 height 18
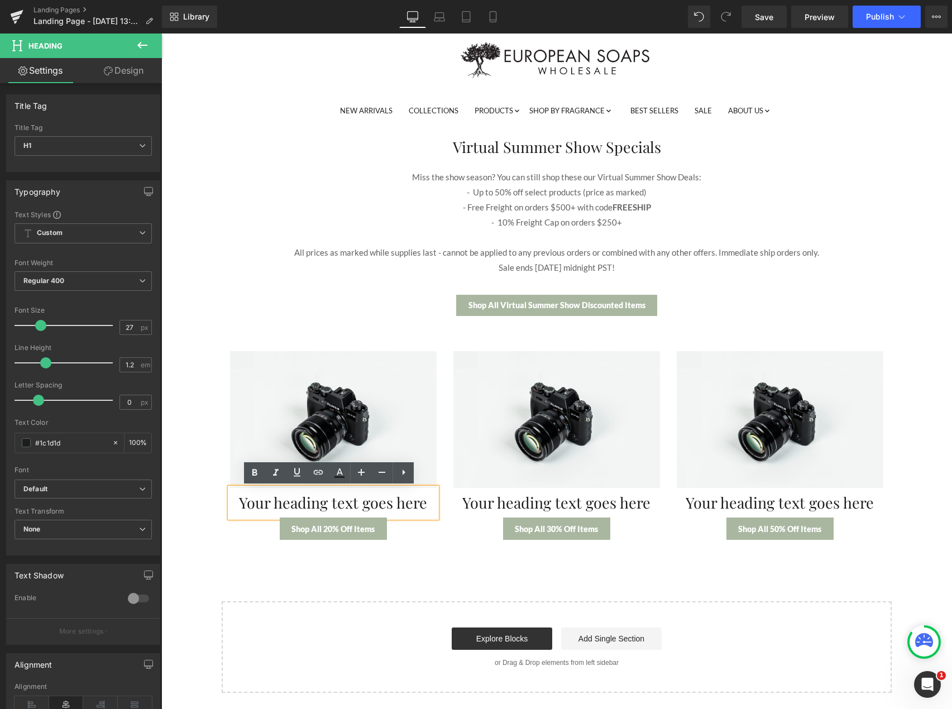
click at [313, 503] on h1 "Your heading text goes here" at bounding box center [333, 502] width 207 height 18
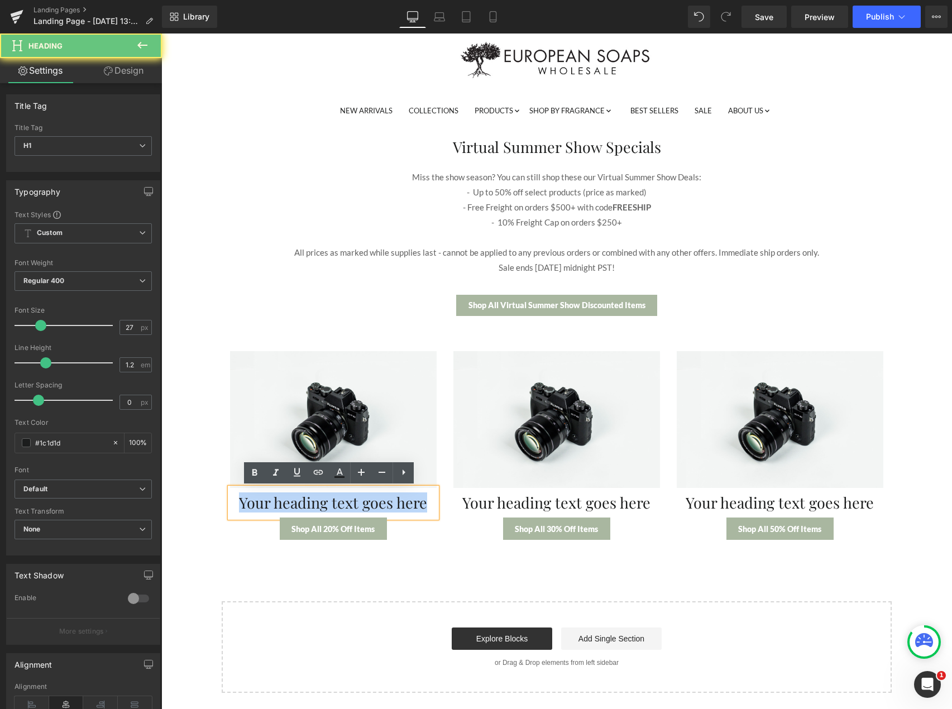
click at [313, 503] on h1 "Your heading text goes here" at bounding box center [333, 502] width 207 height 18
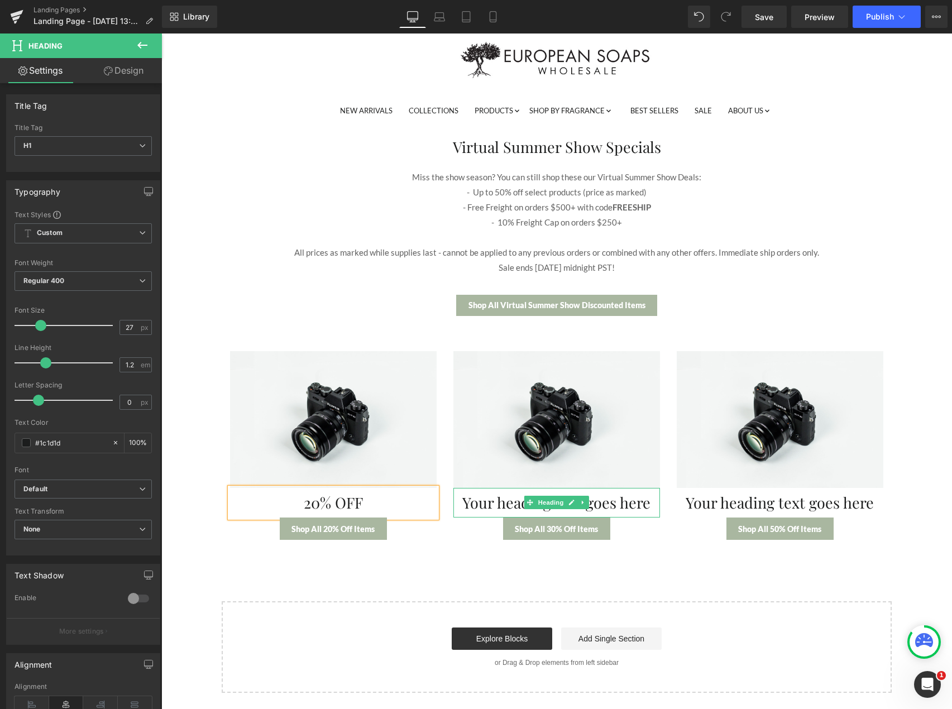
click at [616, 506] on h1 "Your heading text goes here" at bounding box center [556, 502] width 207 height 18
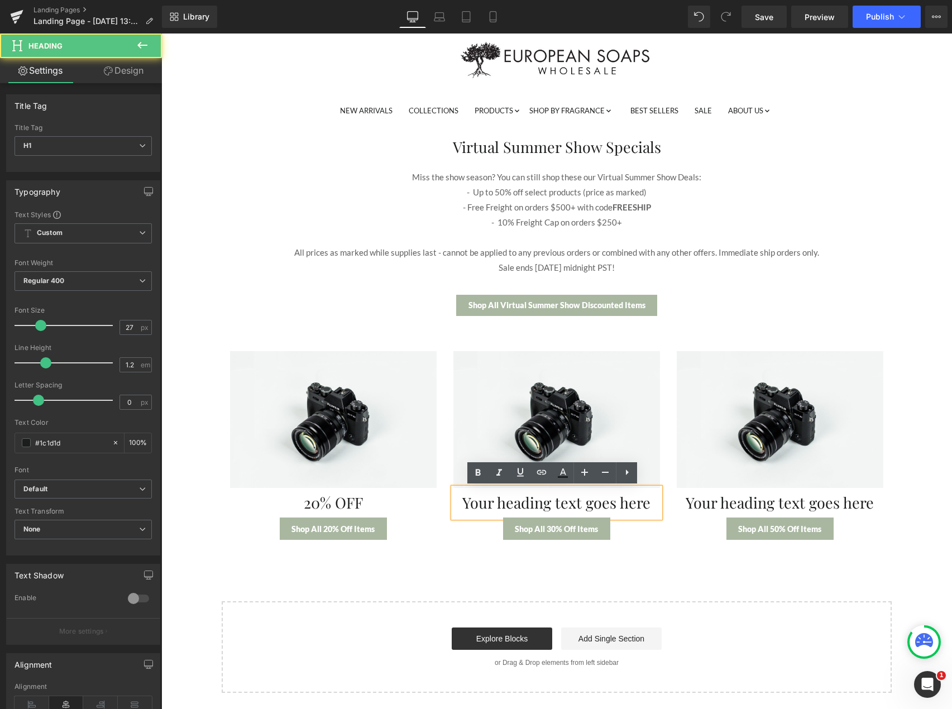
click at [585, 505] on h1 "Your heading text goes here" at bounding box center [556, 502] width 207 height 18
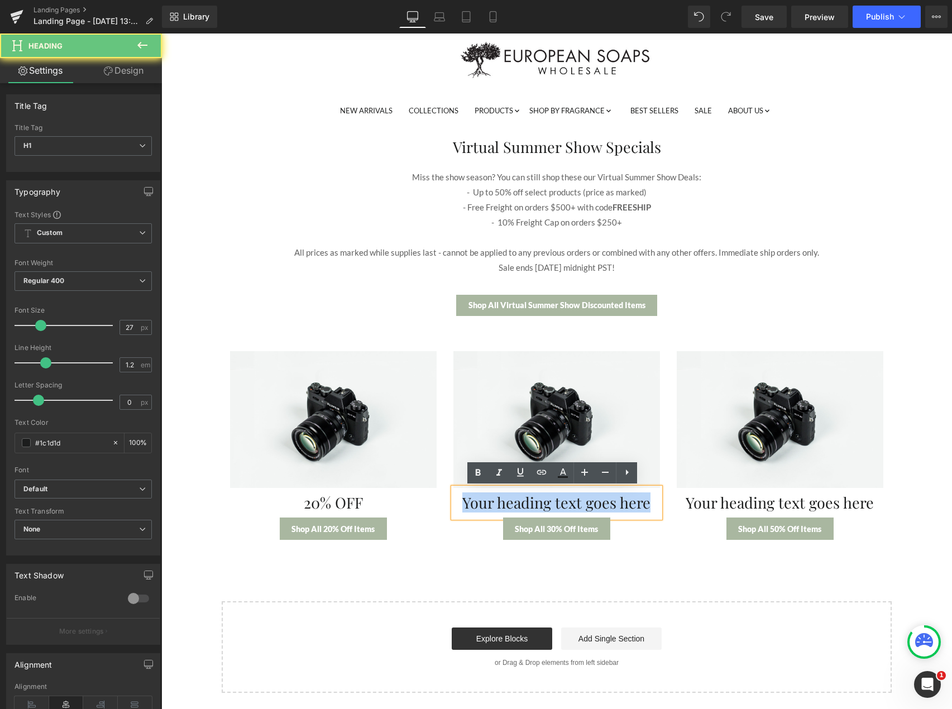
click at [585, 505] on h1 "Your heading text goes here" at bounding box center [556, 502] width 207 height 18
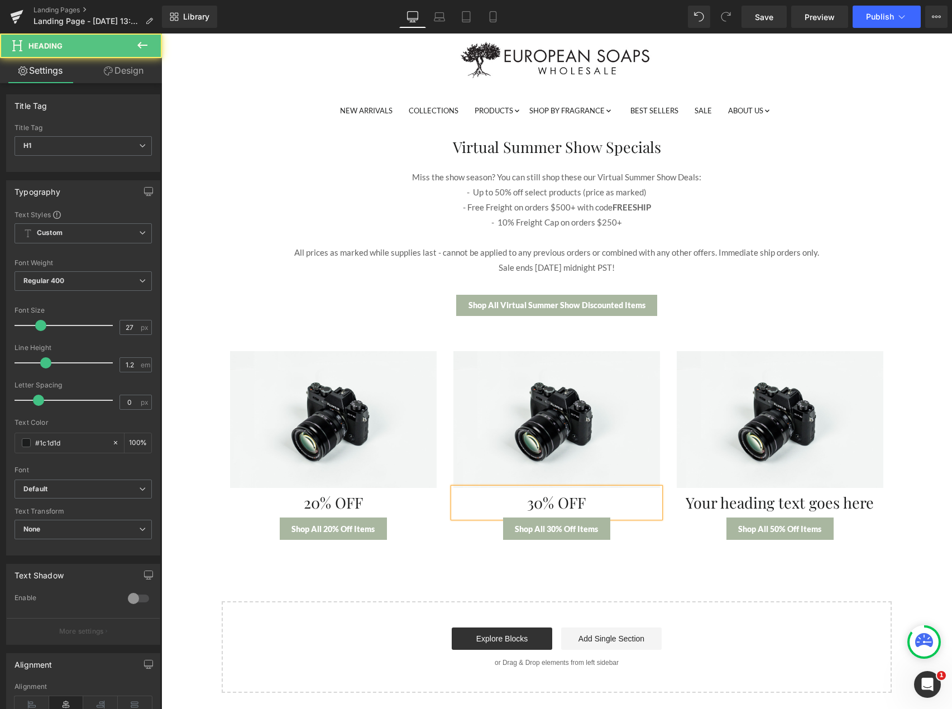
click at [565, 505] on h1 "30% OFF" at bounding box center [556, 502] width 207 height 18
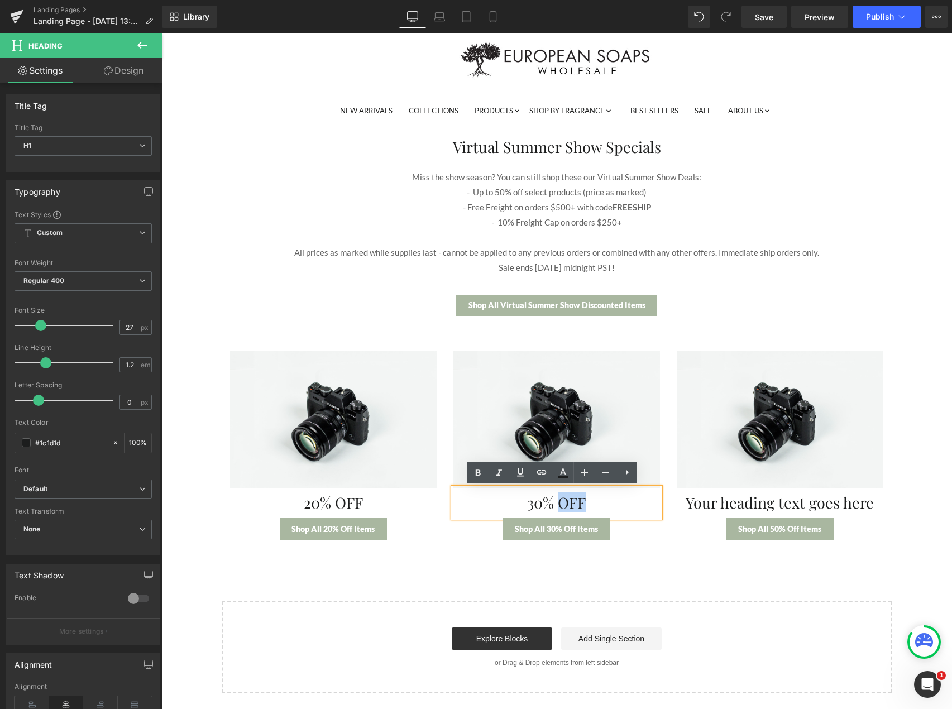
drag, startPoint x: 604, startPoint y: 500, endPoint x: 556, endPoint y: 506, distance: 48.9
click at [556, 506] on h1 "30% OFF" at bounding box center [556, 502] width 207 height 18
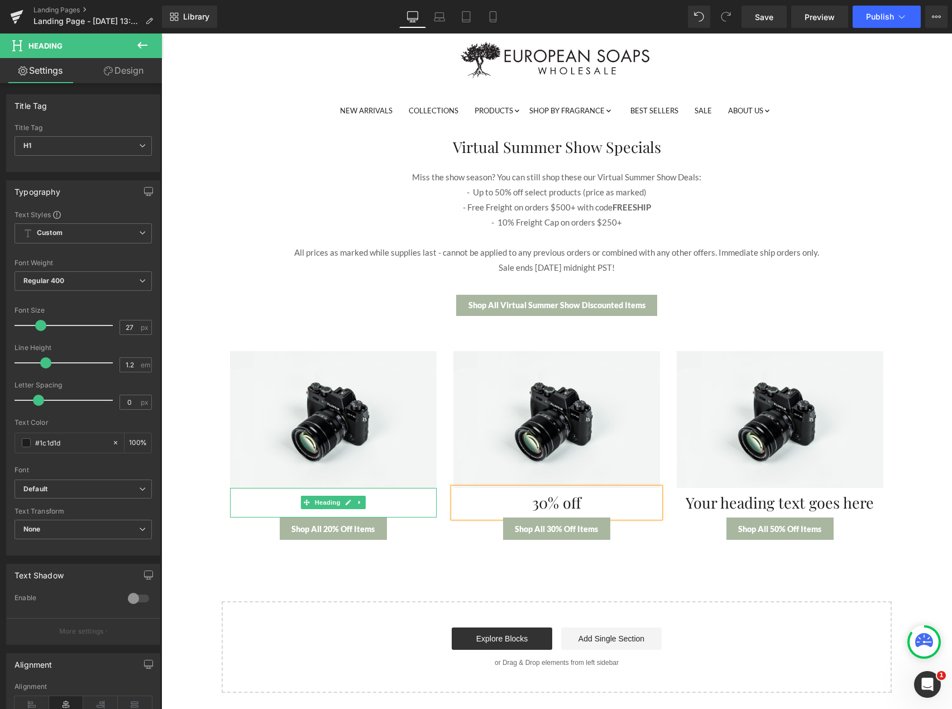
click at [372, 502] on h1 "20% OFF" at bounding box center [333, 502] width 207 height 18
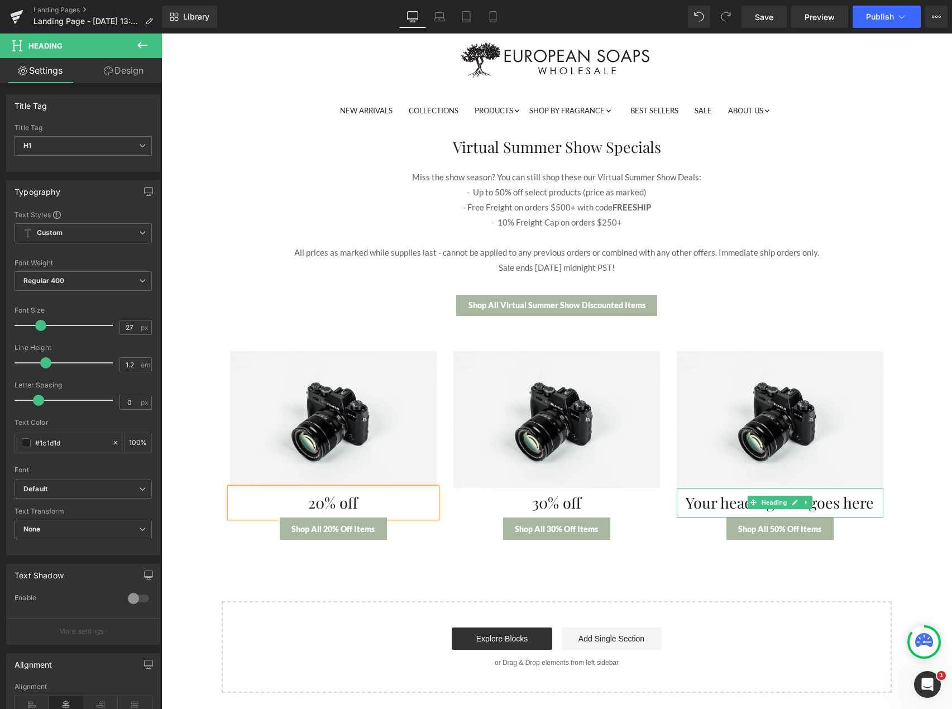
click at [834, 510] on h1 "Your heading text goes here" at bounding box center [779, 502] width 207 height 18
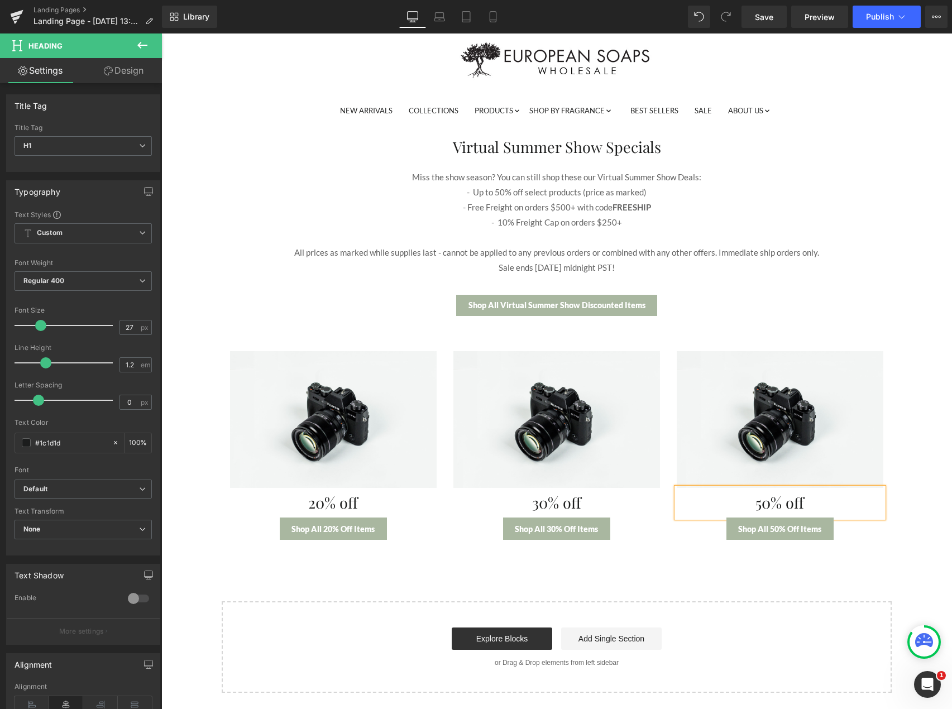
click at [703, 586] on div "Virtual Summer Show Specials Heading Miss the show season? You can still shop t…" at bounding box center [556, 407] width 779 height 572
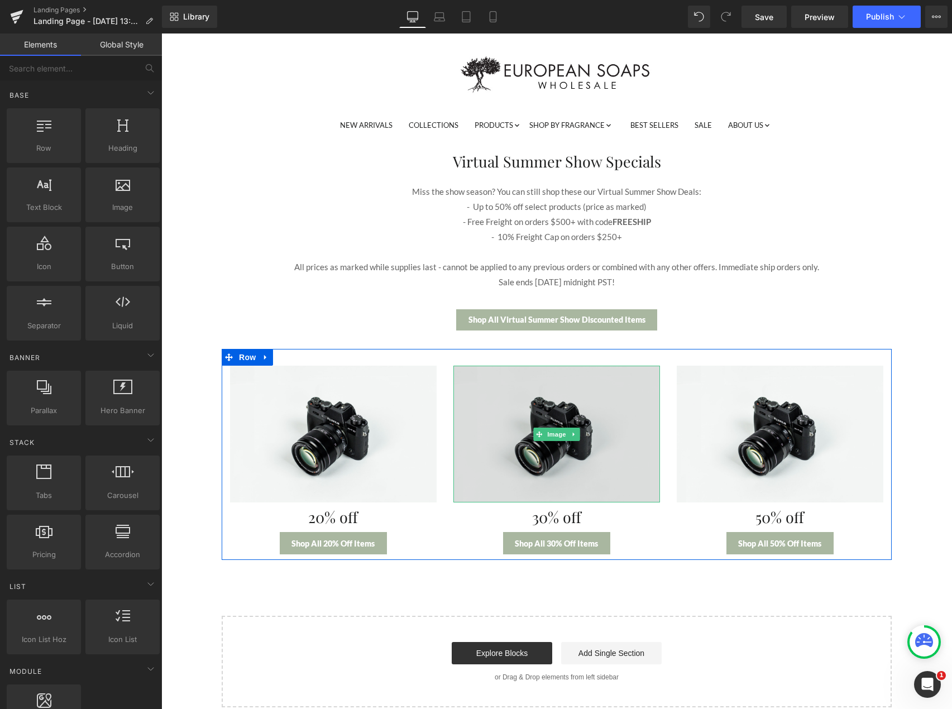
scroll to position [0, 0]
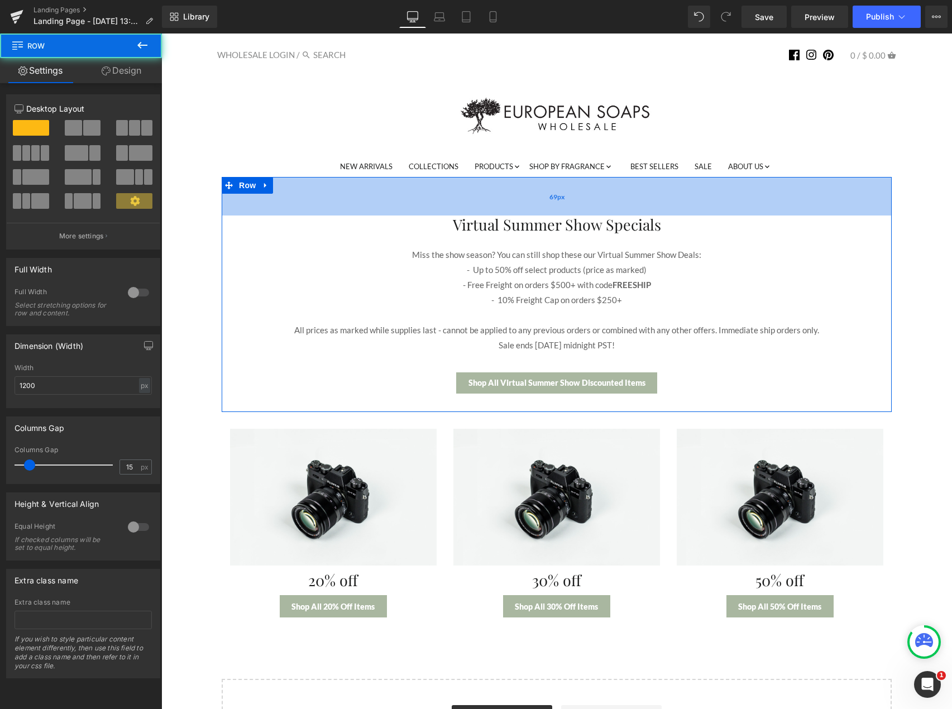
drag, startPoint x: 351, startPoint y: 179, endPoint x: 349, endPoint y: 201, distance: 21.8
click at [349, 201] on div "69px" at bounding box center [557, 196] width 670 height 39
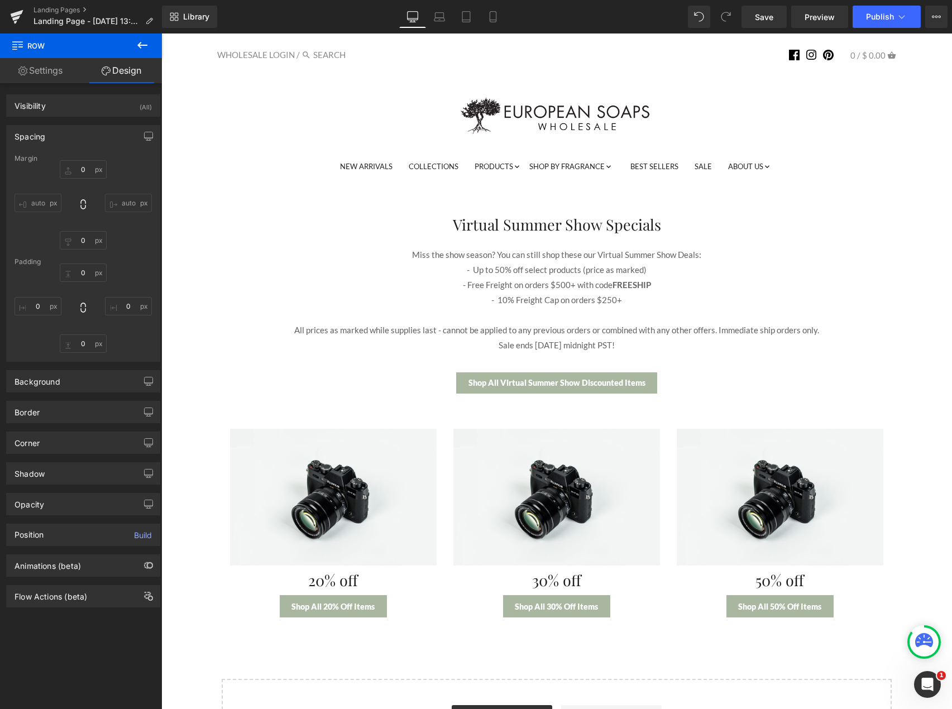
type input "0"
type input "69"
type input "0"
type input "33"
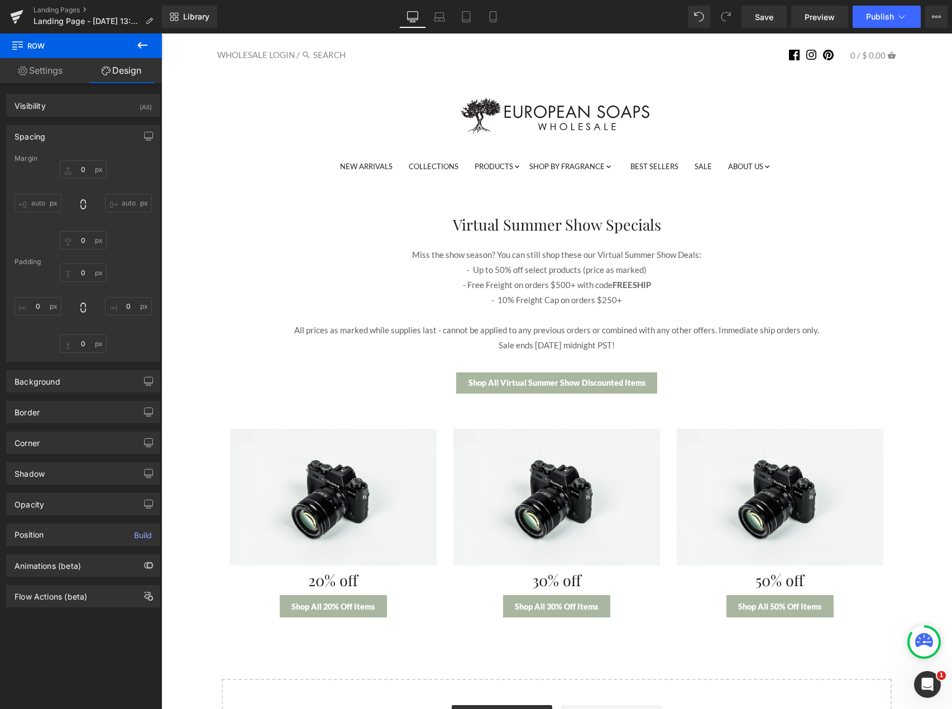
type input "0"
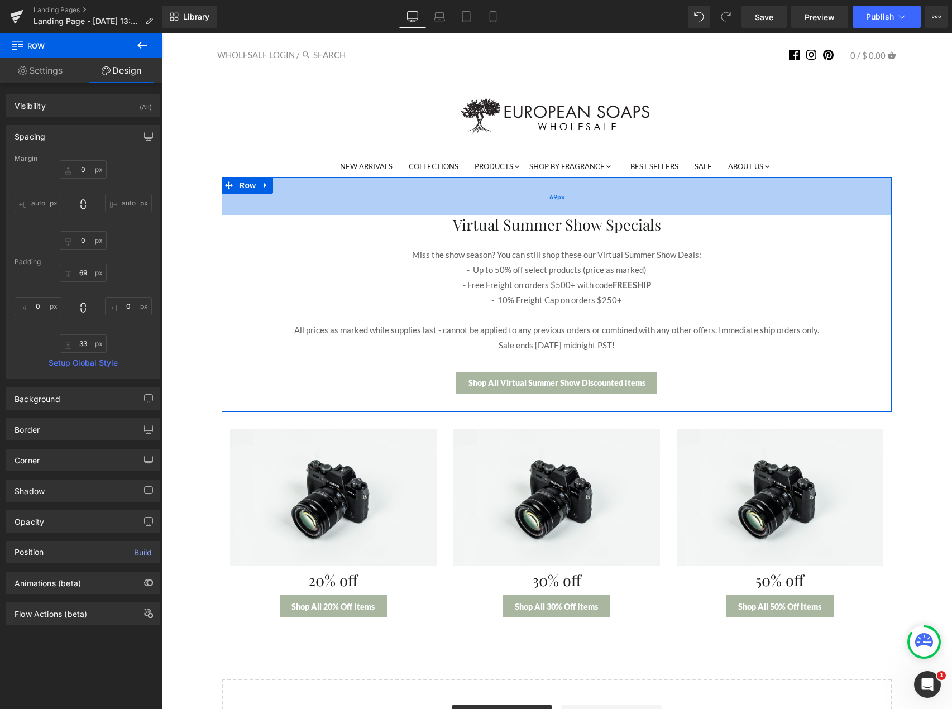
type input "42px"
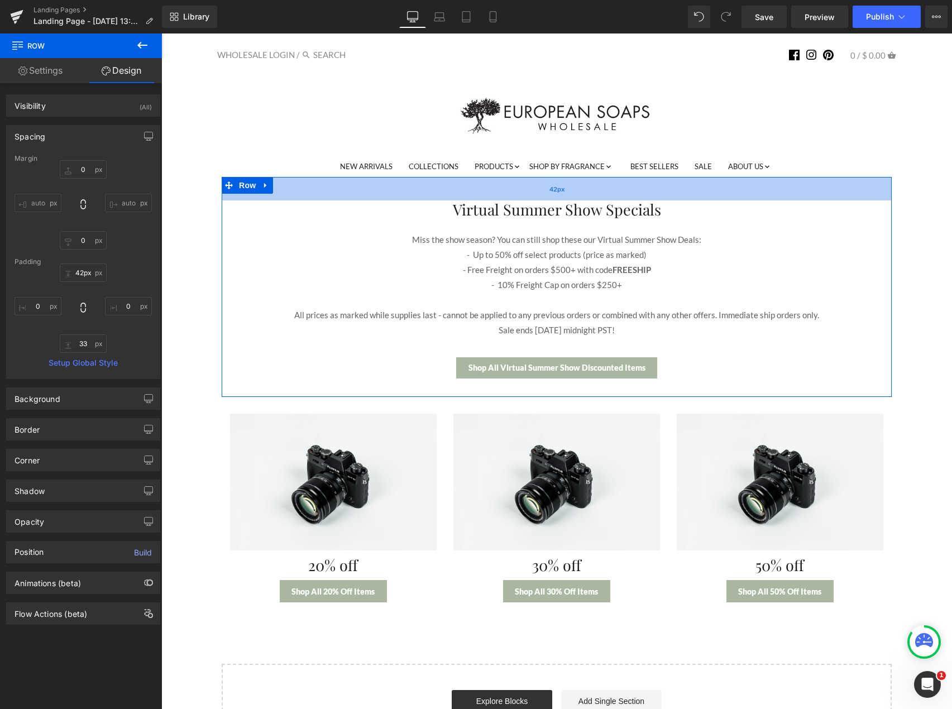
drag, startPoint x: 361, startPoint y: 205, endPoint x: 358, endPoint y: 190, distance: 15.2
click at [358, 190] on div "42px" at bounding box center [557, 188] width 670 height 23
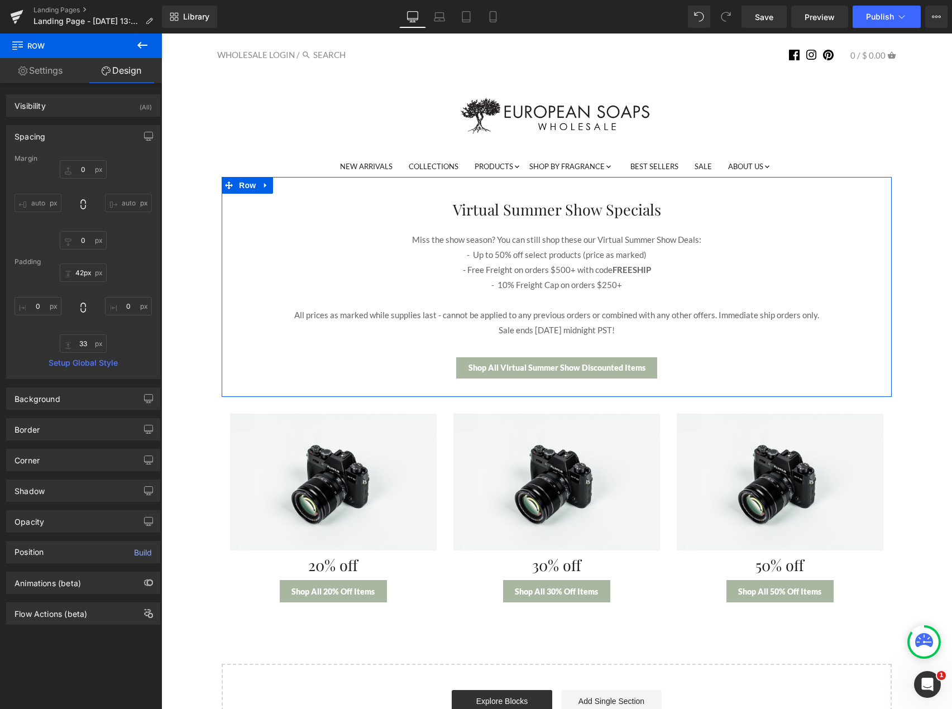
click at [160, 287] on div "Spacing [GEOGRAPHIC_DATA] 0px 0 auto auto 0px 0 auto auto [GEOGRAPHIC_DATA] 42p…" at bounding box center [83, 248] width 167 height 262
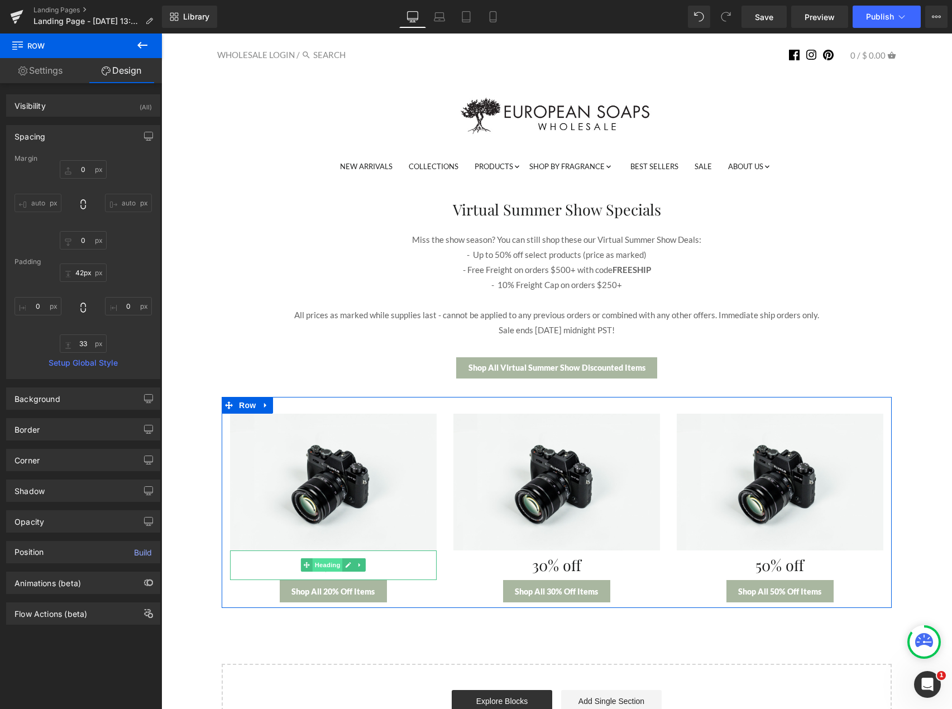
click at [321, 569] on span "Heading" at bounding box center [328, 564] width 30 height 13
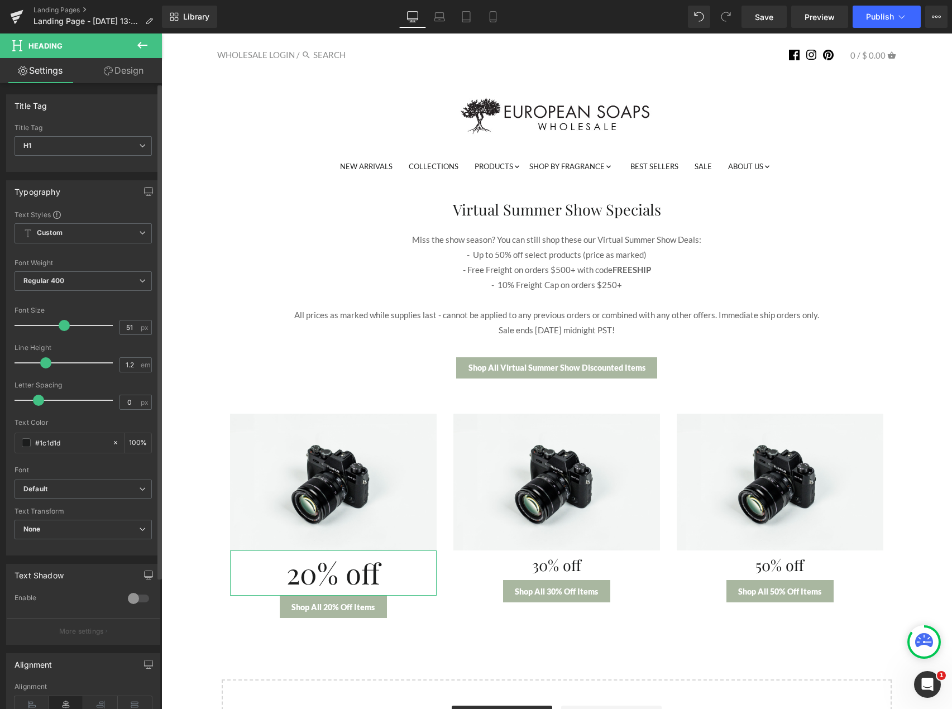
drag, startPoint x: 41, startPoint y: 328, endPoint x: 63, endPoint y: 325, distance: 22.5
click at [63, 325] on span at bounding box center [64, 325] width 11 height 11
type input "50"
click at [63, 327] on span at bounding box center [63, 325] width 11 height 11
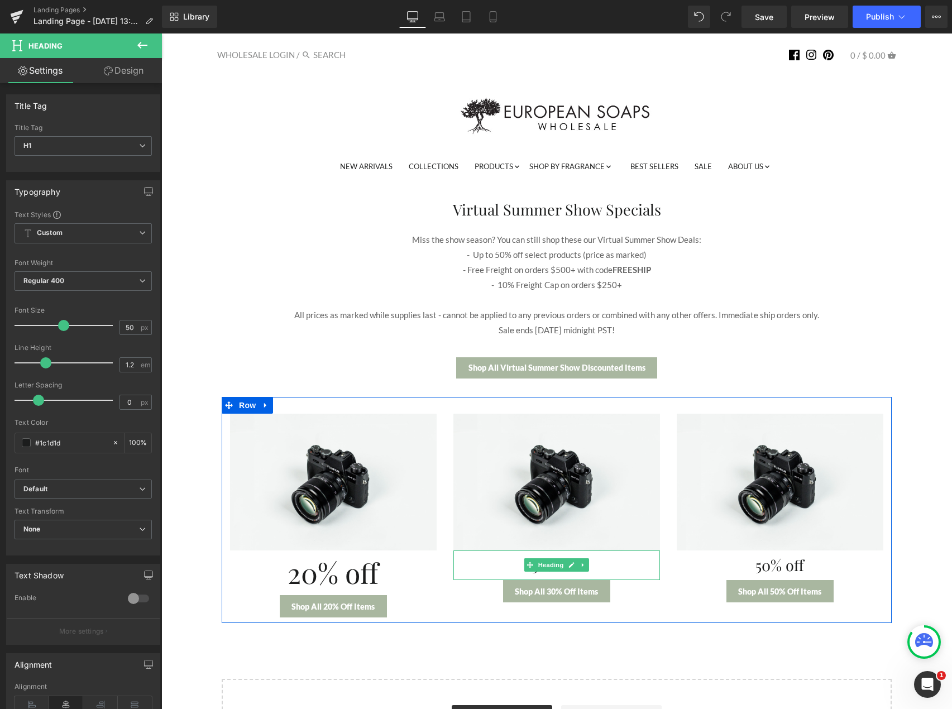
drag, startPoint x: 547, startPoint y: 565, endPoint x: 189, endPoint y: 424, distance: 384.8
click at [547, 565] on span "Heading" at bounding box center [551, 564] width 30 height 13
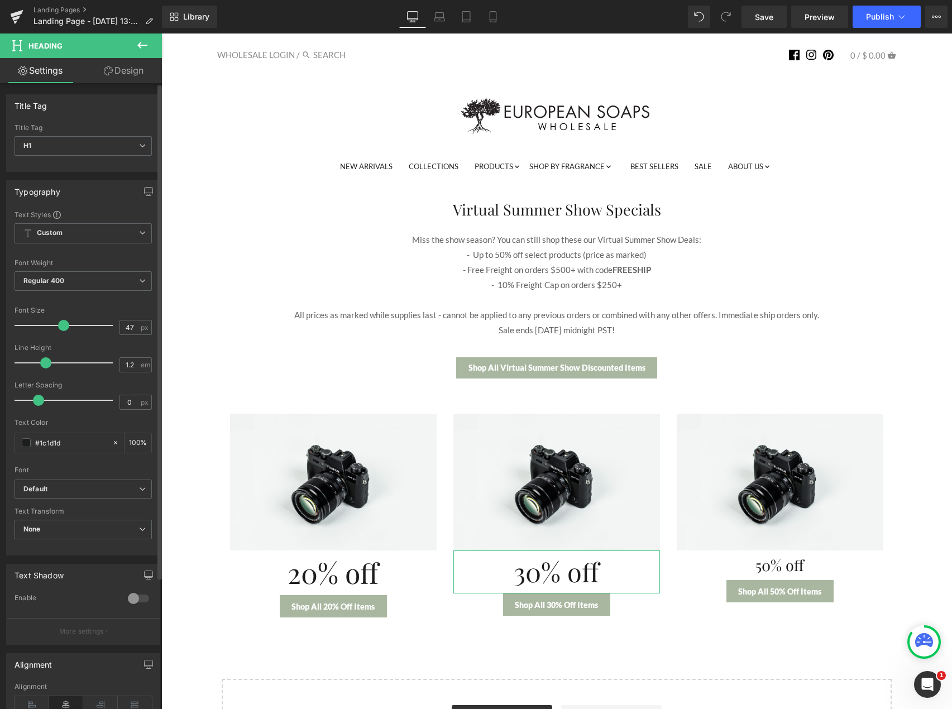
type input "50"
drag, startPoint x: 42, startPoint y: 328, endPoint x: 64, endPoint y: 329, distance: 21.8
click at [64, 329] on span at bounding box center [63, 325] width 11 height 11
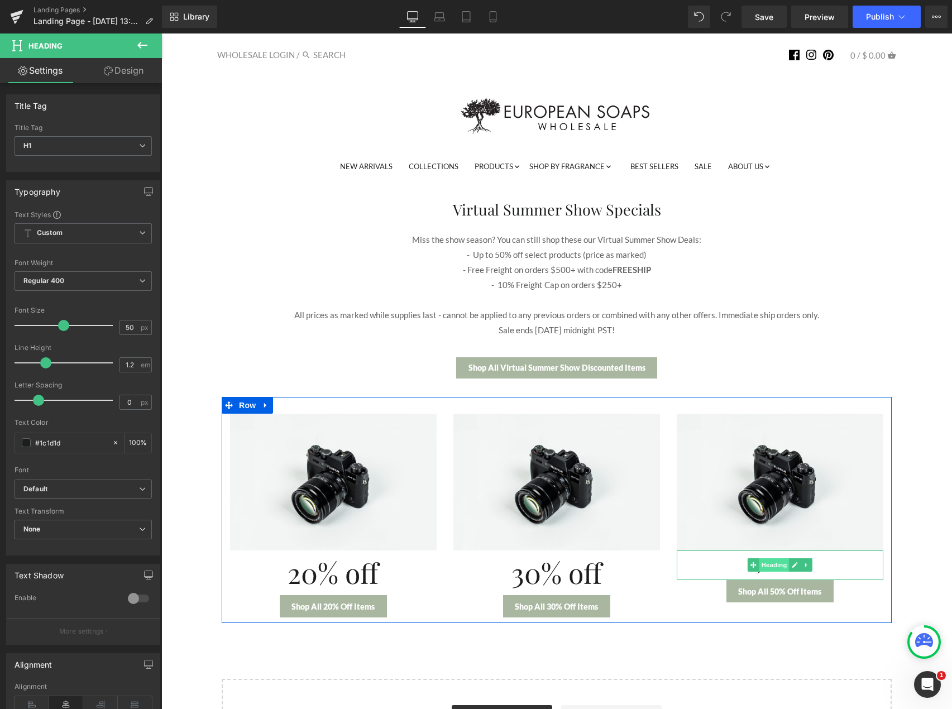
click at [778, 565] on span "Heading" at bounding box center [774, 564] width 30 height 13
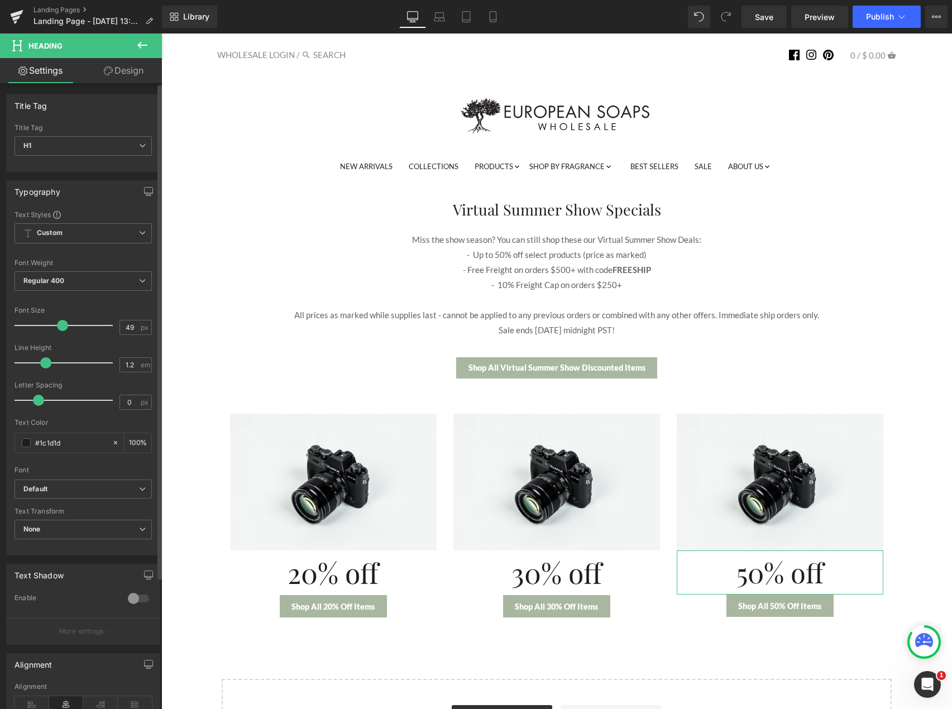
type input "50"
drag, startPoint x: 40, startPoint y: 323, endPoint x: 62, endPoint y: 326, distance: 22.0
click at [62, 326] on span at bounding box center [63, 325] width 11 height 11
click at [200, 532] on div "Virtual Summer Show Specials Heading Miss the show season? You can still shop t…" at bounding box center [556, 474] width 779 height 594
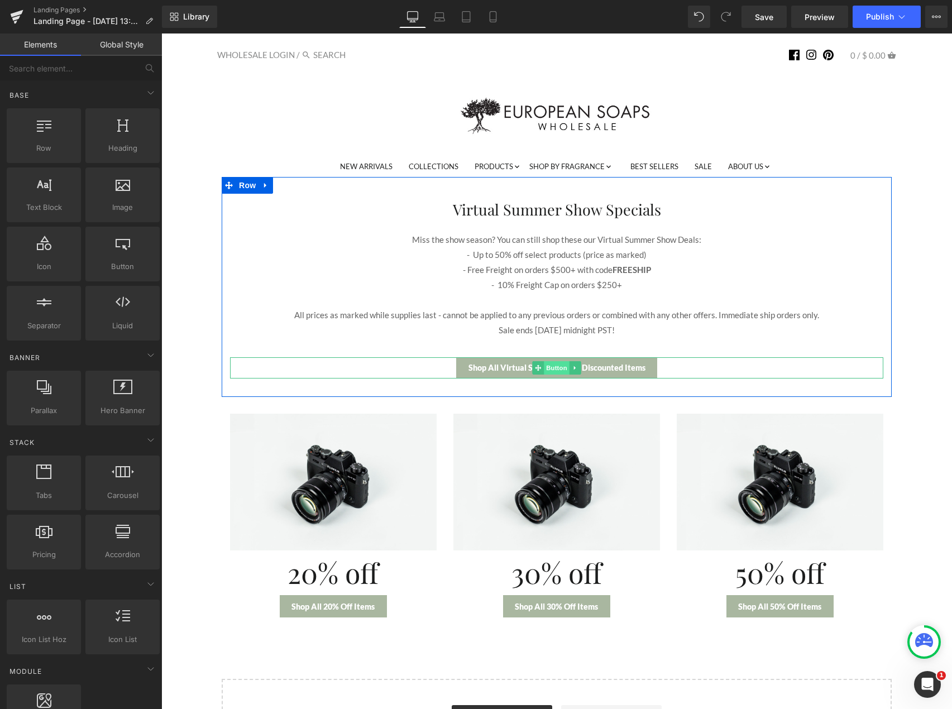
click at [552, 373] on span "Button" at bounding box center [557, 367] width 26 height 13
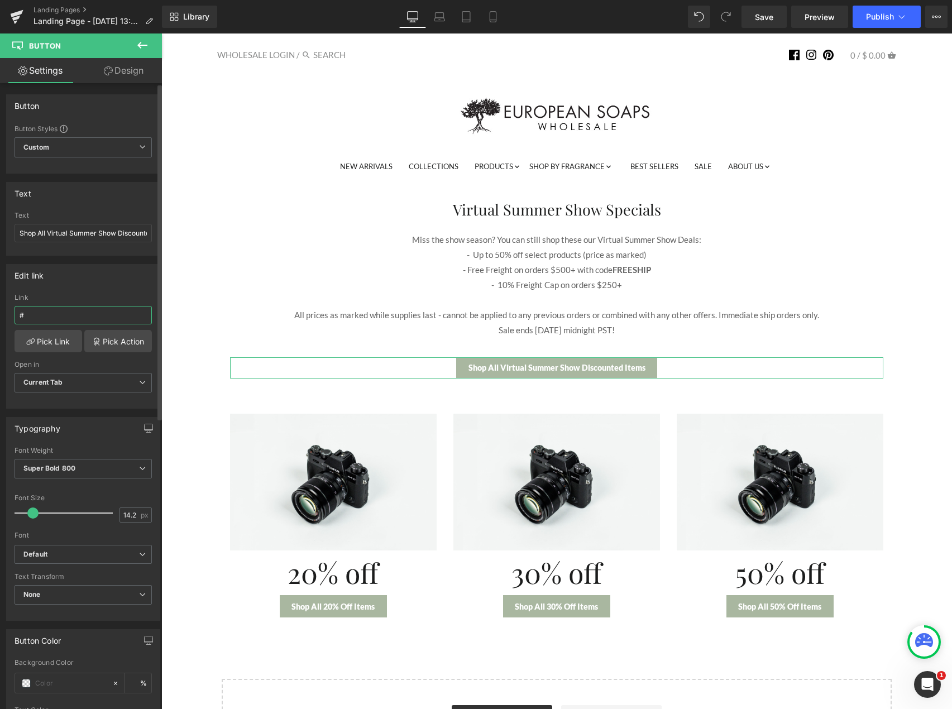
click at [65, 321] on input "#" at bounding box center [83, 315] width 137 height 18
paste input "[URL][DOMAIN_NAME]"
type input "[URL][DOMAIN_NAME]"
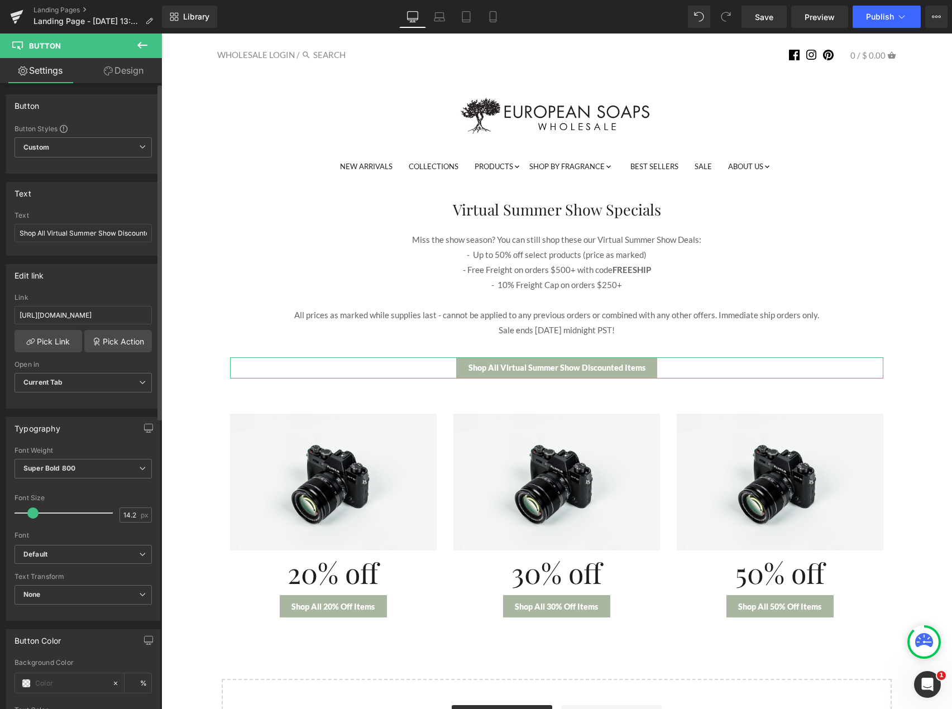
click at [83, 292] on div "Edit link [URL][DOMAIN_NAME] Link [URL][DOMAIN_NAME] Pick Link Pick Action Curr…" at bounding box center [83, 336] width 154 height 145
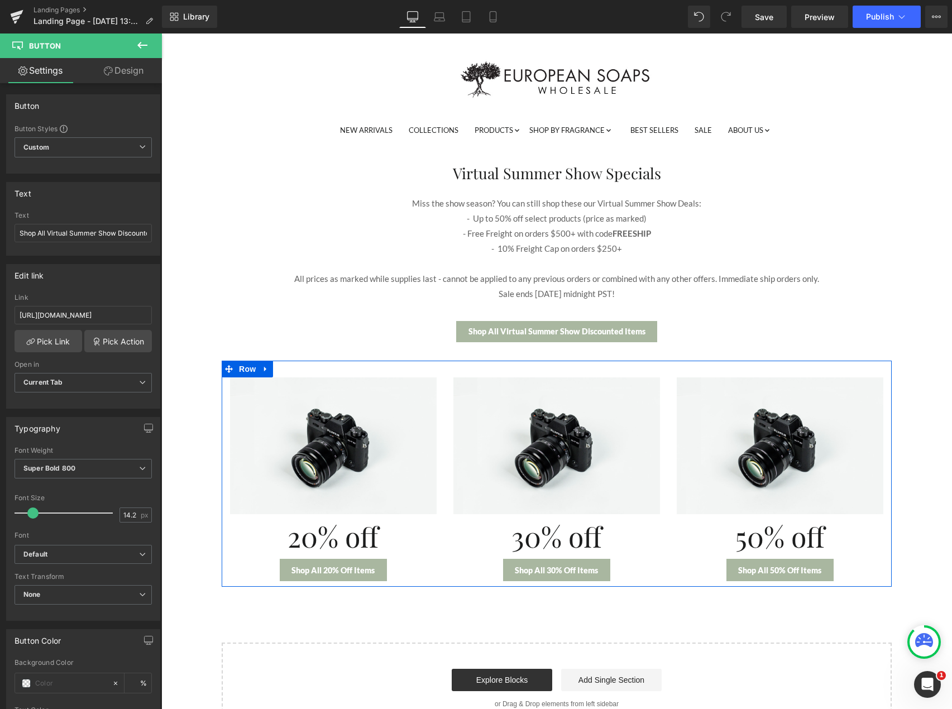
scroll to position [56, 0]
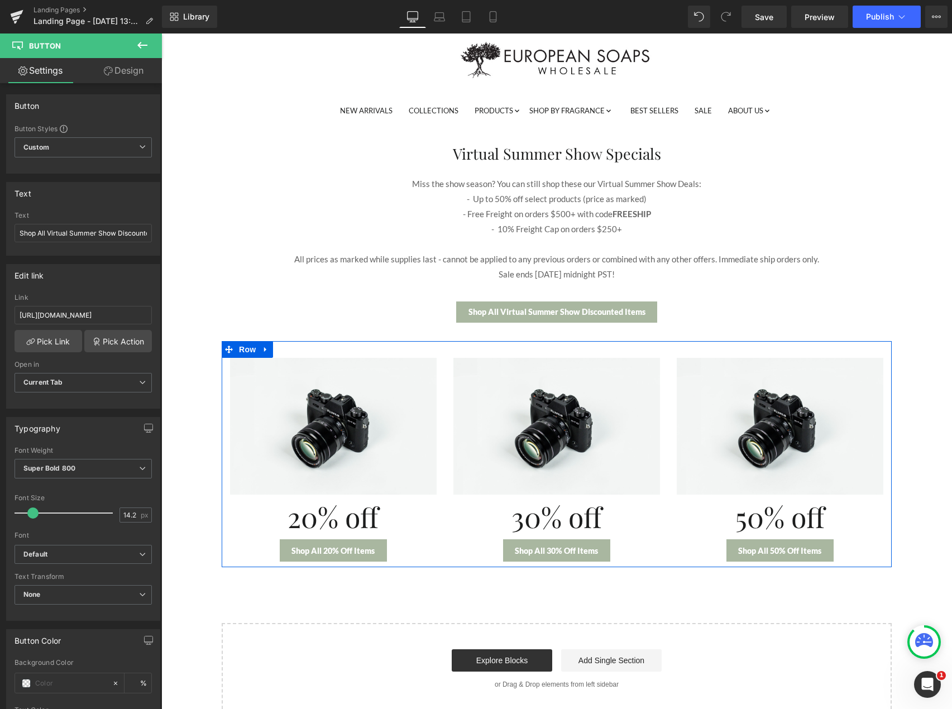
click at [774, 553] on span "Button" at bounding box center [780, 550] width 26 height 13
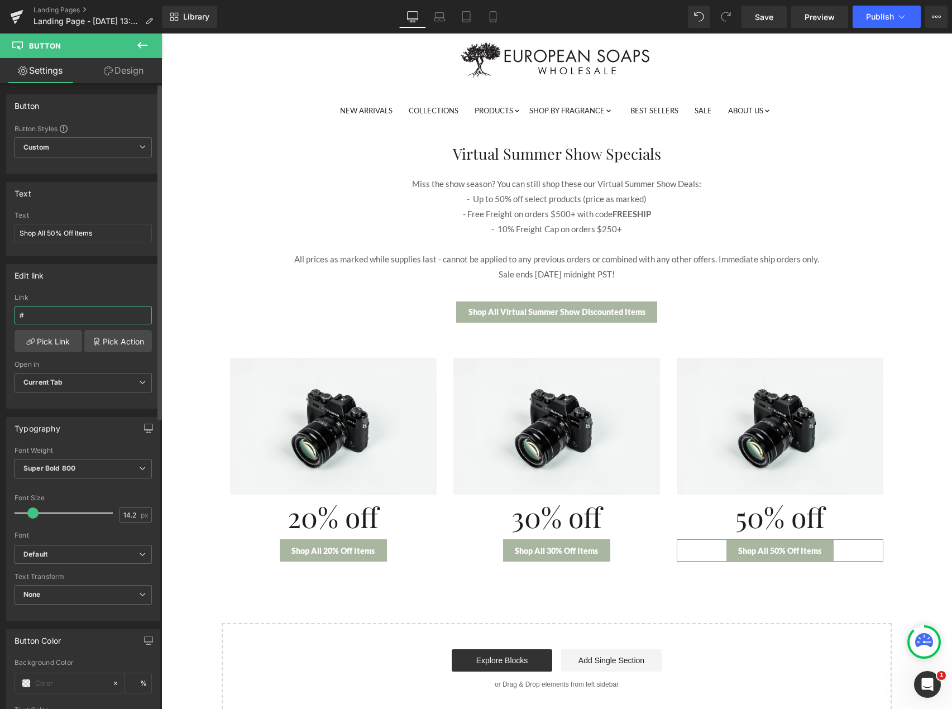
click at [41, 315] on input "#" at bounding box center [83, 315] width 137 height 18
paste input "[URL][DOMAIN_NAME]"
type input "[URL][DOMAIN_NAME]"
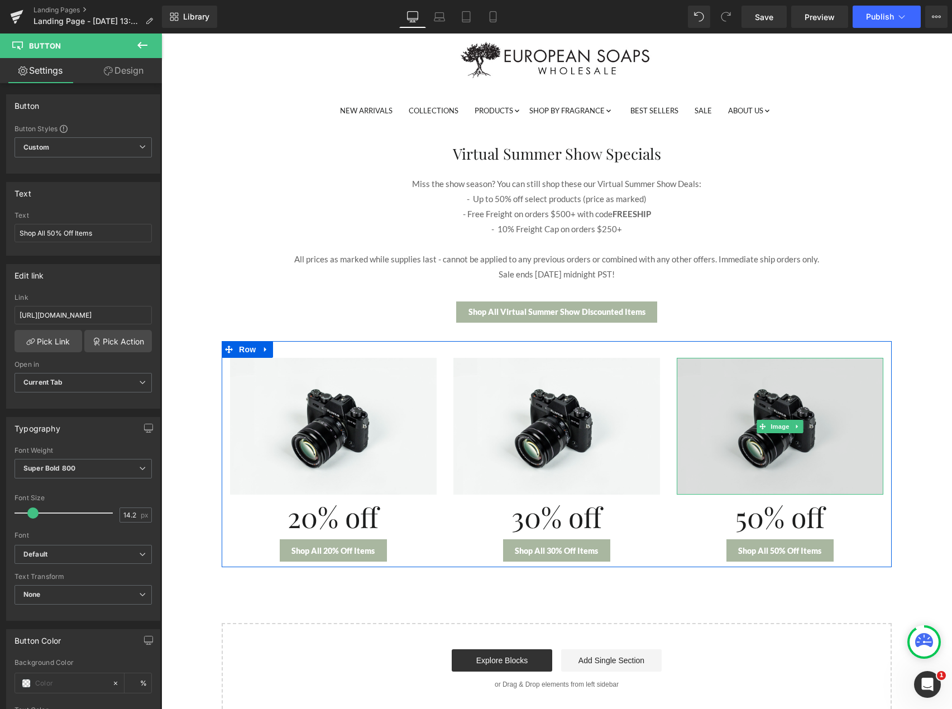
click at [790, 459] on img at bounding box center [779, 426] width 207 height 137
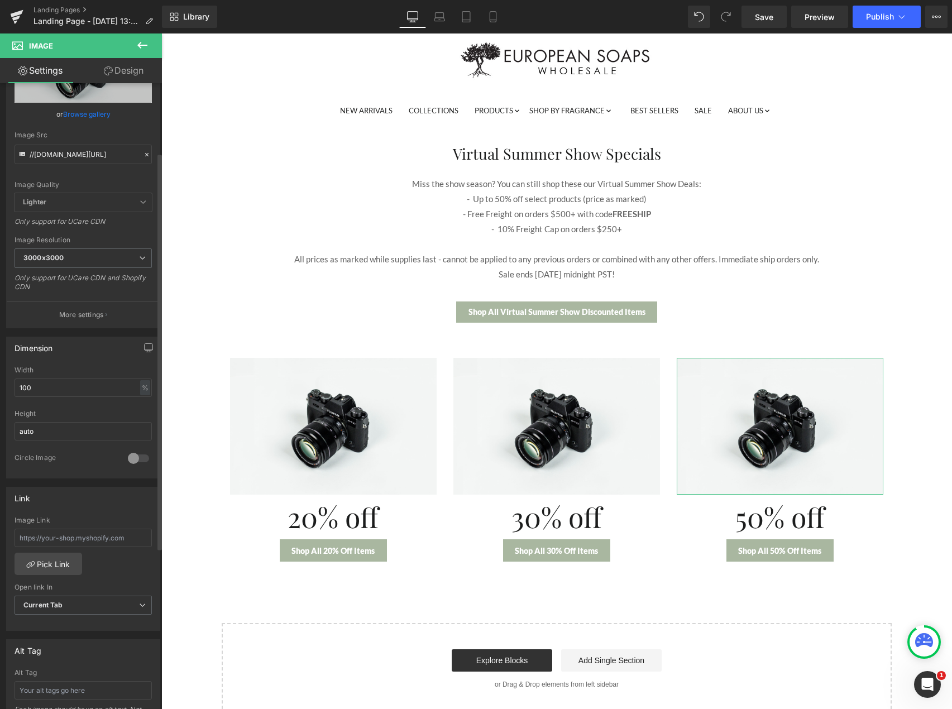
scroll to position [112, 0]
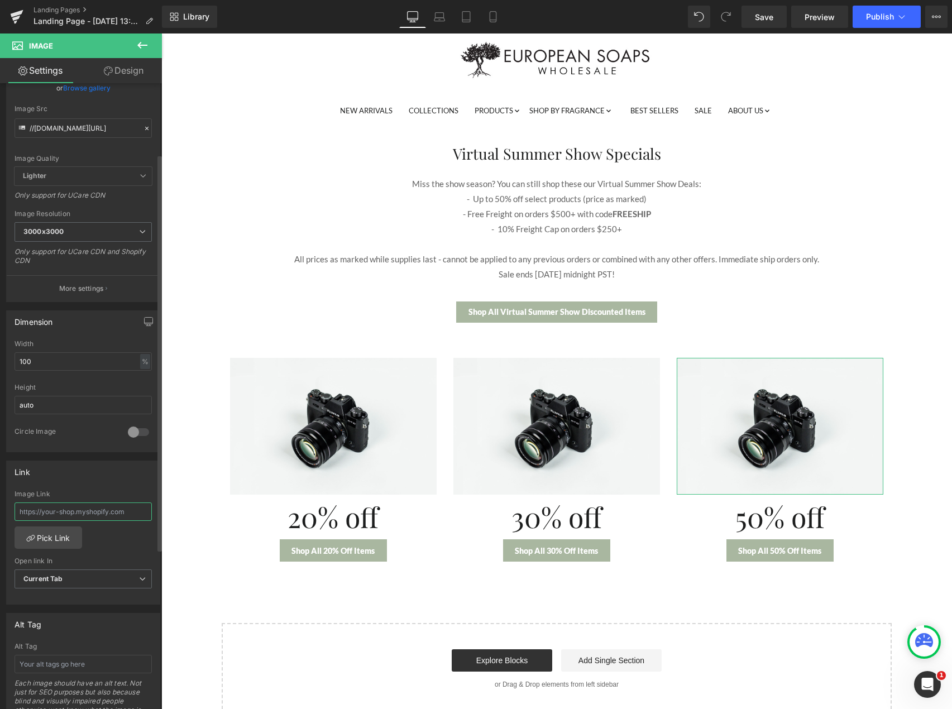
click at [80, 510] on input "text" at bounding box center [83, 511] width 137 height 18
paste input "[URL][DOMAIN_NAME]"
type input "[URL][DOMAIN_NAME]"
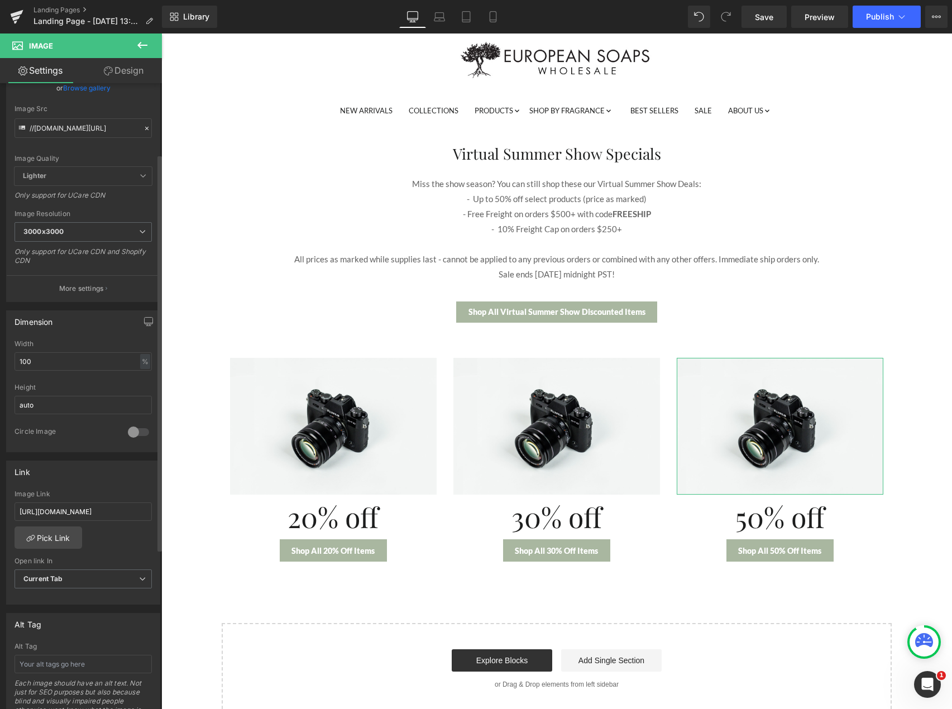
click at [87, 482] on div "Link [URL][DOMAIN_NAME] Image Link [URL][DOMAIN_NAME] Pick Link Current Tab New…" at bounding box center [83, 532] width 154 height 145
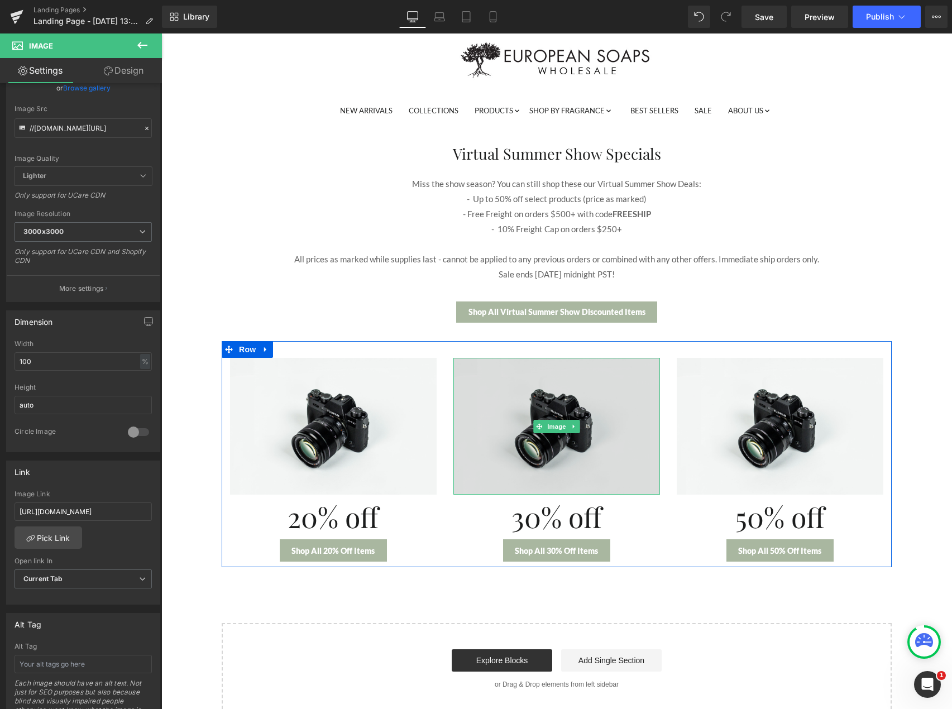
click at [549, 446] on img at bounding box center [556, 426] width 207 height 137
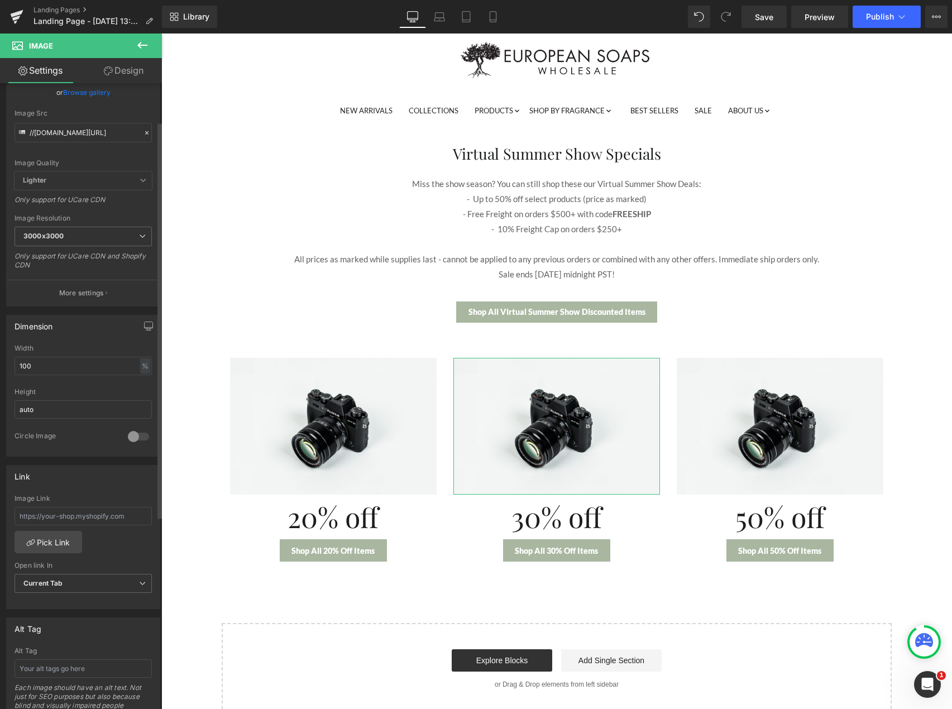
scroll to position [112, 0]
click at [73, 507] on input "text" at bounding box center [83, 511] width 137 height 18
paste input "[URL][DOMAIN_NAME]"
type input "[URL][DOMAIN_NAME]"
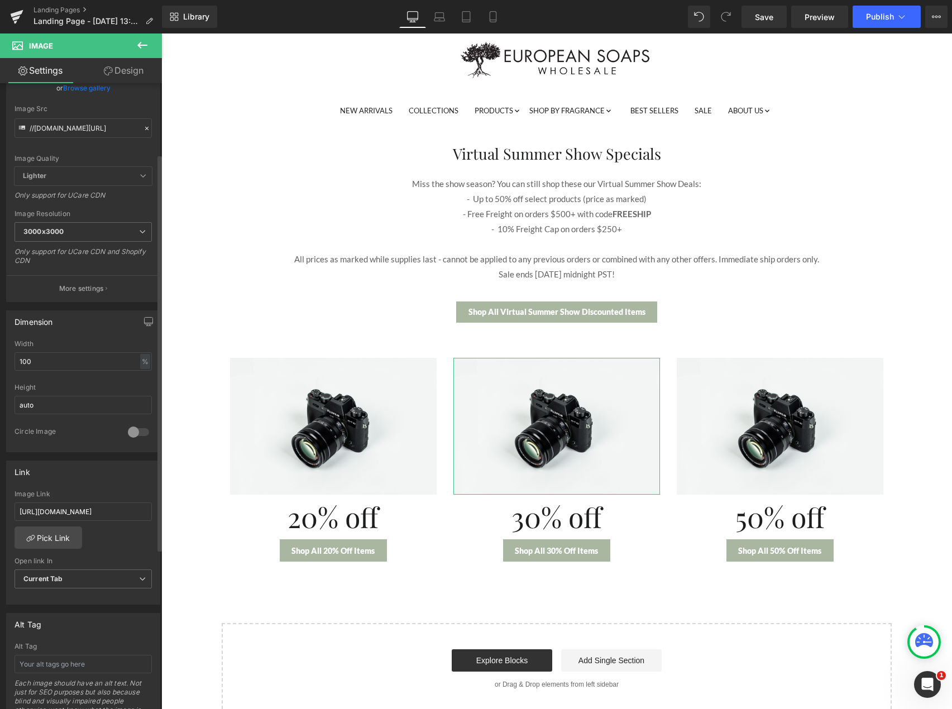
click at [114, 532] on div "[URL][DOMAIN_NAME] Image Link [URL][DOMAIN_NAME] Pick Link Current Tab New Tab …" at bounding box center [83, 547] width 153 height 114
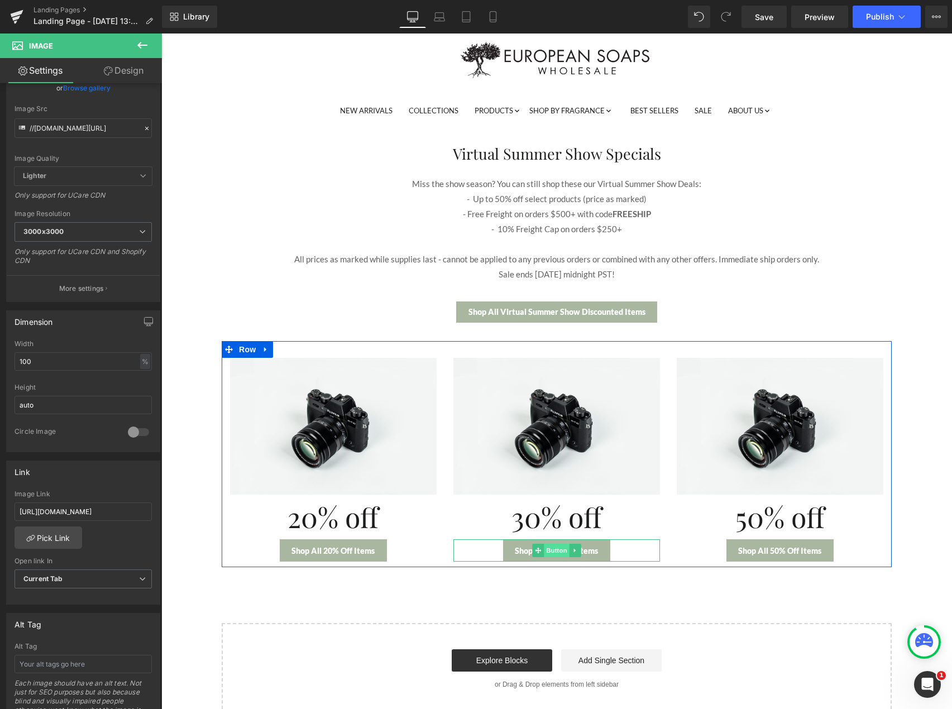
click at [544, 554] on span "Button" at bounding box center [557, 550] width 26 height 13
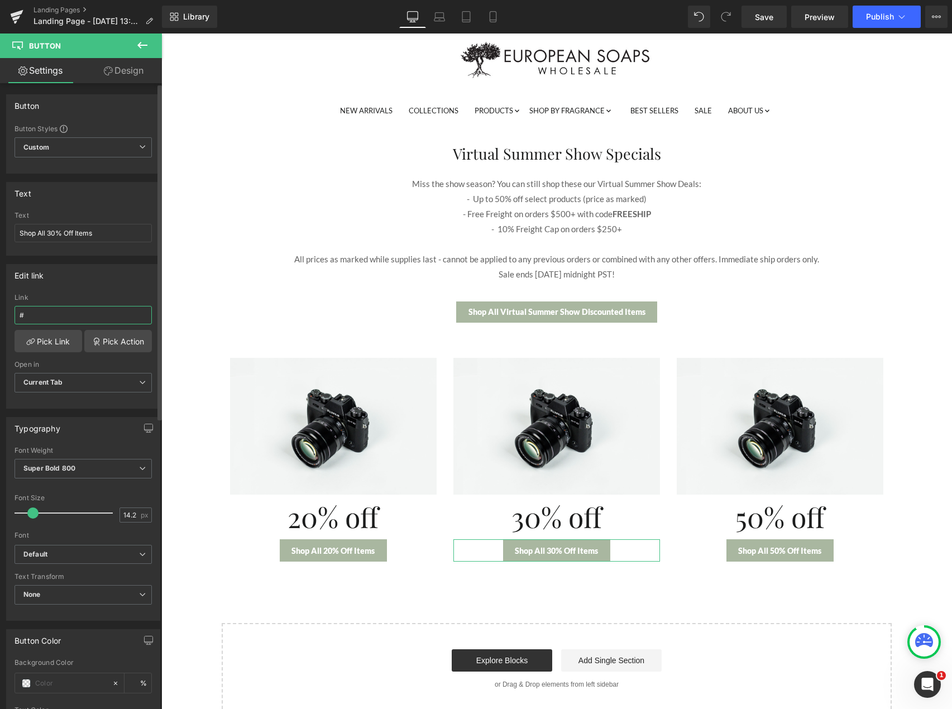
click at [42, 315] on input "#" at bounding box center [83, 315] width 137 height 18
paste input "[URL][DOMAIN_NAME]"
type input "[URL][DOMAIN_NAME]"
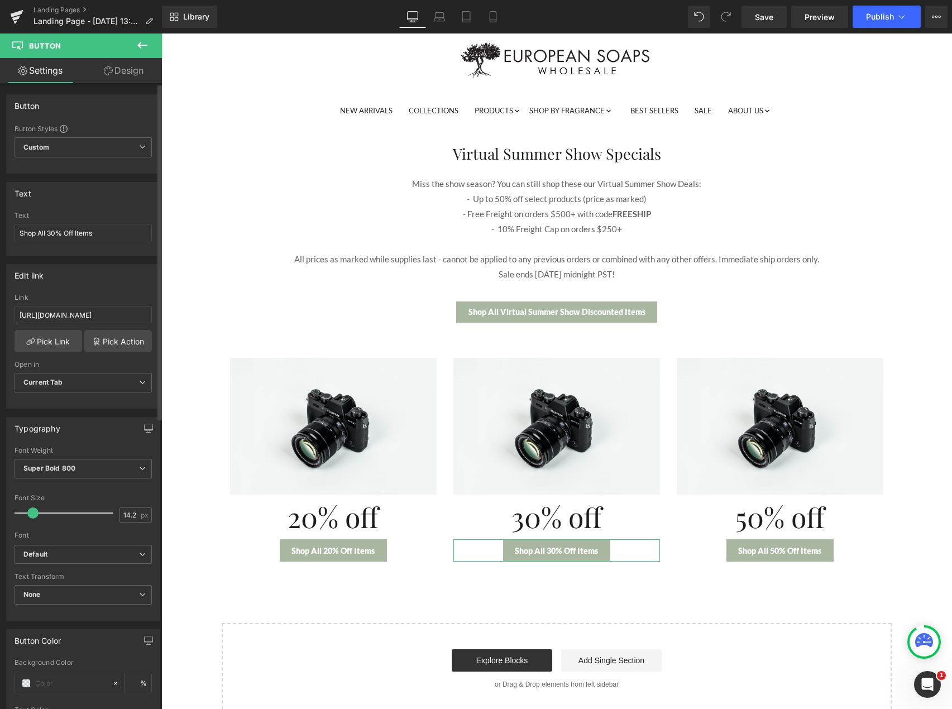
click at [79, 291] on div "Edit link [URL][DOMAIN_NAME] Link [URL][DOMAIN_NAME] Pick Link Pick Action Curr…" at bounding box center [83, 336] width 154 height 145
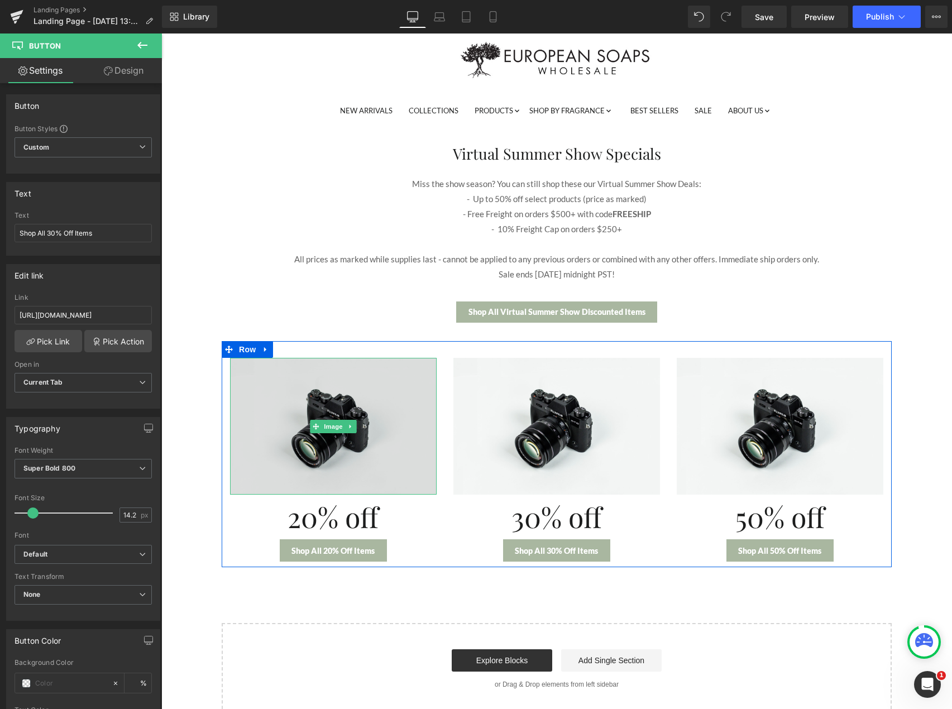
click at [340, 471] on img at bounding box center [333, 426] width 207 height 137
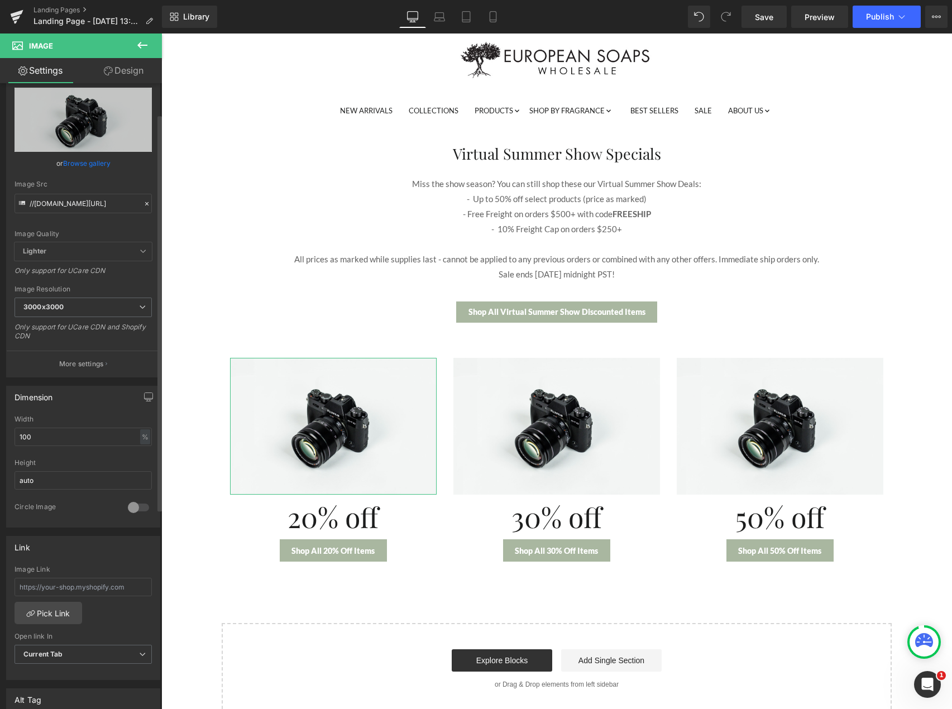
scroll to position [56, 0]
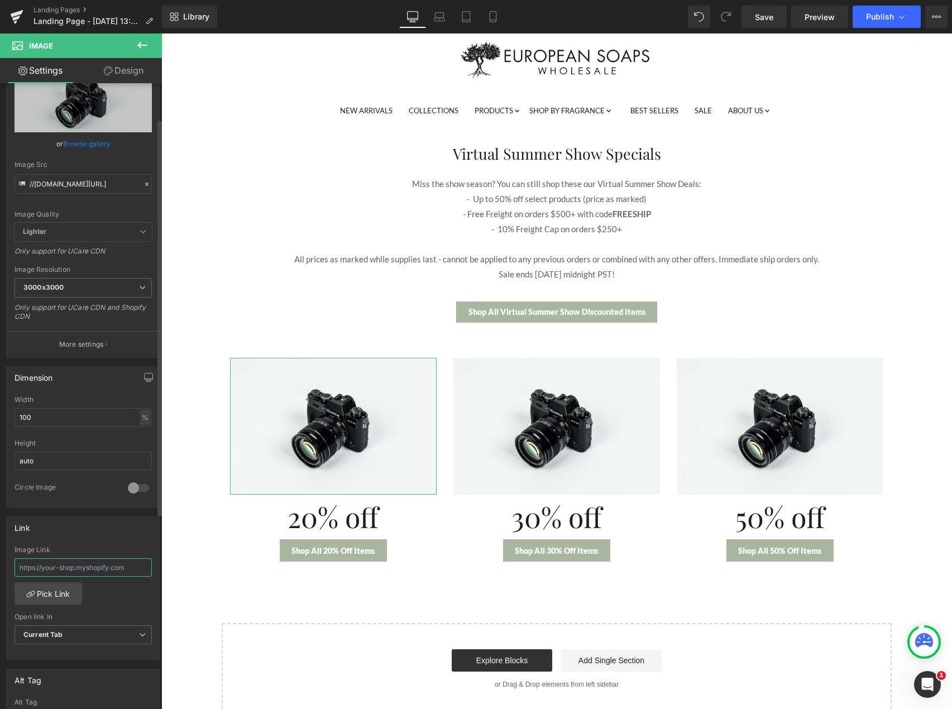
click at [76, 570] on input "text" at bounding box center [83, 567] width 137 height 18
paste input "[URL][DOMAIN_NAME]"
type input "[URL][DOMAIN_NAME]"
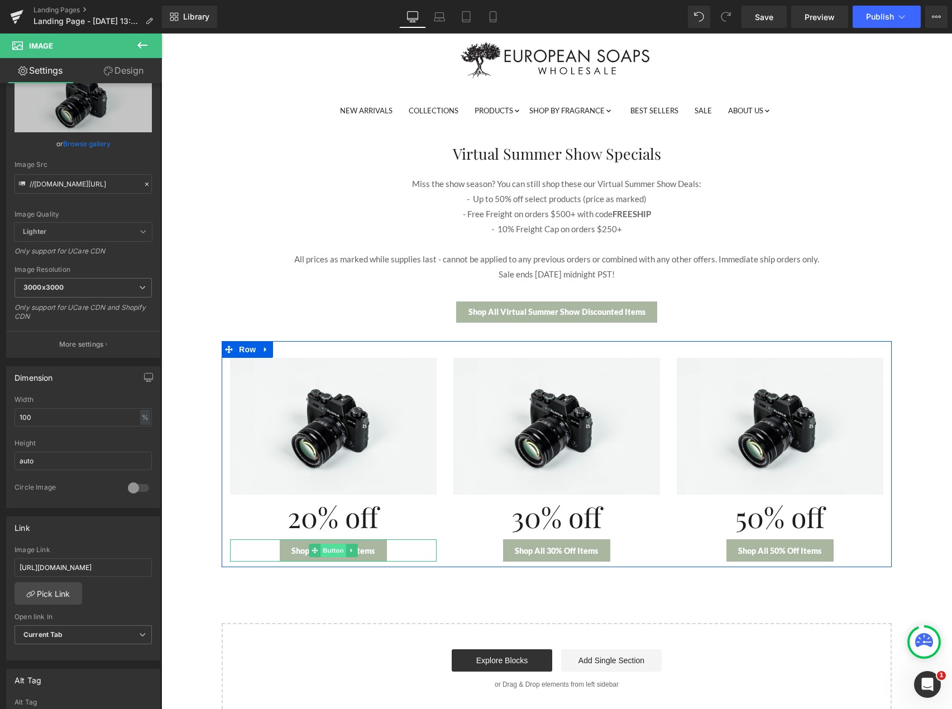
click at [324, 553] on span "Button" at bounding box center [333, 550] width 26 height 13
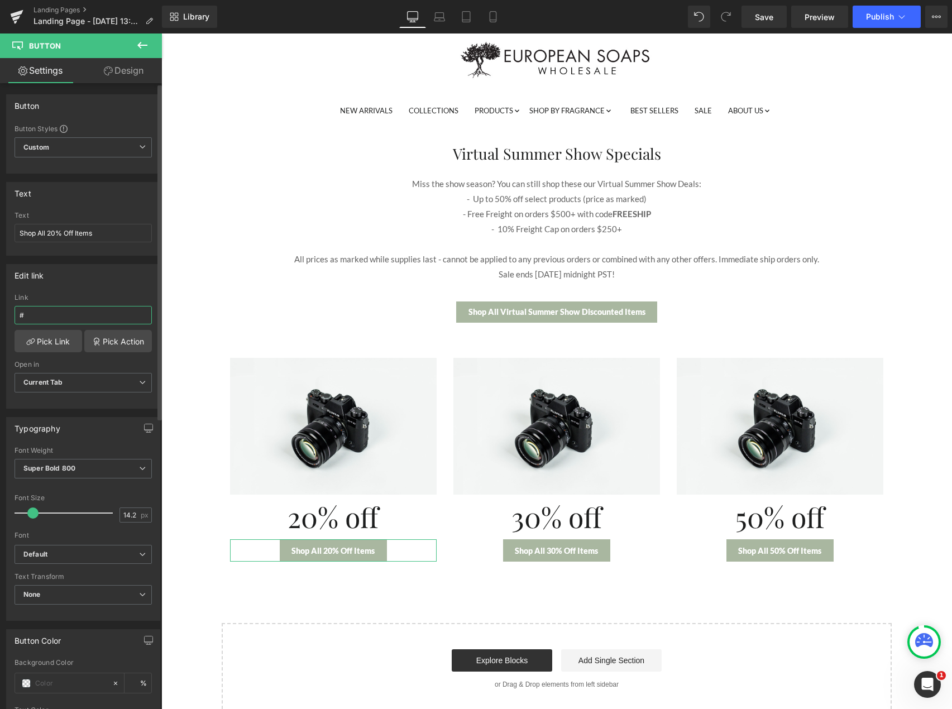
click at [54, 315] on input "#" at bounding box center [83, 315] width 137 height 18
paste input "[URL][DOMAIN_NAME]"
type input "[URL][DOMAIN_NAME]"
click at [66, 287] on div "Edit link [URL][DOMAIN_NAME] Link [URL][DOMAIN_NAME] Pick Link Pick Action Curr…" at bounding box center [83, 336] width 154 height 145
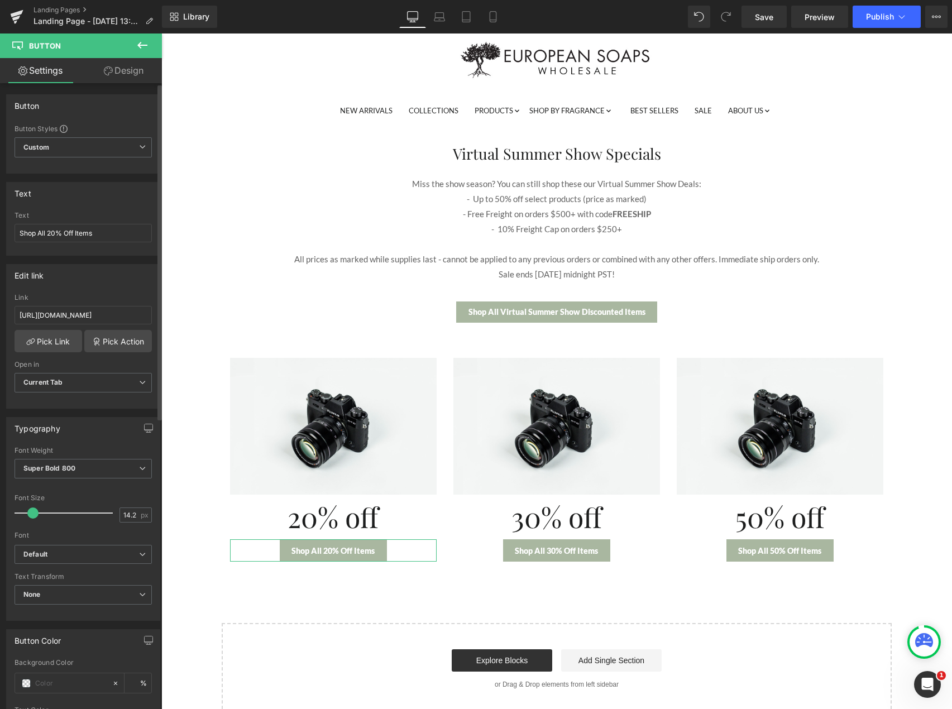
scroll to position [0, 0]
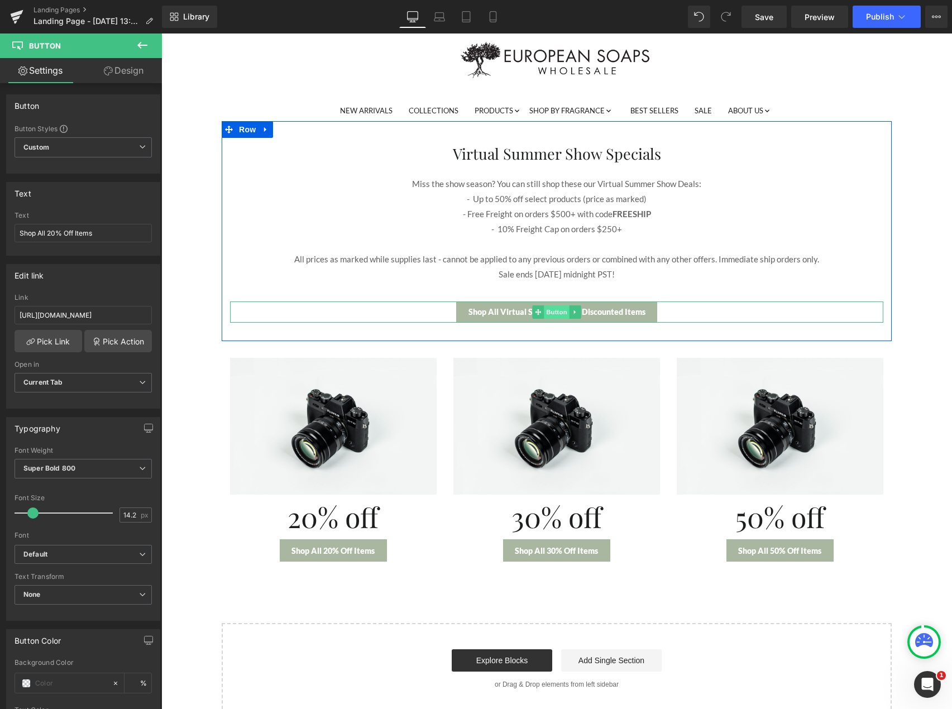
click at [559, 313] on span "Button" at bounding box center [557, 311] width 26 height 13
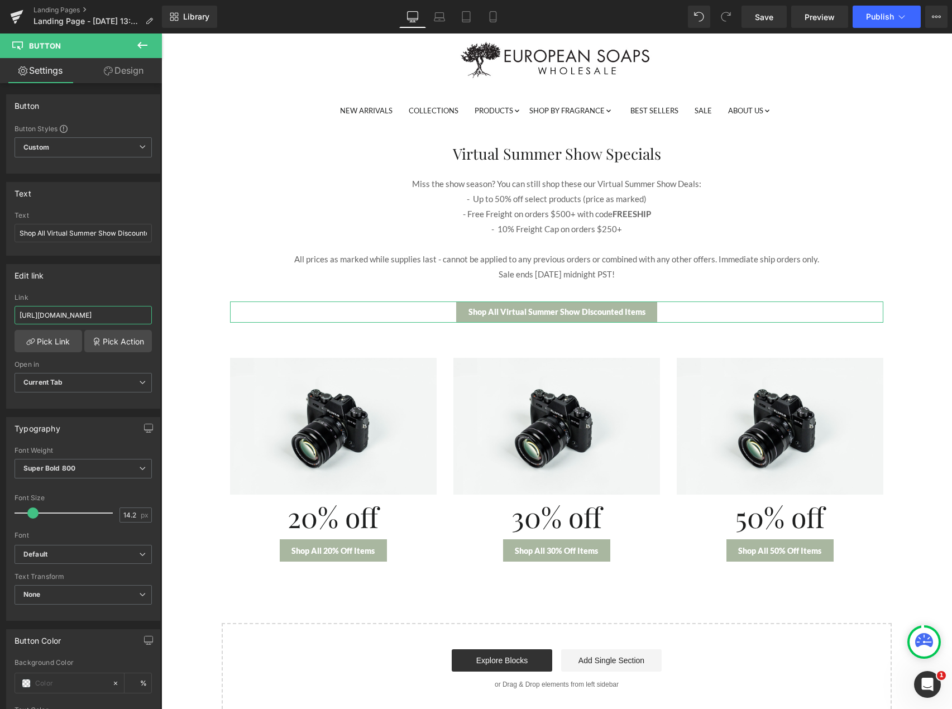
scroll to position [0, 82]
drag, startPoint x: 258, startPoint y: 343, endPoint x: 205, endPoint y: 312, distance: 61.5
click at [115, 292] on div "Edit link [URL][DOMAIN_NAME] Link [URL][DOMAIN_NAME] Pick Link Pick Action Curr…" at bounding box center [83, 336] width 154 height 145
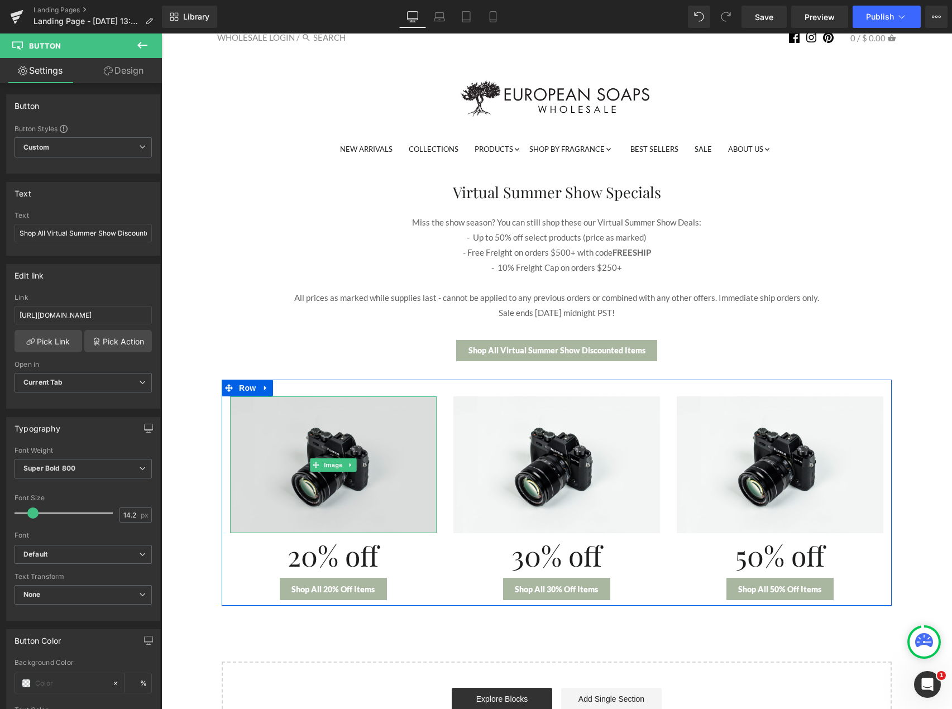
scroll to position [0, 0]
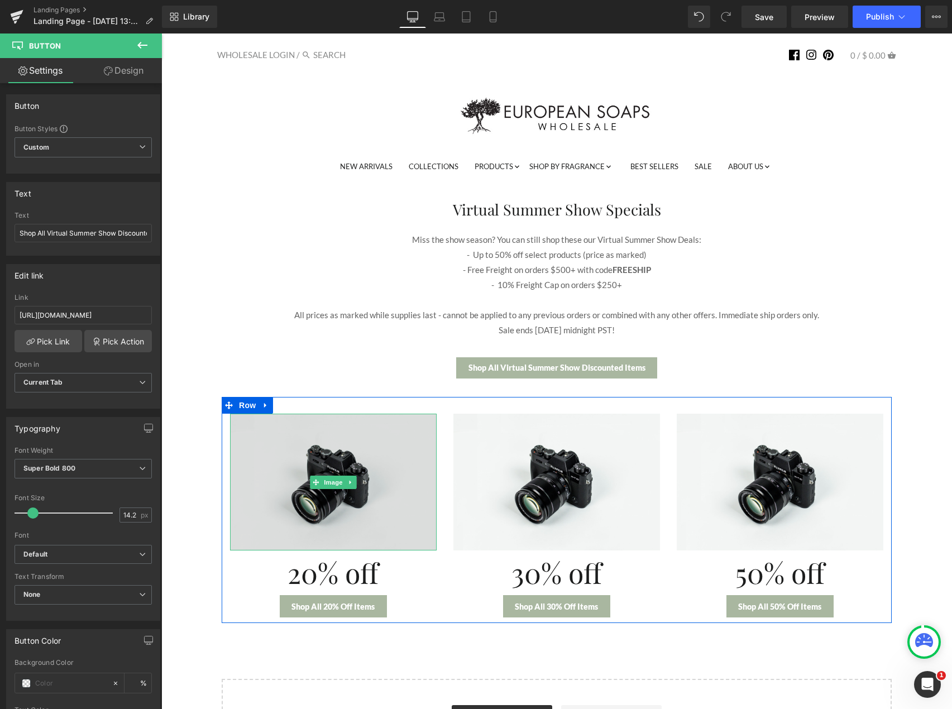
click at [284, 497] on img at bounding box center [333, 482] width 207 height 137
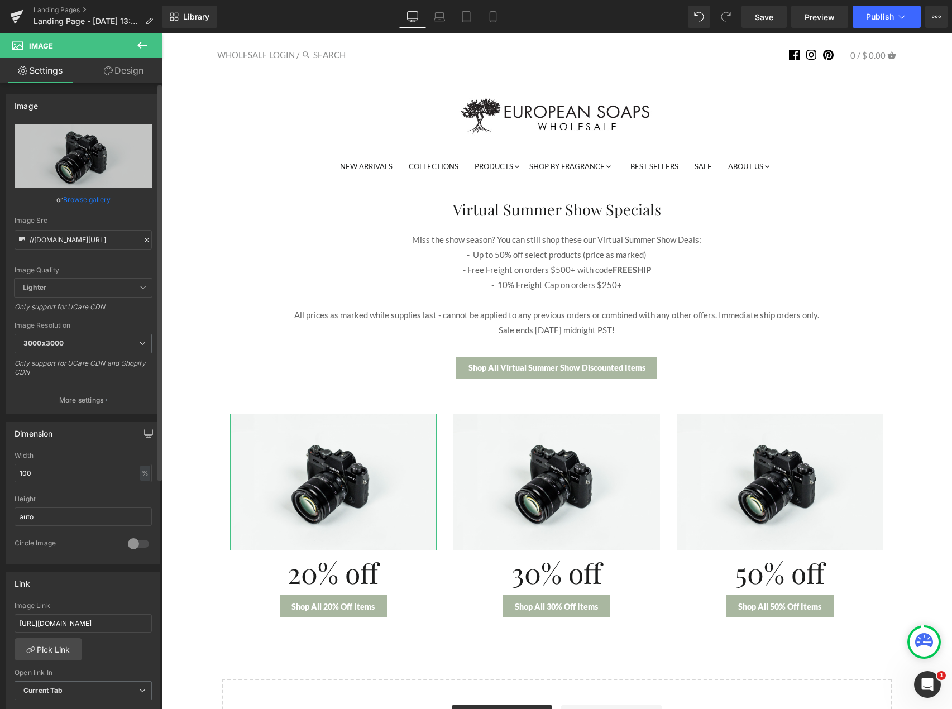
click at [145, 239] on icon at bounding box center [146, 239] width 3 height 3
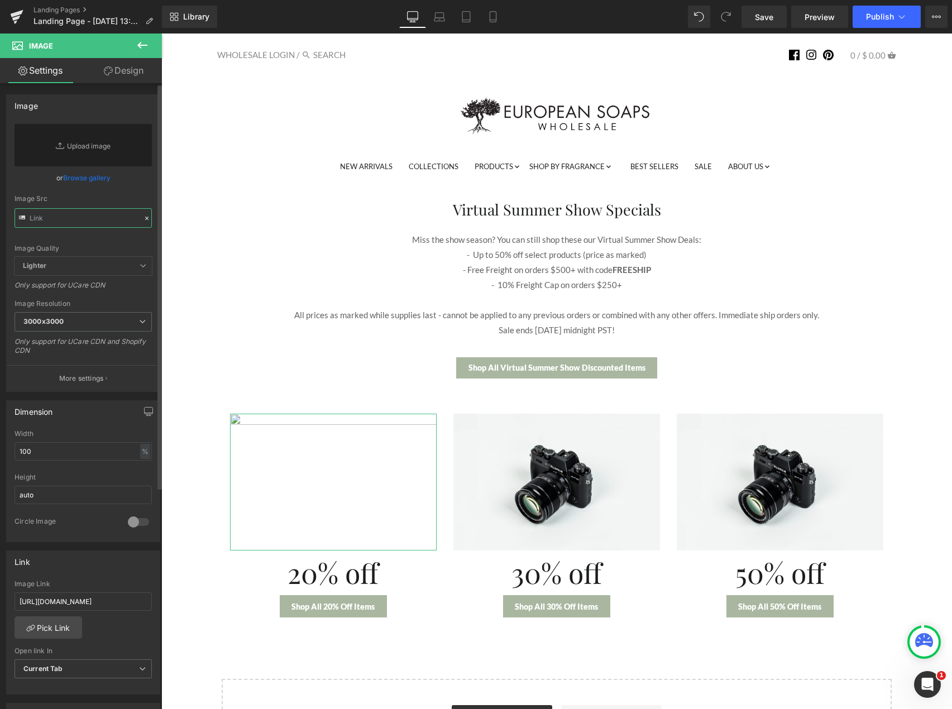
click at [81, 223] on input "text" at bounding box center [83, 218] width 137 height 20
paste input "[URL][DOMAIN_NAME]"
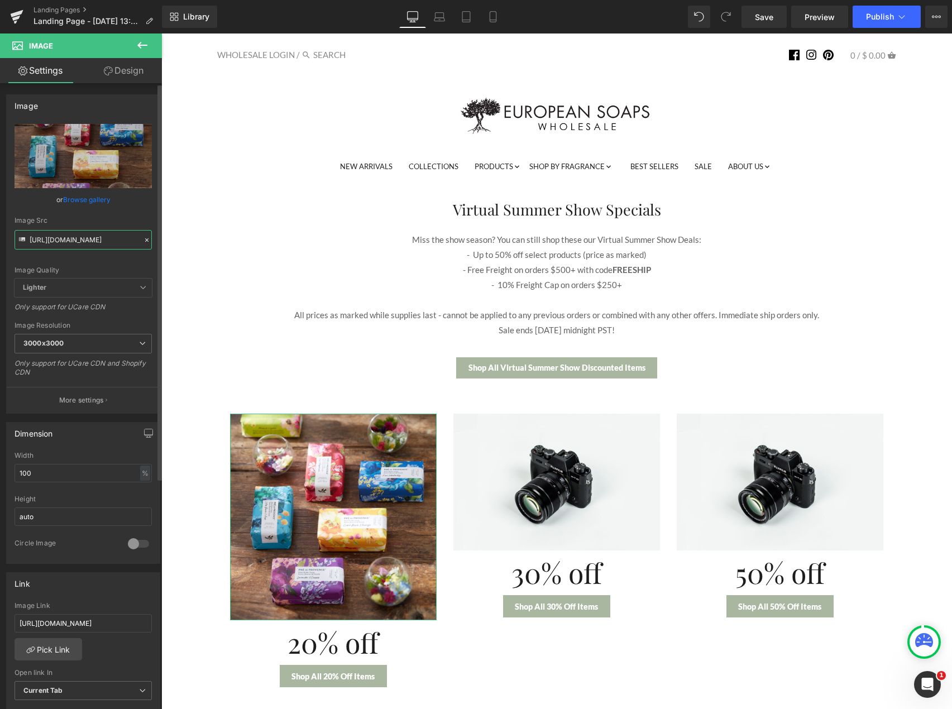
type input "[URL][DOMAIN_NAME]"
click at [107, 260] on div "Image Quality Lighter Lightest Lighter Lighter Lightest Only support for UCare …" at bounding box center [83, 201] width 137 height 155
click at [142, 46] on icon at bounding box center [142, 45] width 10 height 7
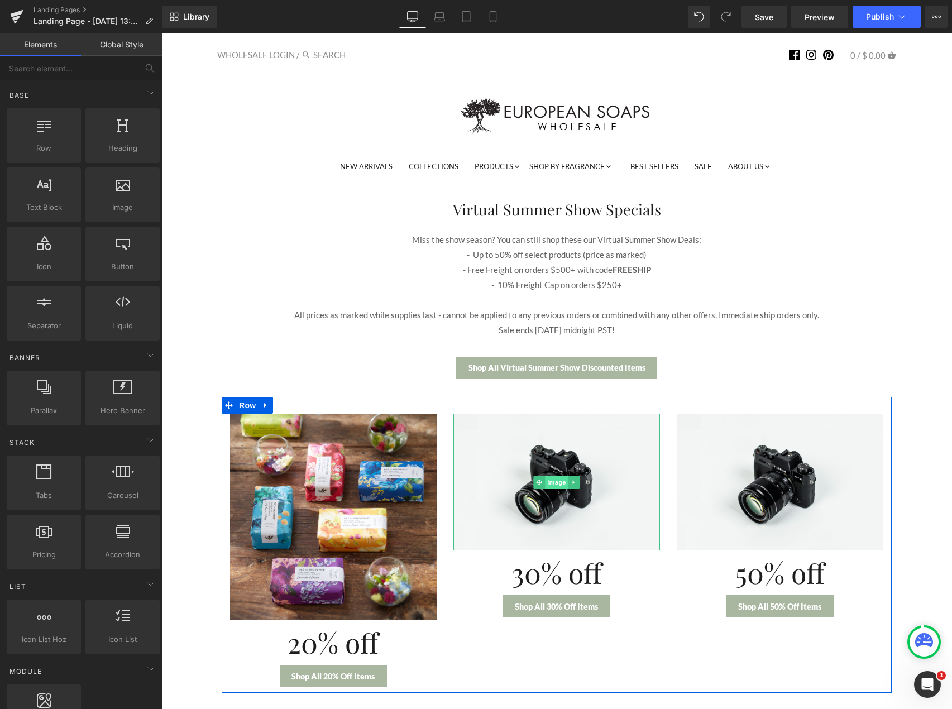
click at [546, 486] on span "Image" at bounding box center [556, 482] width 23 height 13
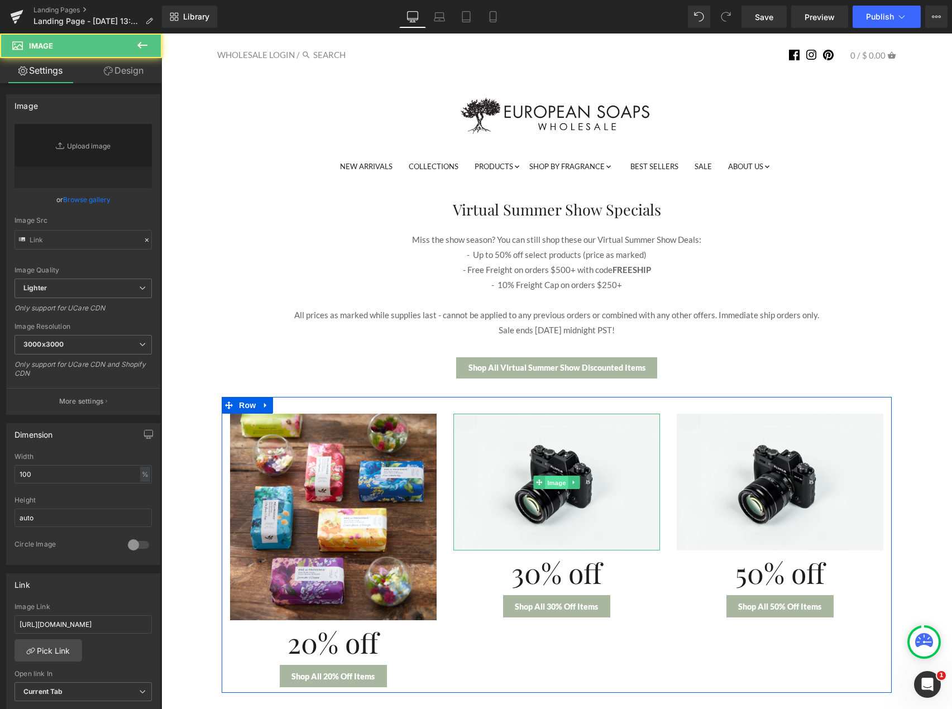
type input "//[DOMAIN_NAME][URL]"
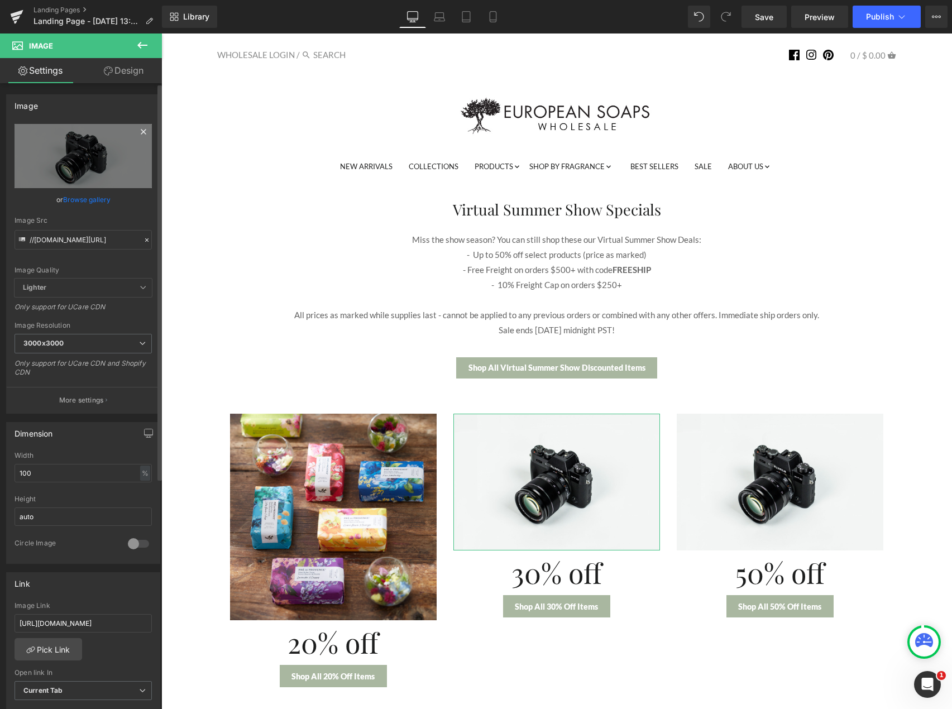
click at [141, 131] on icon at bounding box center [143, 131] width 13 height 13
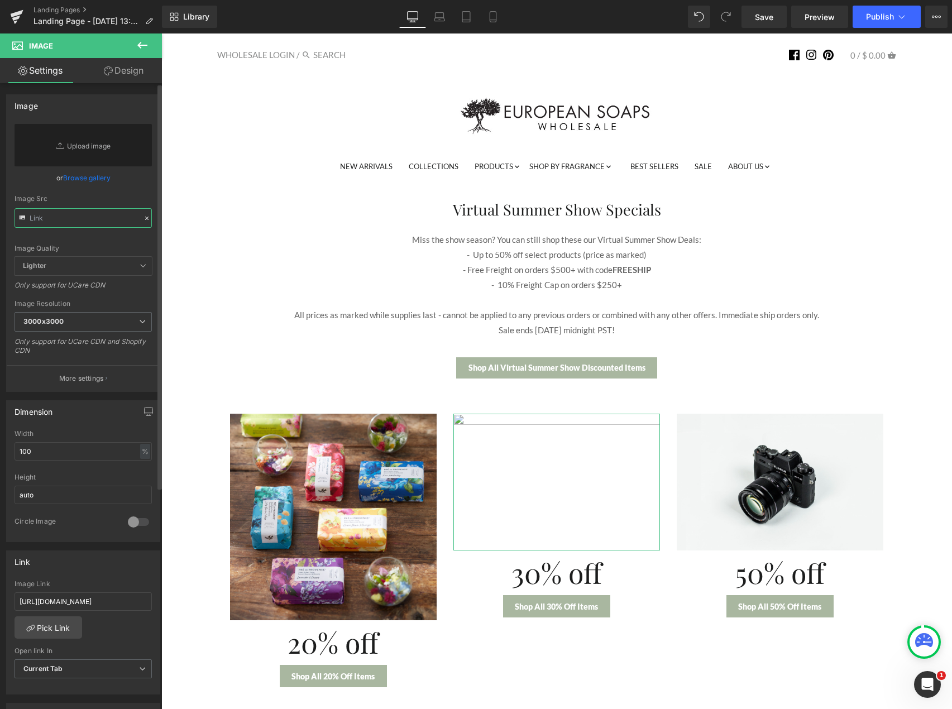
click at [74, 213] on input "text" at bounding box center [83, 218] width 137 height 20
paste input "[URL][DOMAIN_NAME]"
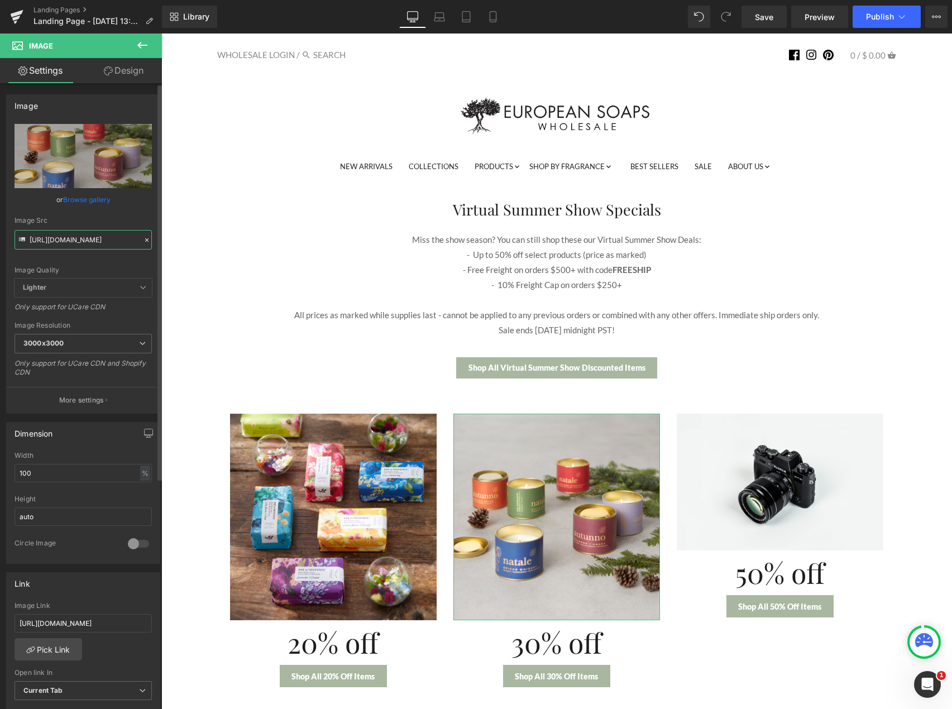
type input "[URL][DOMAIN_NAME]"
click at [127, 206] on div "Image Quality Lighter Lightest Lighter Lighter Lightest Only support for UCare …" at bounding box center [83, 201] width 137 height 155
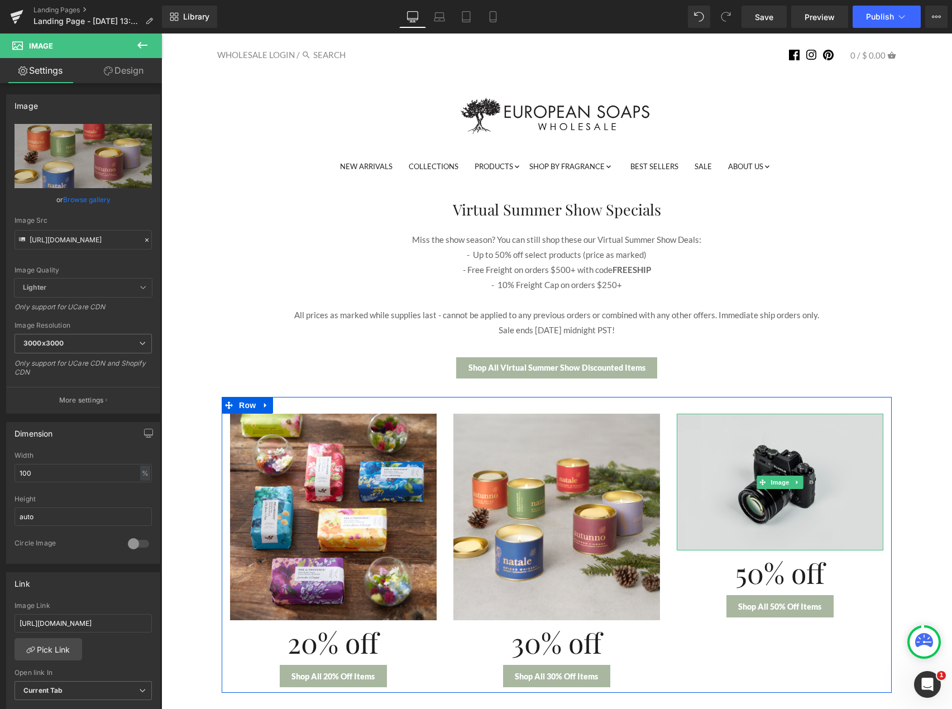
click at [723, 530] on img at bounding box center [779, 482] width 207 height 137
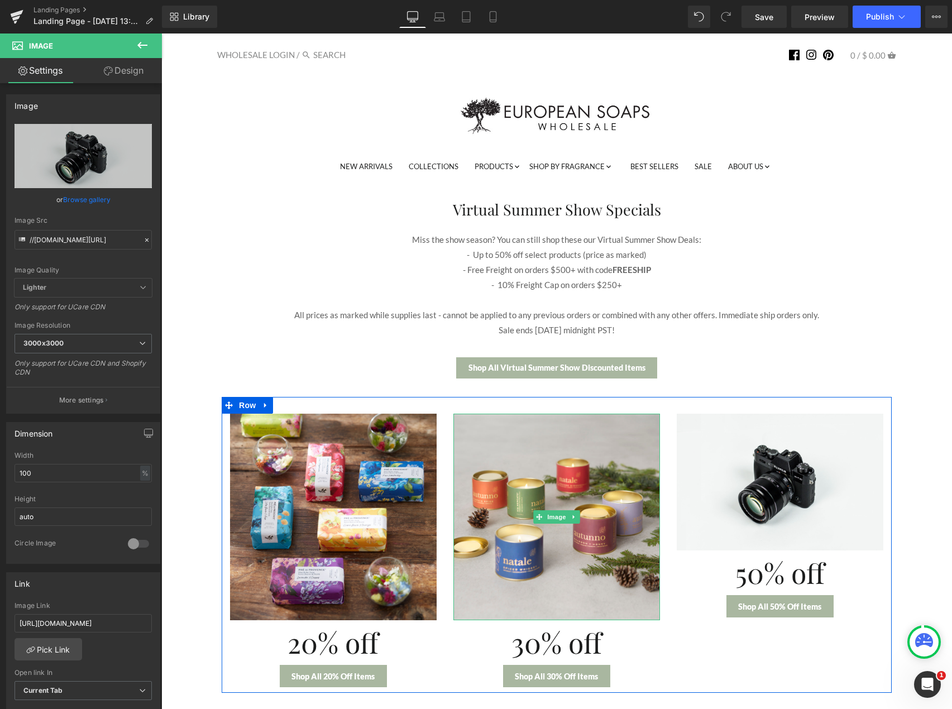
drag, startPoint x: 551, startPoint y: 575, endPoint x: 164, endPoint y: 284, distance: 484.3
click at [551, 575] on img at bounding box center [556, 517] width 207 height 207
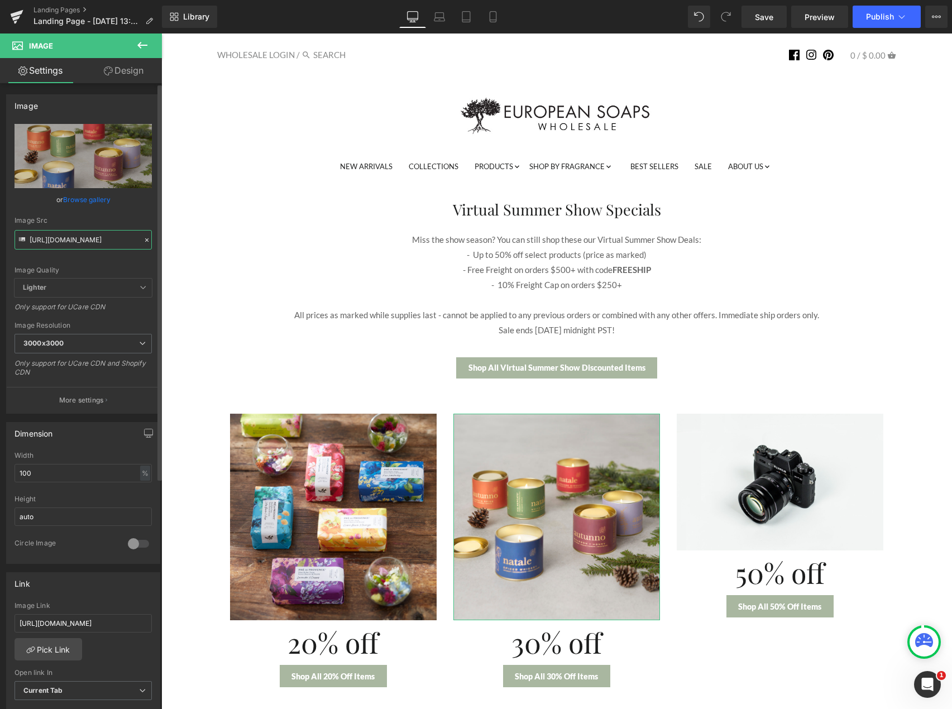
click at [88, 242] on input "[URL][DOMAIN_NAME]" at bounding box center [83, 240] width 137 height 20
paste input "1WS_30_842x.jpg?v=1735529386"
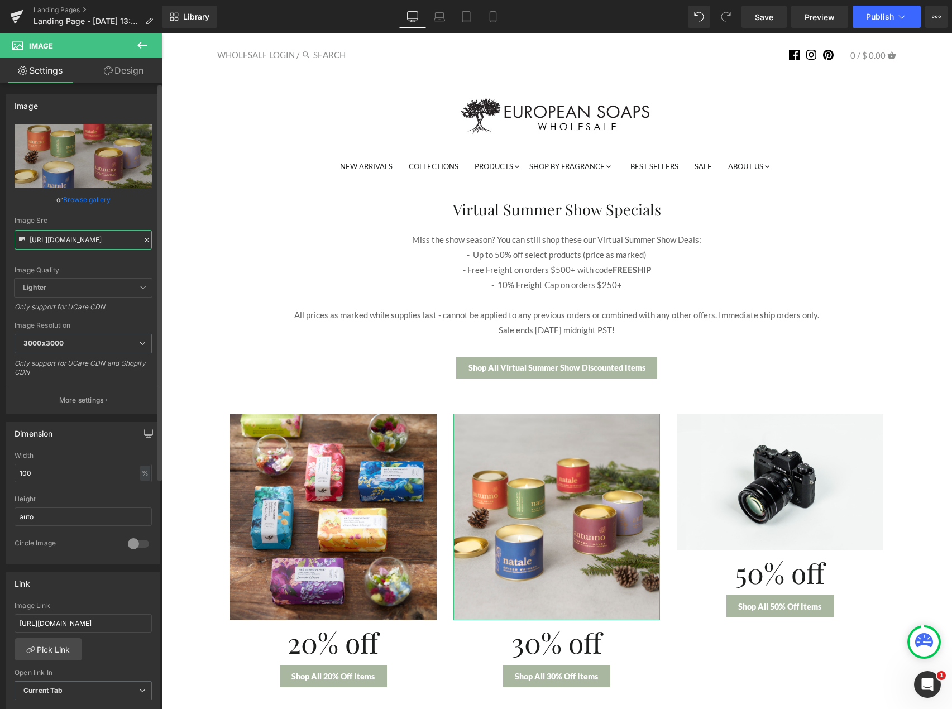
type input "[URL][DOMAIN_NAME]"
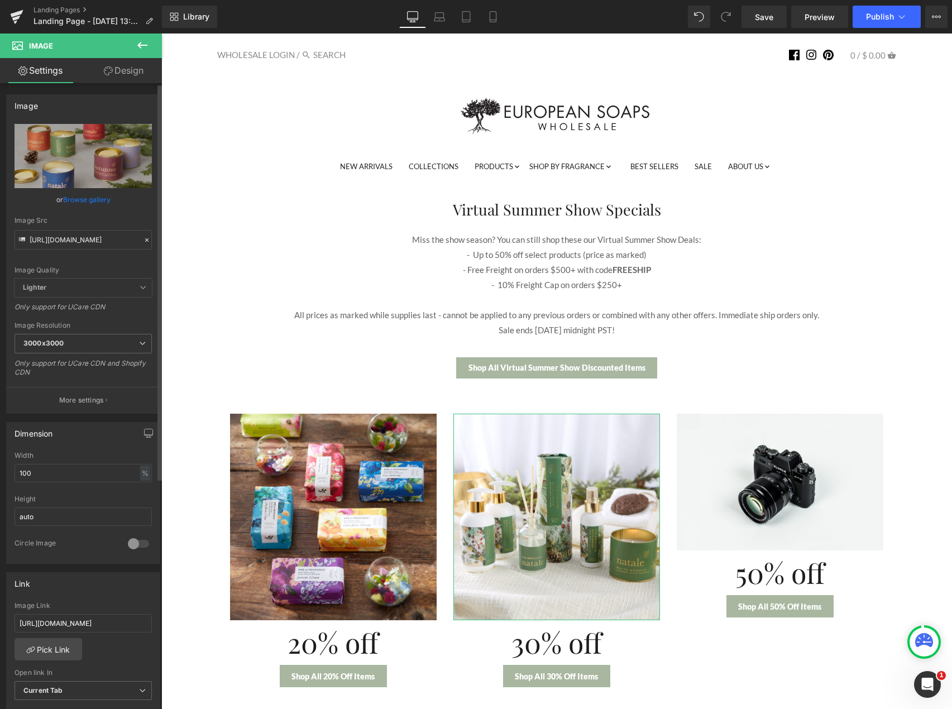
click at [89, 265] on div "Image Quality Lighter Lightest Lighter Lighter Lightest Only support for UCare …" at bounding box center [83, 201] width 137 height 155
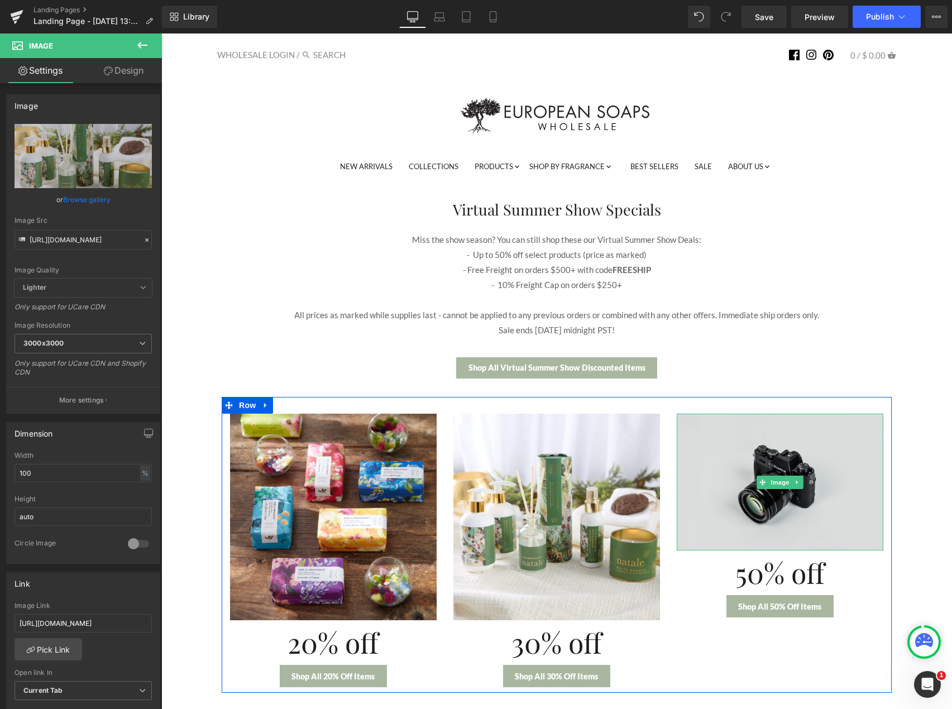
click at [712, 520] on img at bounding box center [779, 482] width 207 height 137
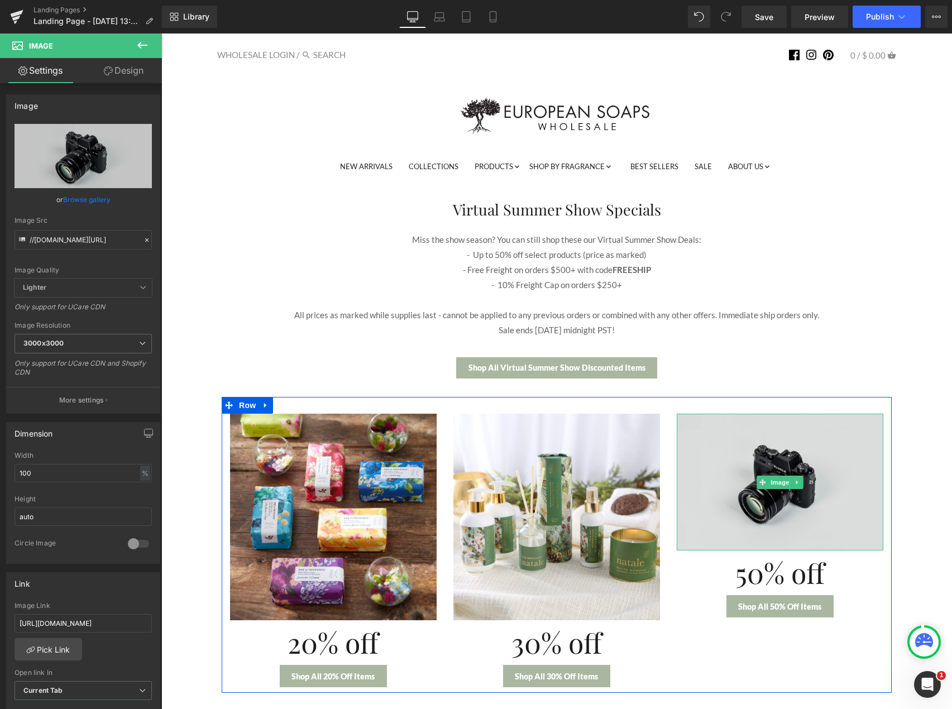
click at [721, 507] on img at bounding box center [779, 482] width 207 height 137
click at [788, 526] on img at bounding box center [779, 482] width 207 height 137
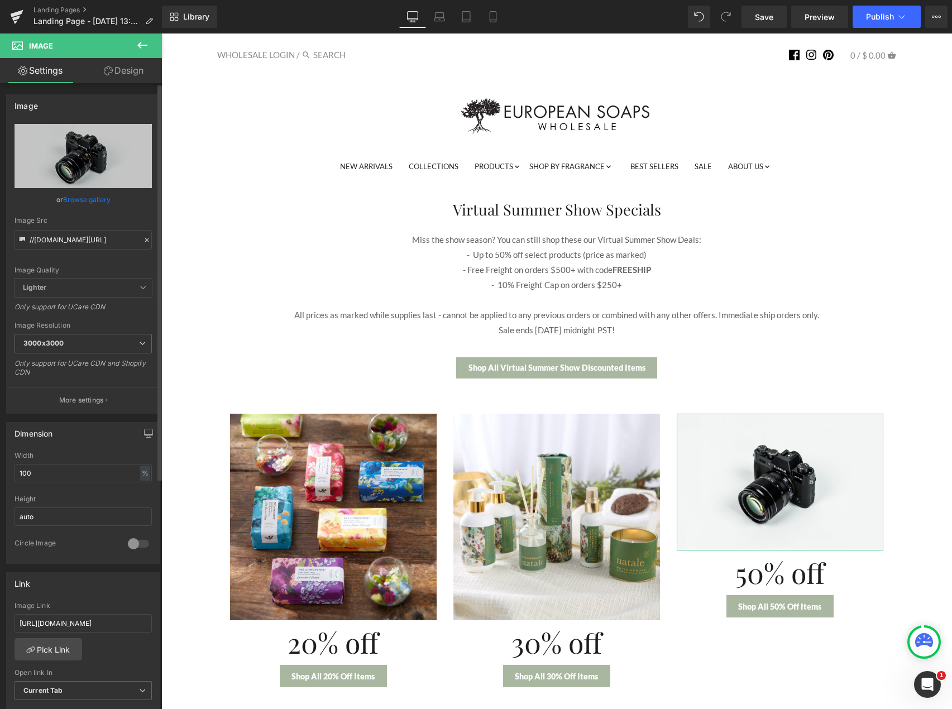
click at [143, 241] on icon at bounding box center [147, 240] width 8 height 8
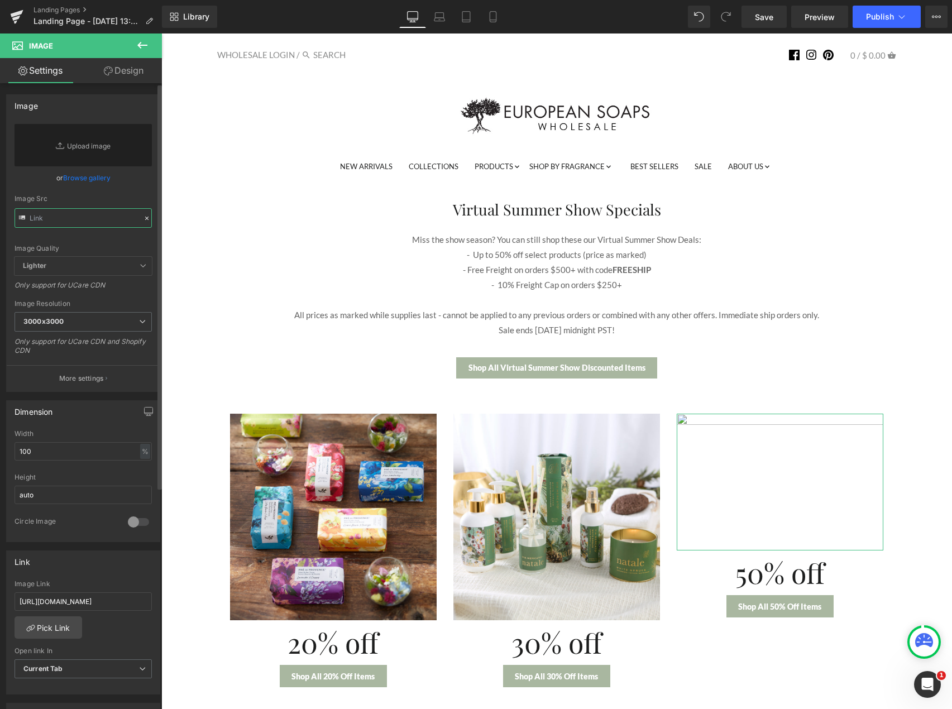
click at [71, 224] on input "text" at bounding box center [83, 218] width 137 height 20
paste input "[URL][DOMAIN_NAME]"
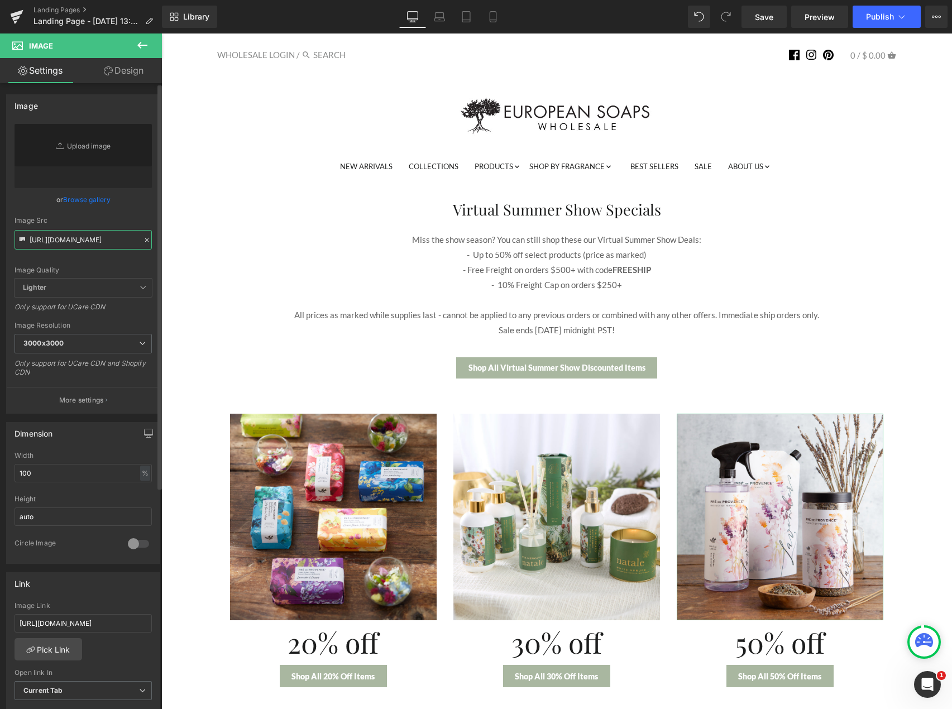
click at [78, 238] on input "[URL][DOMAIN_NAME]" at bounding box center [83, 240] width 137 height 20
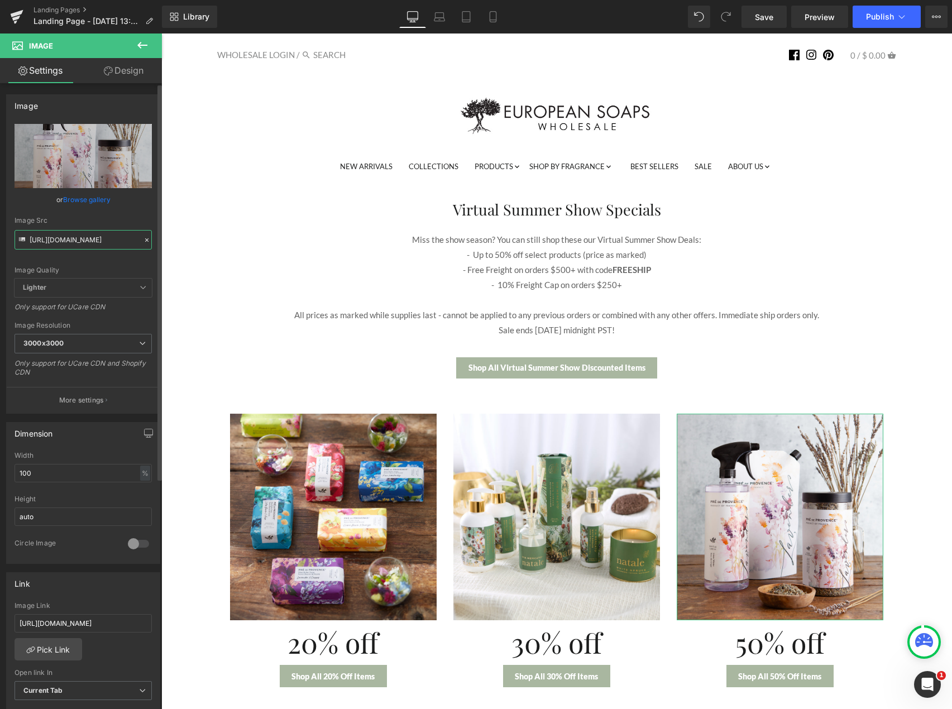
type input "[URL][DOMAIN_NAME]"
click at [87, 253] on div "Image Quality Lighter Lightest Lighter Lighter Lightest Only support for UCare …" at bounding box center [83, 201] width 137 height 155
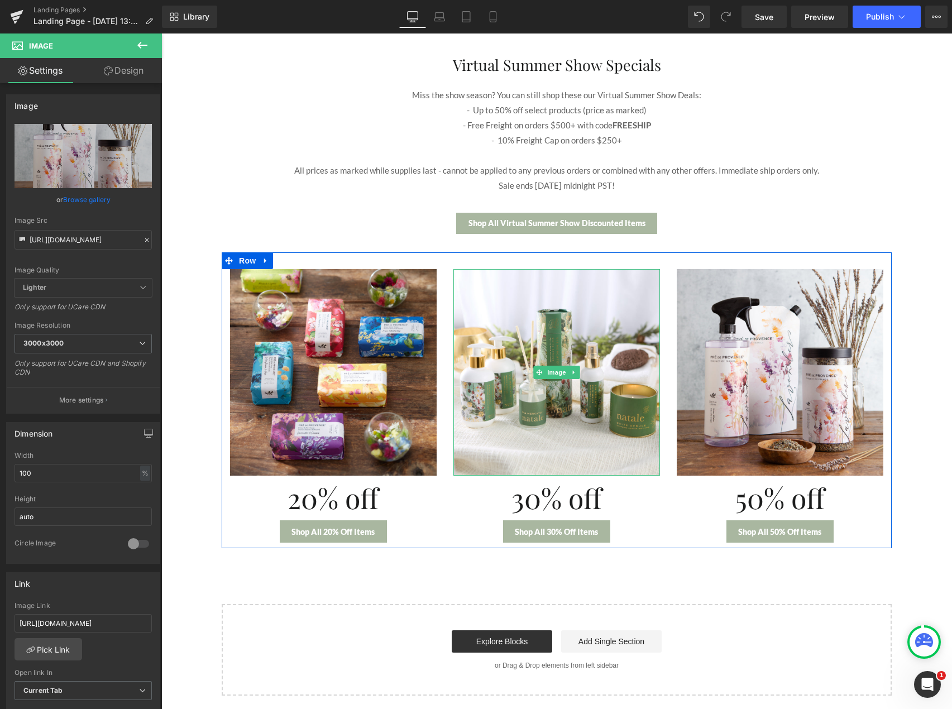
scroll to position [167, 0]
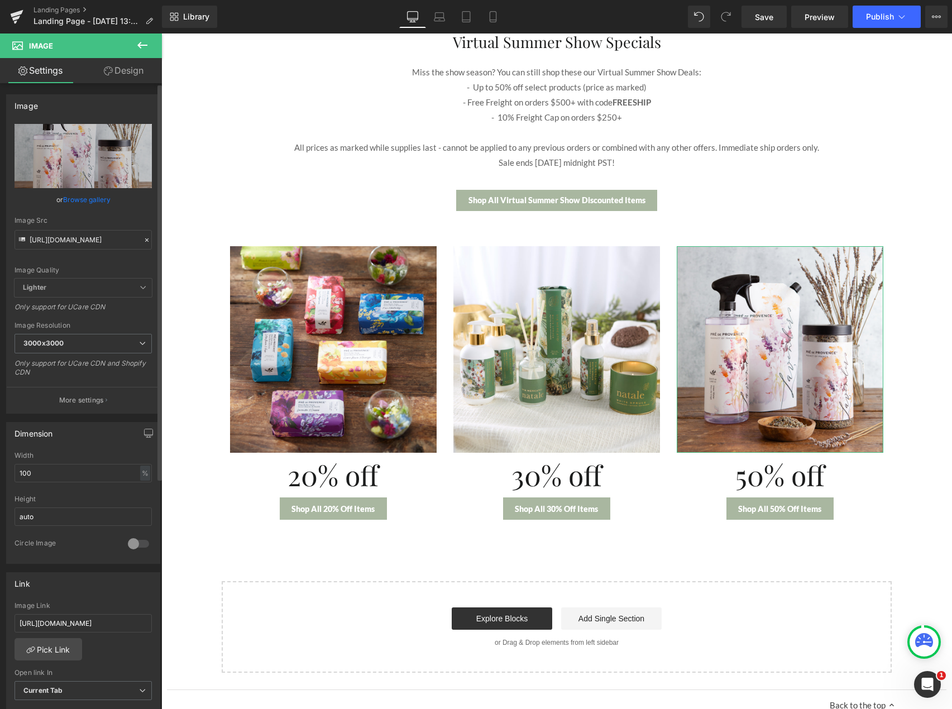
drag, startPoint x: 142, startPoint y: 242, endPoint x: 131, endPoint y: 242, distance: 11.2
click at [143, 242] on icon at bounding box center [147, 240] width 8 height 8
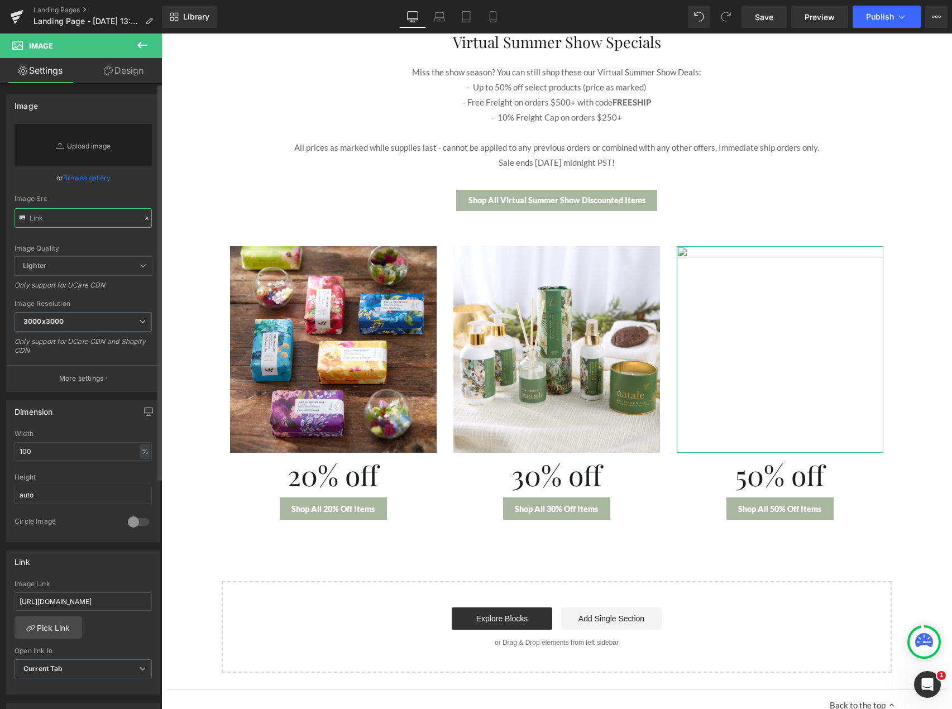
click at [71, 220] on input "text" at bounding box center [83, 218] width 137 height 20
paste input "[URL][DOMAIN_NAME]"
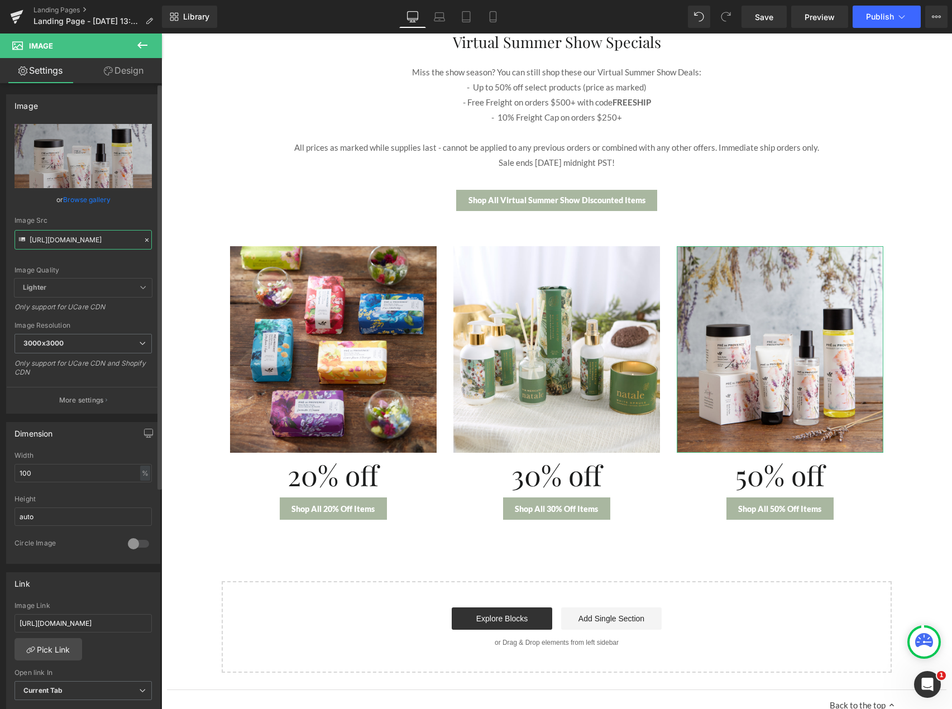
type input "[URL][DOMAIN_NAME]"
click at [90, 267] on div "Image Quality" at bounding box center [83, 270] width 137 height 8
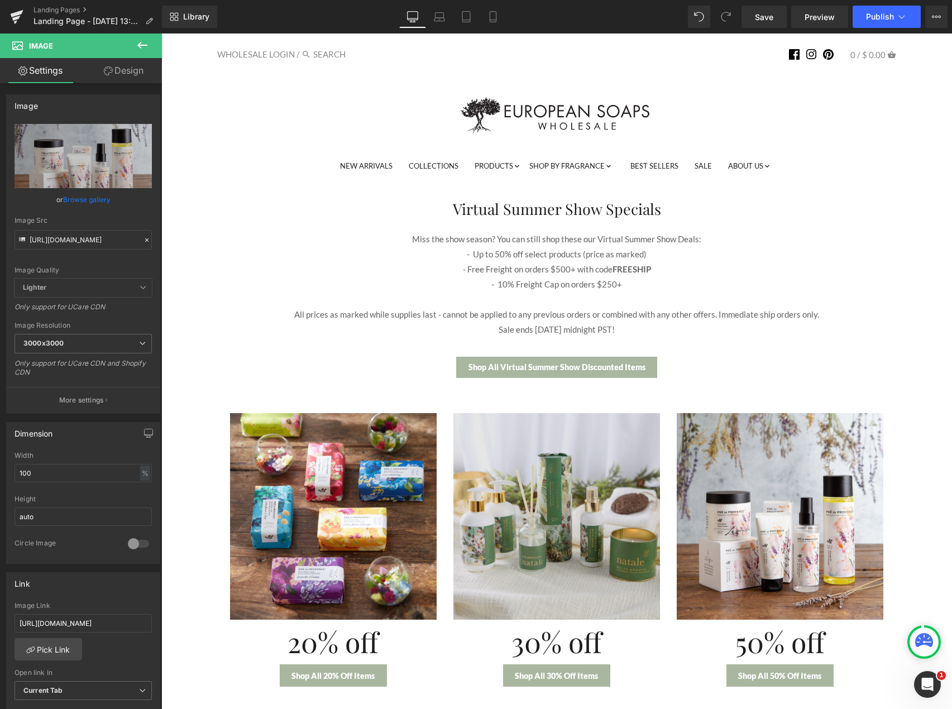
scroll to position [0, 0]
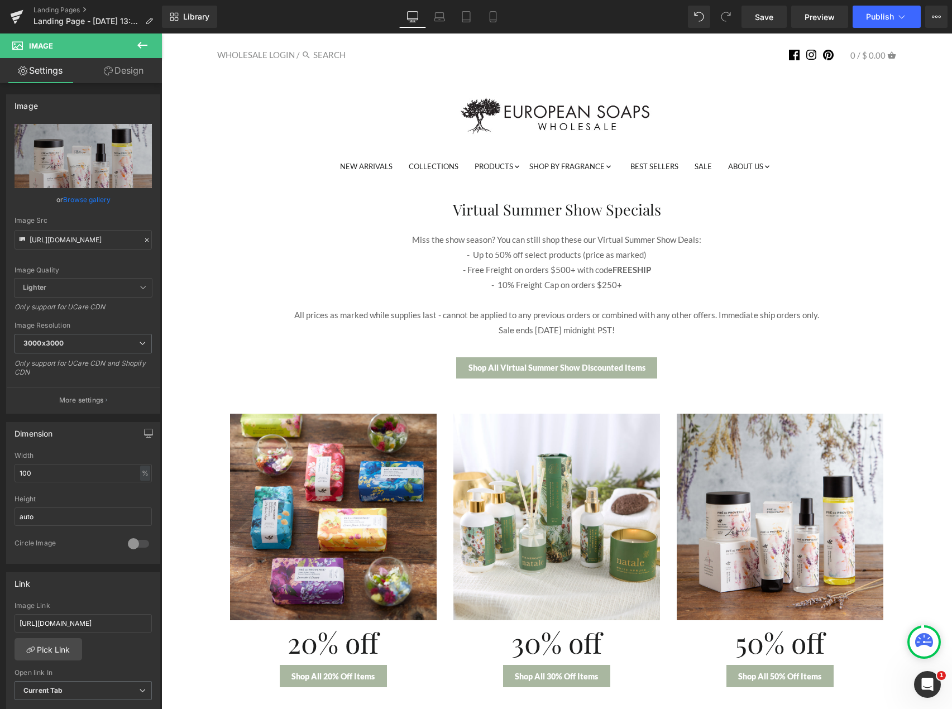
click at [138, 46] on icon at bounding box center [142, 45] width 10 height 7
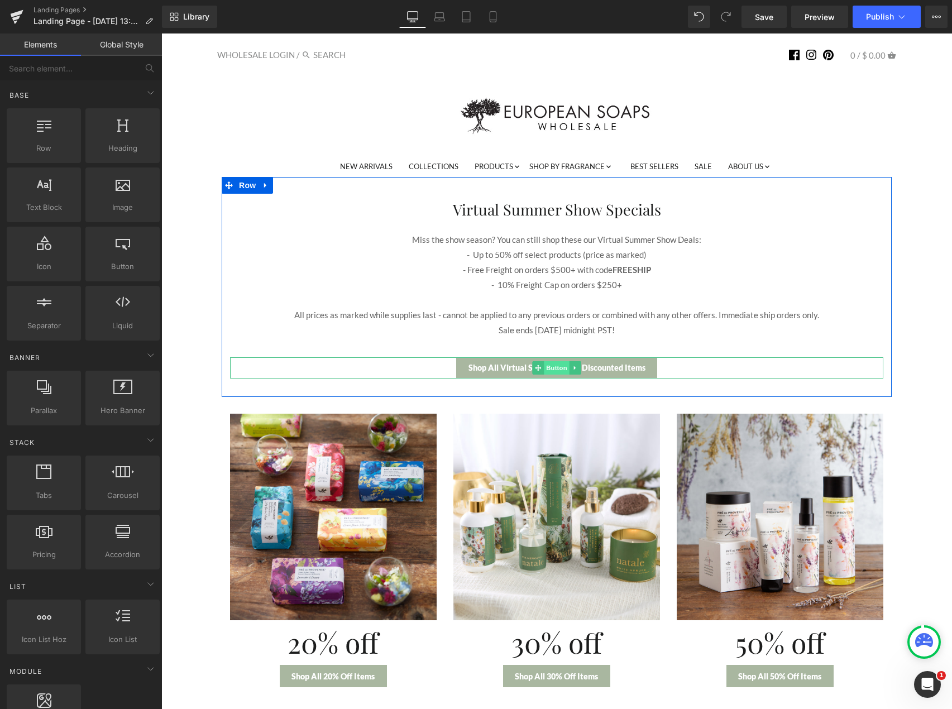
click at [549, 366] on span "Button" at bounding box center [557, 367] width 26 height 13
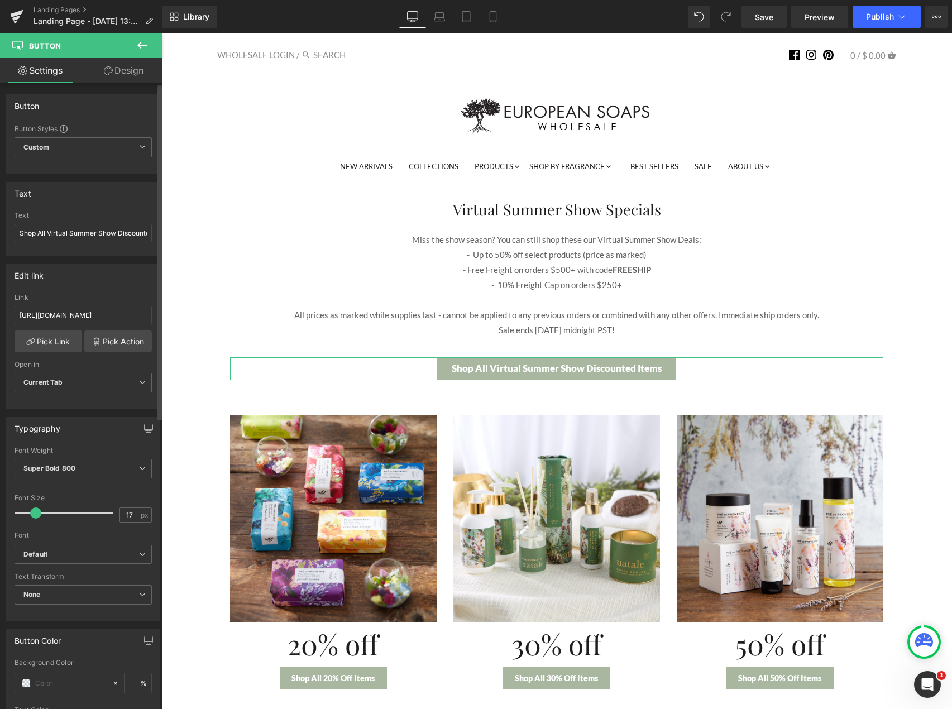
type input "16"
click at [34, 515] on span at bounding box center [35, 512] width 11 height 11
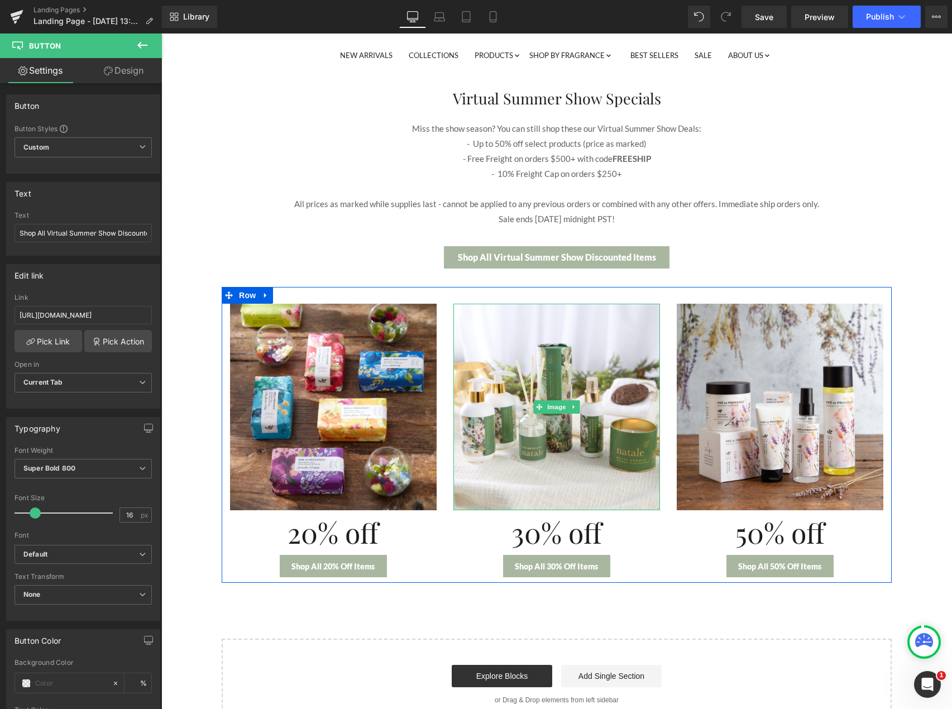
scroll to position [112, 0]
click at [320, 565] on span "Button" at bounding box center [333, 565] width 26 height 13
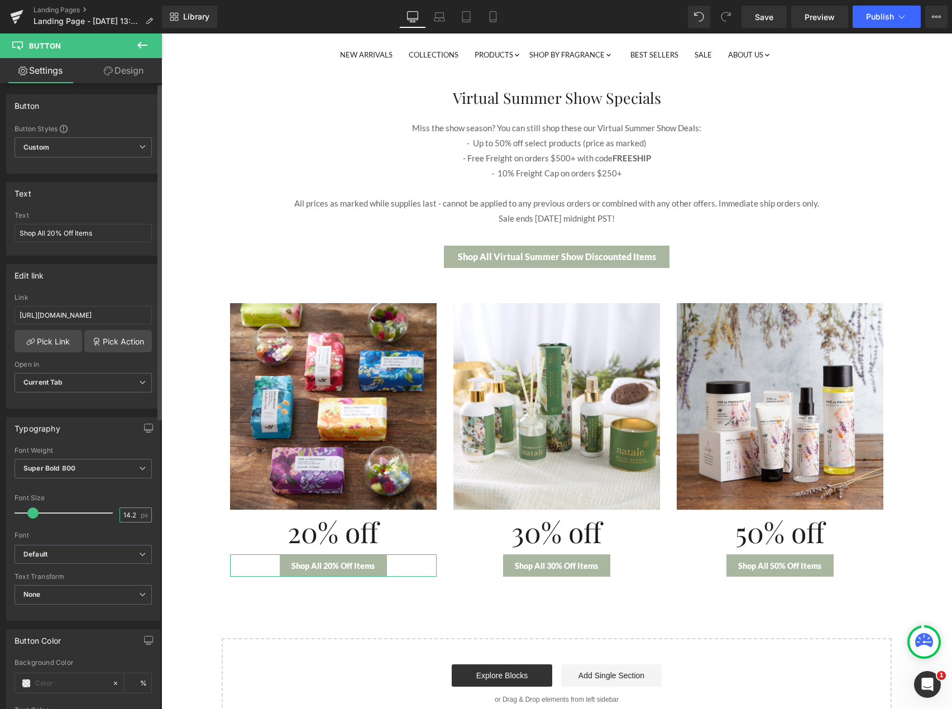
click at [128, 514] on input "14.25" at bounding box center [130, 515] width 20 height 14
type input "15"
click at [90, 533] on div "Font" at bounding box center [83, 535] width 137 height 8
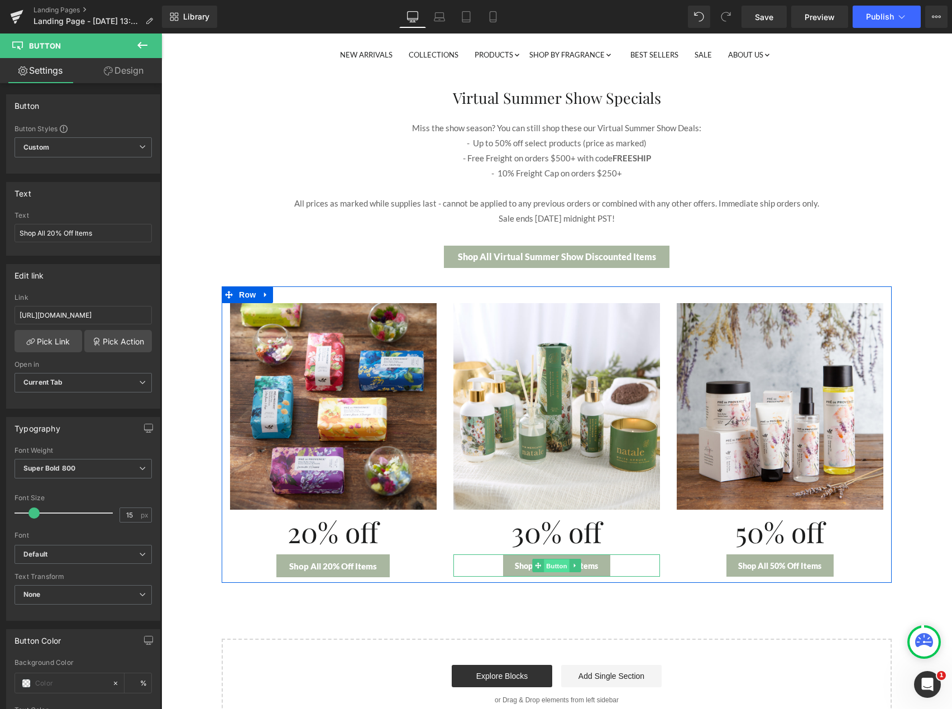
click at [549, 564] on span "Button" at bounding box center [557, 565] width 26 height 13
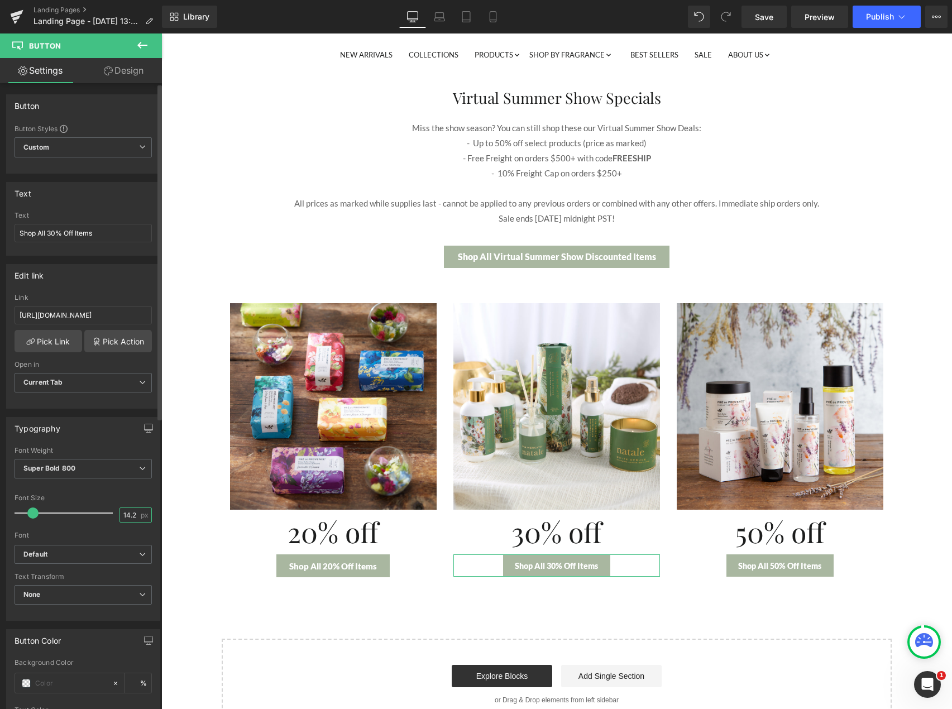
click at [124, 516] on input "14.25" at bounding box center [130, 515] width 20 height 14
type input "15"
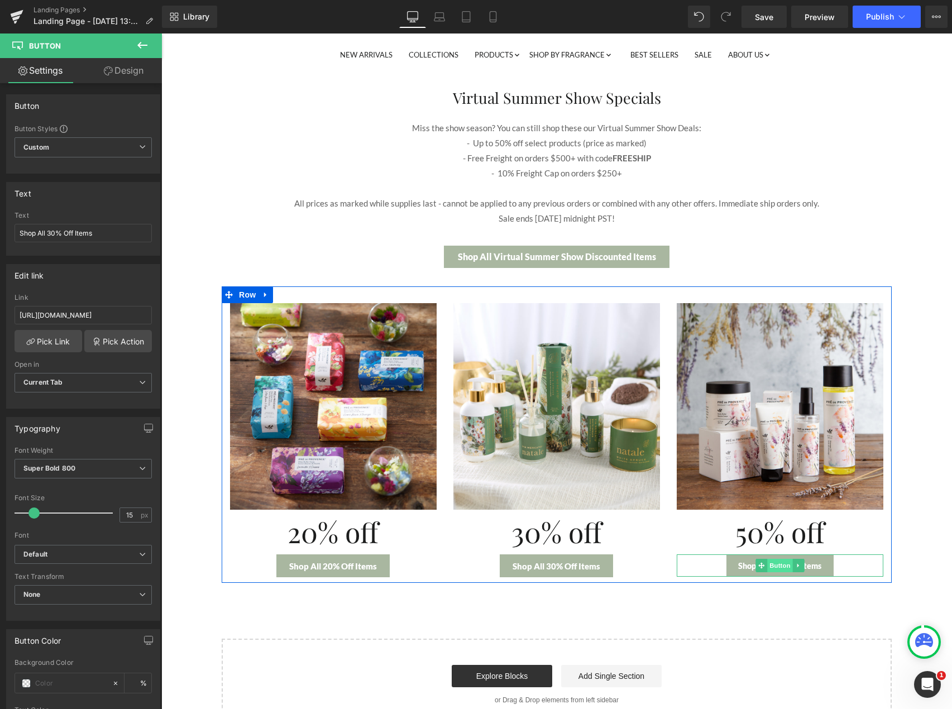
click at [783, 567] on span "Button" at bounding box center [780, 565] width 26 height 13
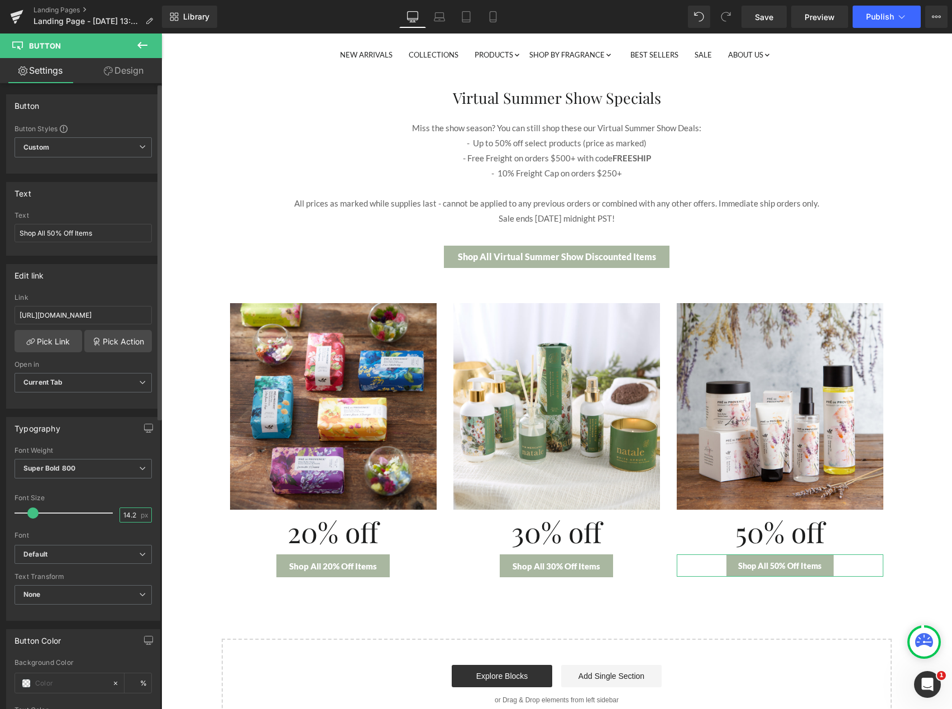
click at [127, 516] on input "14.25" at bounding box center [130, 515] width 20 height 14
type input "15"
click at [118, 495] on div "Font Size" at bounding box center [83, 498] width 137 height 8
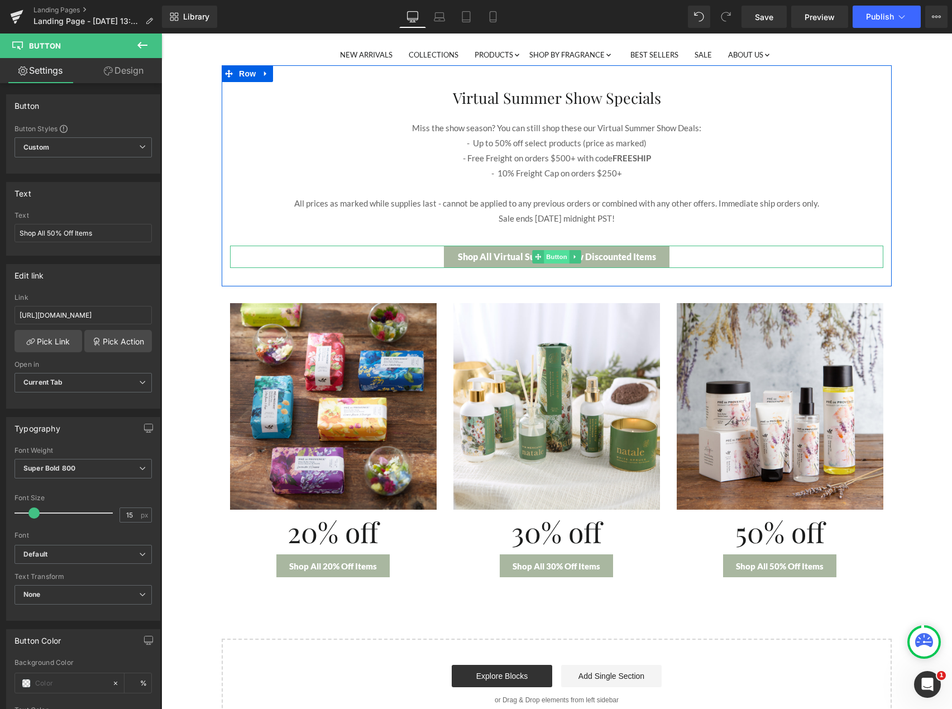
click at [550, 257] on span "Button" at bounding box center [557, 256] width 26 height 13
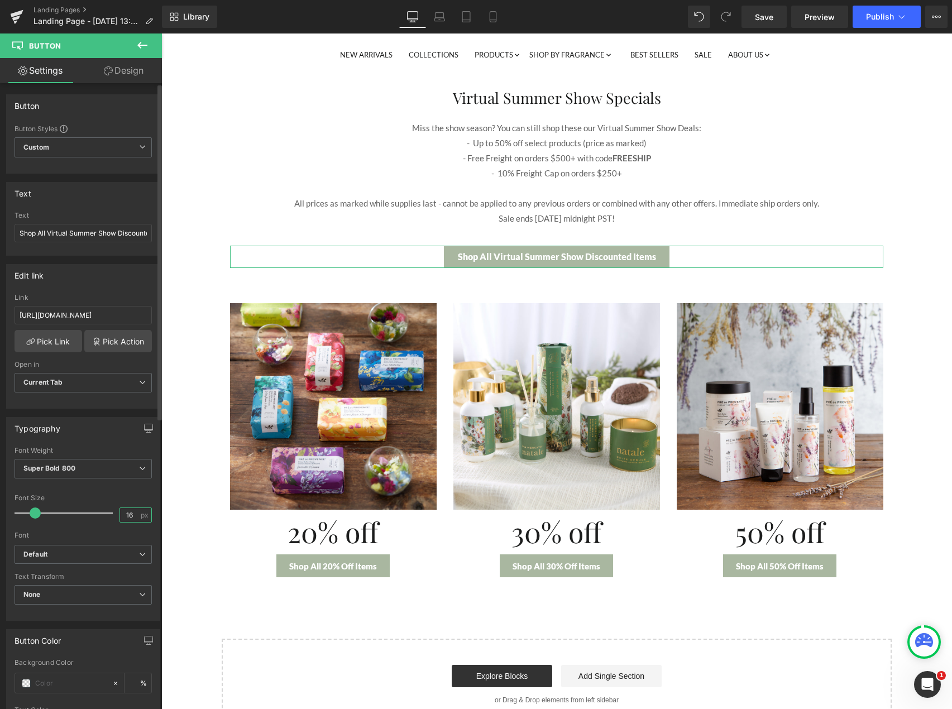
click at [131, 514] on input "16" at bounding box center [130, 515] width 20 height 14
click at [131, 514] on input "1615" at bounding box center [130, 515] width 20 height 14
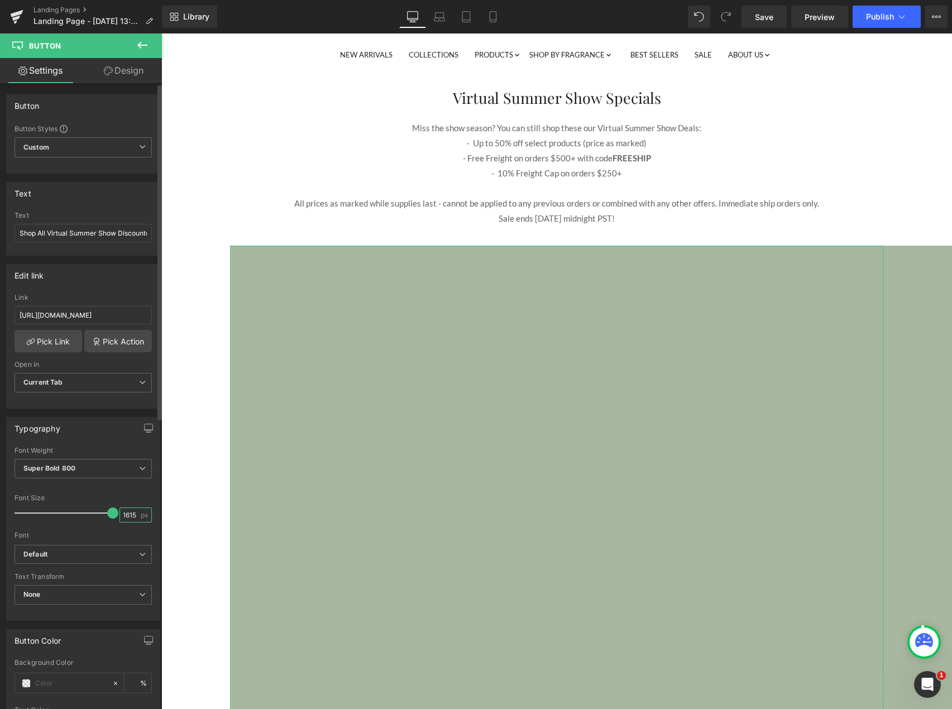
click at [131, 514] on input "1615" at bounding box center [130, 515] width 20 height 14
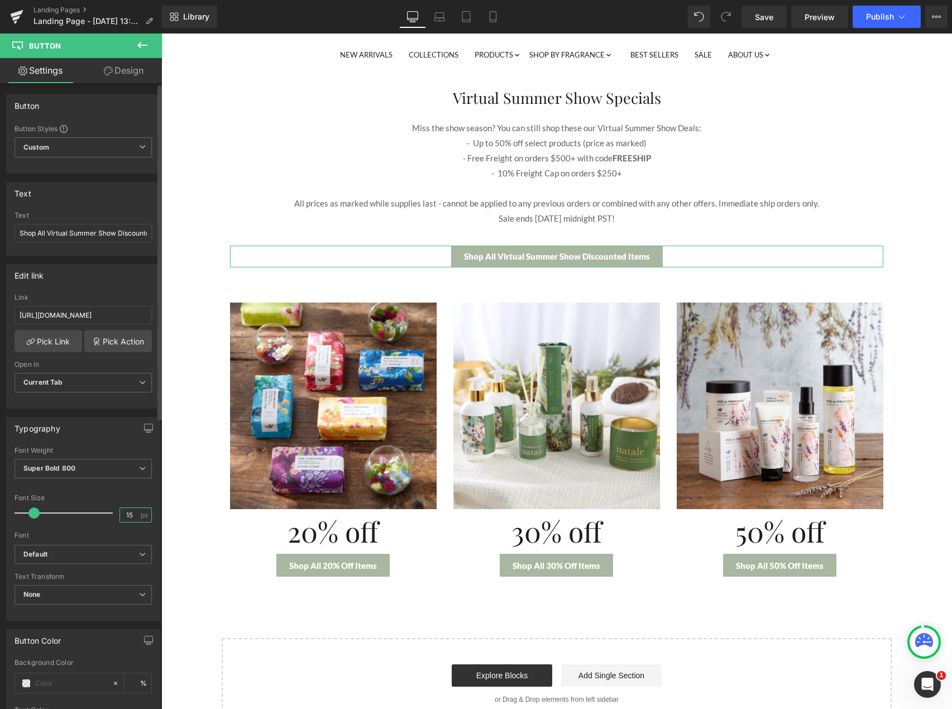
type input "15"
click at [108, 494] on div "Font Size" at bounding box center [83, 498] width 137 height 8
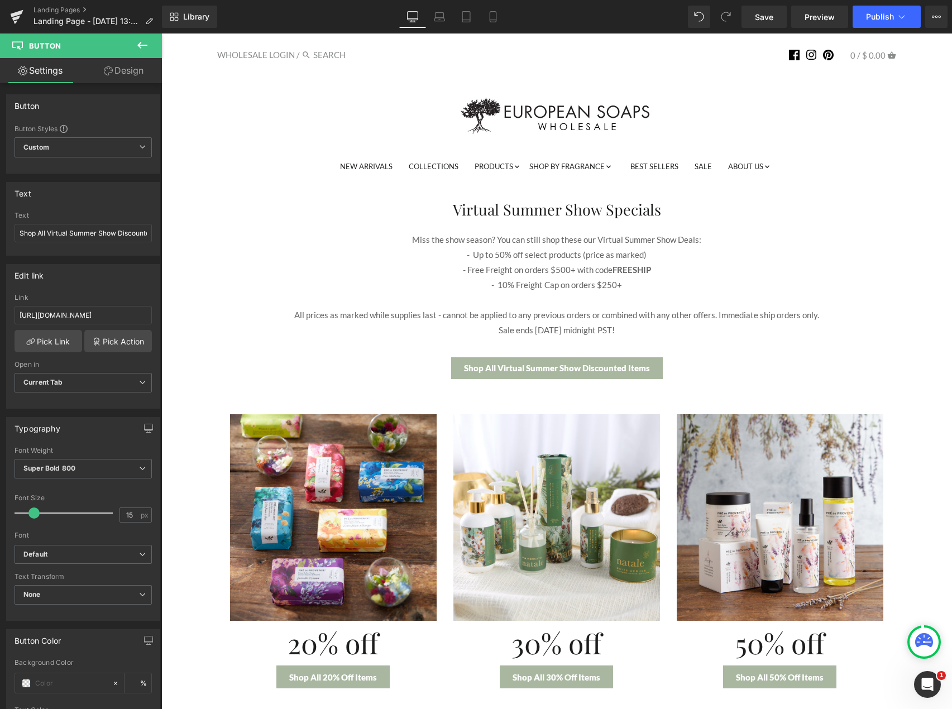
click at [929, 257] on div "Virtual Summer Show Specials Heading Miss the show season? You can still shop t…" at bounding box center [556, 509] width 779 height 664
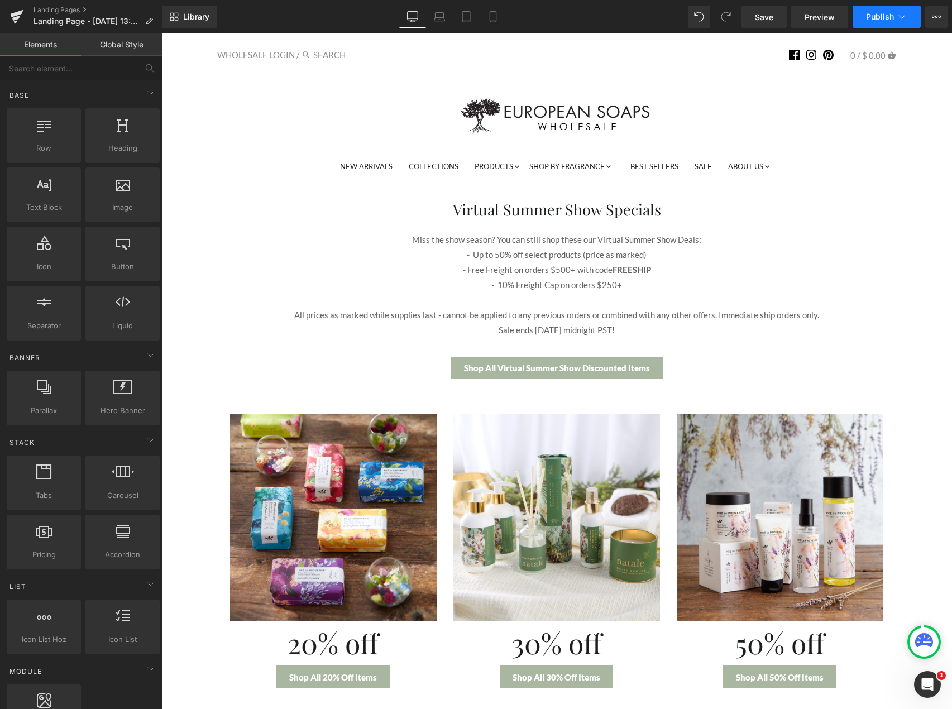
click at [907, 17] on button "Publish" at bounding box center [886, 17] width 68 height 22
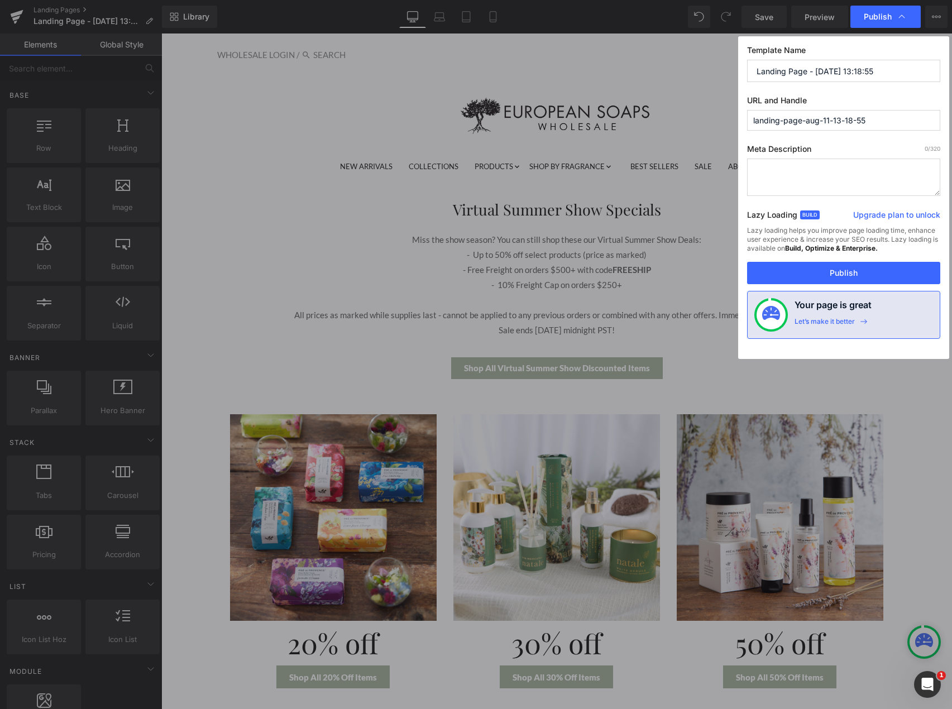
click at [829, 124] on input "landing-page-aug-11-13-18-55" at bounding box center [843, 120] width 193 height 21
type input "virtualsummershow2025"
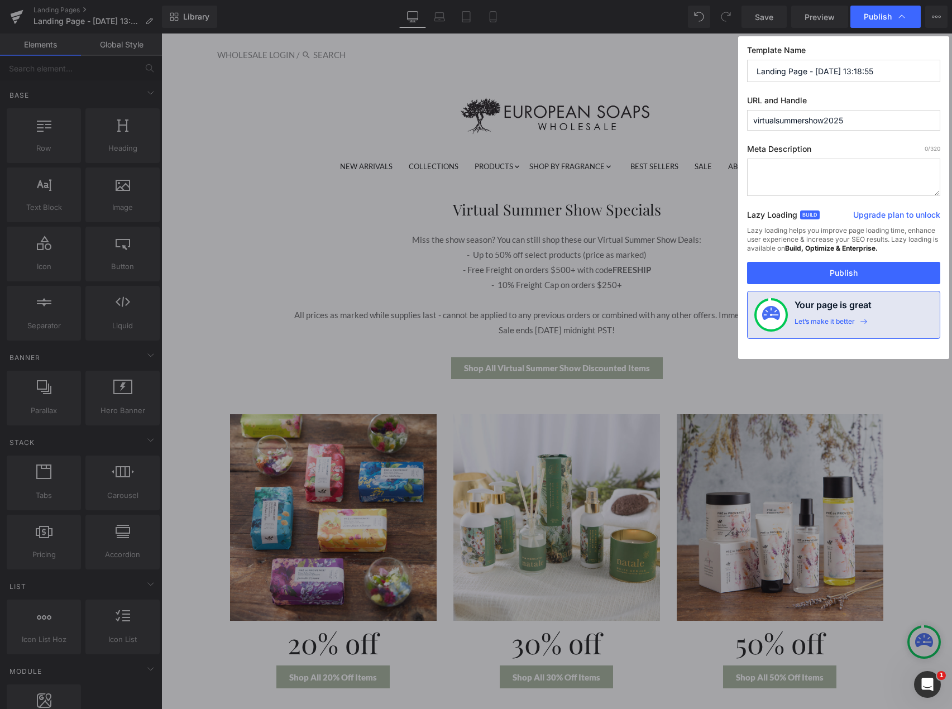
click at [846, 55] on label "Template Name" at bounding box center [843, 52] width 193 height 15
click at [847, 65] on input "Landing Page - [DATE] 13:18:55" at bounding box center [843, 71] width 193 height 22
type input "Virtual Summer Show Specials"
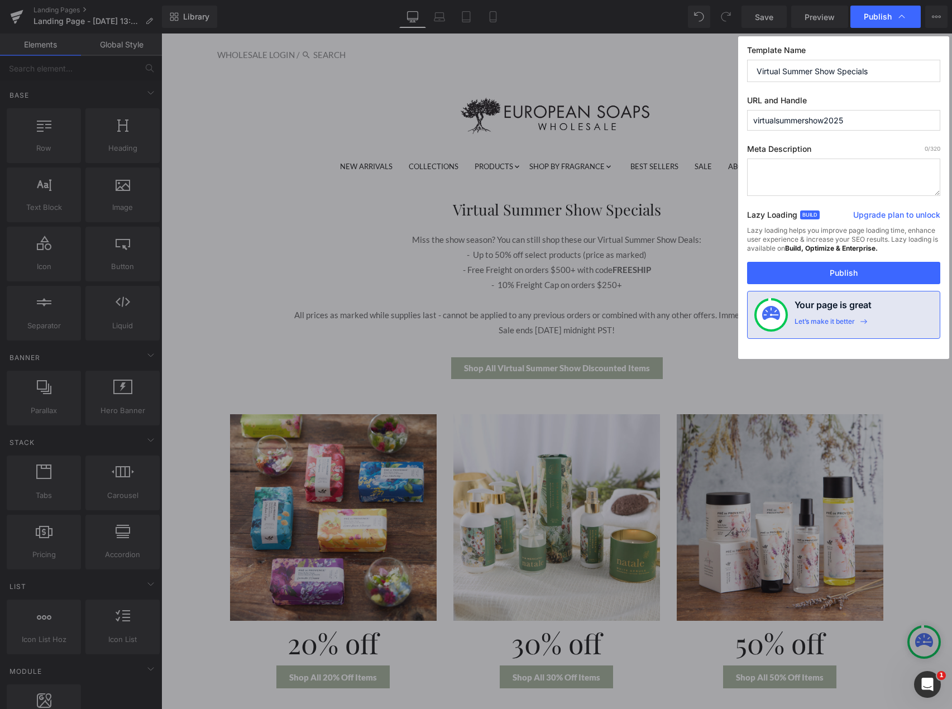
click at [792, 179] on textarea at bounding box center [843, 177] width 193 height 37
click at [911, 189] on textarea "Miss the show season? Shop our Virtual Summer Show Specials going on now!" at bounding box center [843, 177] width 193 height 37
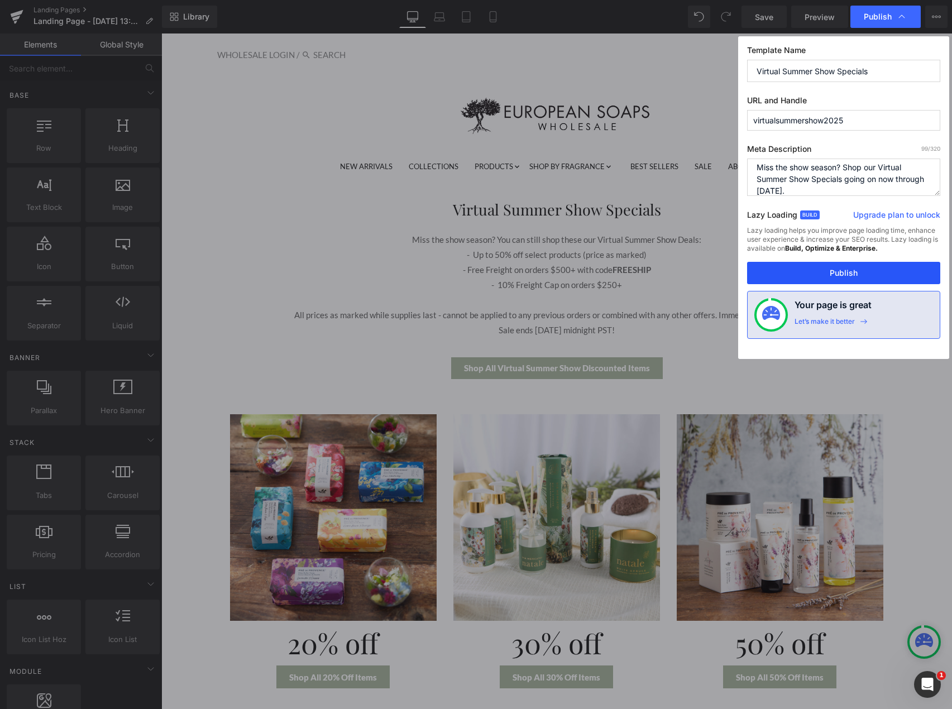
type textarea "Miss the show season? Shop our Virtual Summer Show Specials going on now throug…"
click at [847, 276] on button "Publish" at bounding box center [843, 273] width 193 height 22
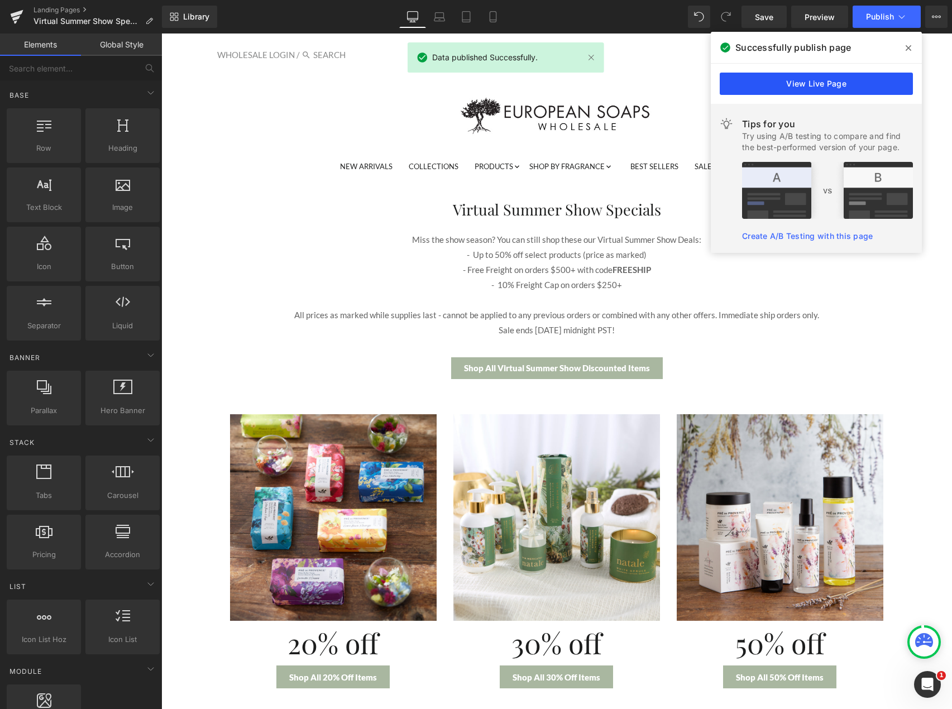
click at [879, 92] on link "View Live Page" at bounding box center [815, 84] width 193 height 22
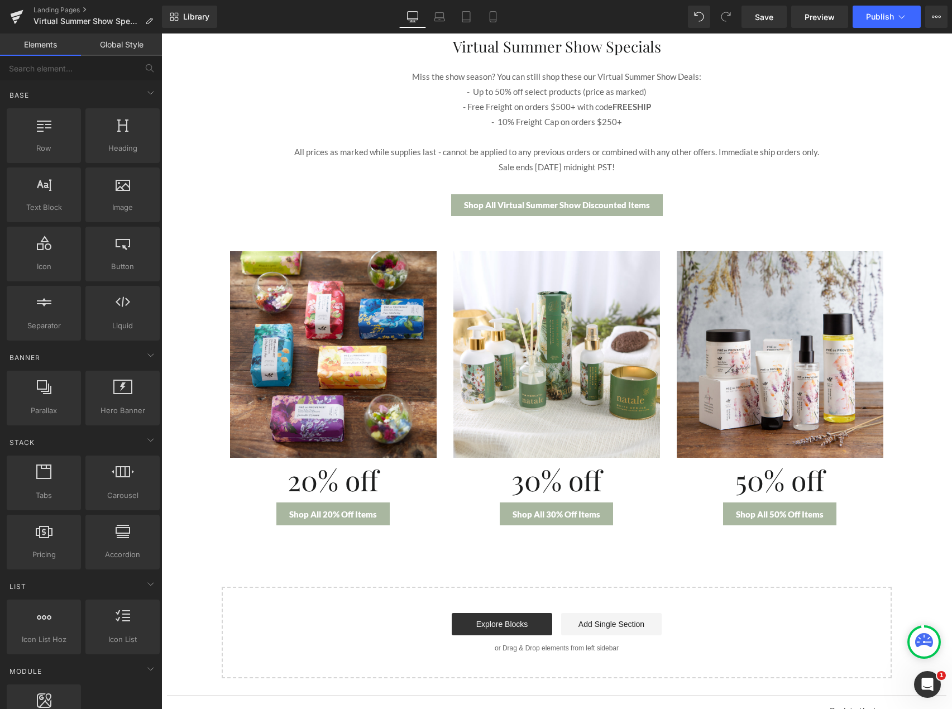
scroll to position [167, 0]
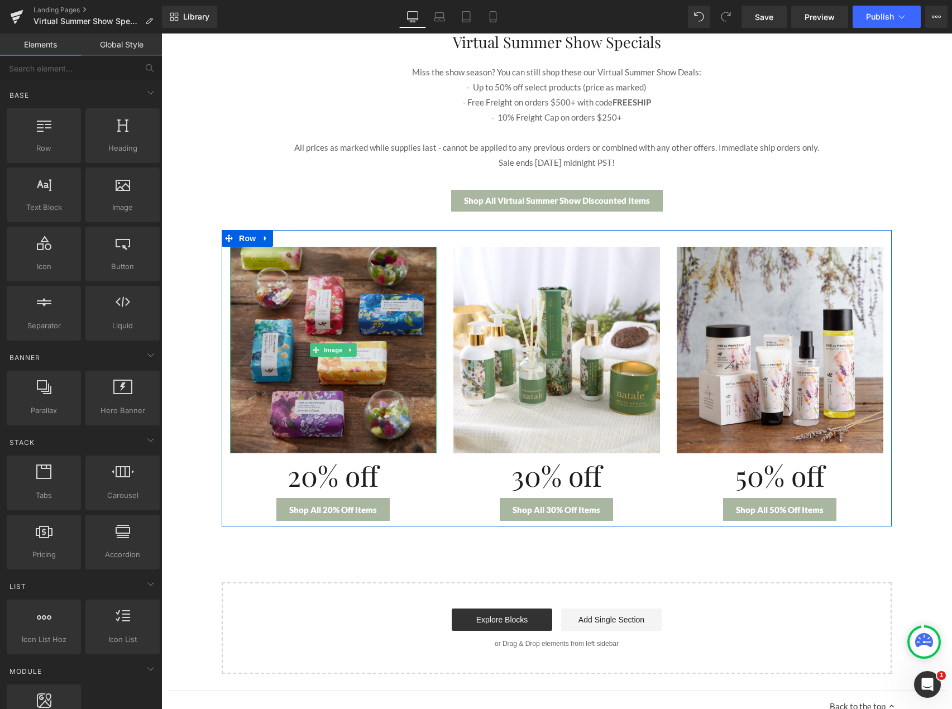
click at [335, 419] on img at bounding box center [333, 350] width 207 height 207
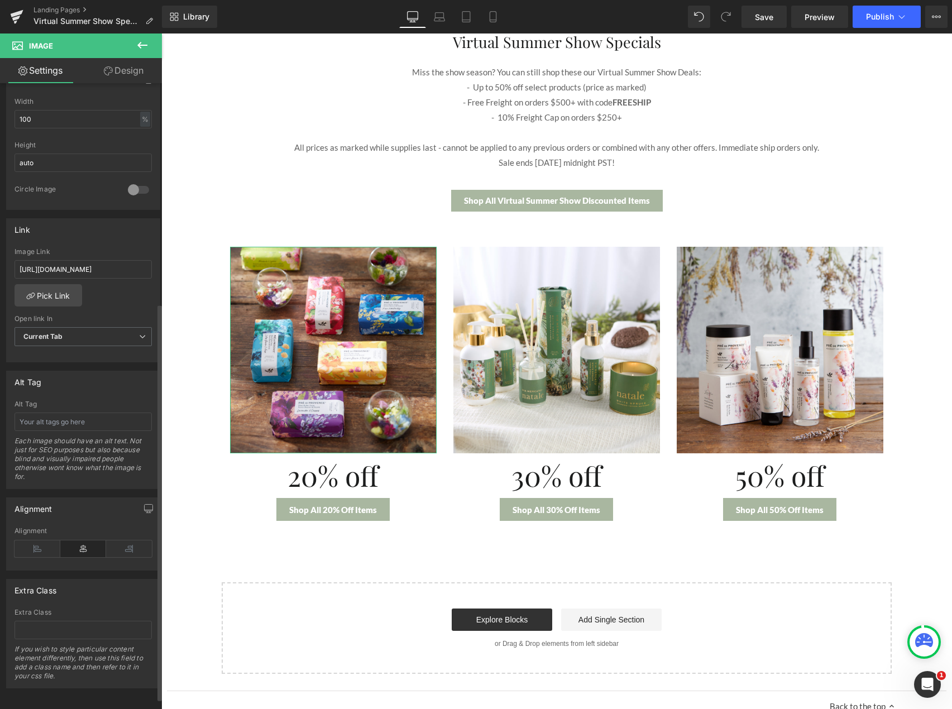
scroll to position [364, 0]
click at [104, 341] on div "Current Tab Current Tab New Tab" at bounding box center [83, 337] width 137 height 25
click at [110, 326] on span "Current Tab" at bounding box center [83, 335] width 137 height 20
click at [92, 362] on li "New Tab" at bounding box center [81, 370] width 133 height 17
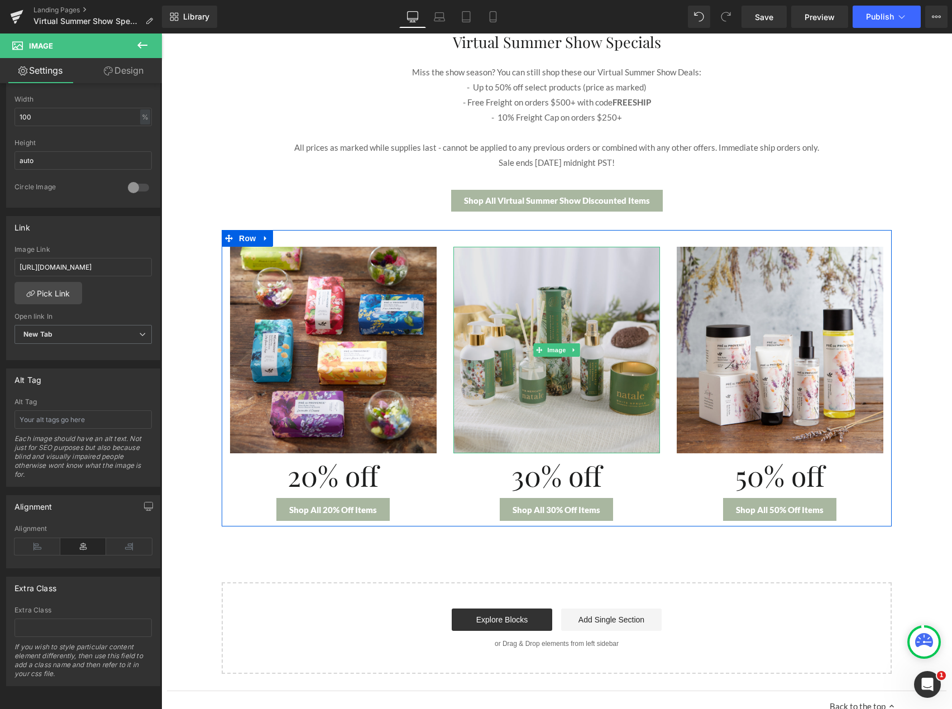
click at [534, 386] on img at bounding box center [556, 350] width 207 height 207
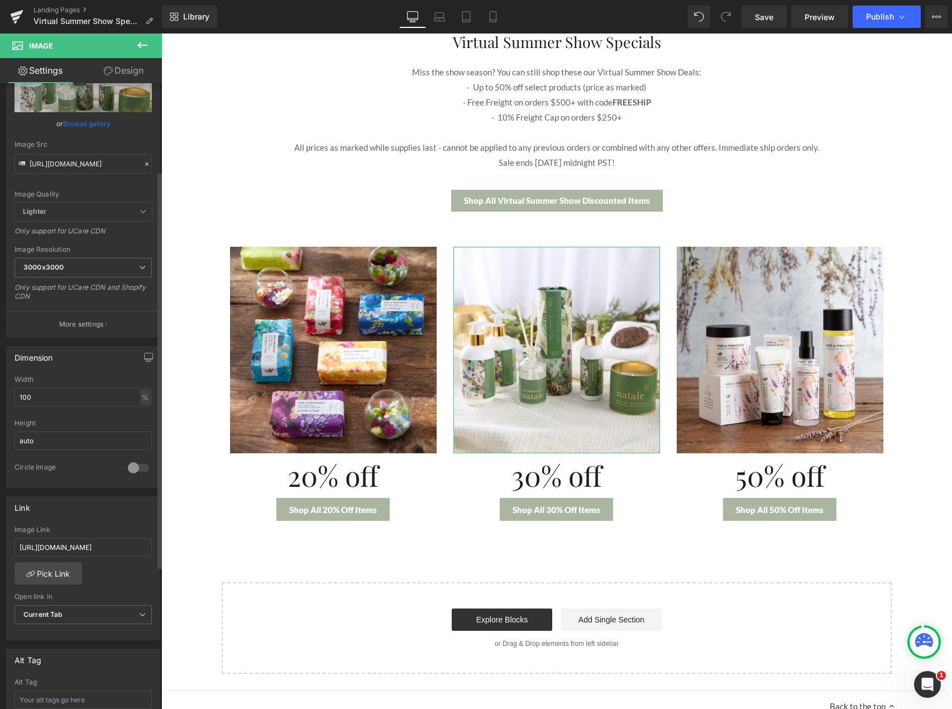
scroll to position [167, 0]
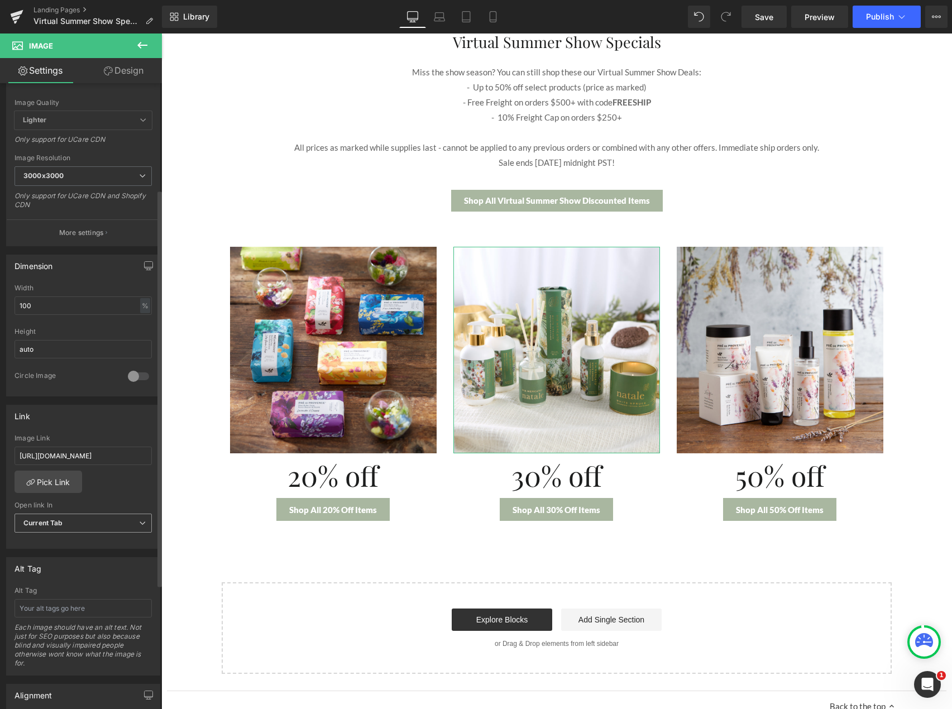
click at [99, 527] on span "Current Tab" at bounding box center [83, 523] width 137 height 20
click at [95, 546] on li "Current Tab" at bounding box center [81, 542] width 133 height 17
click at [106, 521] on span "Current Tab" at bounding box center [83, 523] width 137 height 20
click at [102, 553] on li "New Tab" at bounding box center [81, 559] width 133 height 17
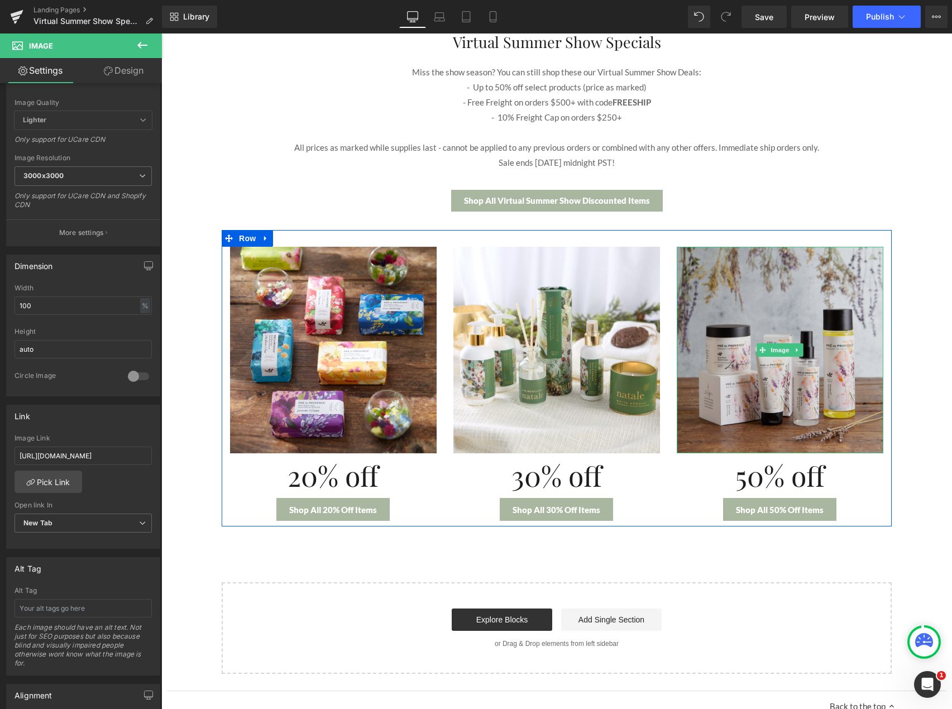
click at [747, 393] on img at bounding box center [779, 350] width 207 height 207
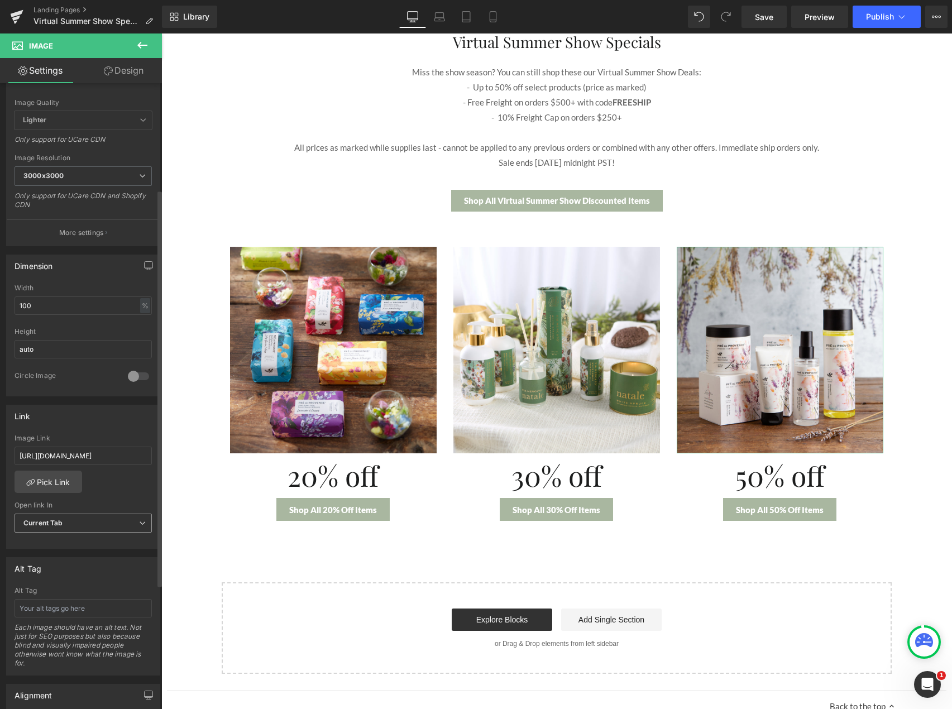
click at [81, 526] on span "Current Tab" at bounding box center [83, 523] width 137 height 20
click at [80, 553] on li "New Tab" at bounding box center [81, 559] width 133 height 17
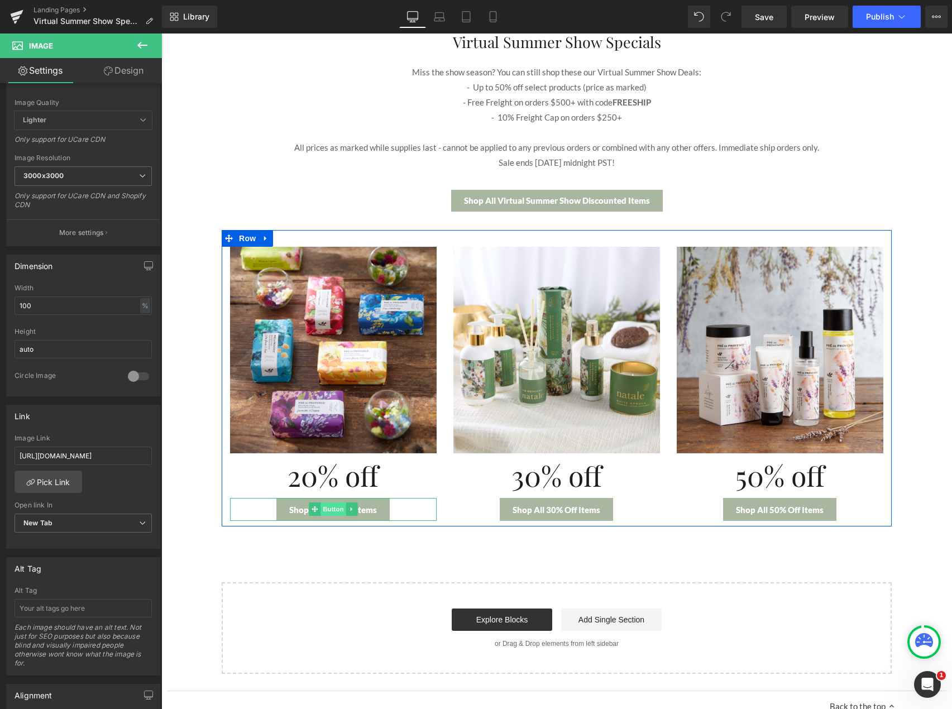
click at [332, 510] on span "Button" at bounding box center [333, 508] width 26 height 13
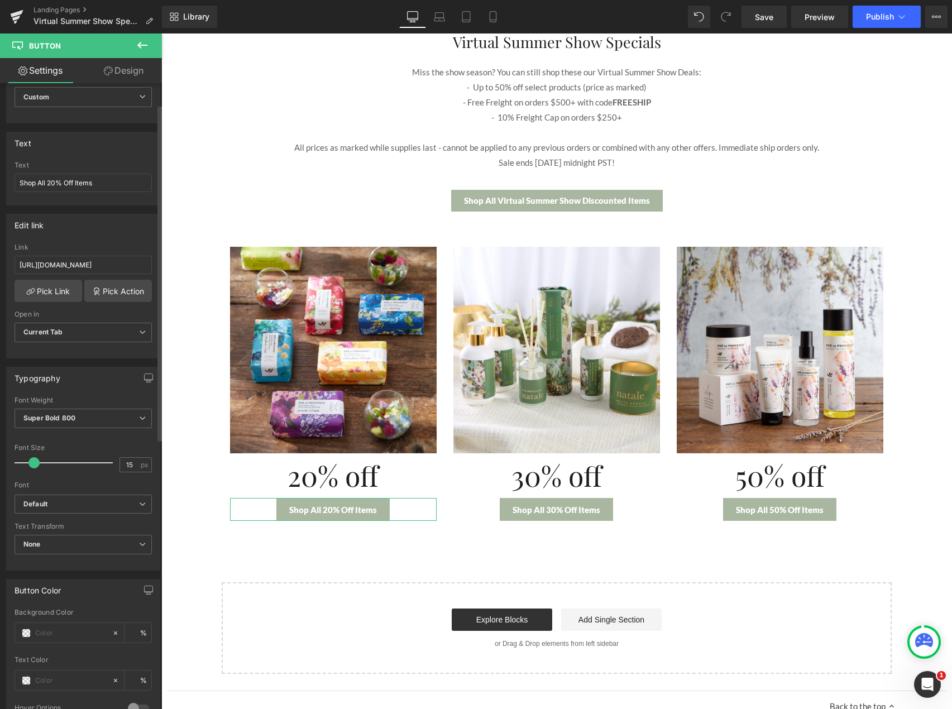
scroll to position [39, 0]
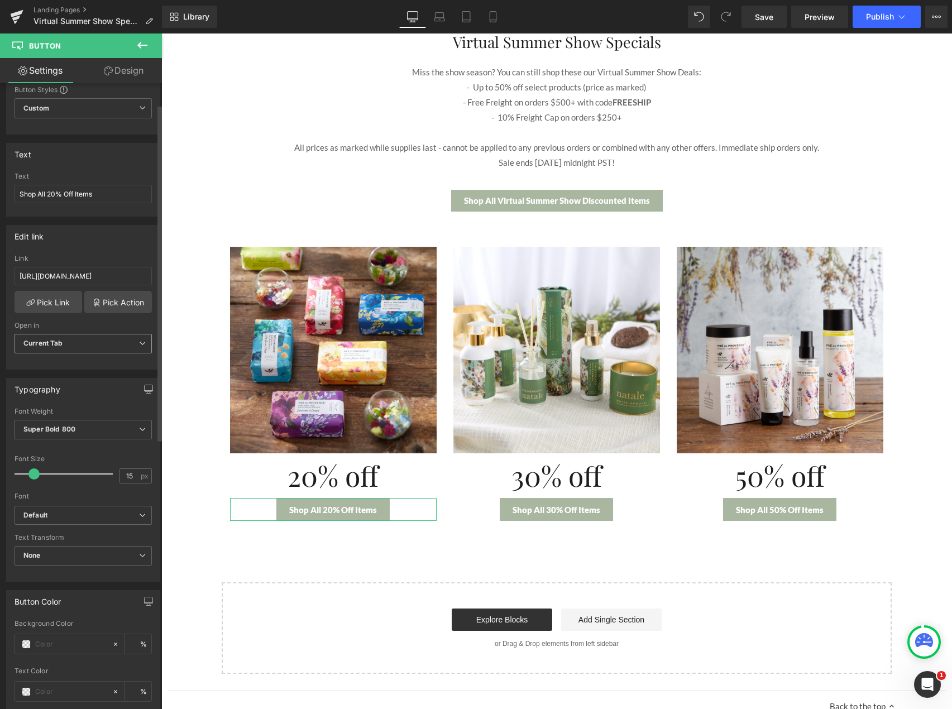
click at [118, 344] on span "Current Tab" at bounding box center [83, 344] width 137 height 20
click at [106, 374] on li "New Tab" at bounding box center [81, 380] width 133 height 17
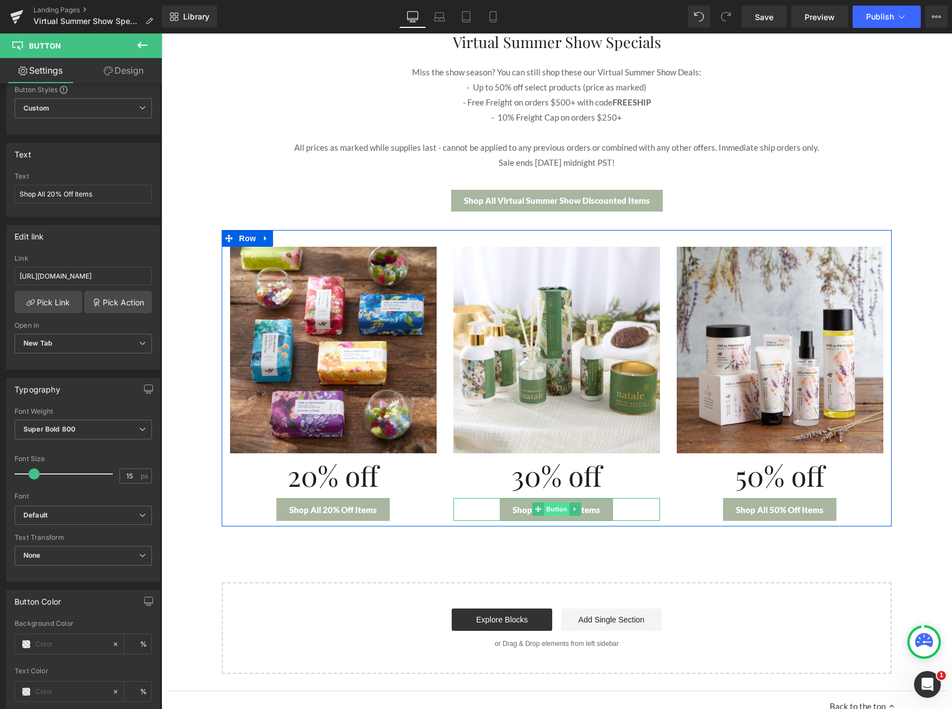
click at [544, 505] on span "Button" at bounding box center [557, 508] width 26 height 13
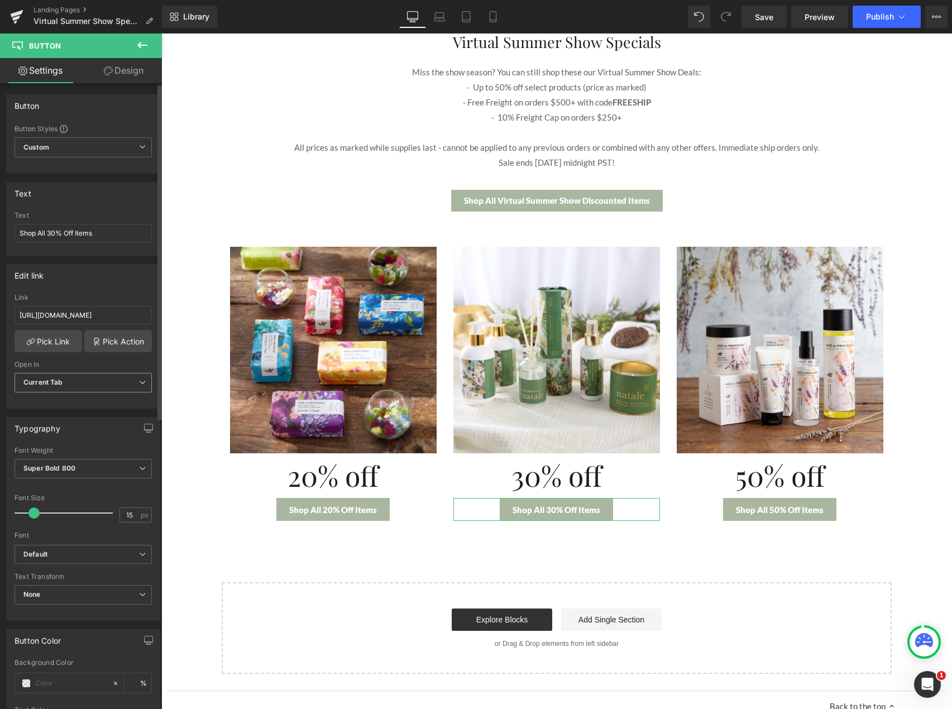
click at [108, 383] on span "Current Tab" at bounding box center [83, 383] width 137 height 20
click at [82, 413] on li "New Tab" at bounding box center [81, 419] width 133 height 17
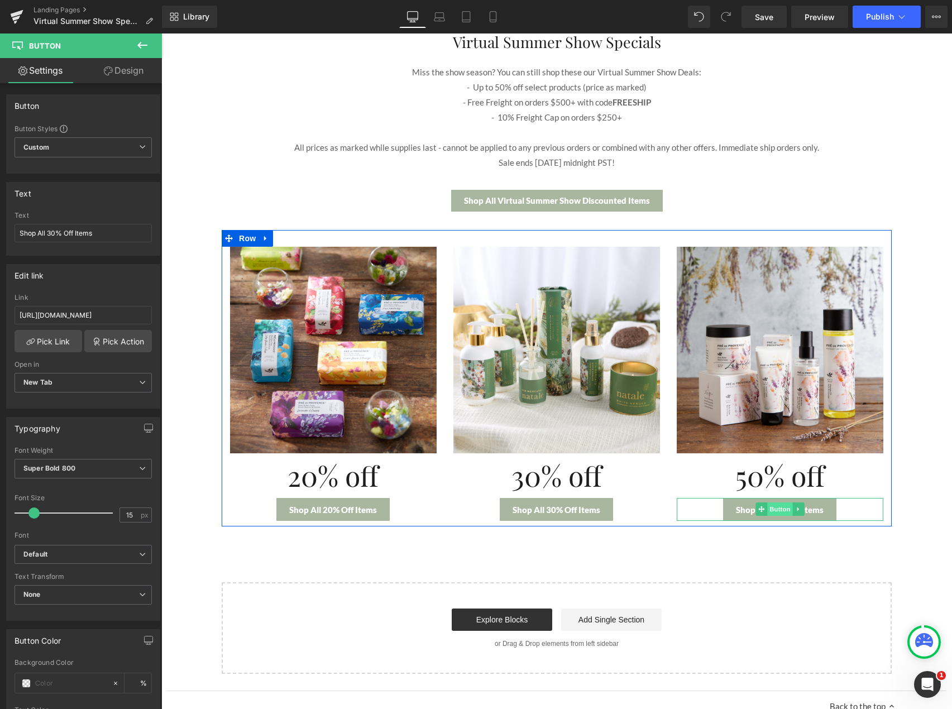
click at [779, 510] on span "Button" at bounding box center [780, 508] width 26 height 13
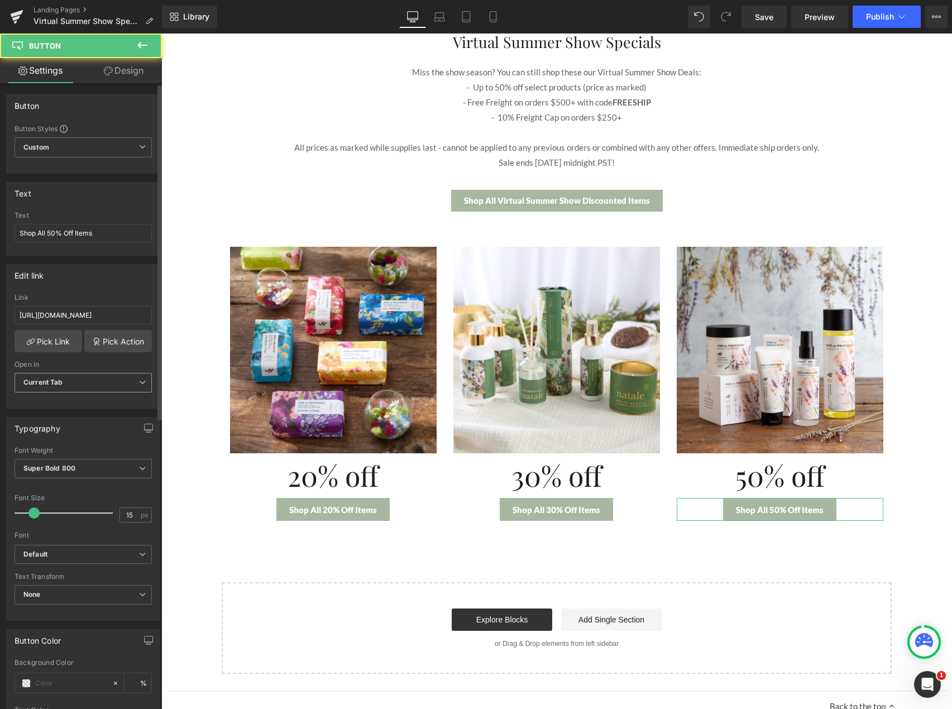
click at [84, 385] on span "Current Tab" at bounding box center [83, 383] width 137 height 20
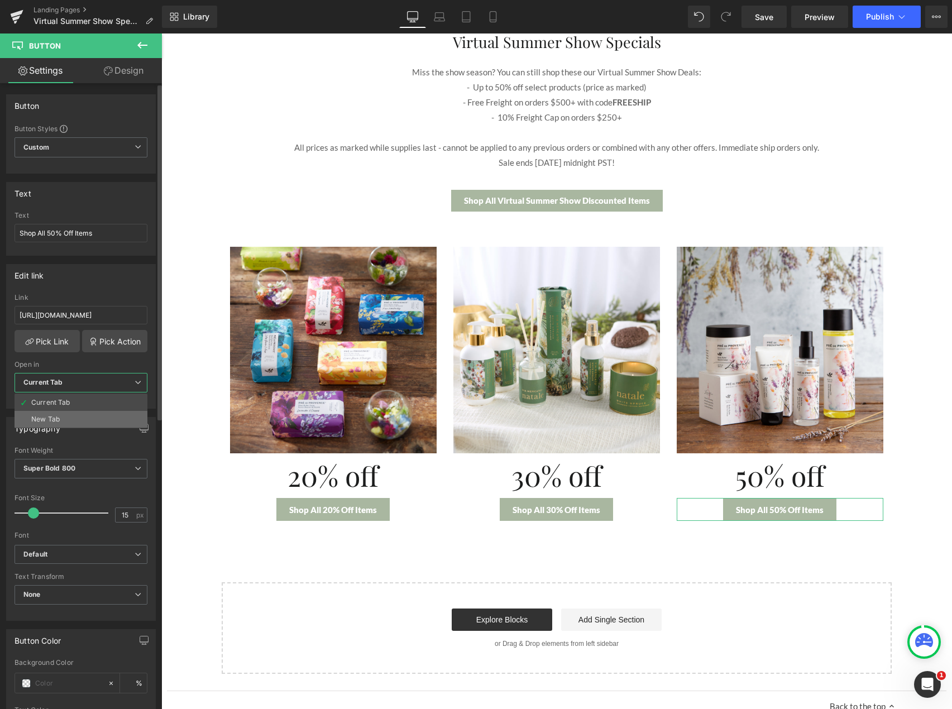
click at [79, 413] on li "New Tab" at bounding box center [81, 419] width 133 height 17
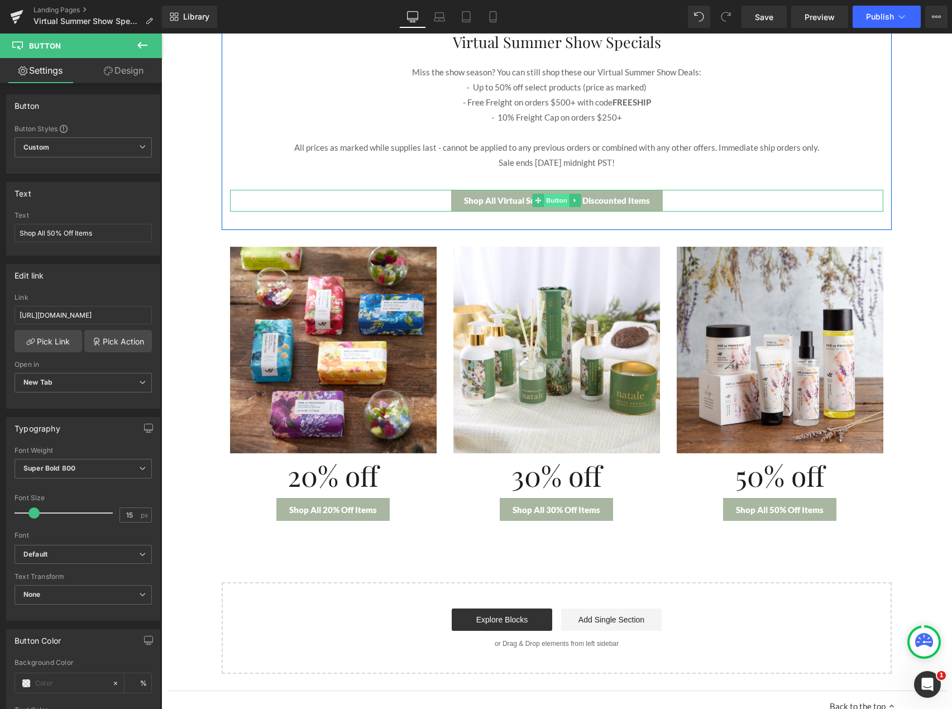
click at [555, 201] on span "Button" at bounding box center [557, 200] width 26 height 13
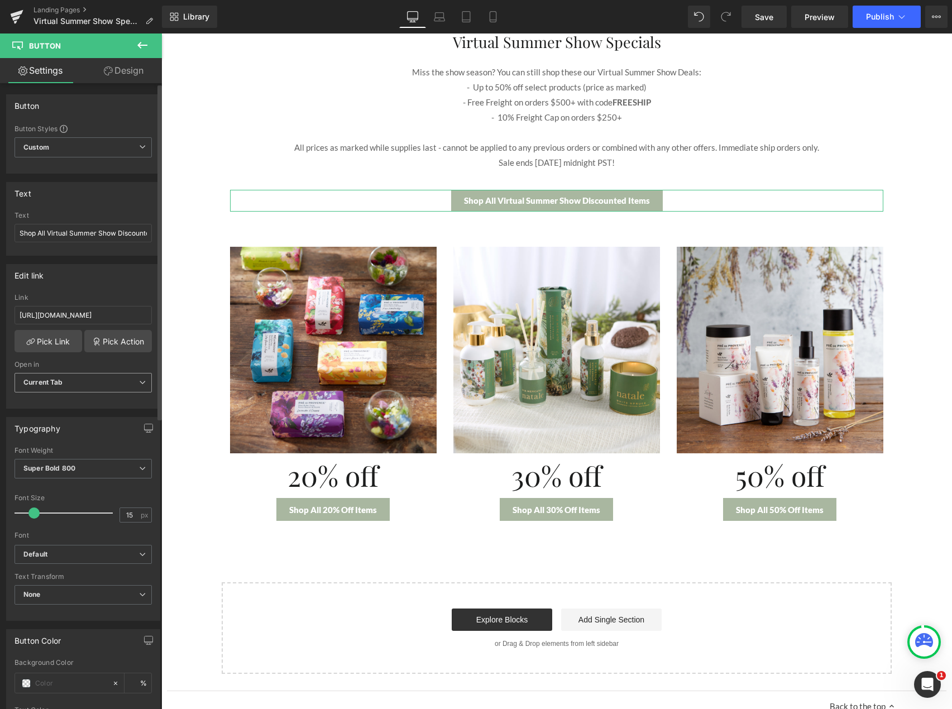
click at [113, 373] on span "Current Tab" at bounding box center [83, 383] width 137 height 20
click at [99, 409] on li "Current Tab" at bounding box center [81, 402] width 133 height 17
click at [98, 382] on span "Current Tab" at bounding box center [83, 383] width 137 height 20
click at [92, 413] on li "New Tab" at bounding box center [81, 419] width 133 height 17
click at [98, 364] on div "Open in" at bounding box center [83, 365] width 137 height 8
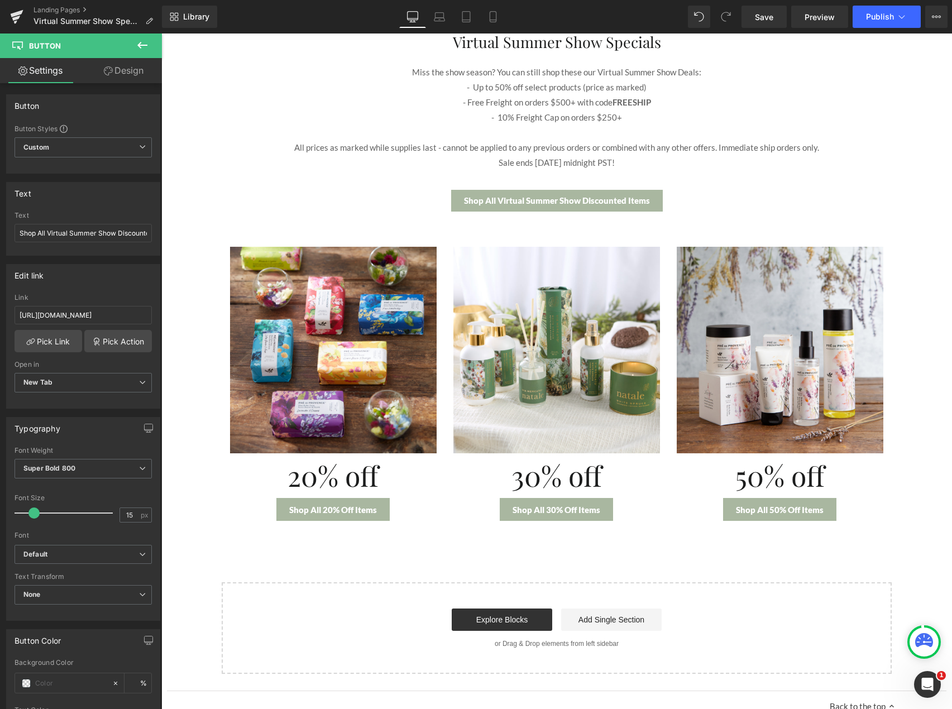
click at [142, 50] on icon at bounding box center [142, 45] width 13 height 13
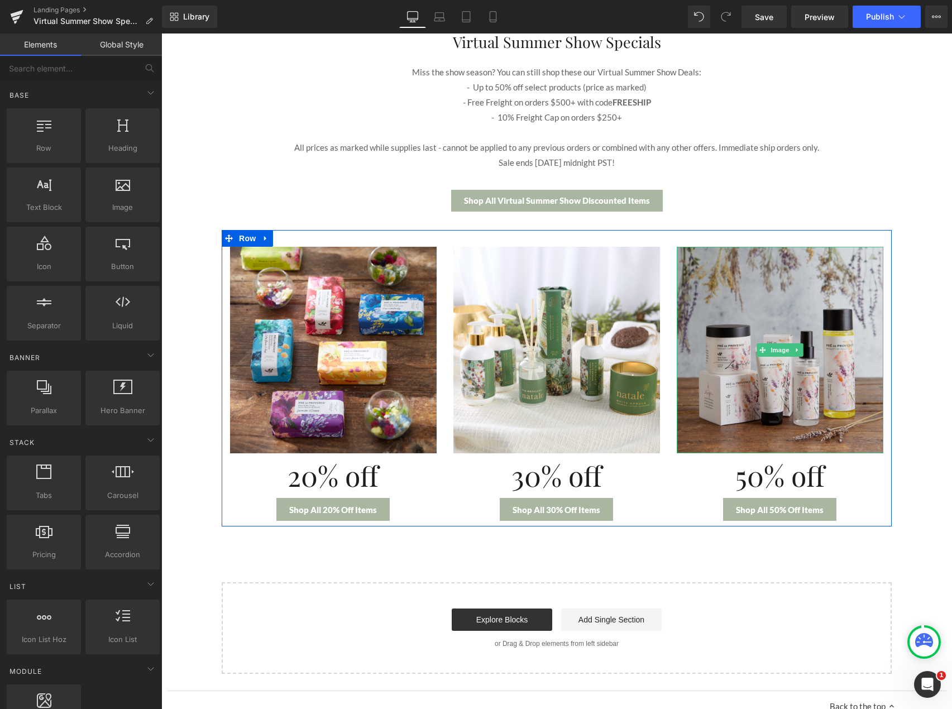
scroll to position [0, 0]
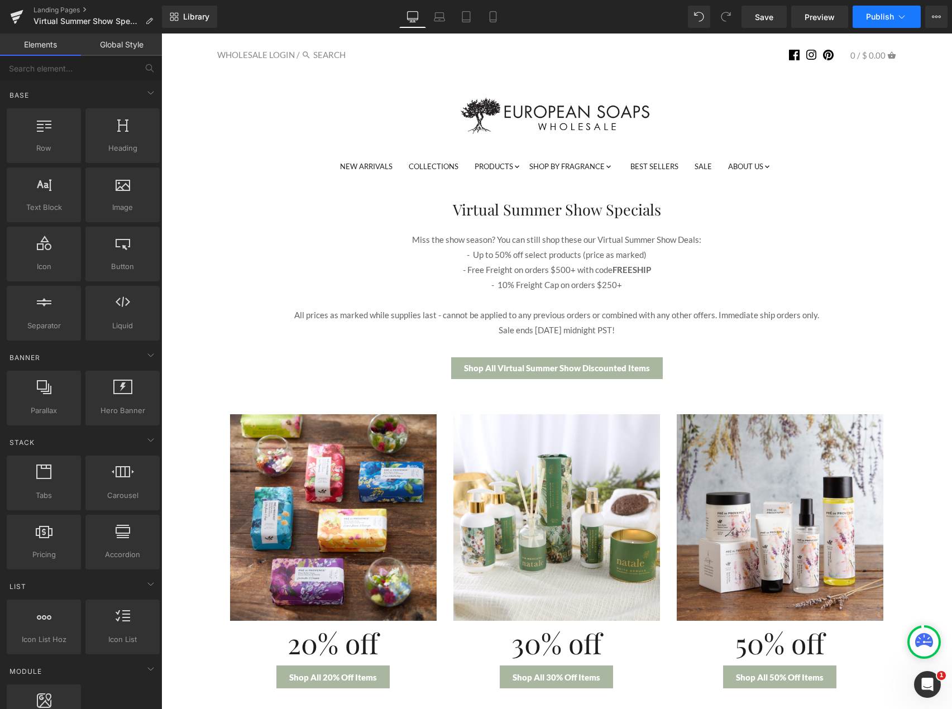
click at [873, 16] on span "Publish" at bounding box center [880, 16] width 28 height 9
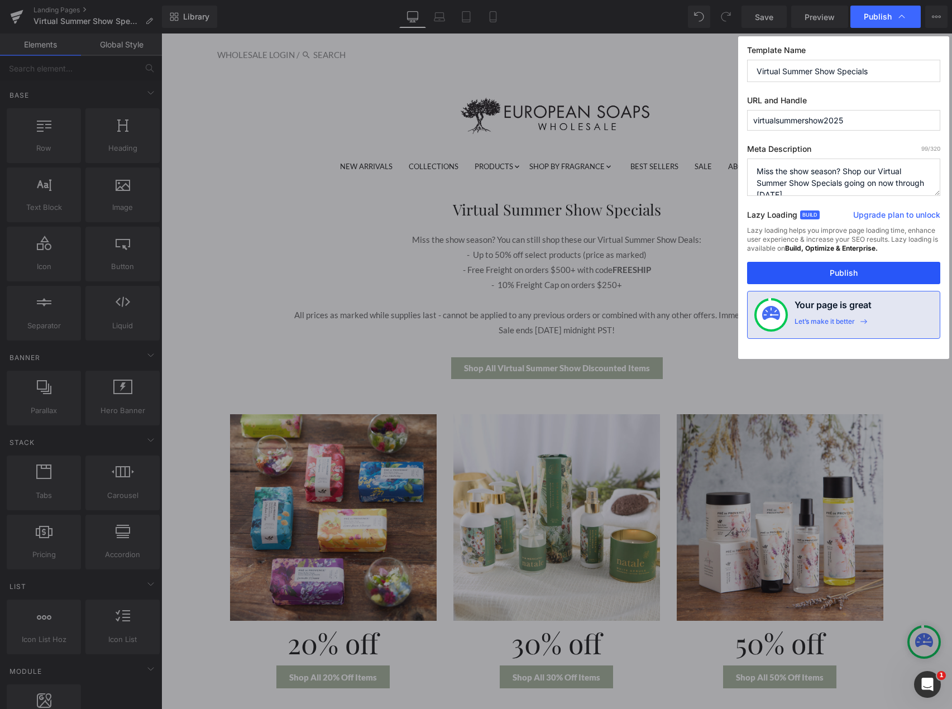
click at [820, 271] on button "Publish" at bounding box center [843, 273] width 193 height 22
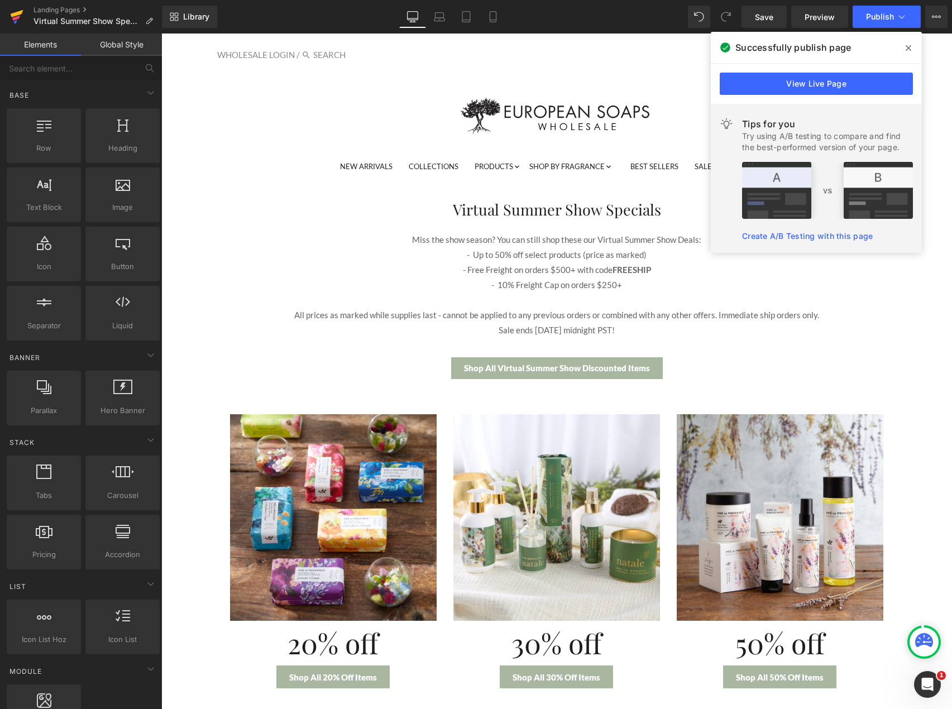
click at [10, 19] on icon at bounding box center [16, 17] width 13 height 28
